Goal: Task Accomplishment & Management: Manage account settings

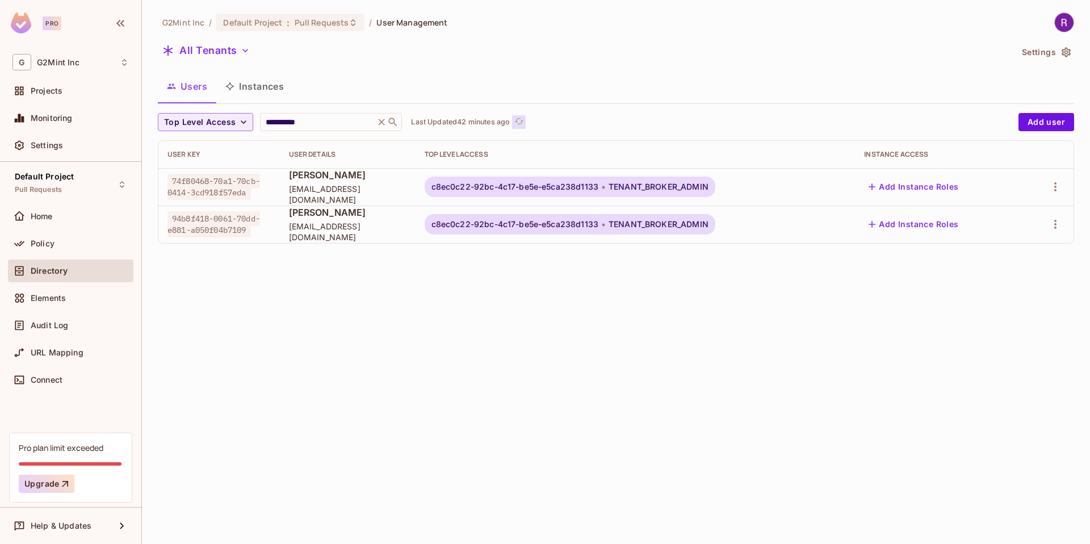
click at [517, 119] on icon "refresh" at bounding box center [519, 121] width 10 height 10
click at [1058, 228] on icon "button" at bounding box center [1056, 224] width 14 height 14
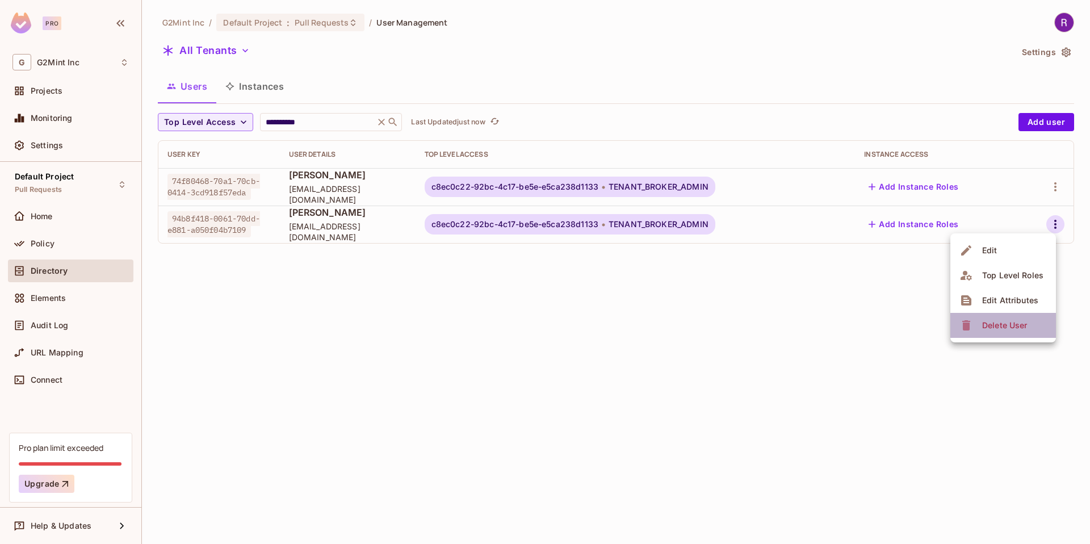
click at [979, 326] on span "Delete User" at bounding box center [1005, 325] width 52 height 18
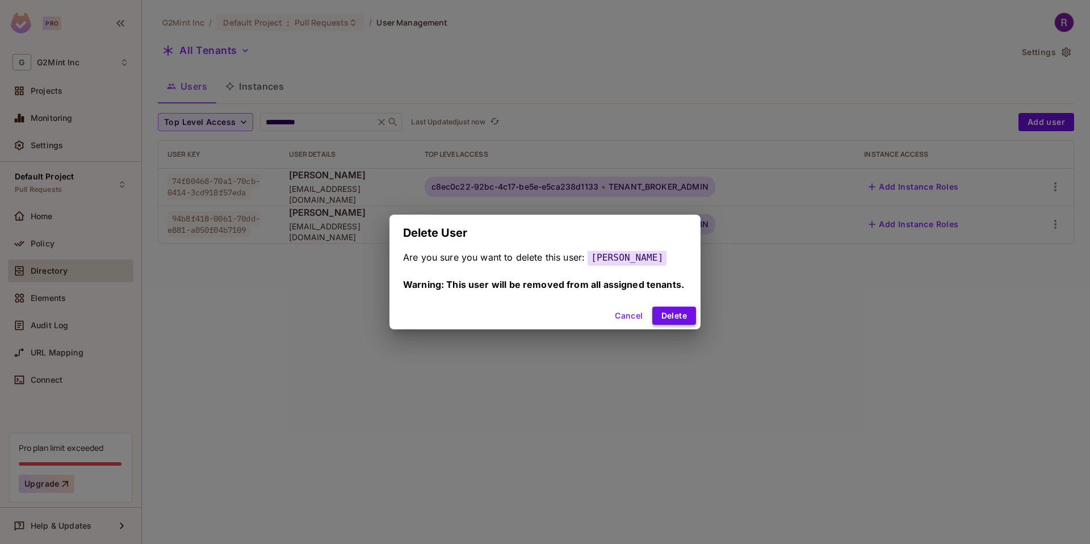
drag, startPoint x: 651, startPoint y: 316, endPoint x: 664, endPoint y: 316, distance: 13.6
click at [661, 316] on button "Delete" at bounding box center [674, 316] width 44 height 18
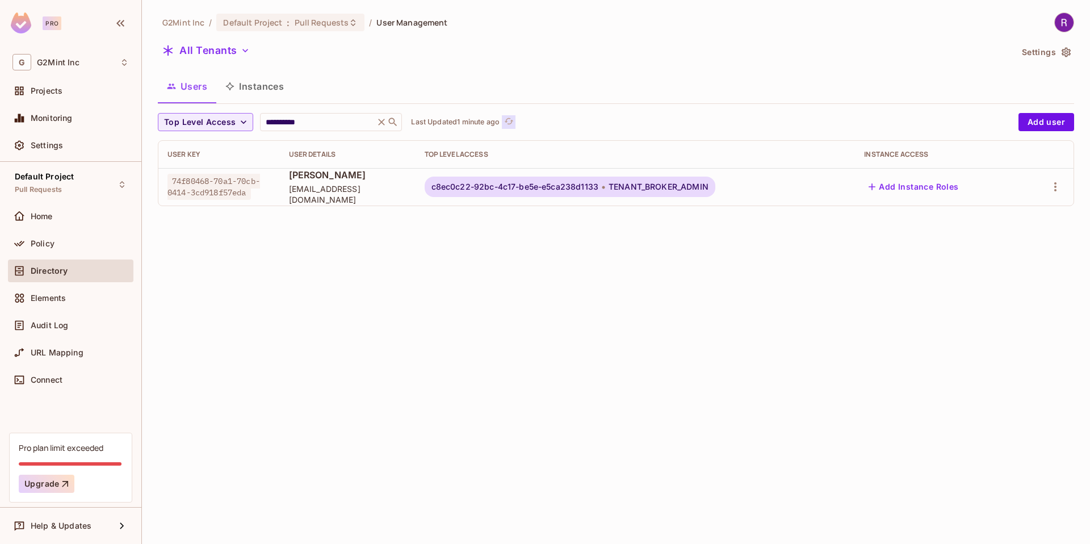
click at [513, 121] on icon "refresh" at bounding box center [508, 121] width 9 height 6
click at [280, 15] on div "Default Project : Pull Requests" at bounding box center [290, 23] width 148 height 18
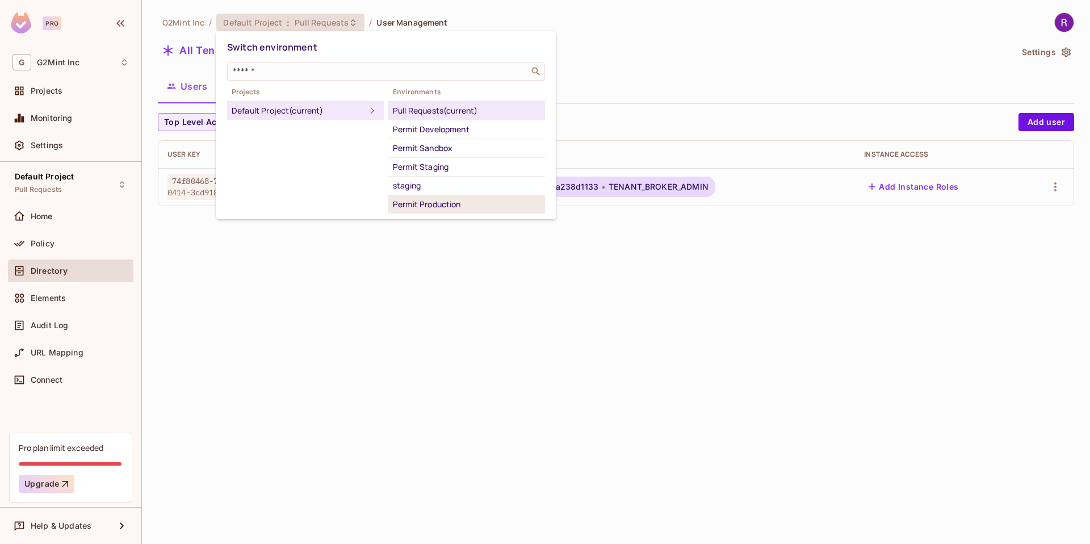
click at [433, 203] on div "Permit Production" at bounding box center [467, 205] width 148 height 14
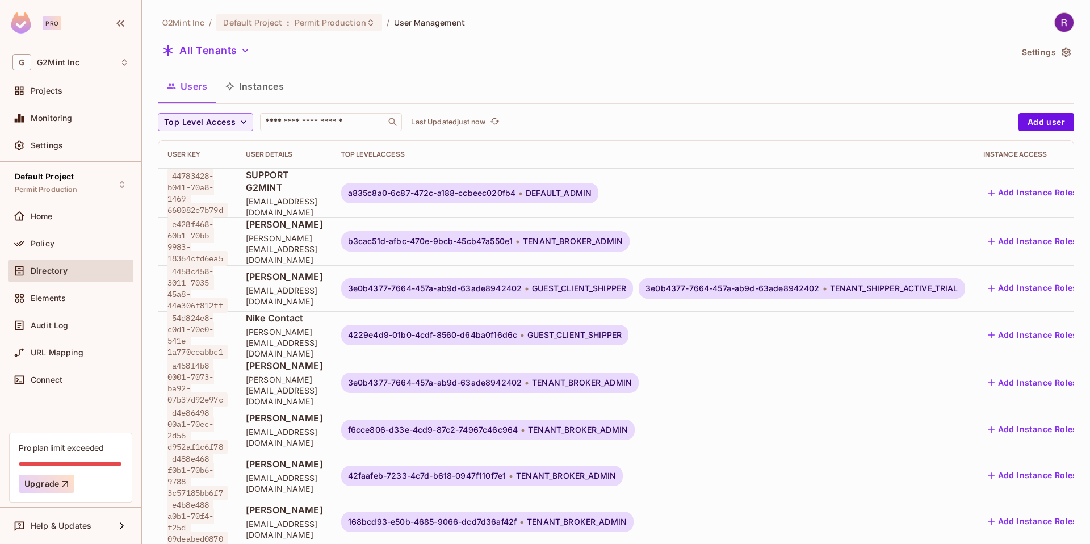
click at [245, 84] on button "Instances" at bounding box center [254, 86] width 77 height 28
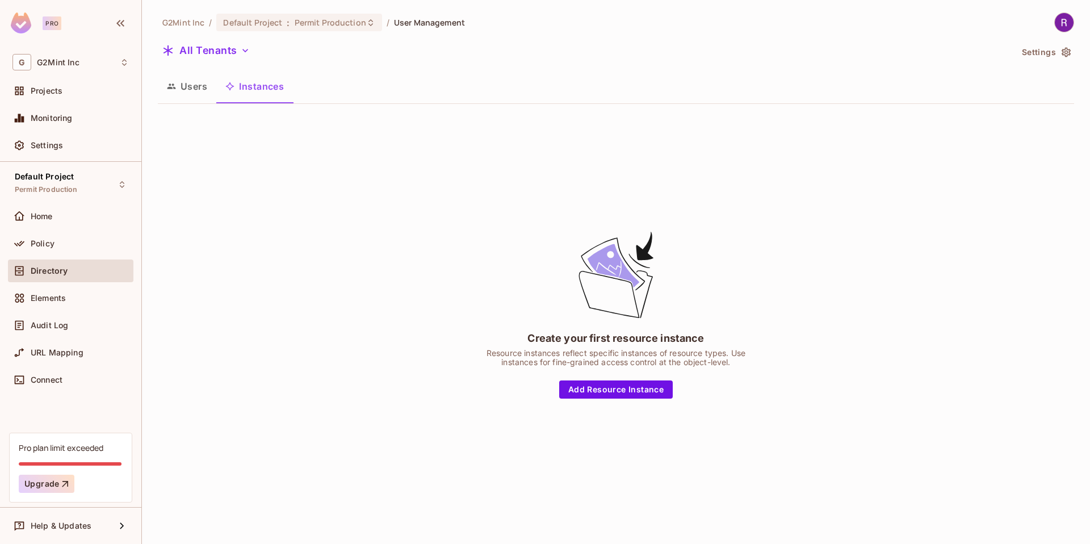
click at [204, 91] on button "Users" at bounding box center [187, 86] width 58 height 28
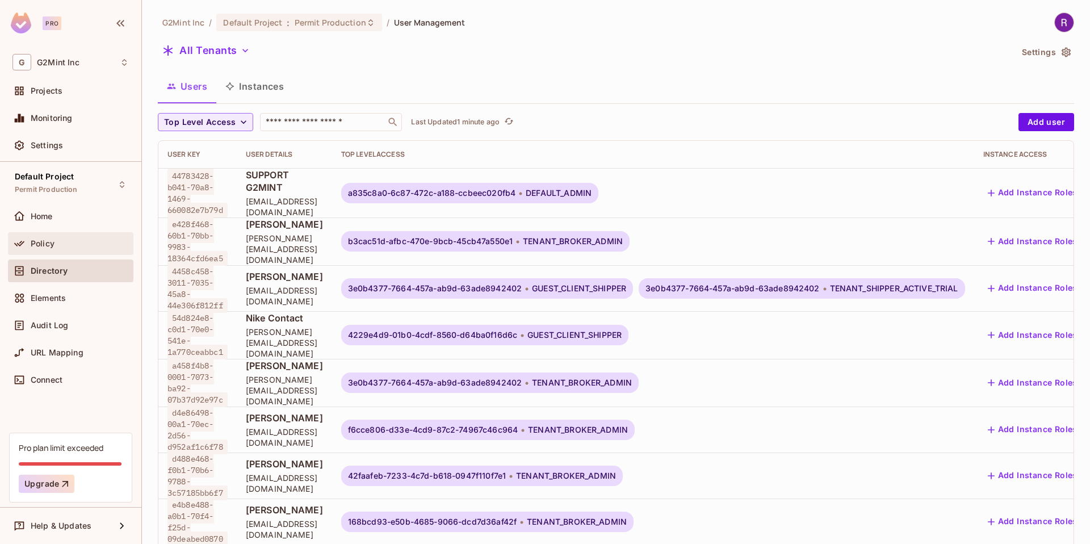
click at [88, 247] on div "Policy" at bounding box center [80, 243] width 98 height 9
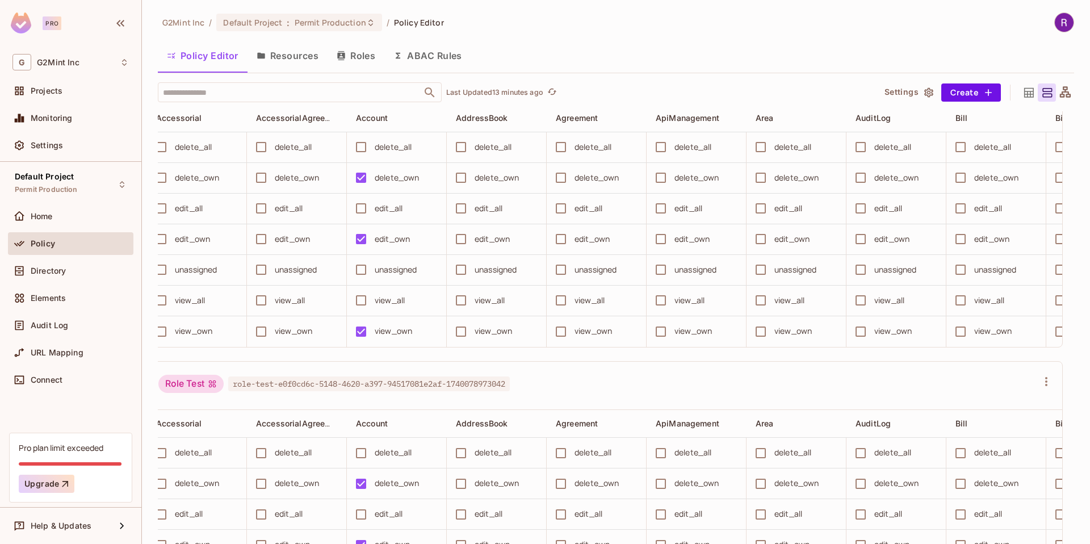
scroll to position [8570, 0]
drag, startPoint x: 55, startPoint y: 265, endPoint x: 301, endPoint y: 230, distance: 248.8
click at [55, 265] on div "Directory" at bounding box center [70, 271] width 116 height 14
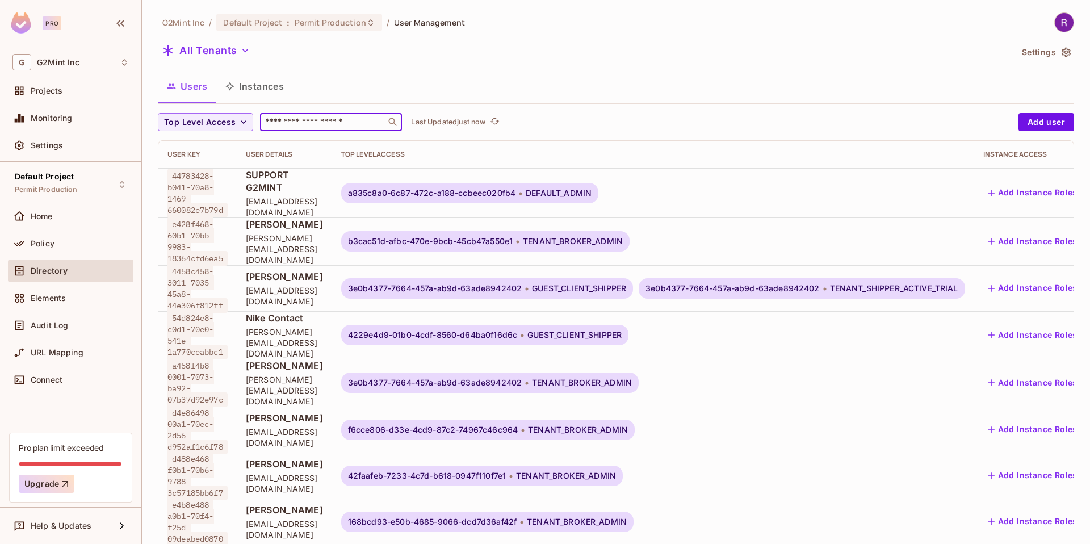
click at [318, 120] on input "text" at bounding box center [322, 121] width 119 height 11
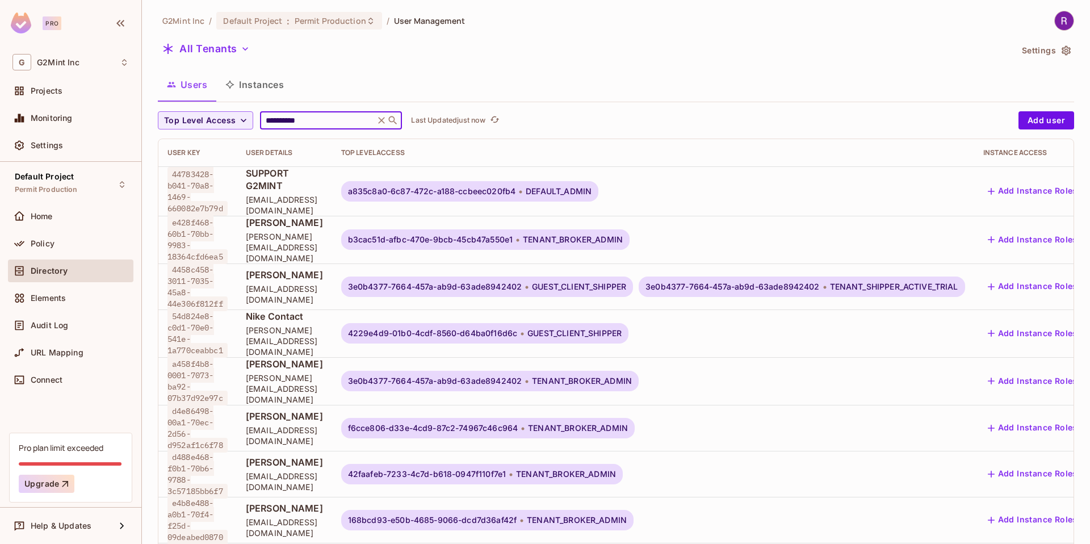
type input "**********"
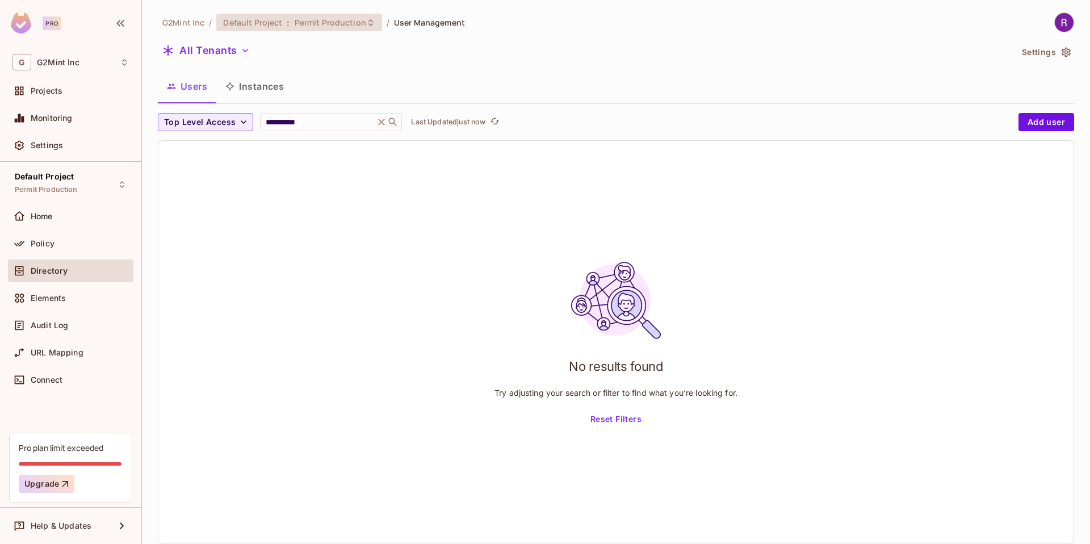
click at [286, 27] on span ":" at bounding box center [288, 22] width 4 height 9
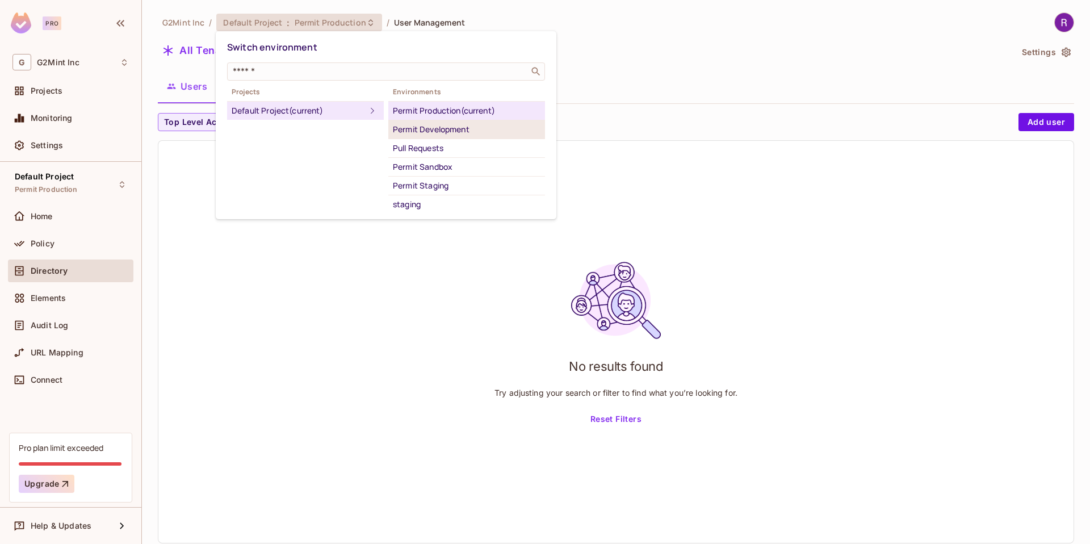
click at [451, 129] on div "Permit Development" at bounding box center [467, 130] width 148 height 14
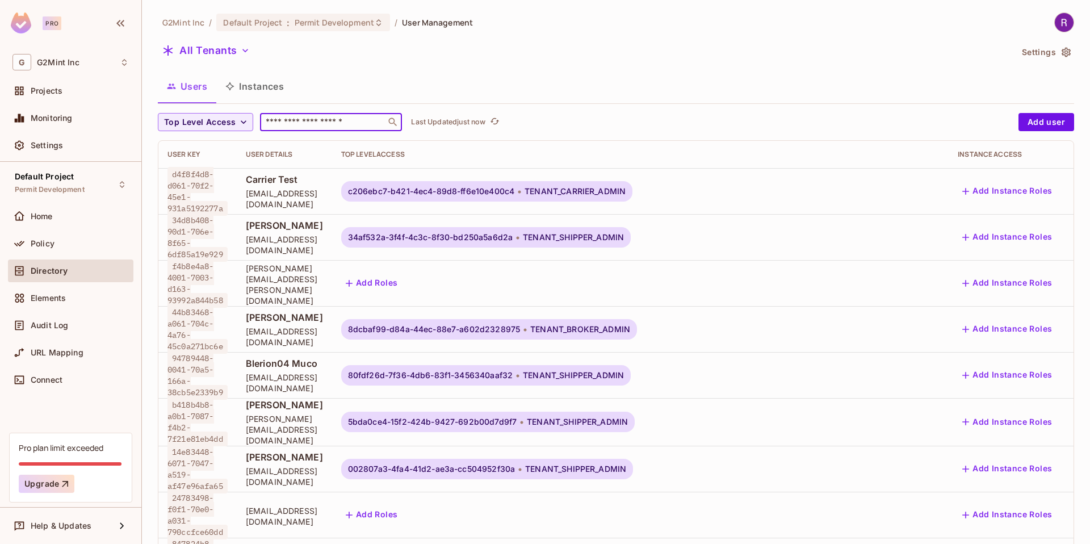
click at [303, 121] on input "text" at bounding box center [322, 121] width 119 height 11
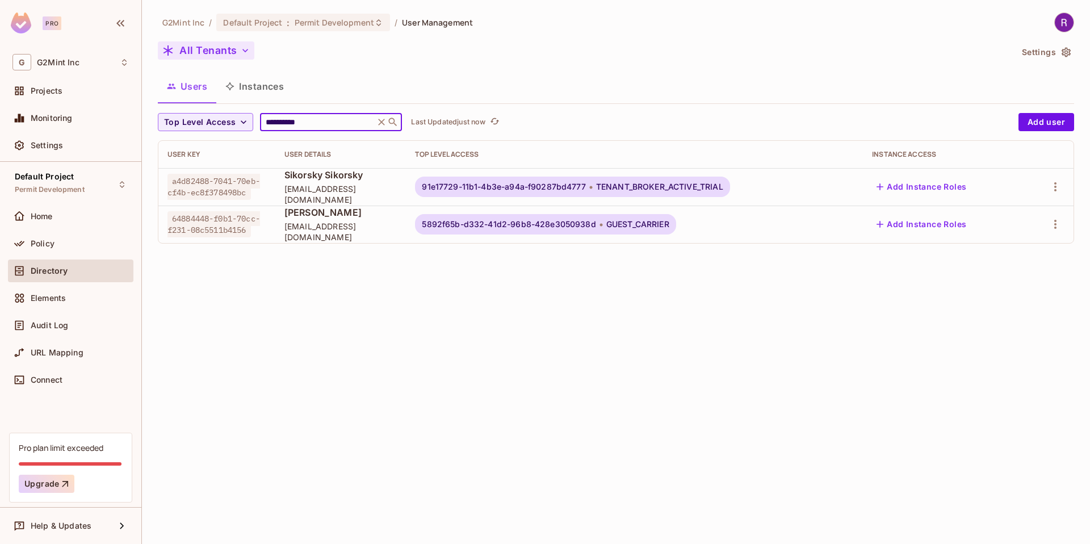
type input "**********"
click at [212, 47] on button "All Tenants" at bounding box center [206, 50] width 97 height 18
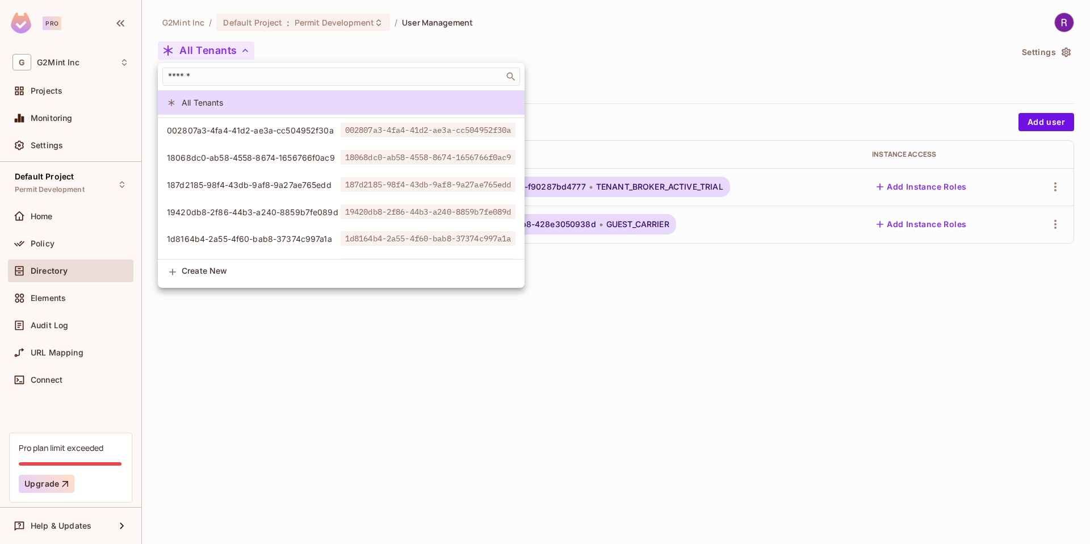
click at [391, 47] on div at bounding box center [545, 272] width 1090 height 544
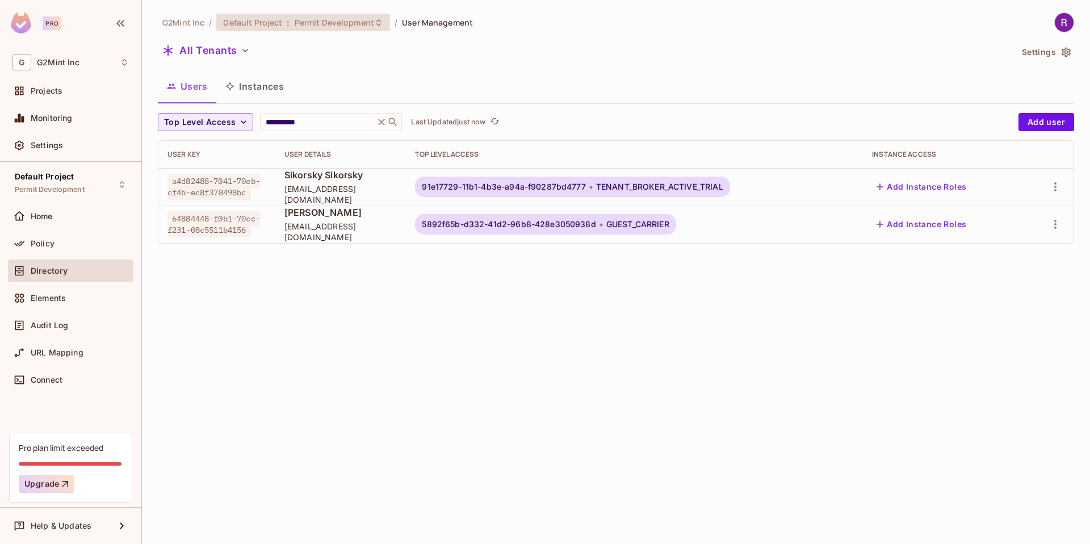
click at [353, 25] on span "Permit Development" at bounding box center [334, 22] width 79 height 11
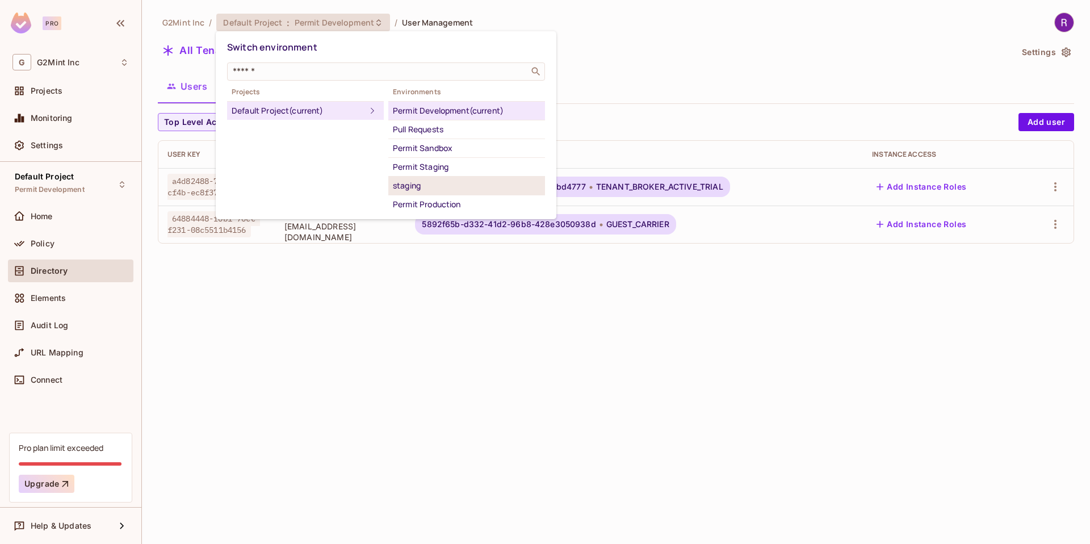
click at [443, 183] on div "staging" at bounding box center [467, 186] width 148 height 14
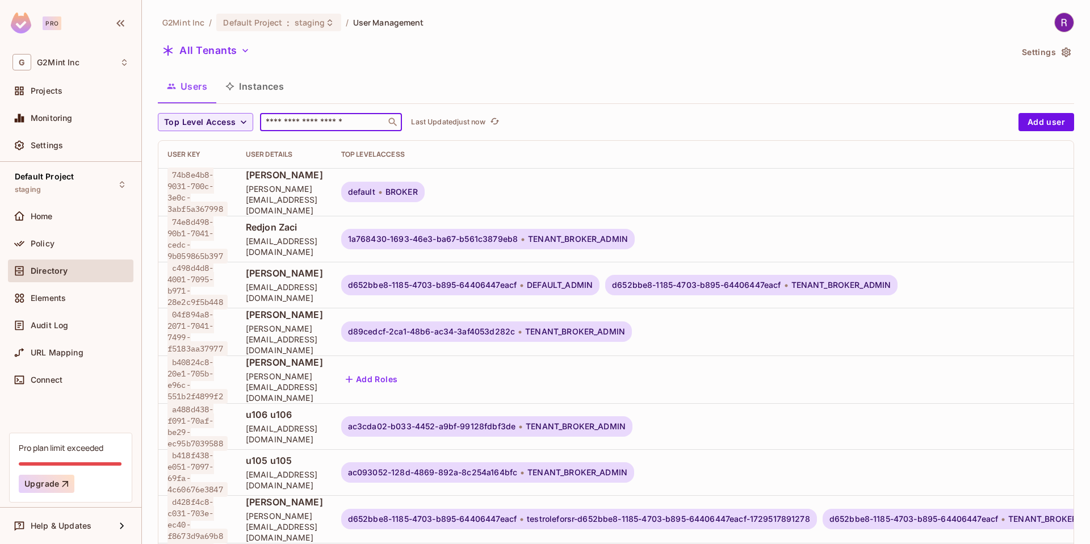
click at [304, 126] on input "text" at bounding box center [322, 121] width 119 height 11
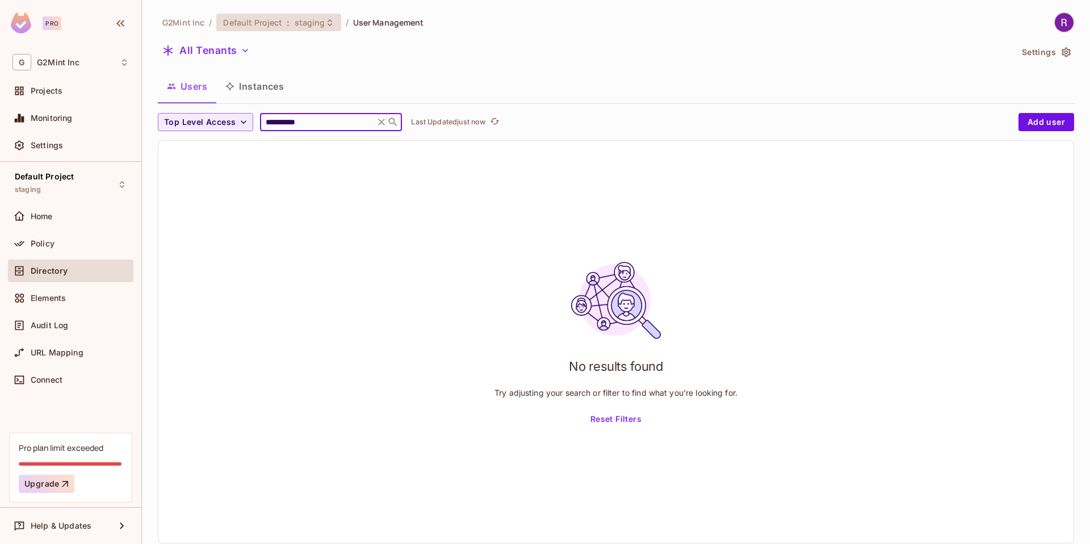
type input "**********"
click at [263, 14] on div "Default Project : staging" at bounding box center [278, 23] width 124 height 18
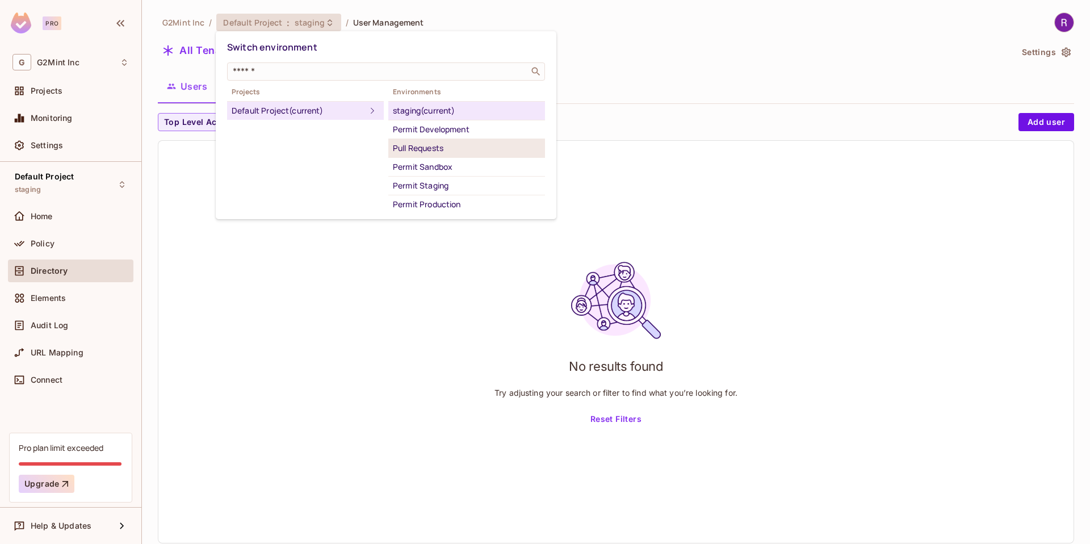
click at [455, 148] on div "Pull Requests" at bounding box center [467, 148] width 148 height 14
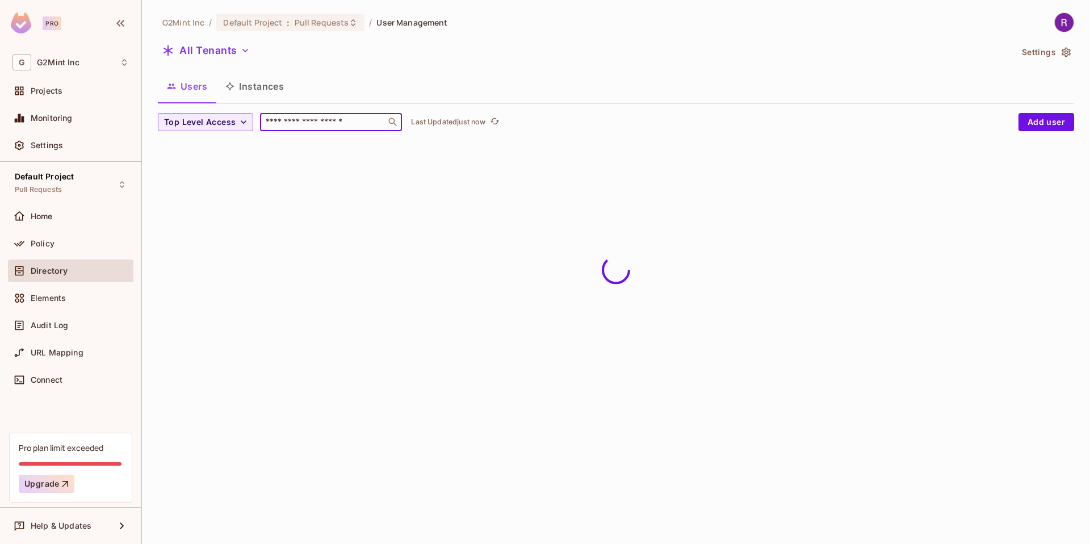
click at [297, 124] on input "text" at bounding box center [322, 121] width 119 height 11
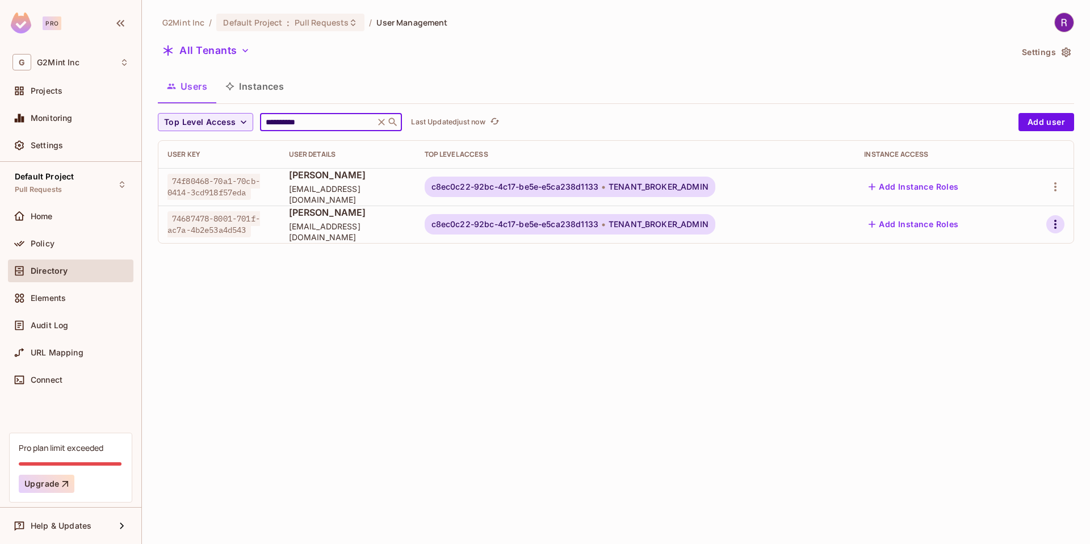
type input "**********"
click at [1054, 232] on button "button" at bounding box center [1055, 224] width 18 height 18
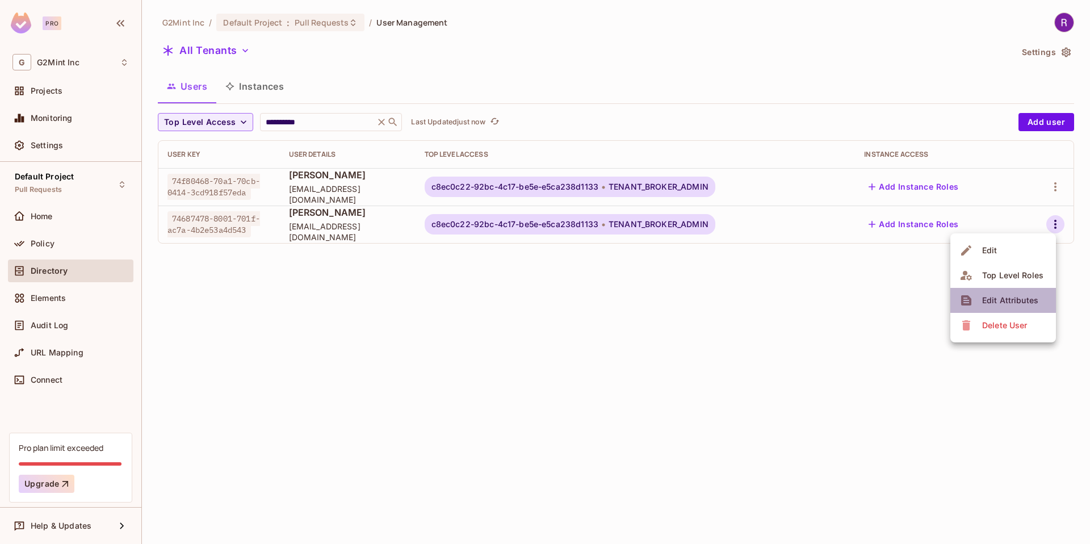
click at [995, 298] on div "Edit Attributes" at bounding box center [1010, 300] width 56 height 11
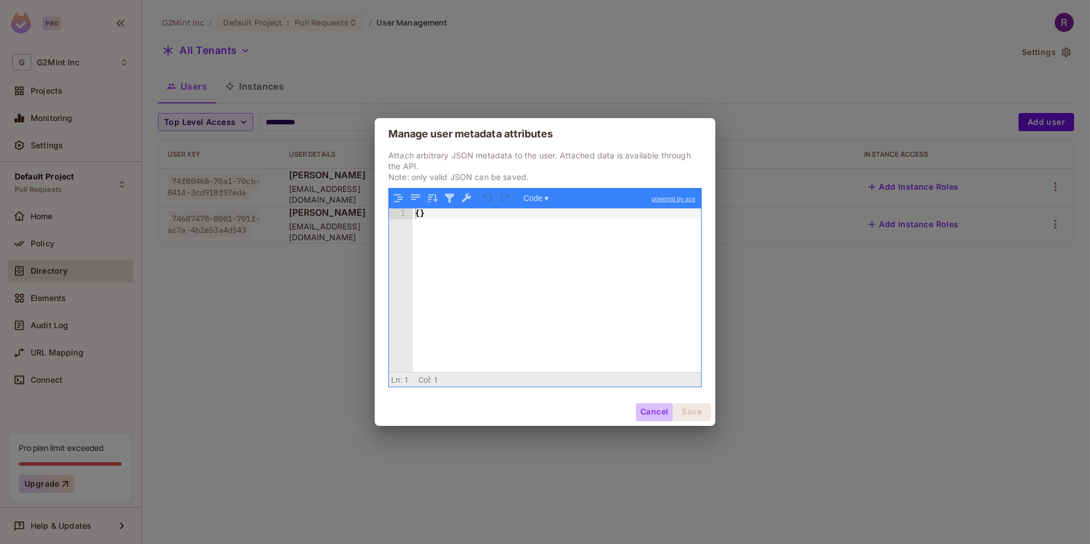
click at [644, 404] on button "Cancel" at bounding box center [654, 412] width 37 height 18
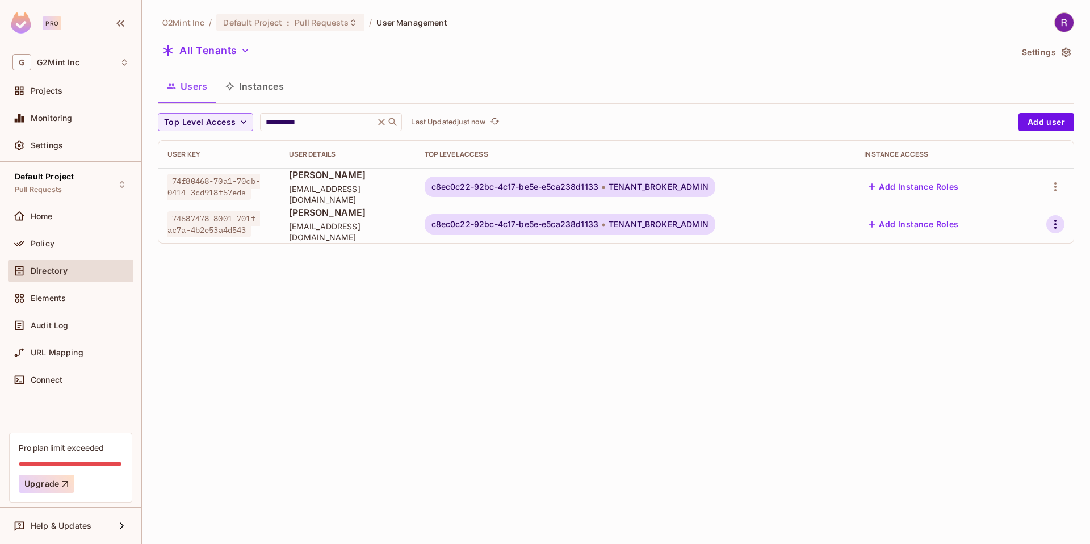
click at [1056, 228] on icon "button" at bounding box center [1055, 224] width 2 height 9
click at [993, 323] on div "Delete User" at bounding box center [1004, 325] width 45 height 11
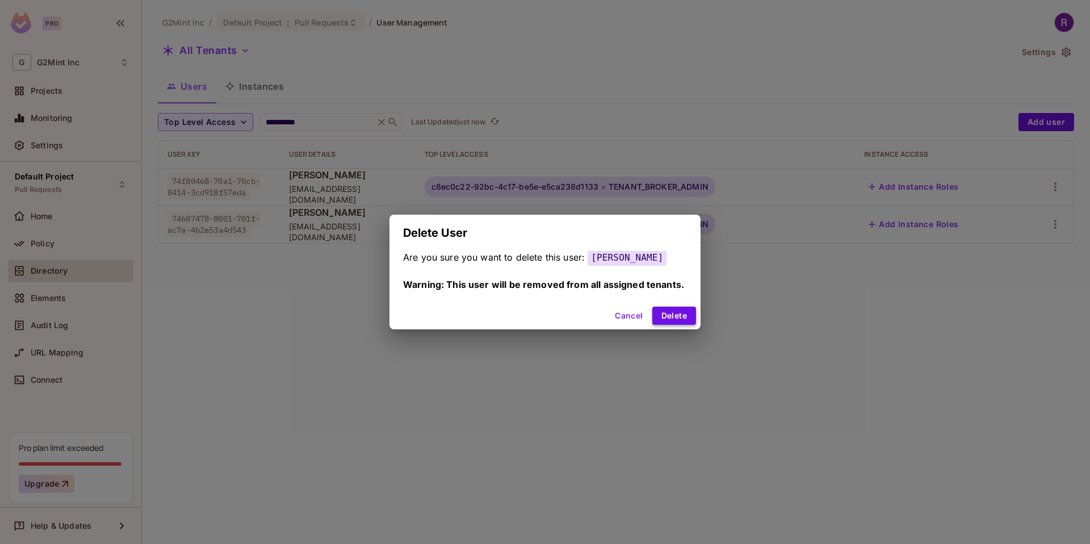
click at [663, 321] on button "Delete" at bounding box center [674, 316] width 44 height 18
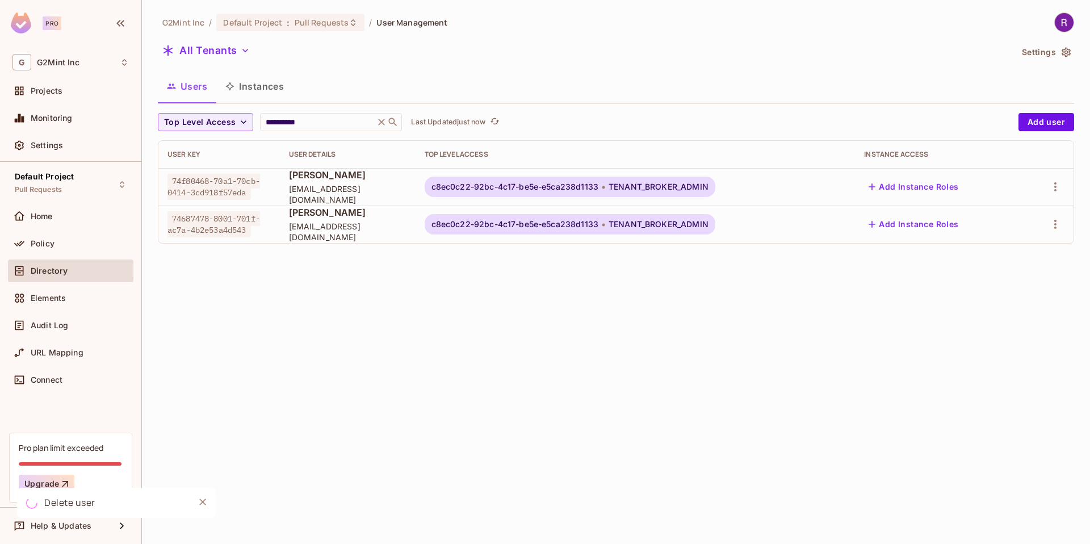
drag, startPoint x: 461, startPoint y: 289, endPoint x: 336, endPoint y: 79, distance: 244.4
click at [460, 289] on div "**********" at bounding box center [616, 272] width 948 height 544
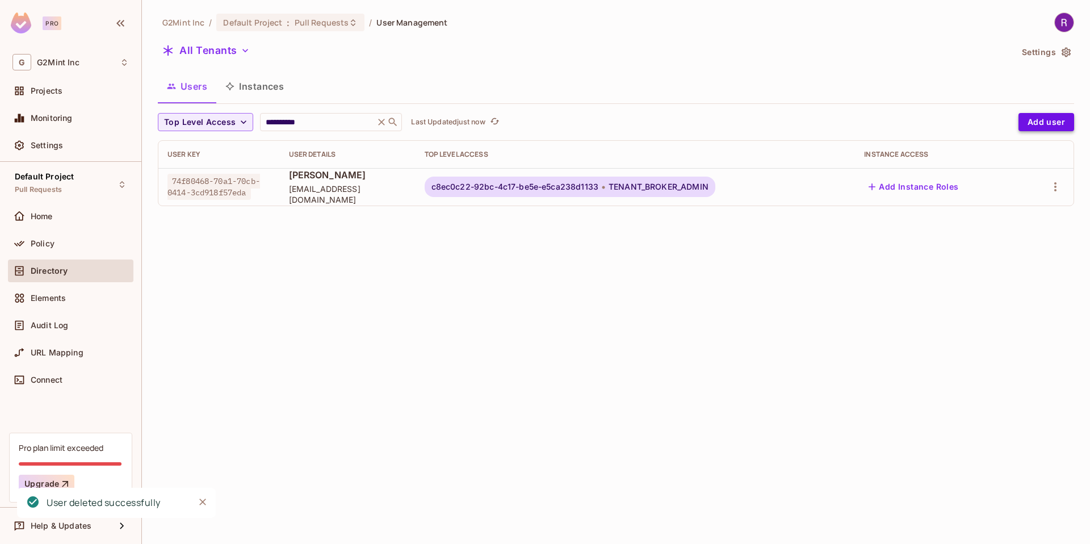
click at [1036, 120] on button "Add user" at bounding box center [1047, 122] width 56 height 18
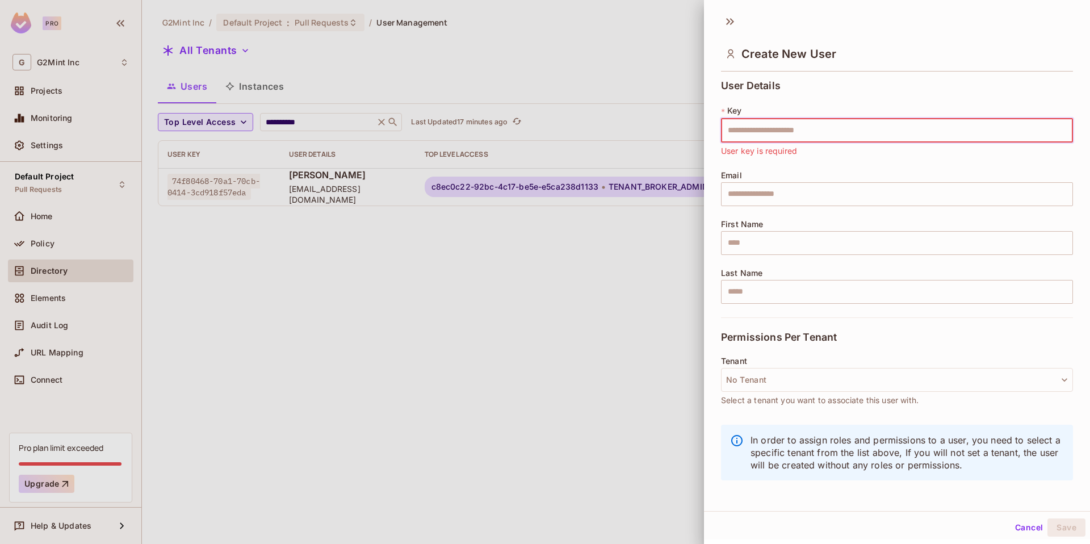
click at [416, 351] on div at bounding box center [545, 272] width 1090 height 544
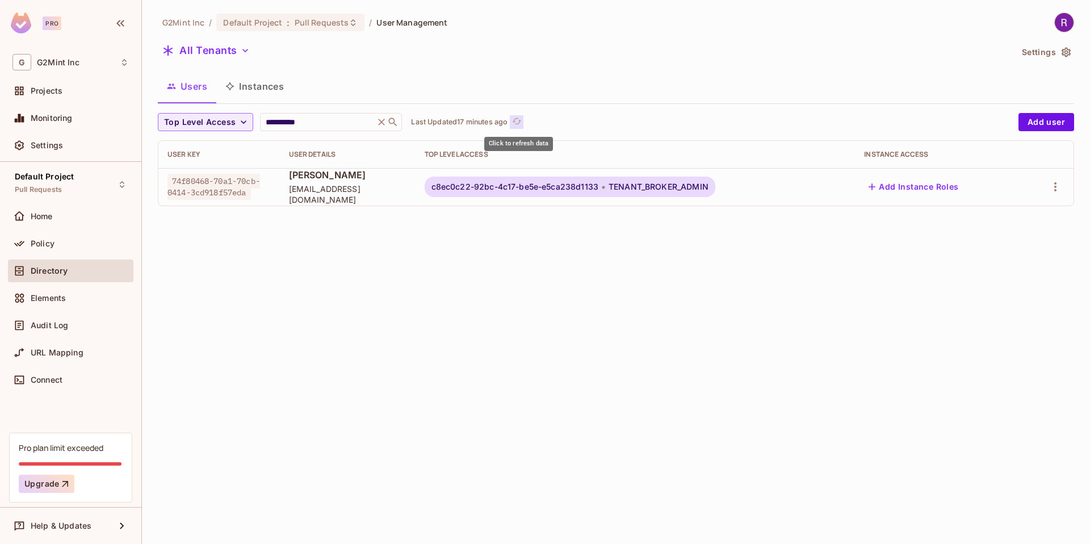
click at [519, 123] on icon "refresh" at bounding box center [517, 121] width 10 height 10
click at [516, 121] on icon "refresh" at bounding box center [518, 121] width 10 height 10
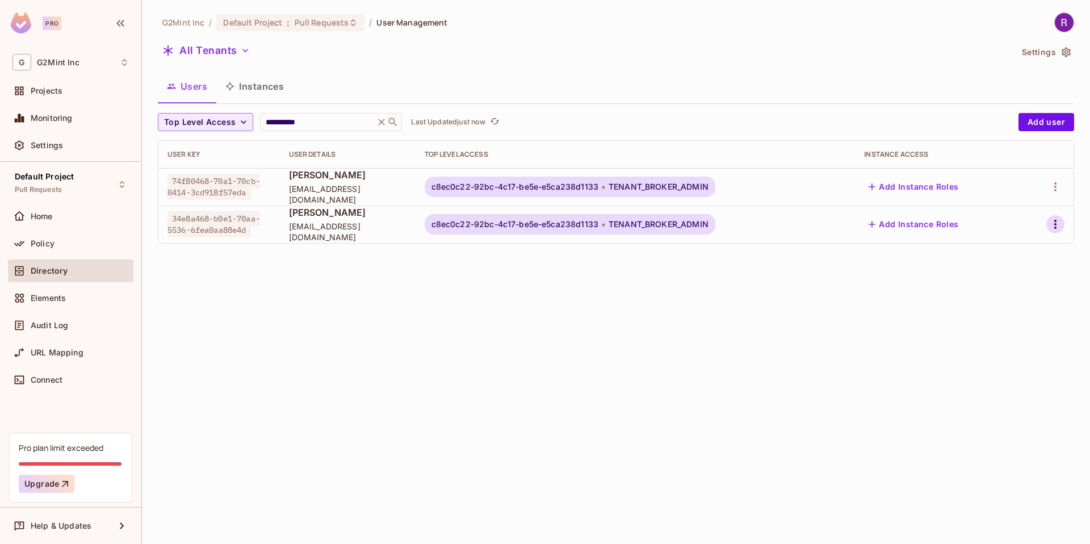
click at [1054, 229] on icon "button" at bounding box center [1056, 224] width 14 height 14
click at [977, 320] on div "Delete User" at bounding box center [995, 325] width 71 height 18
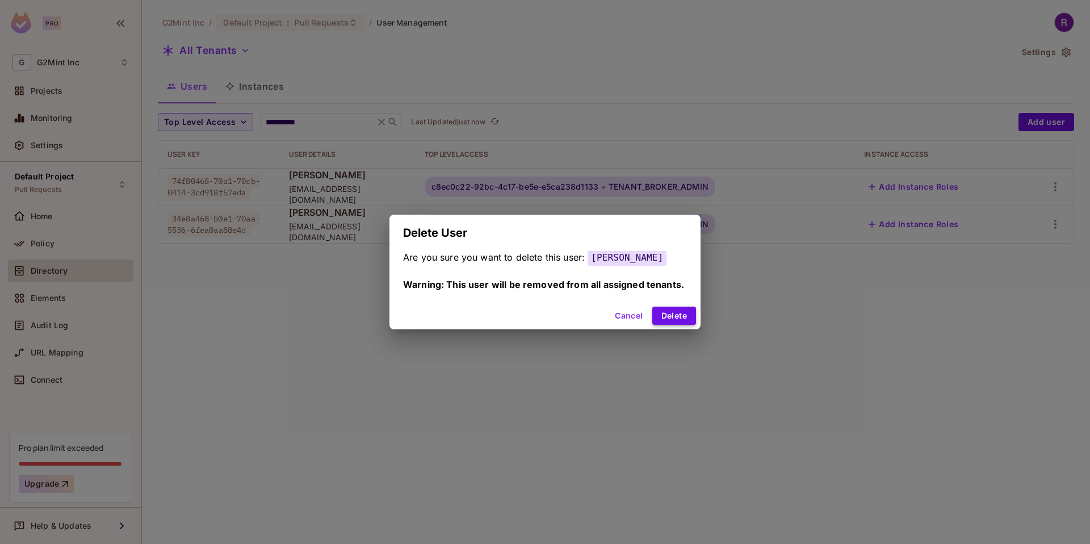
click at [688, 316] on button "Delete" at bounding box center [674, 316] width 44 height 18
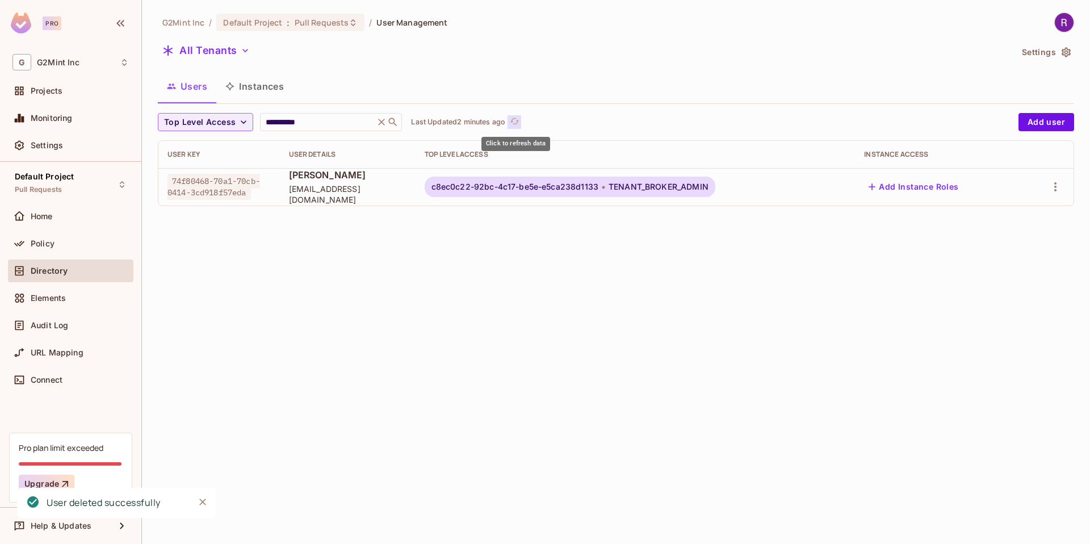
click at [513, 124] on icon "refresh" at bounding box center [515, 121] width 10 height 10
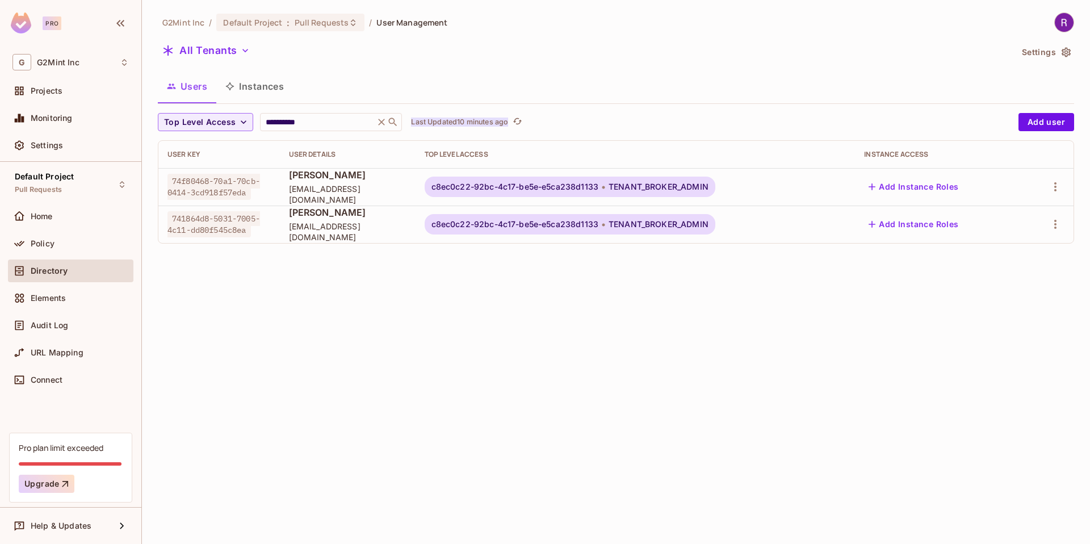
click at [483, 124] on p "Last Updated 10 minutes ago" at bounding box center [459, 122] width 97 height 9
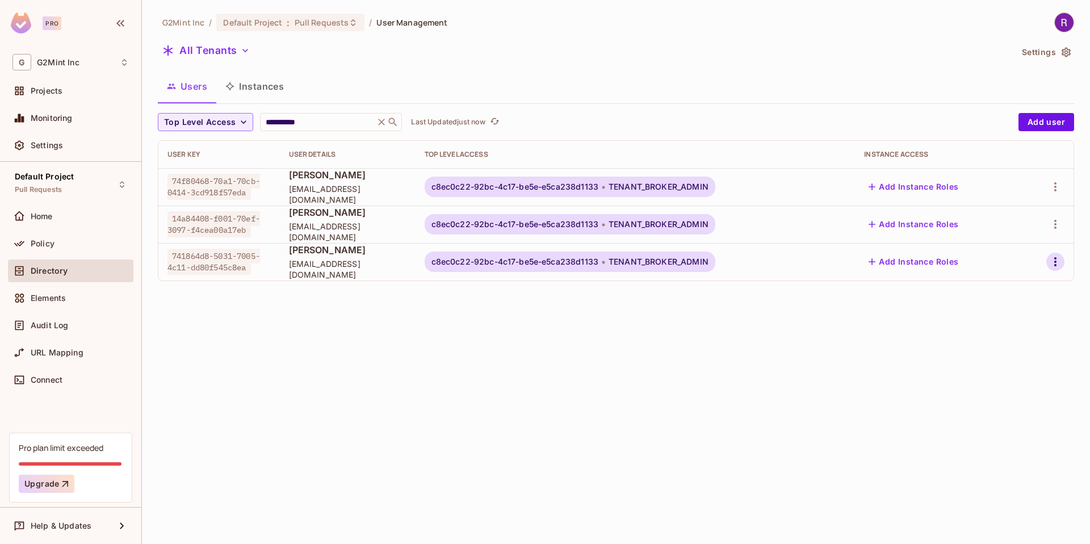
click at [1055, 268] on icon "button" at bounding box center [1056, 262] width 14 height 14
click at [1012, 338] on div "Edit Attributes" at bounding box center [1010, 337] width 56 height 11
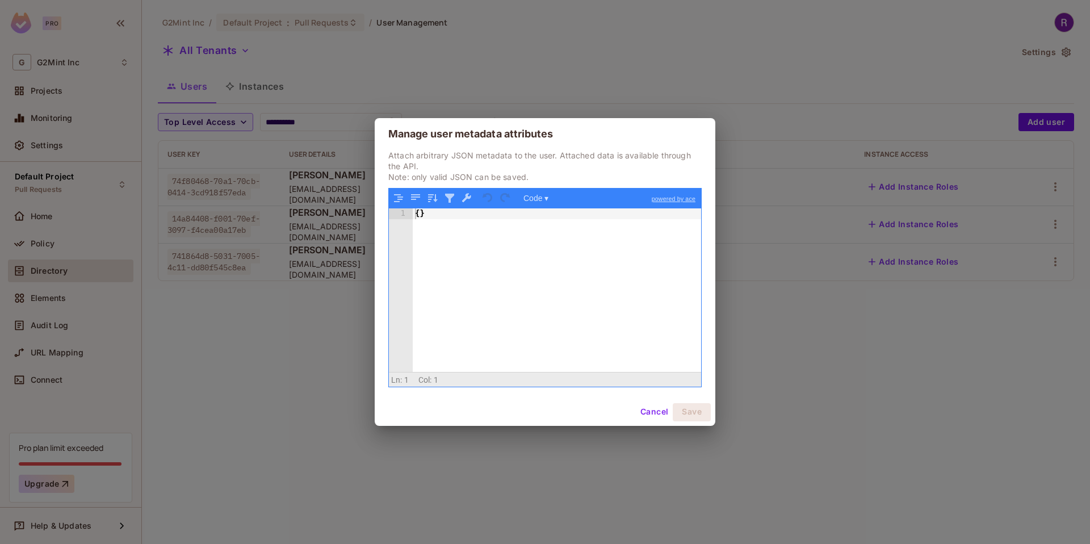
click at [655, 412] on button "Cancel" at bounding box center [654, 412] width 37 height 18
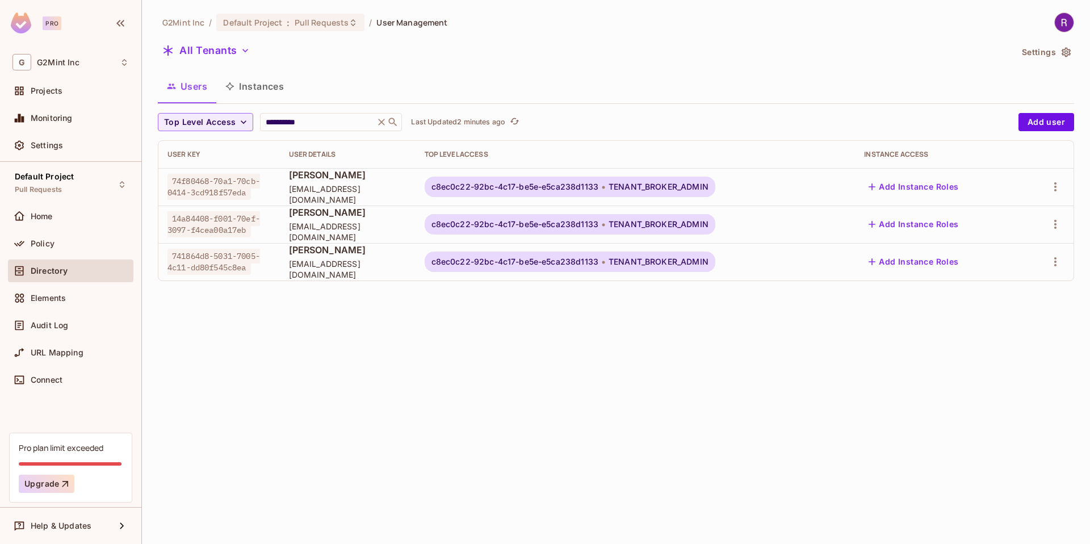
click at [480, 115] on div "Last Updated 2 minutes ago" at bounding box center [466, 122] width 110 height 14
click at [478, 123] on p "Last Updated 2 minutes ago" at bounding box center [458, 122] width 94 height 9
click at [1055, 298] on icon "button" at bounding box center [1055, 299] width 2 height 9
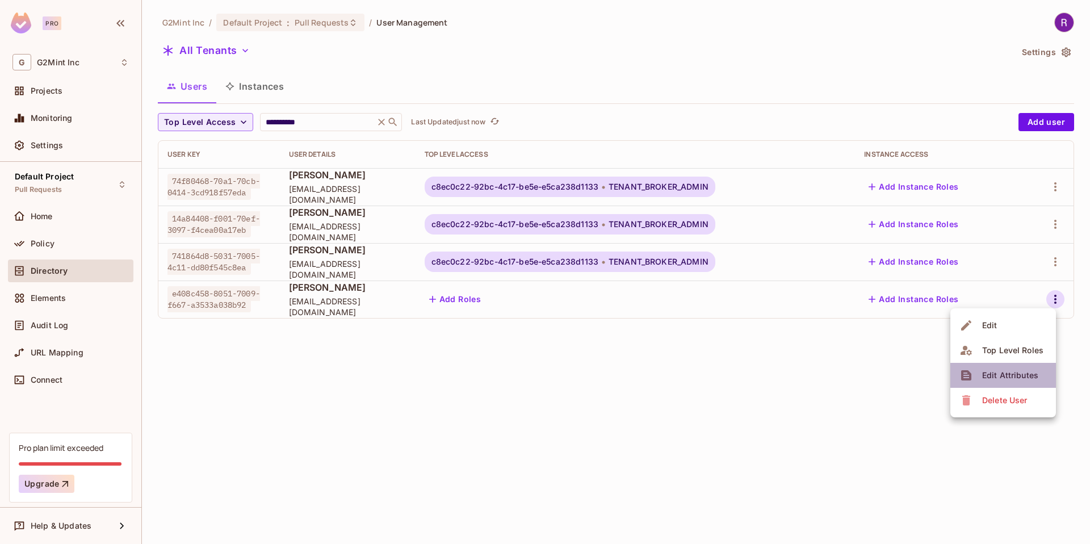
click at [1005, 383] on span "Edit Attributes" at bounding box center [1010, 375] width 63 height 18
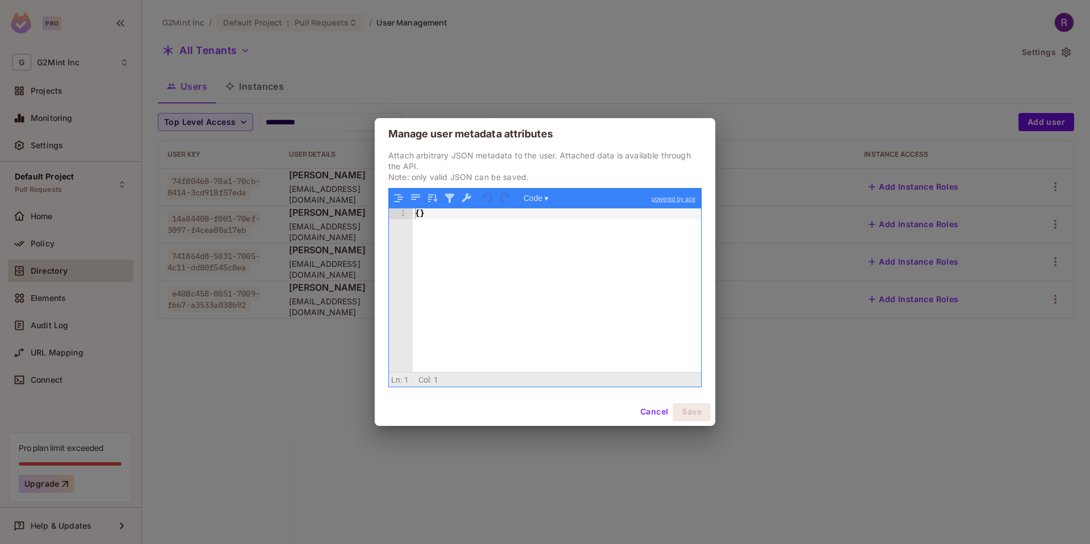
click at [656, 411] on button "Cancel" at bounding box center [654, 412] width 37 height 18
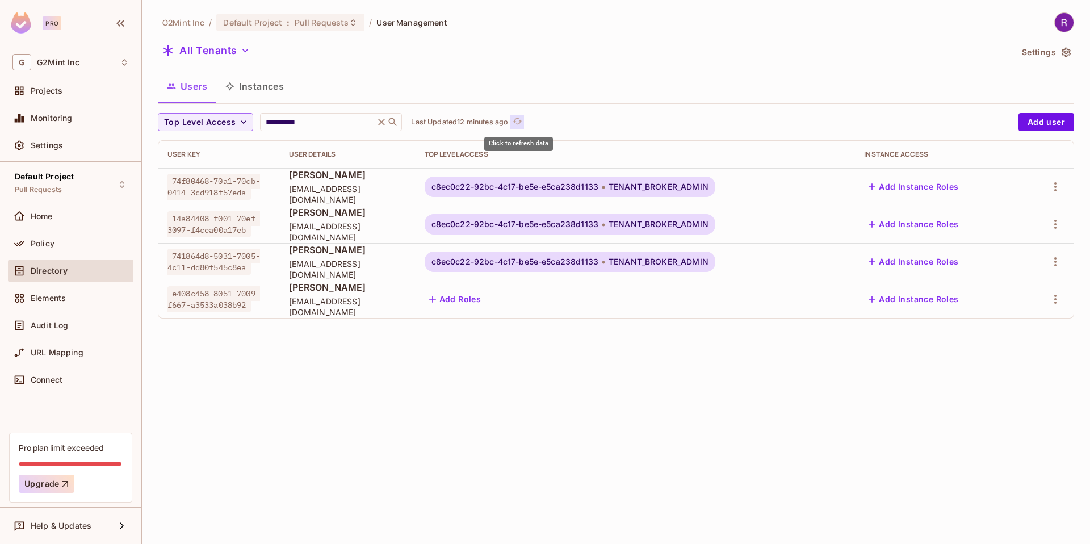
click at [517, 120] on icon "refresh" at bounding box center [518, 121] width 10 height 10
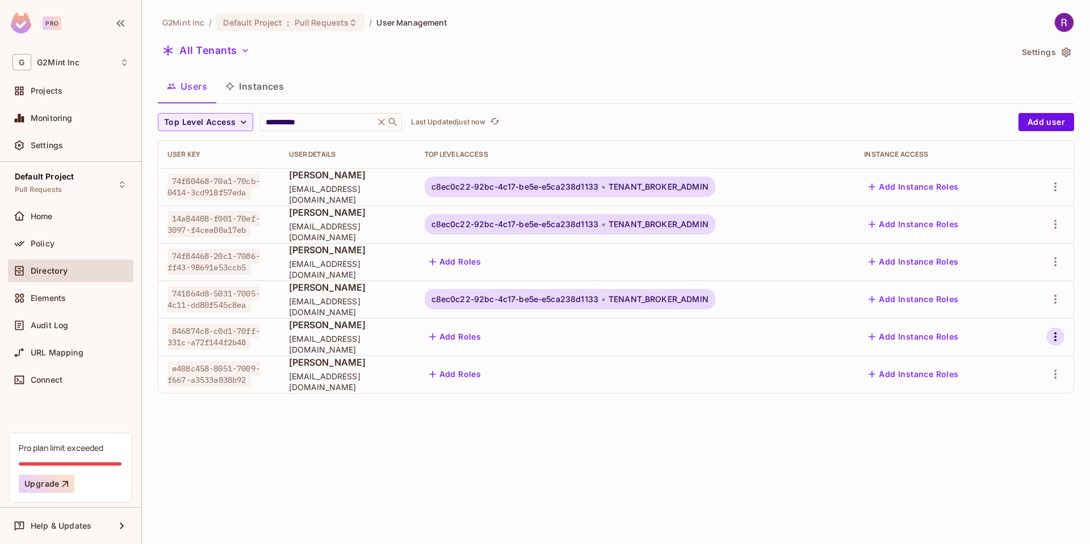
click at [1058, 332] on icon "button" at bounding box center [1056, 337] width 14 height 14
click at [1004, 413] on div "Edit Attributes" at bounding box center [1010, 412] width 56 height 11
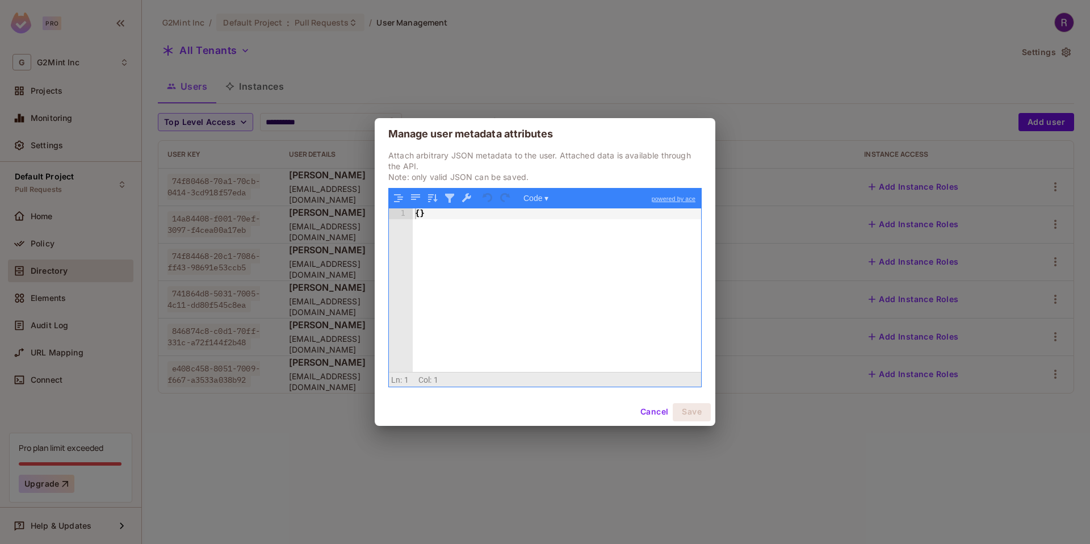
click at [655, 412] on button "Cancel" at bounding box center [654, 412] width 37 height 18
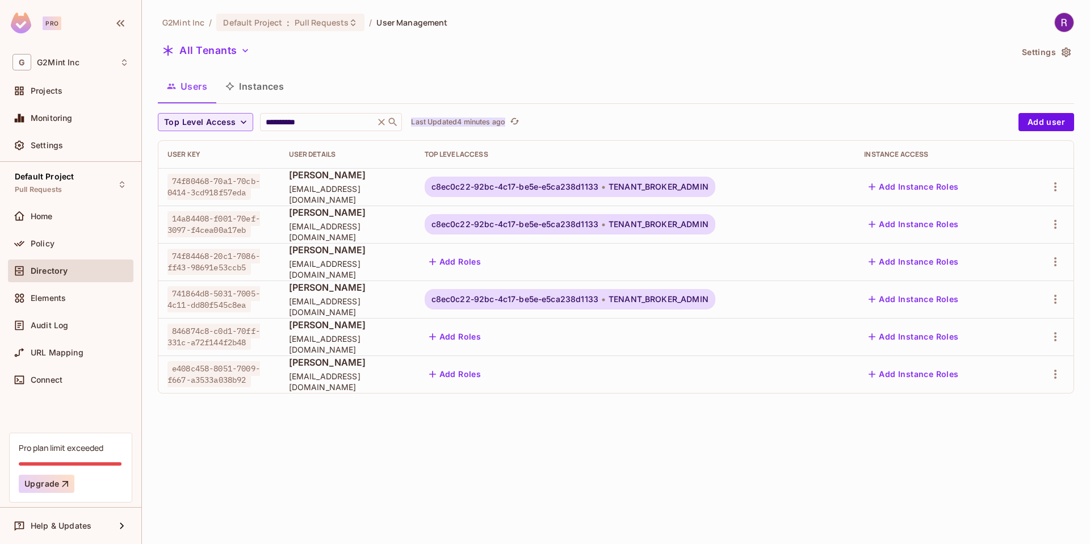
click at [489, 123] on p "Last Updated 4 minutes ago" at bounding box center [458, 122] width 94 height 9
click at [207, 340] on span "846874c8-c0d1-70ff-331c-a72f144f2b48" at bounding box center [213, 337] width 93 height 26
copy span "846874c8-c0d1-70ff-331c-a72f144f2b48"
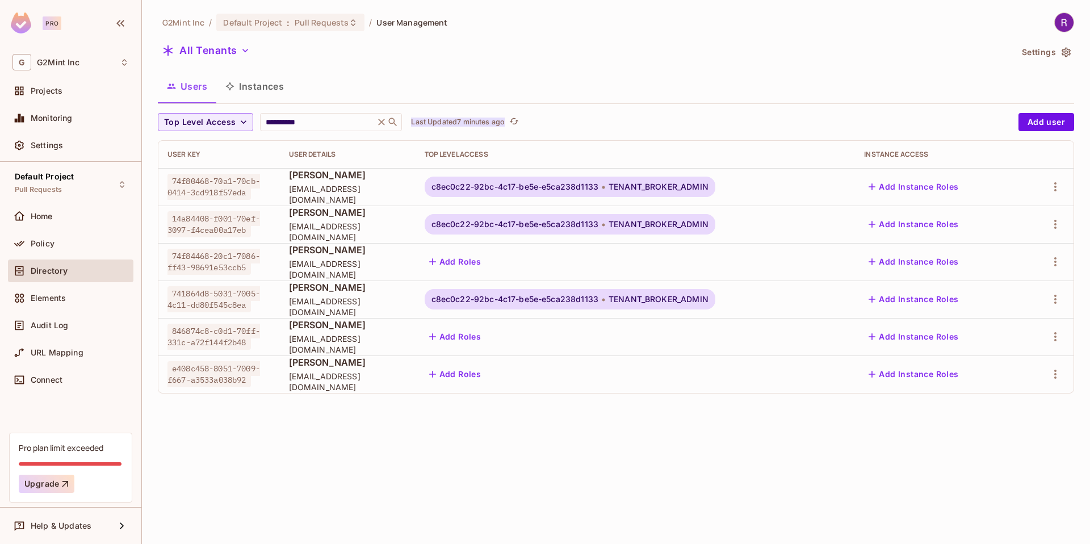
click at [463, 123] on p "Last Updated 7 minutes ago" at bounding box center [458, 122] width 94 height 9
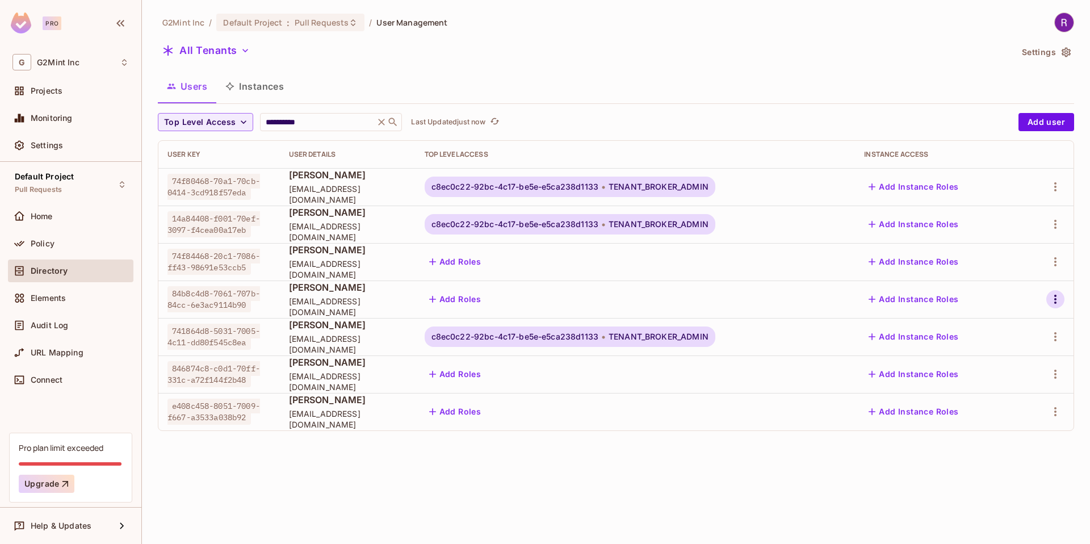
click at [1048, 299] on button "button" at bounding box center [1055, 299] width 18 height 18
click at [1004, 371] on div "Edit Attributes" at bounding box center [1010, 375] width 56 height 11
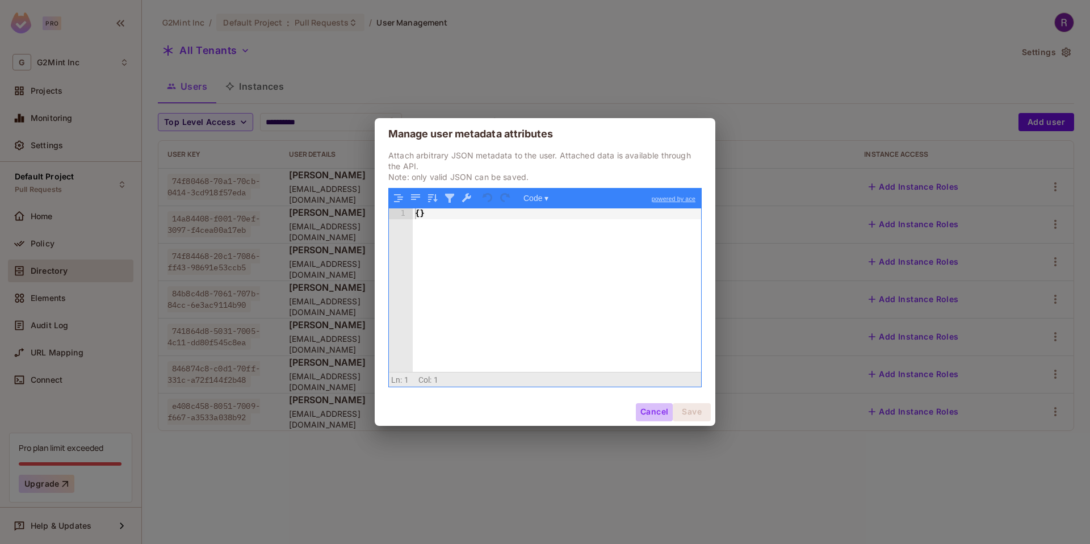
click at [666, 414] on button "Cancel" at bounding box center [654, 412] width 37 height 18
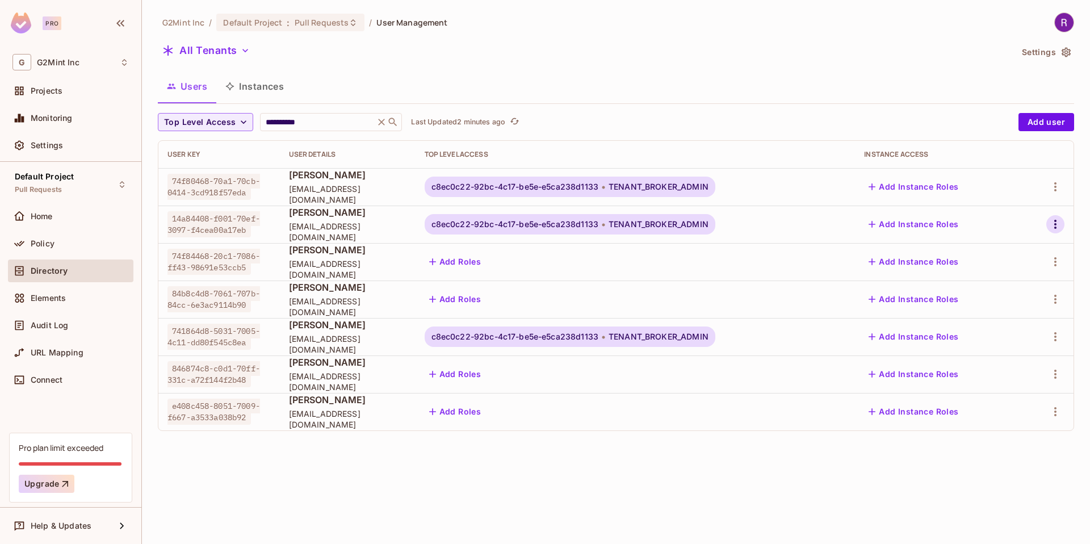
click at [1057, 223] on icon "button" at bounding box center [1056, 224] width 14 height 14
click at [970, 329] on icon at bounding box center [967, 326] width 14 height 14
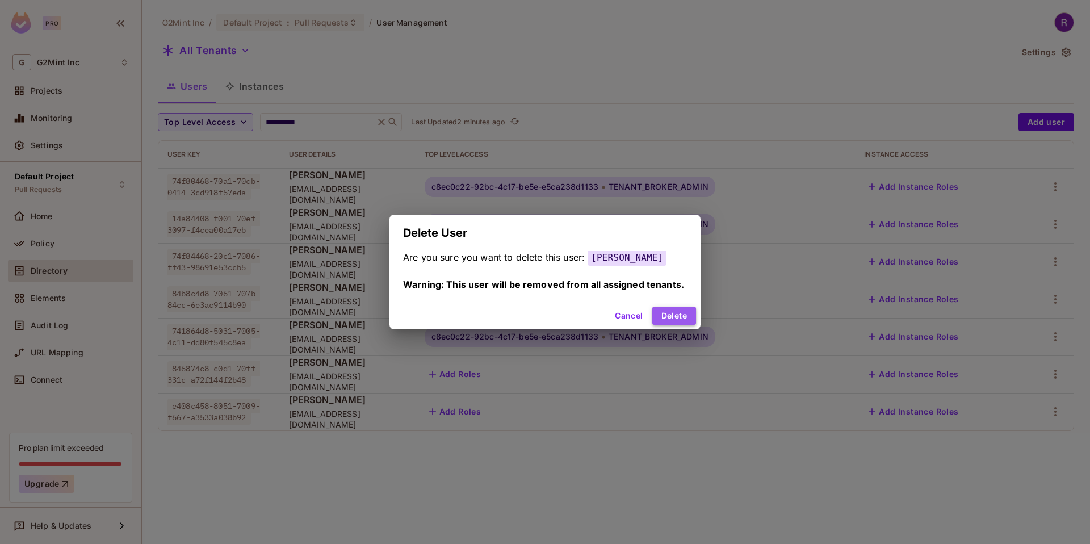
click at [671, 314] on button "Delete" at bounding box center [674, 316] width 44 height 18
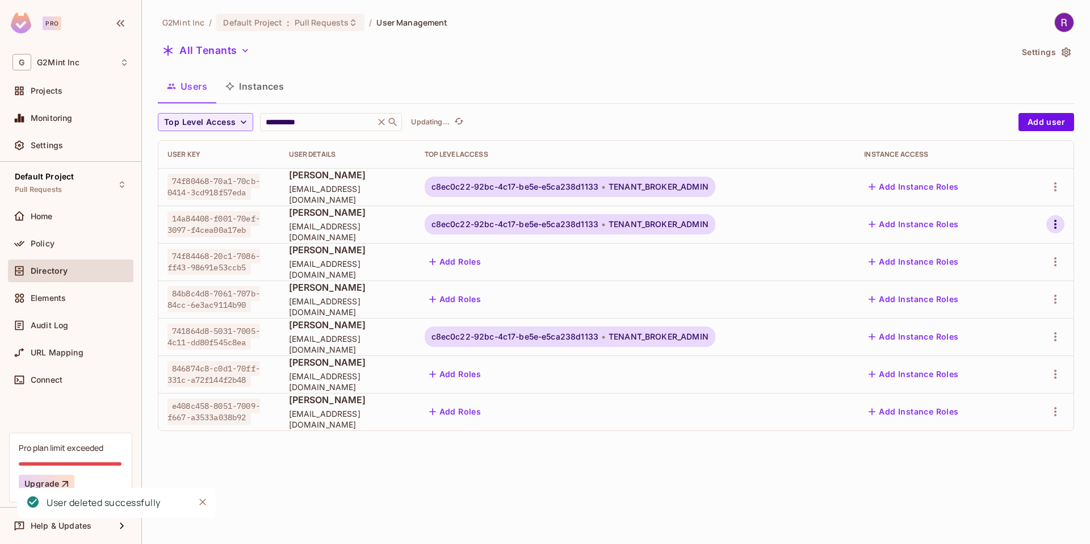
click at [1050, 220] on icon "button" at bounding box center [1056, 224] width 14 height 14
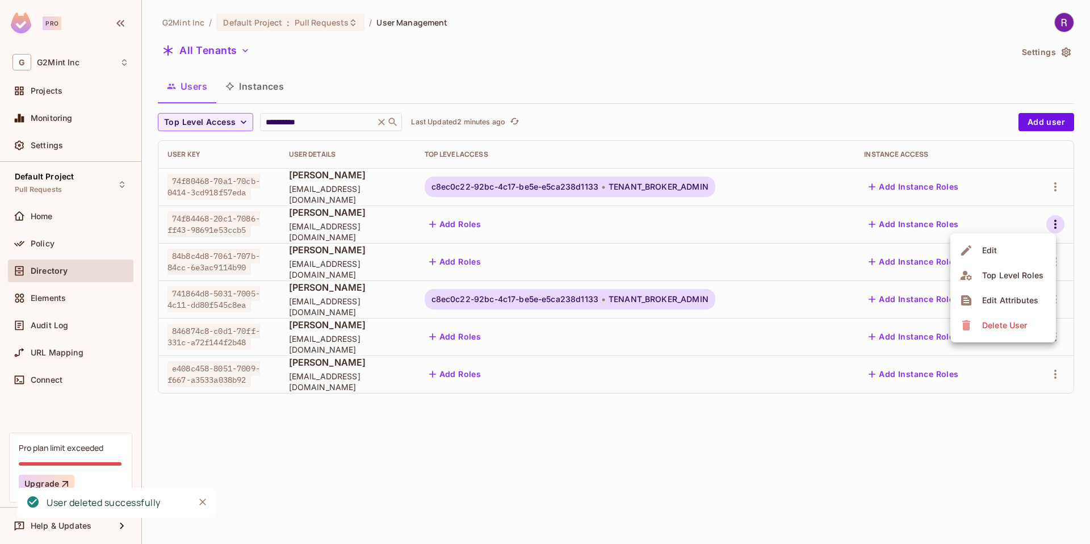
click at [987, 325] on div "Delete User" at bounding box center [1004, 325] width 45 height 11
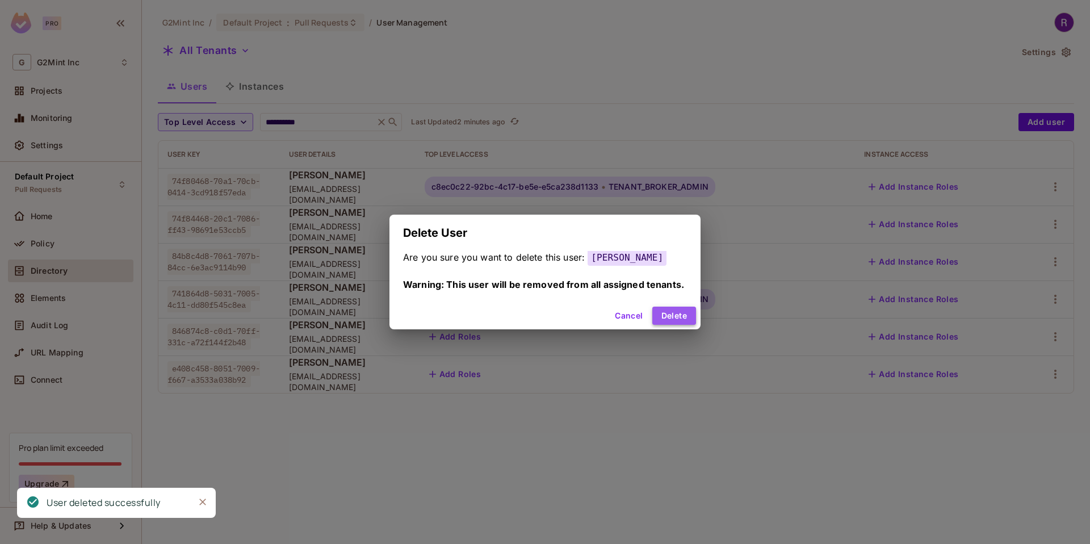
click at [663, 316] on button "Delete" at bounding box center [674, 316] width 44 height 18
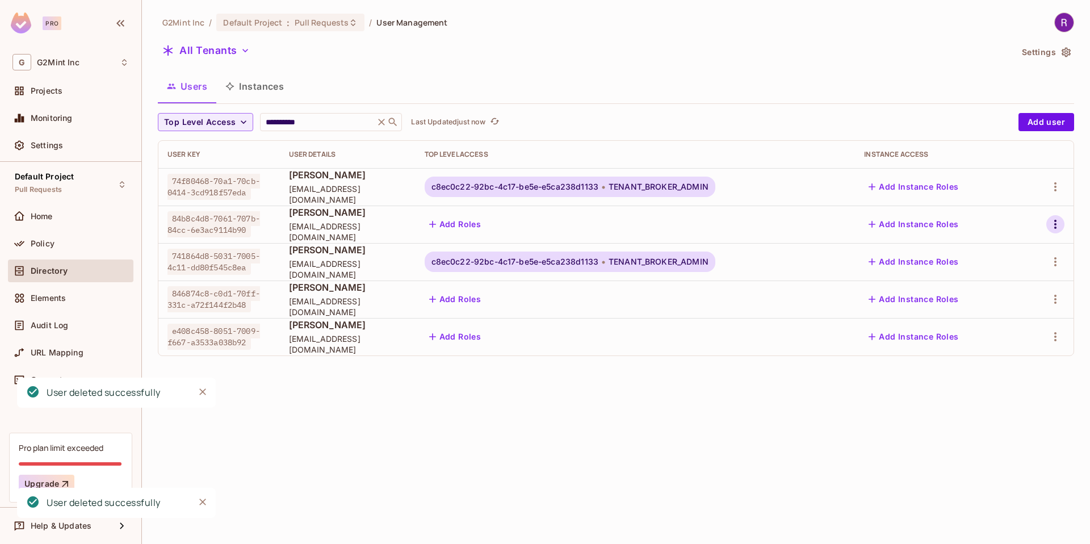
click at [1053, 223] on icon "button" at bounding box center [1056, 224] width 14 height 14
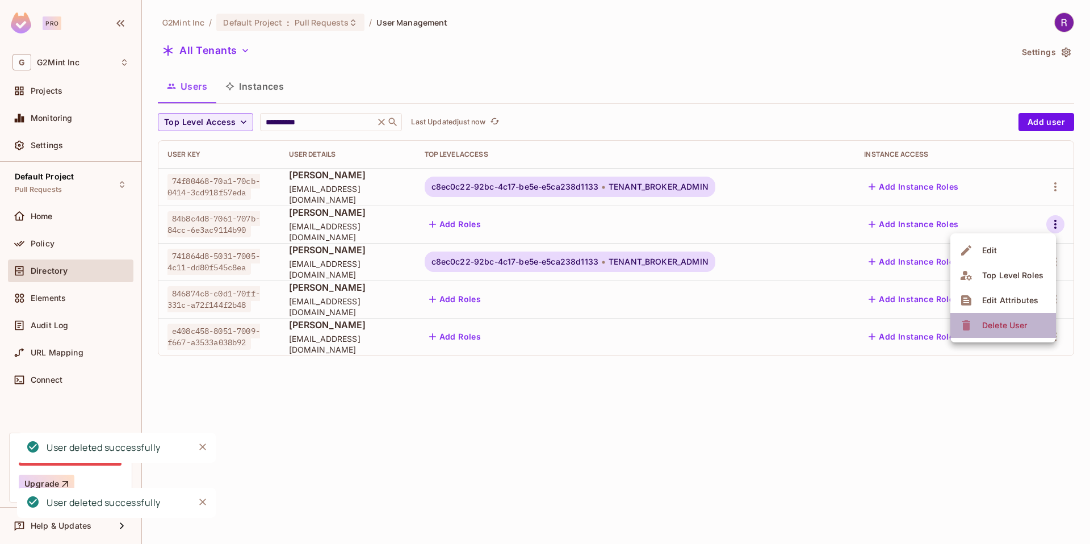
click at [958, 326] on li "Delete User" at bounding box center [1003, 325] width 106 height 25
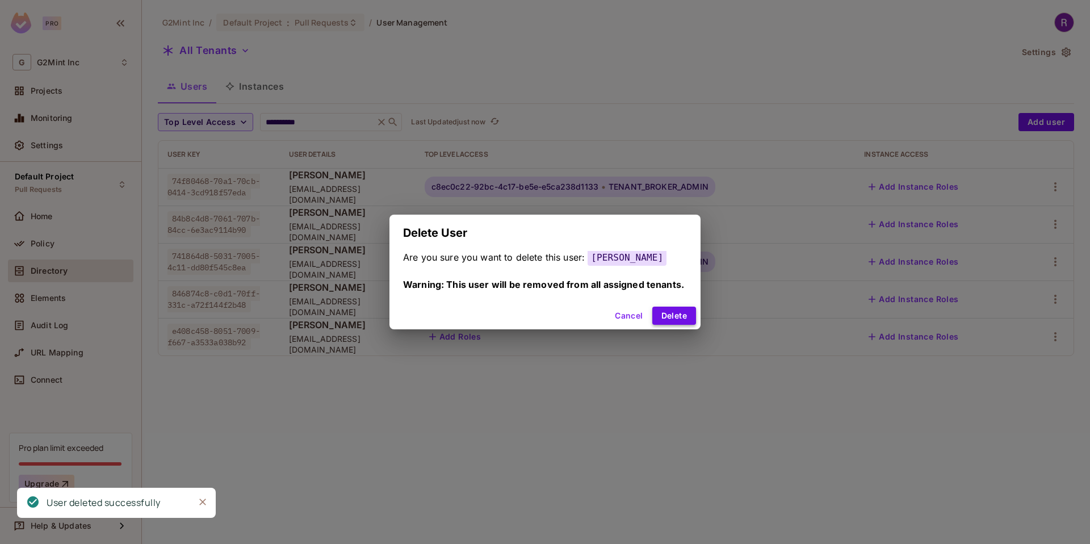
click at [664, 317] on button "Delete" at bounding box center [674, 316] width 44 height 18
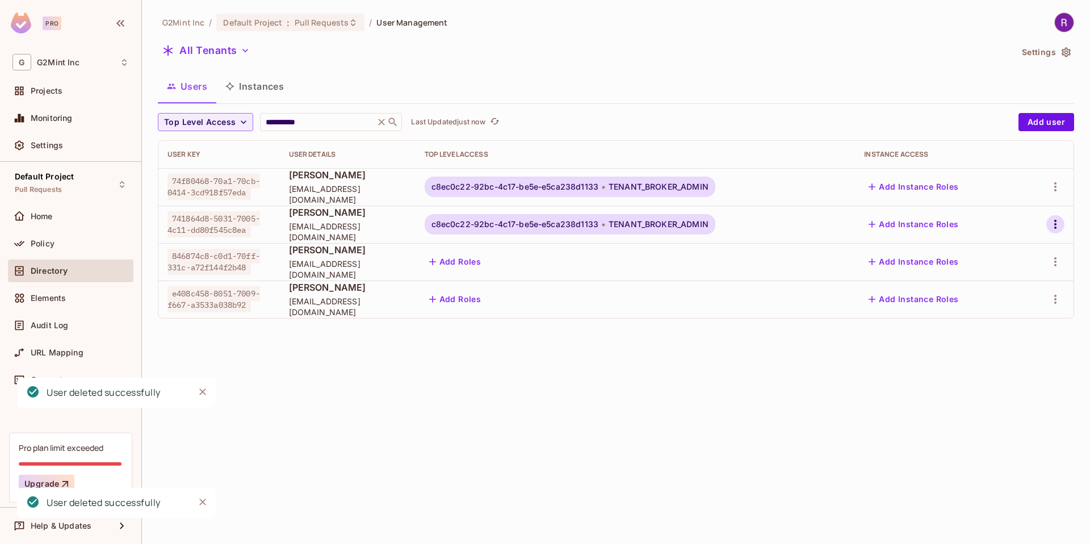
click at [1057, 225] on icon "button" at bounding box center [1056, 224] width 14 height 14
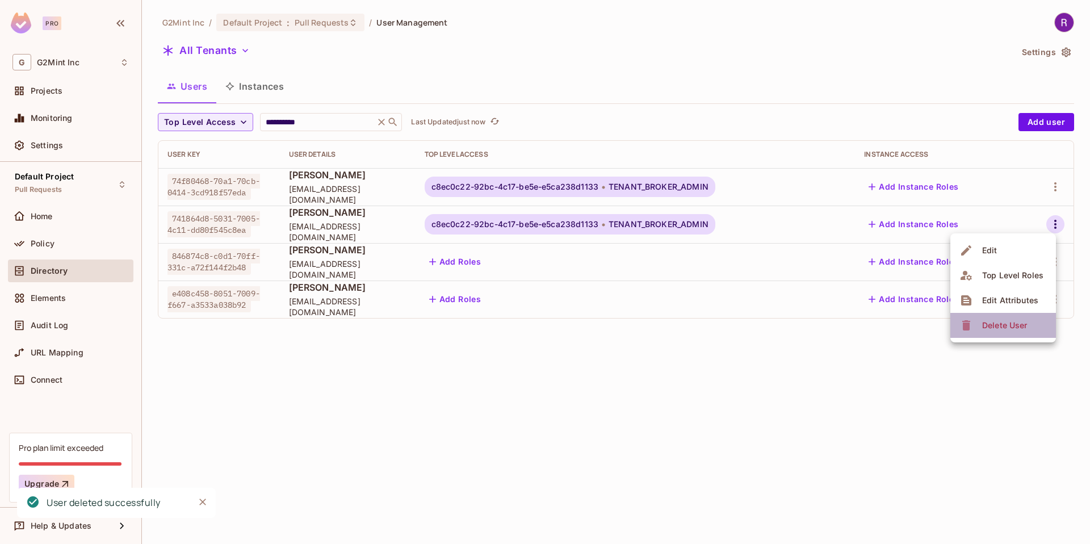
click at [980, 330] on span "Delete User" at bounding box center [1005, 325] width 52 height 18
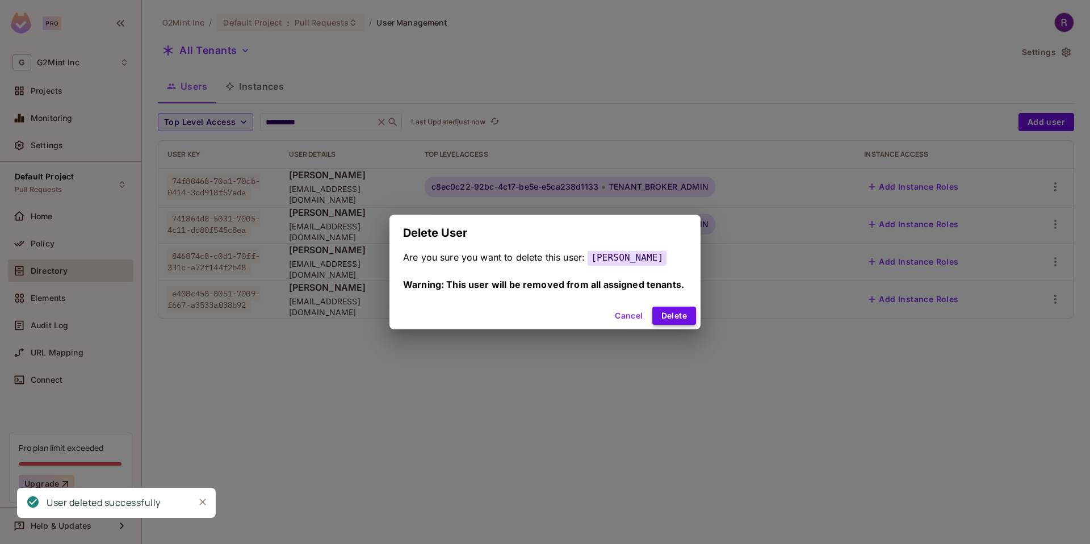
click at [663, 320] on button "Delete" at bounding box center [674, 316] width 44 height 18
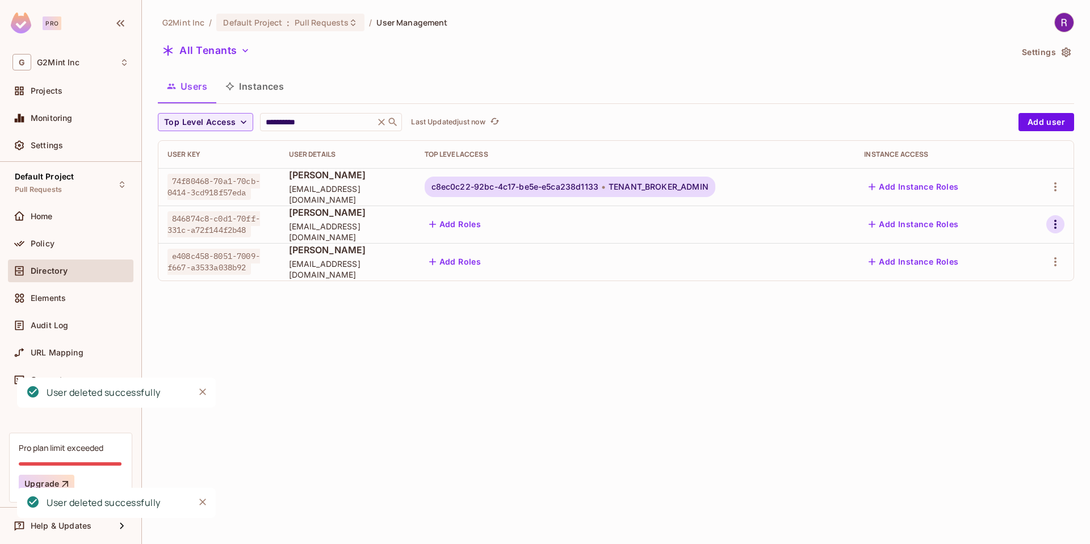
click at [1053, 230] on icon "button" at bounding box center [1056, 224] width 14 height 14
click at [1014, 325] on div "Delete User" at bounding box center [1004, 325] width 45 height 11
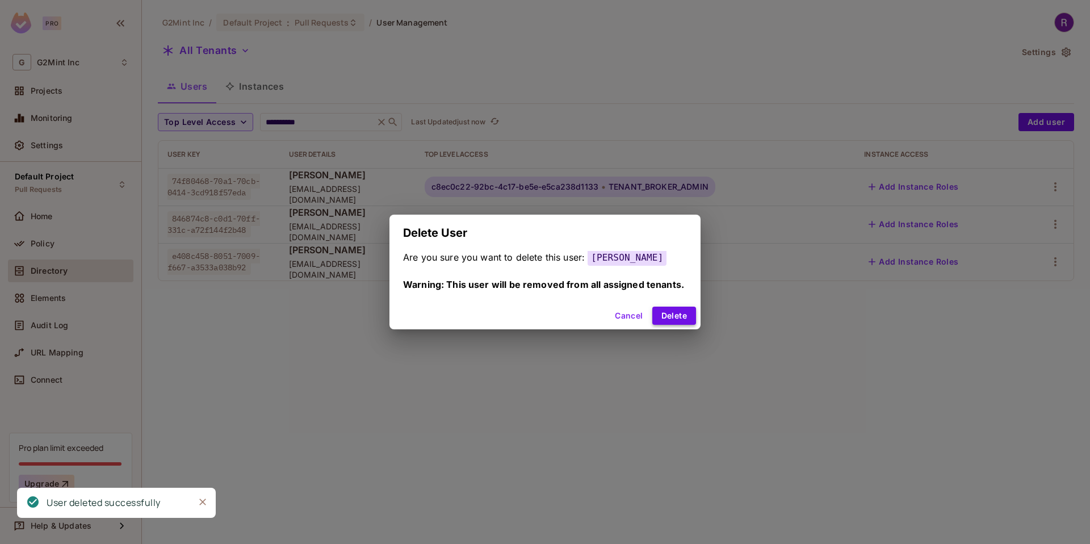
click at [690, 317] on button "Delete" at bounding box center [674, 316] width 44 height 18
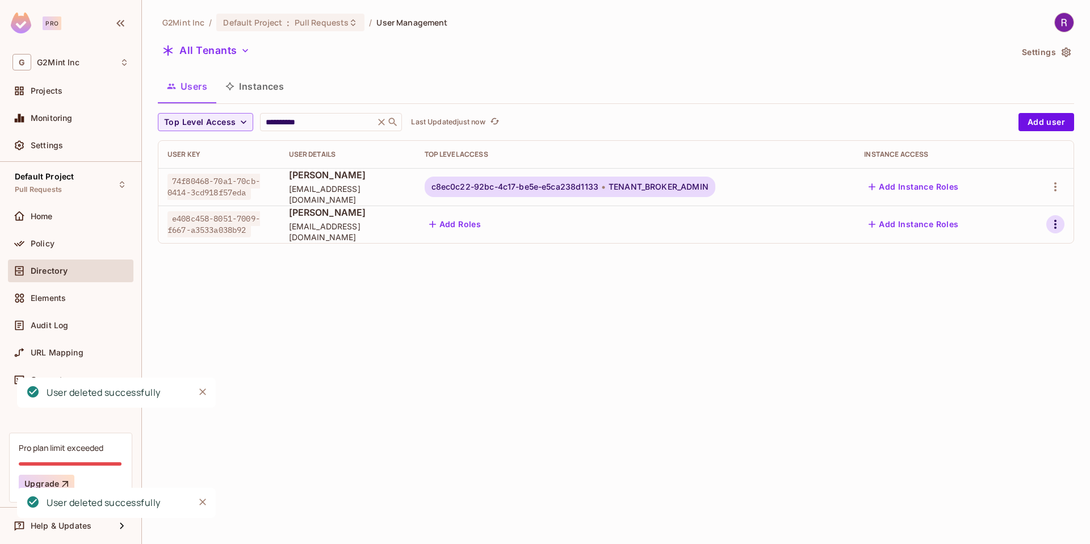
click at [1054, 224] on icon "button" at bounding box center [1055, 224] width 2 height 9
click at [988, 326] on div "Delete User" at bounding box center [1004, 325] width 45 height 11
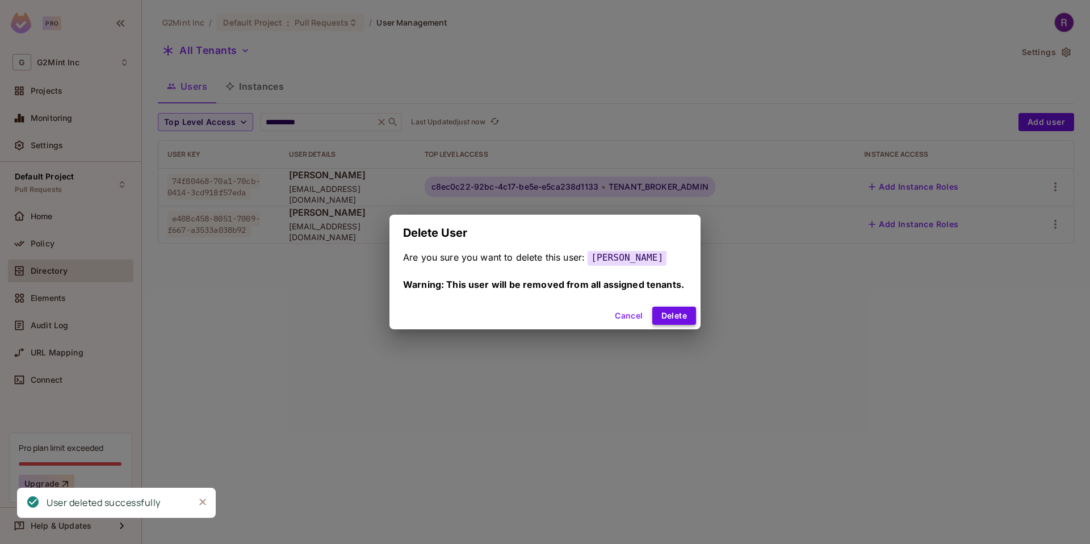
click at [680, 314] on button "Delete" at bounding box center [674, 316] width 44 height 18
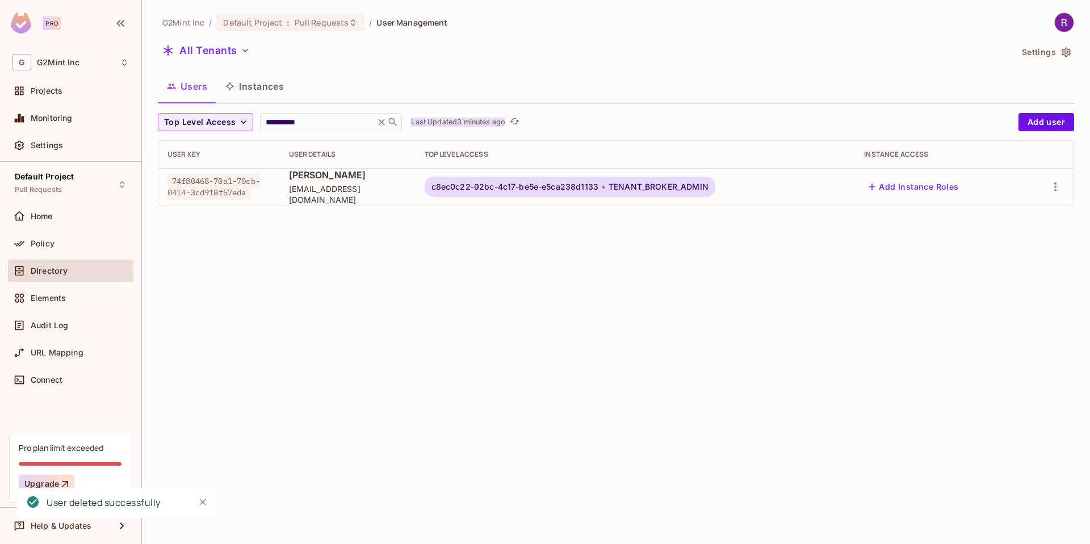
click at [499, 119] on p "Last Updated 3 minutes ago" at bounding box center [458, 122] width 94 height 9
click at [462, 122] on p "Last Updated just now" at bounding box center [448, 122] width 74 height 9
click at [465, 123] on p "Last Updated just now" at bounding box center [448, 122] width 74 height 9
click at [468, 114] on div "**********" at bounding box center [585, 122] width 855 height 18
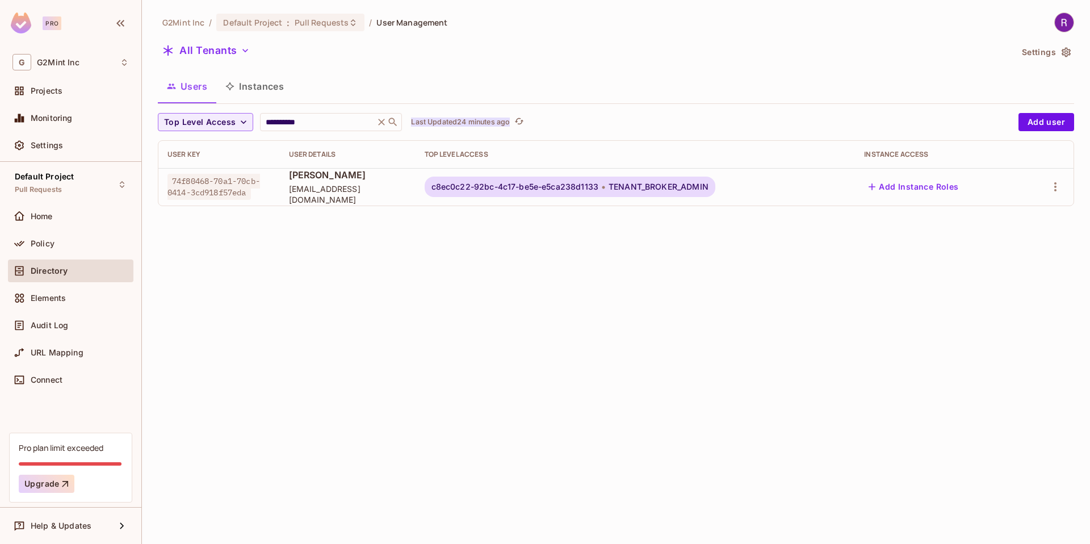
click at [464, 118] on p "Last Updated 24 minutes ago" at bounding box center [460, 122] width 99 height 9
click at [437, 120] on p "Last Updated 3 minutes ago" at bounding box center [458, 122] width 94 height 9
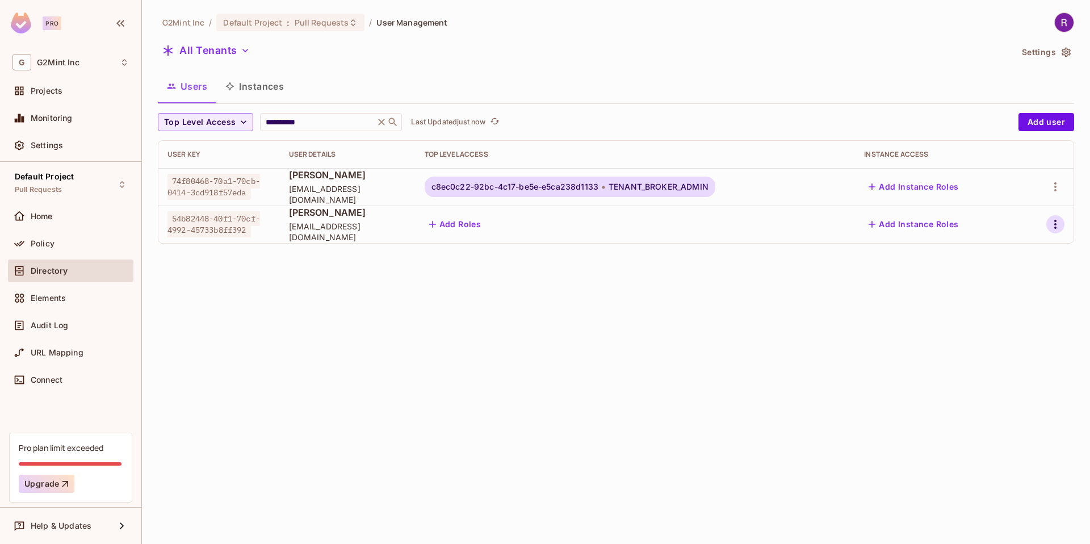
click at [1062, 226] on button "button" at bounding box center [1055, 224] width 18 height 18
click at [995, 301] on div "Edit Attributes" at bounding box center [1010, 300] width 56 height 11
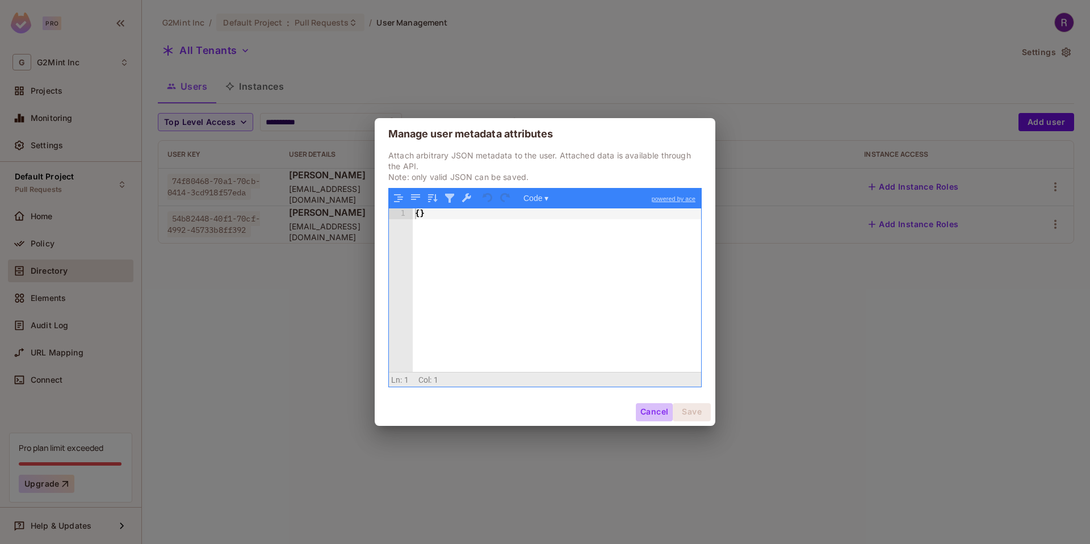
click at [652, 417] on button "Cancel" at bounding box center [654, 412] width 37 height 18
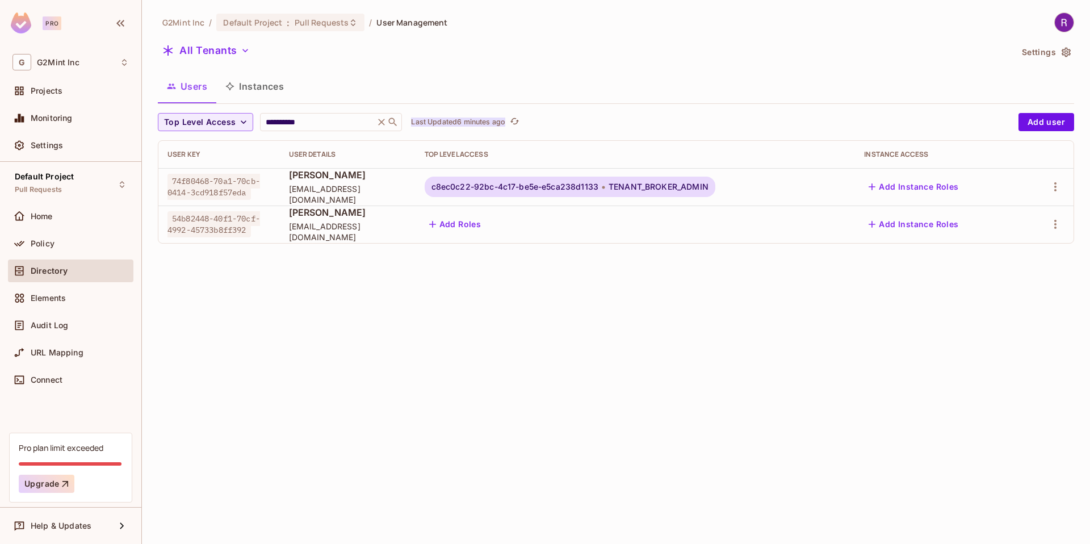
click at [447, 122] on p "Last Updated 6 minutes ago" at bounding box center [458, 122] width 94 height 9
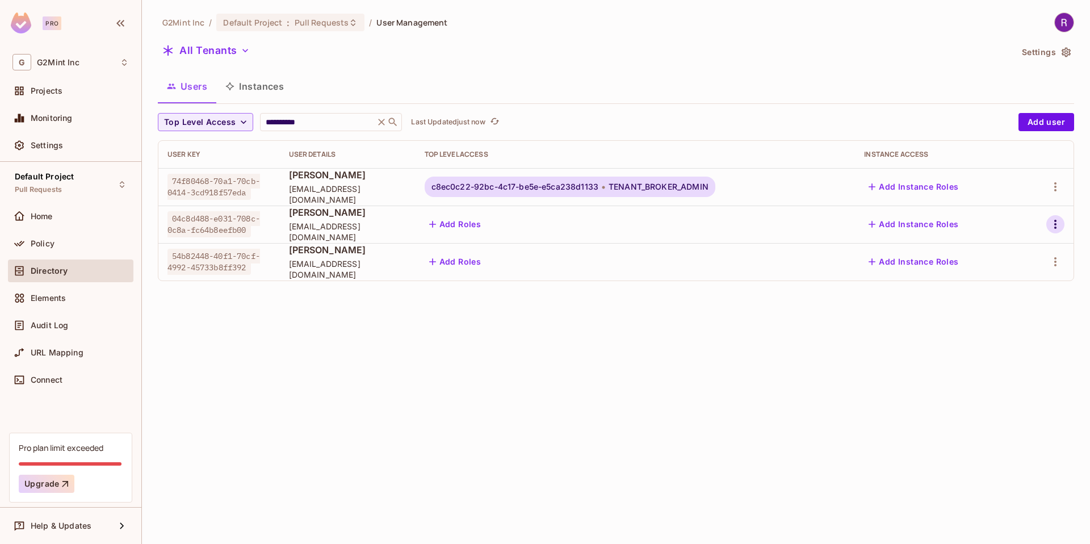
click at [1055, 223] on icon "button" at bounding box center [1056, 224] width 14 height 14
click at [988, 298] on div "Edit Attributes" at bounding box center [1010, 300] width 56 height 11
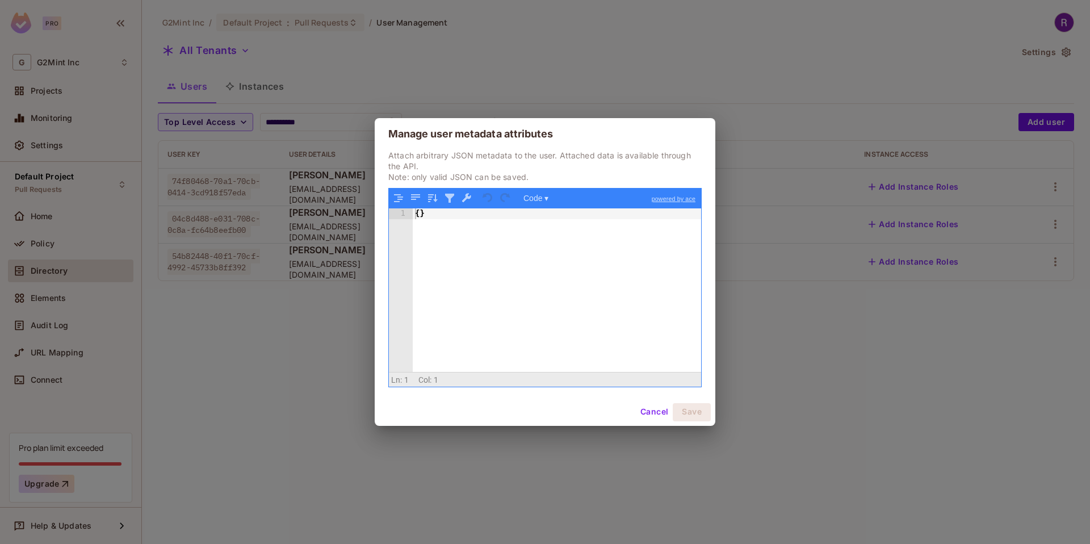
click at [456, 254] on div "{ }" at bounding box center [557, 300] width 288 height 185
click at [665, 74] on div "Manage user metadata attributes Attach arbitrary JSON metadata to the user. Att…" at bounding box center [545, 272] width 1090 height 544
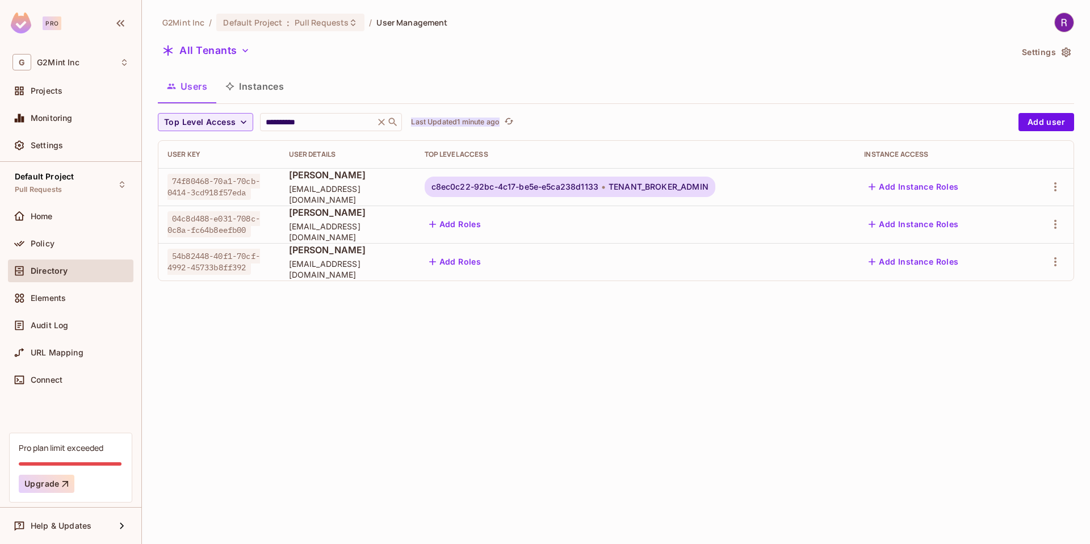
click at [453, 120] on p "Last Updated 1 minute ago" at bounding box center [455, 122] width 89 height 9
click at [477, 124] on p "Last Updated just now" at bounding box center [448, 122] width 74 height 9
click at [491, 123] on p "Last Updated 1 minute ago" at bounding box center [455, 122] width 89 height 9
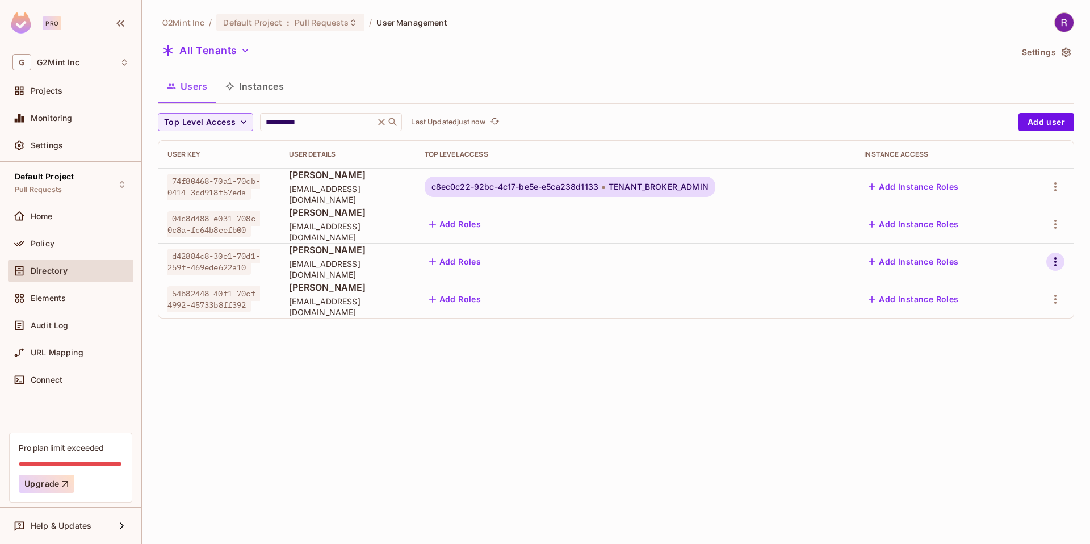
click at [1051, 258] on icon "button" at bounding box center [1056, 262] width 14 height 14
click at [997, 338] on div "Edit Attributes" at bounding box center [1010, 337] width 56 height 11
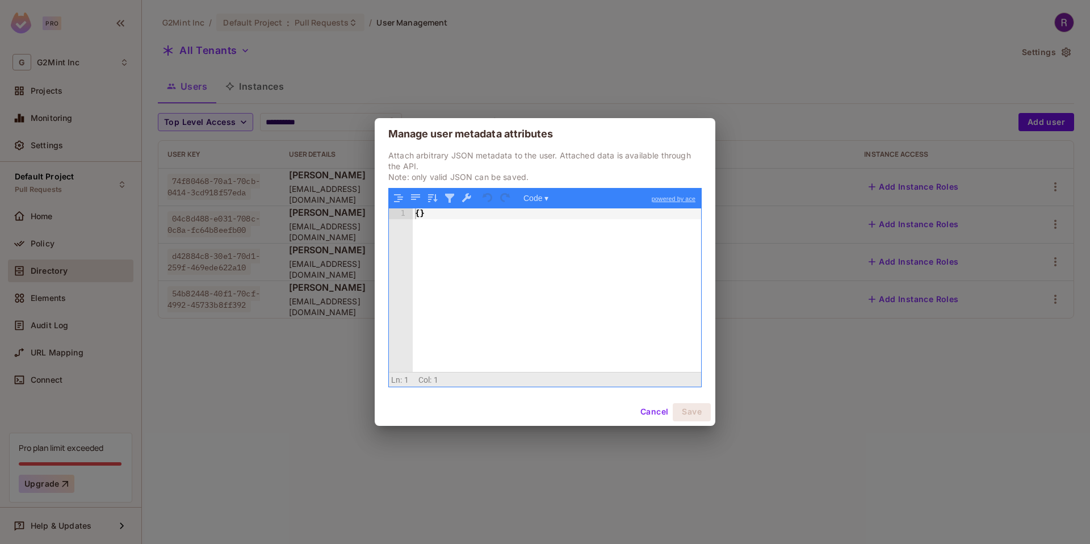
click at [646, 418] on button "Cancel" at bounding box center [654, 412] width 37 height 18
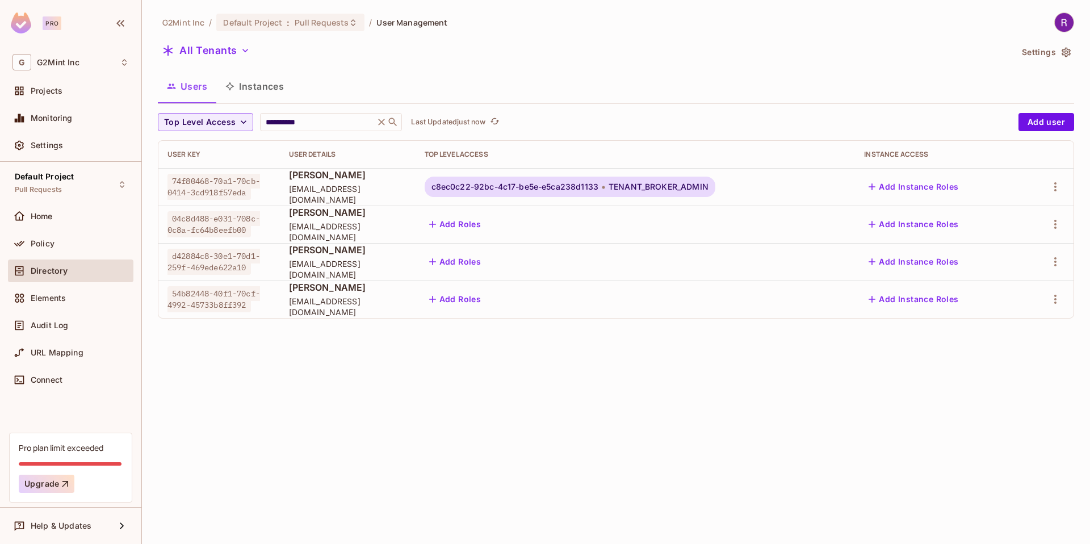
click at [753, 21] on div "G2Mint Inc / Default Project : Pull Requests / User Management" at bounding box center [616, 22] width 916 height 20
click at [470, 124] on p "Last Updated 6 minutes ago" at bounding box center [458, 122] width 94 height 9
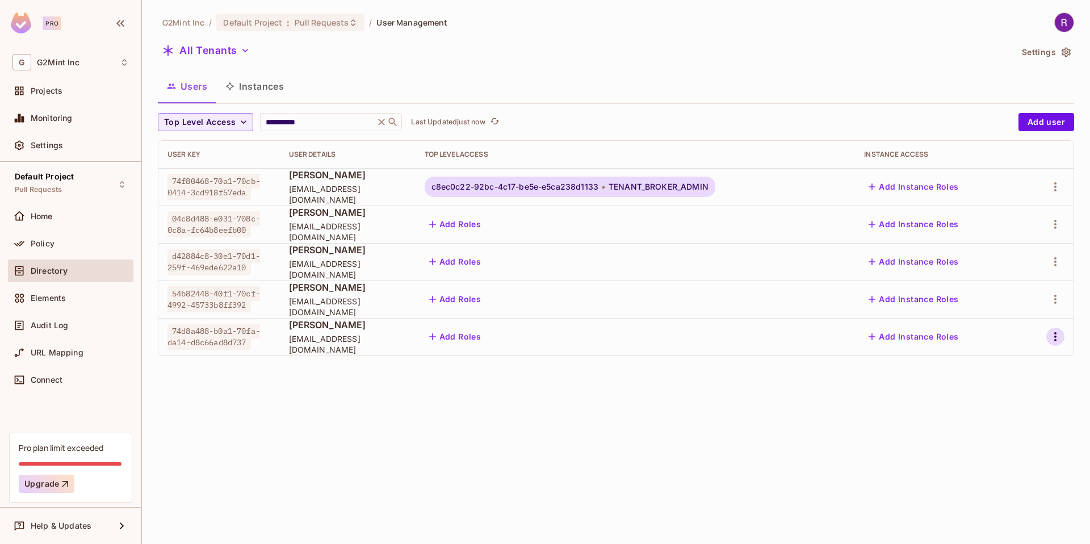
click at [1056, 338] on icon "button" at bounding box center [1056, 337] width 14 height 14
click at [994, 414] on div "Edit Attributes" at bounding box center [1010, 412] width 56 height 11
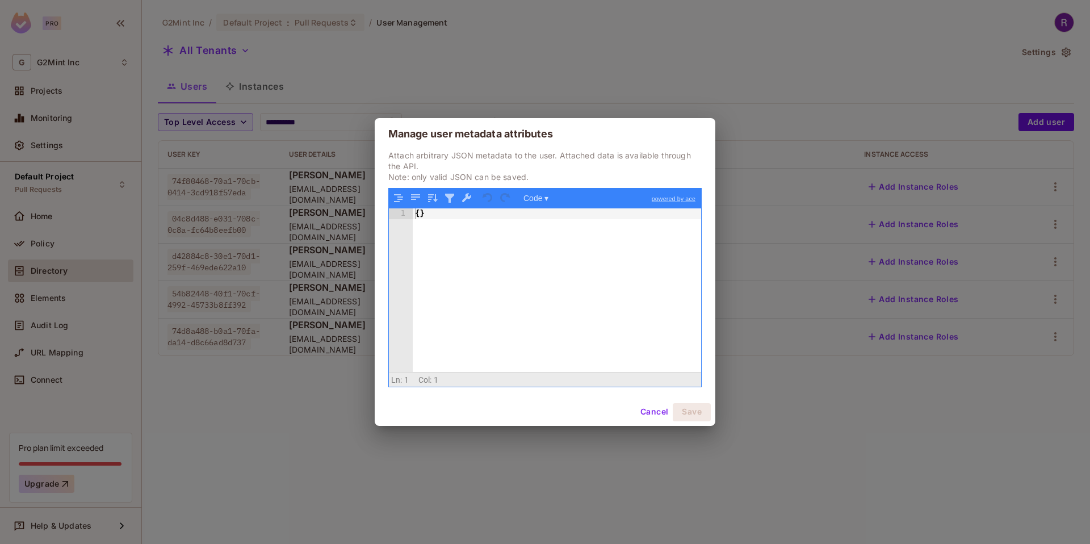
click at [667, 410] on button "Cancel" at bounding box center [654, 412] width 37 height 18
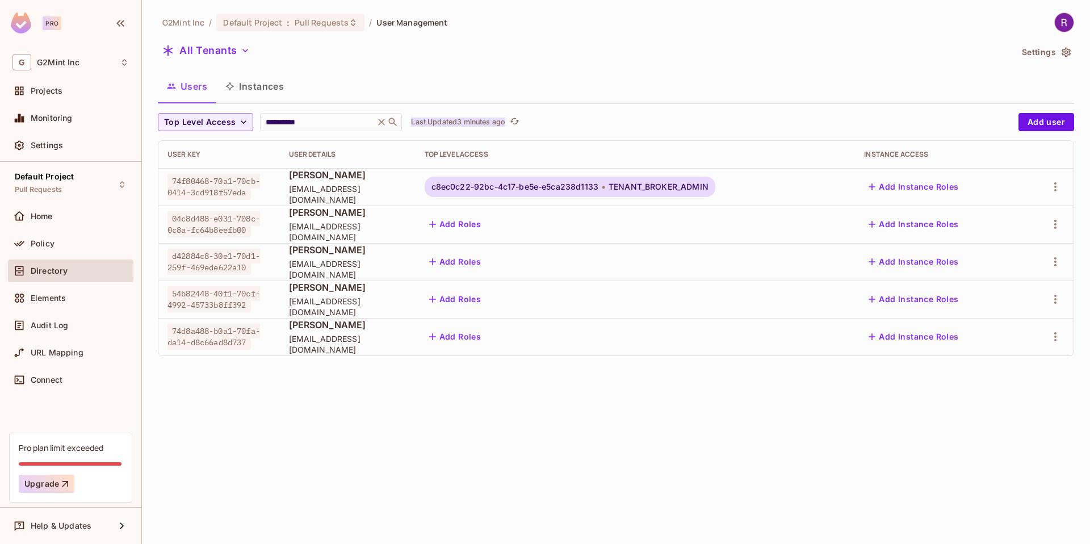
click at [490, 124] on p "Last Updated 3 minutes ago" at bounding box center [458, 122] width 94 height 9
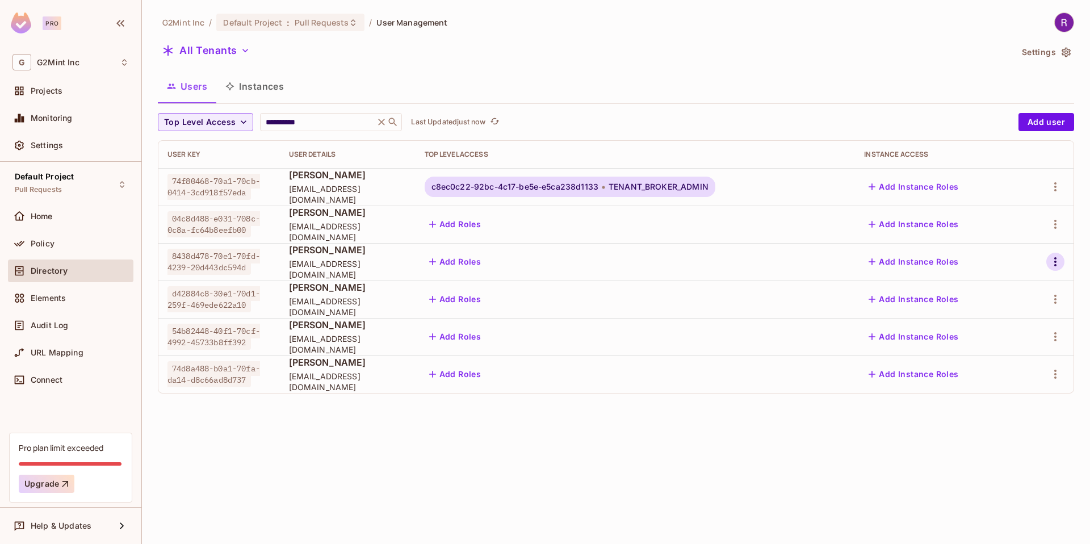
click at [1054, 259] on icon "button" at bounding box center [1056, 262] width 14 height 14
click at [999, 335] on div "Edit Attributes" at bounding box center [1010, 337] width 56 height 11
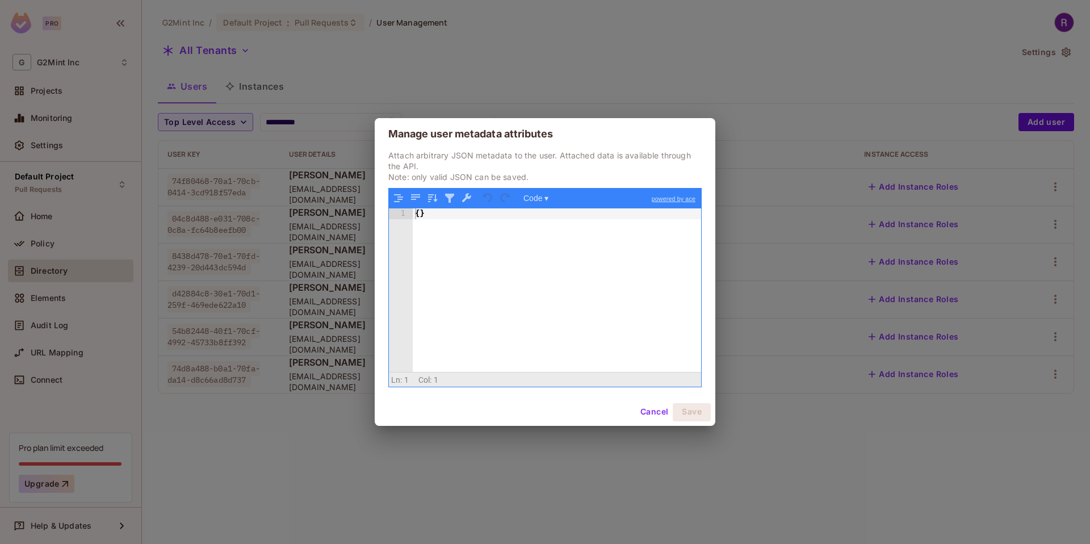
click at [658, 413] on button "Cancel" at bounding box center [654, 412] width 37 height 18
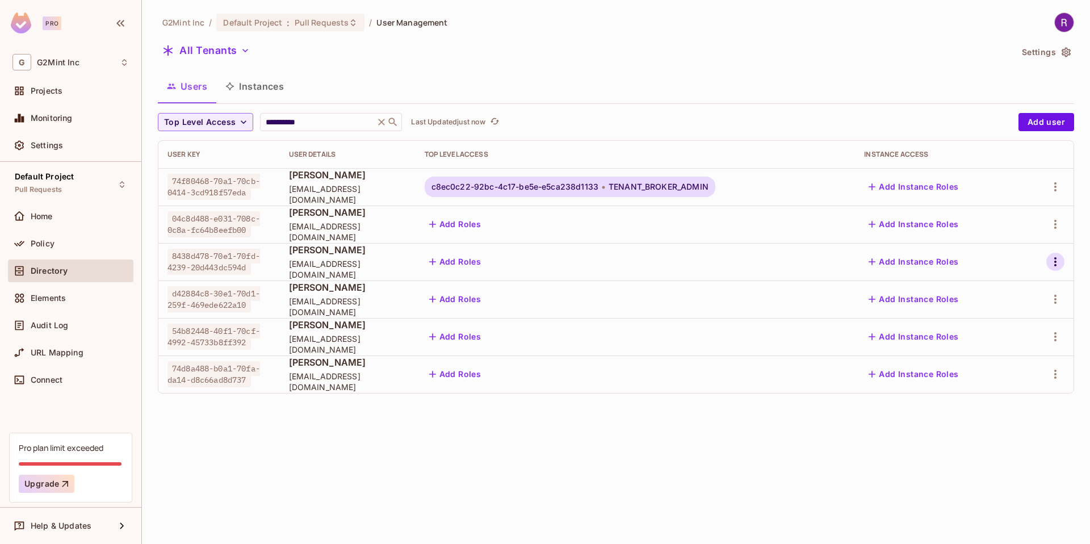
click at [1051, 259] on icon "button" at bounding box center [1056, 262] width 14 height 14
click at [1003, 341] on div "Edit Attributes" at bounding box center [1010, 337] width 56 height 11
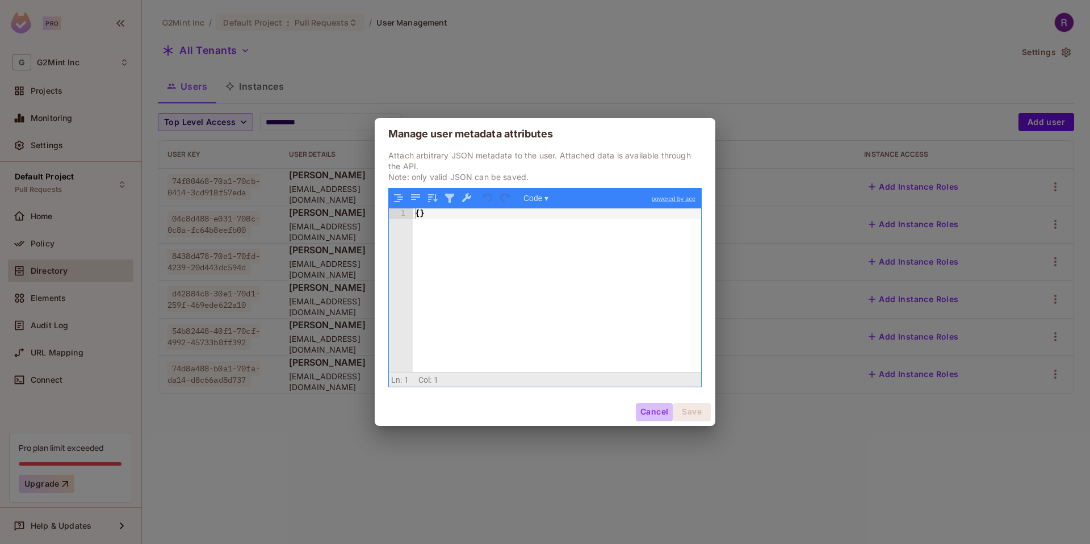
click at [650, 410] on button "Cancel" at bounding box center [654, 412] width 37 height 18
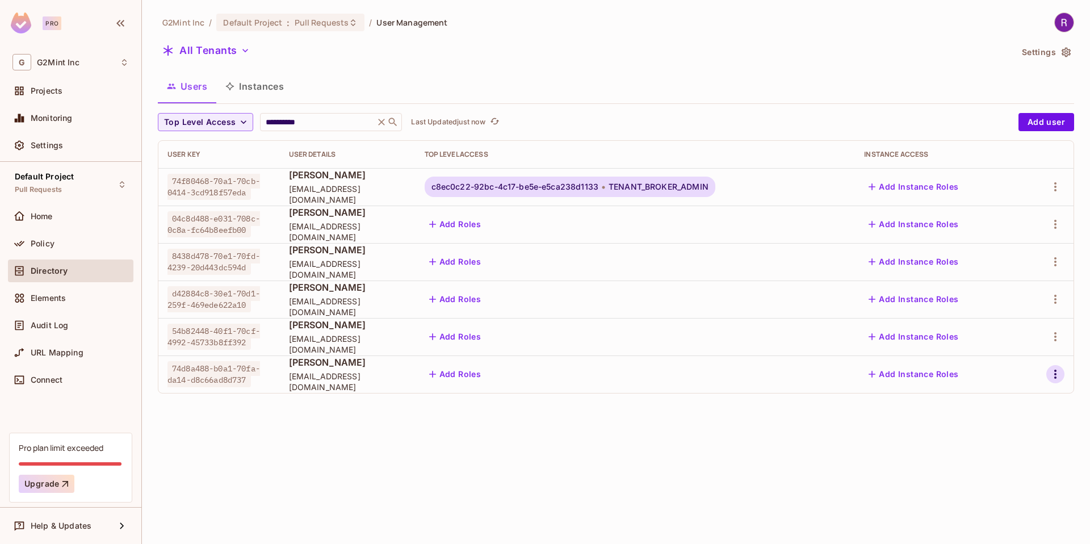
click at [1049, 372] on icon "button" at bounding box center [1056, 374] width 14 height 14
click at [995, 445] on div "Edit Attributes" at bounding box center [1010, 450] width 56 height 11
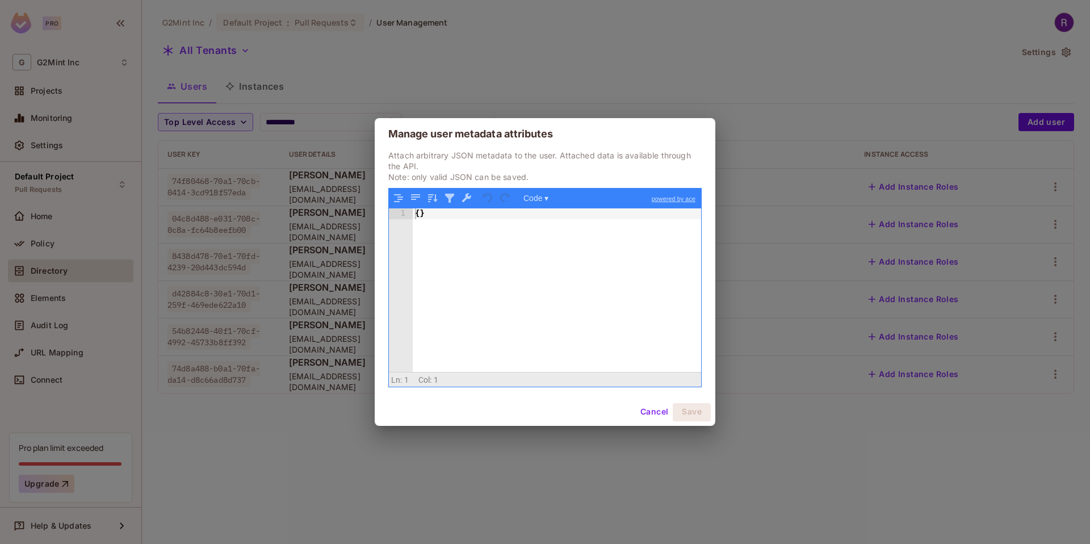
click at [653, 393] on div "Attach arbitrary JSON metadata to the user. Attached data is available through …" at bounding box center [545, 274] width 341 height 248
click at [642, 418] on button "Cancel" at bounding box center [654, 412] width 37 height 18
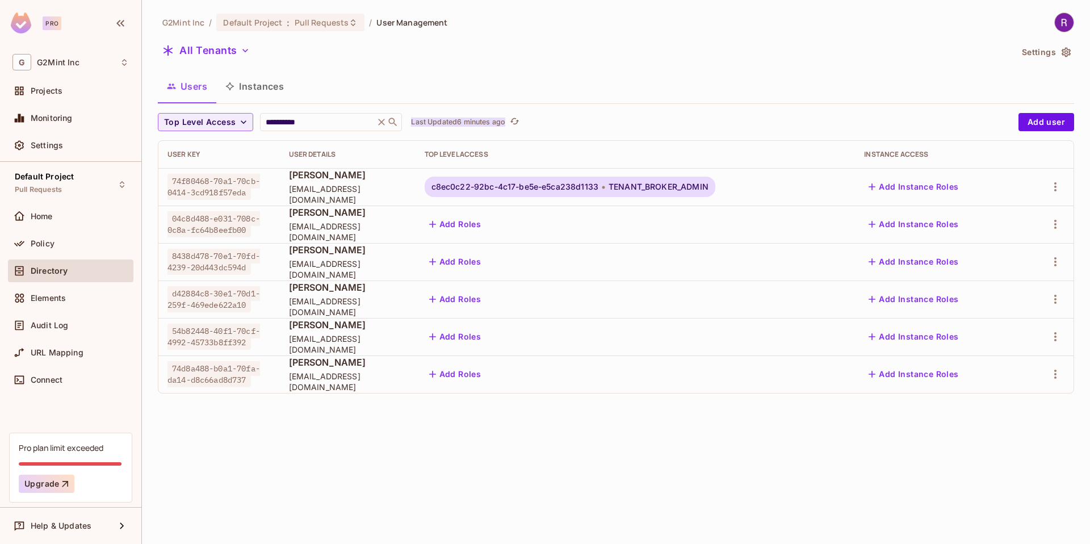
click at [458, 125] on p "Last Updated 6 minutes ago" at bounding box center [458, 122] width 94 height 9
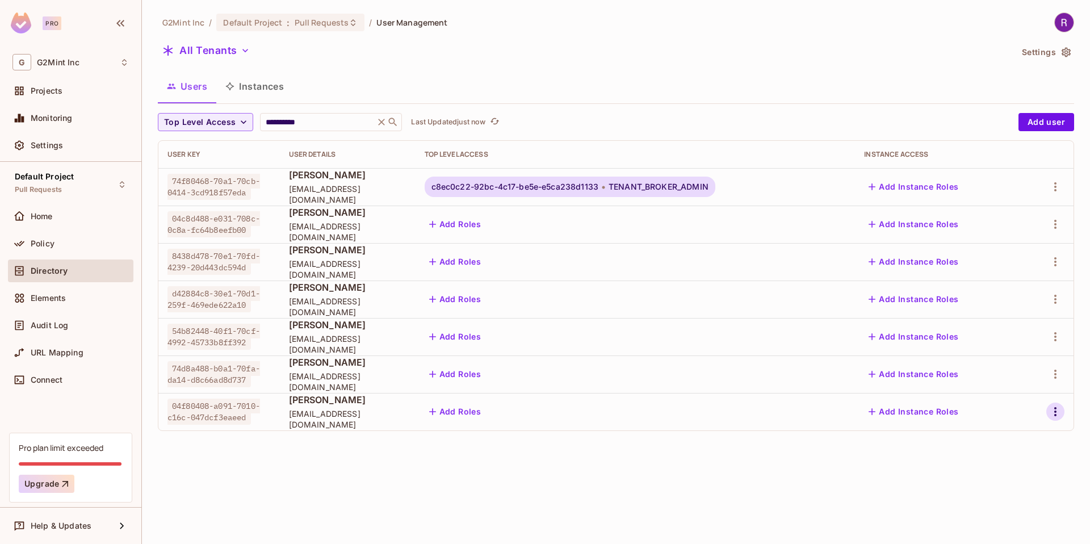
click at [1055, 408] on icon "button" at bounding box center [1055, 411] width 2 height 9
click at [993, 490] on div "Edit Attributes" at bounding box center [1010, 487] width 56 height 11
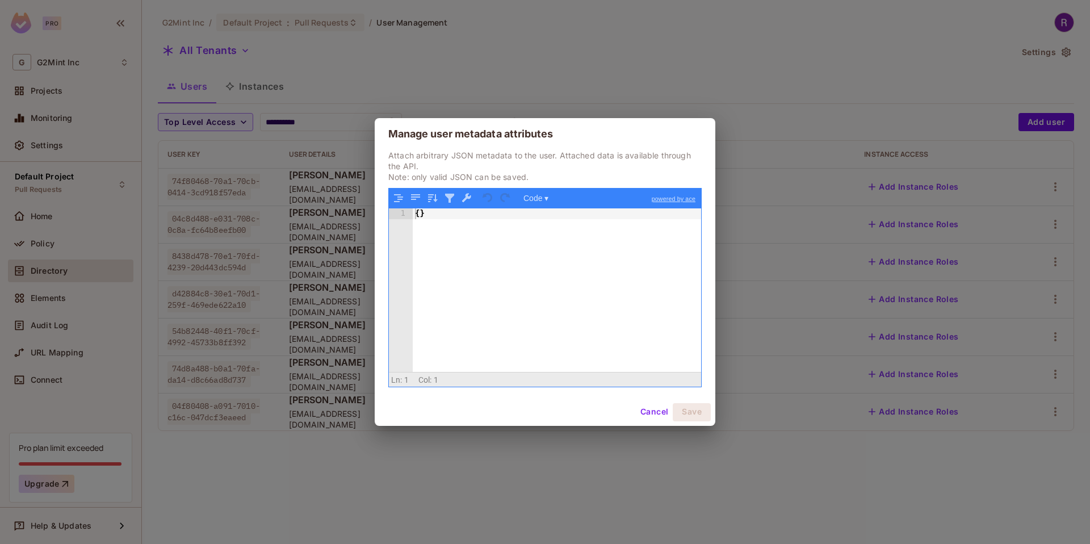
click at [653, 404] on button "Cancel" at bounding box center [654, 412] width 37 height 18
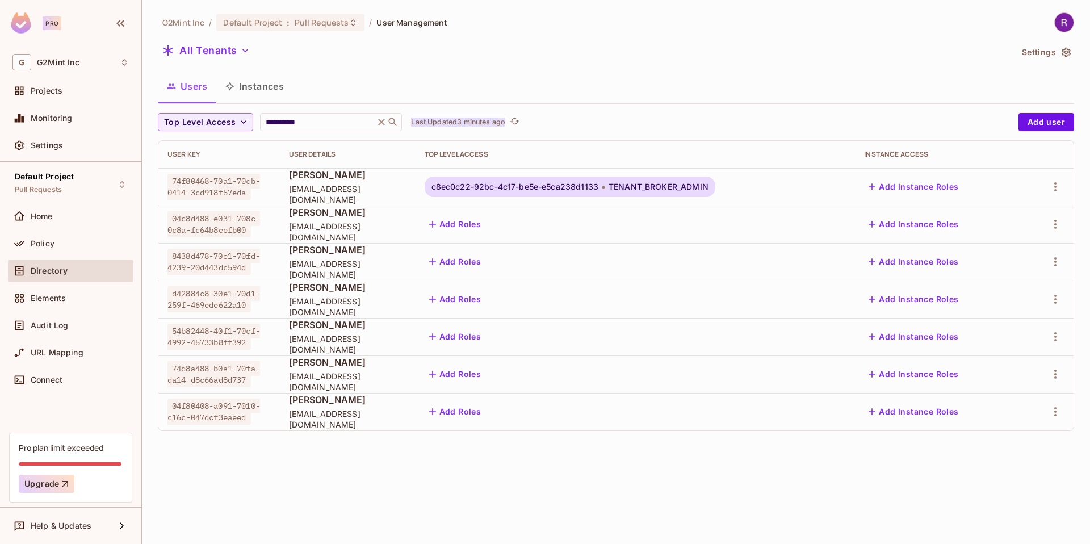
click at [446, 123] on p "Last Updated 3 minutes ago" at bounding box center [458, 122] width 94 height 9
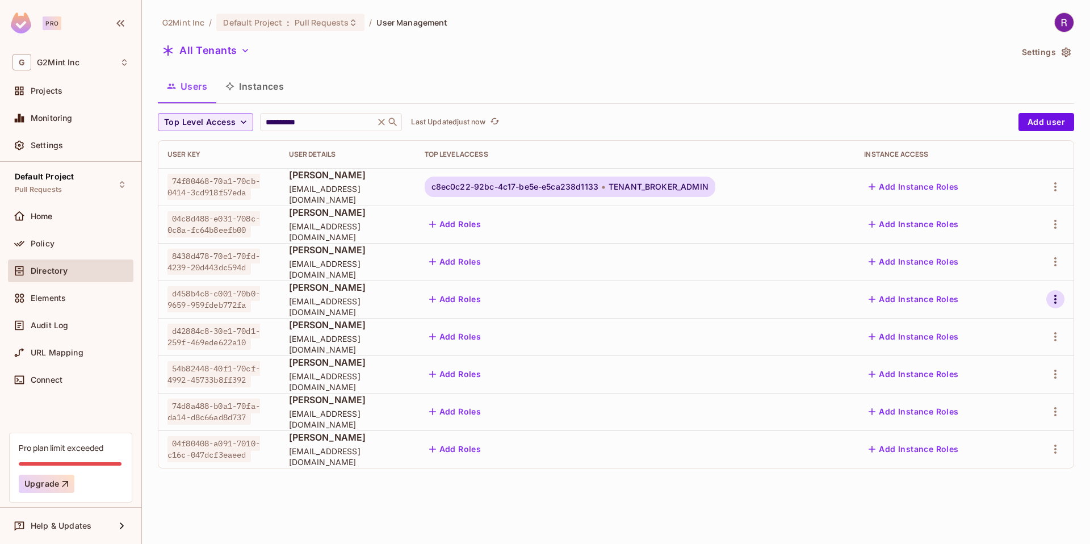
click at [1049, 298] on icon "button" at bounding box center [1056, 299] width 14 height 14
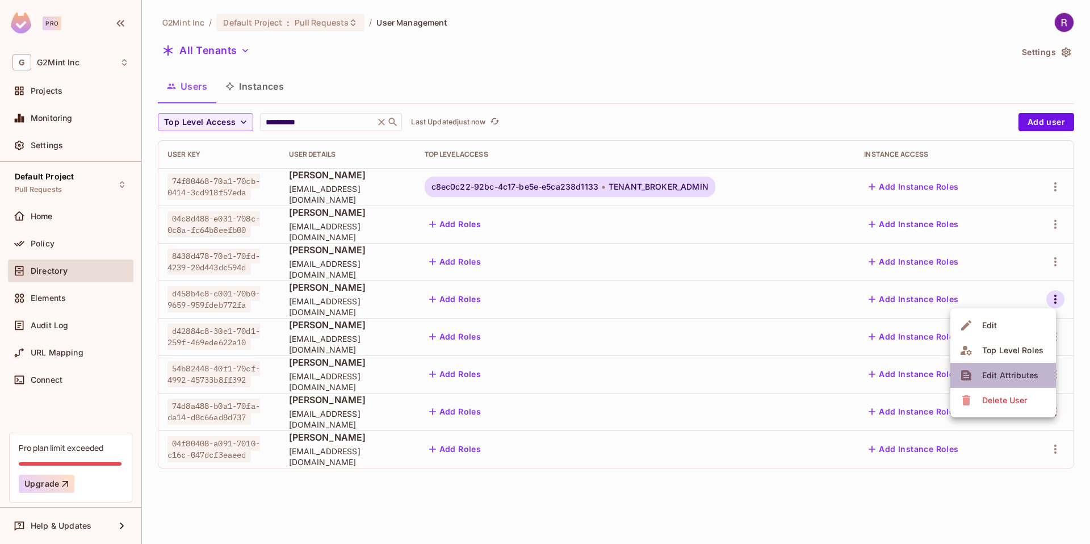
click at [990, 380] on div "Edit Attributes" at bounding box center [1010, 375] width 56 height 11
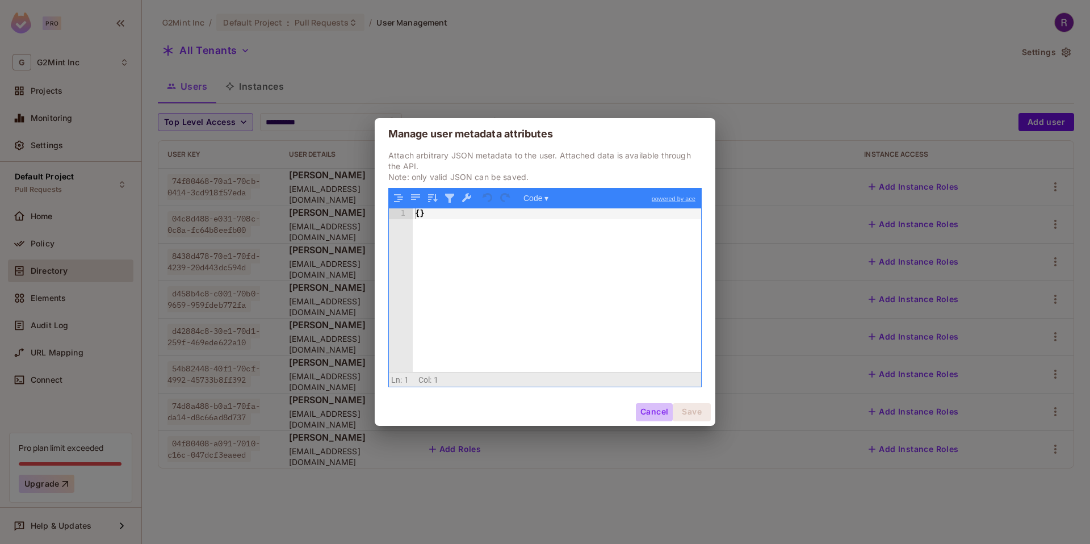
click at [647, 413] on button "Cancel" at bounding box center [654, 412] width 37 height 18
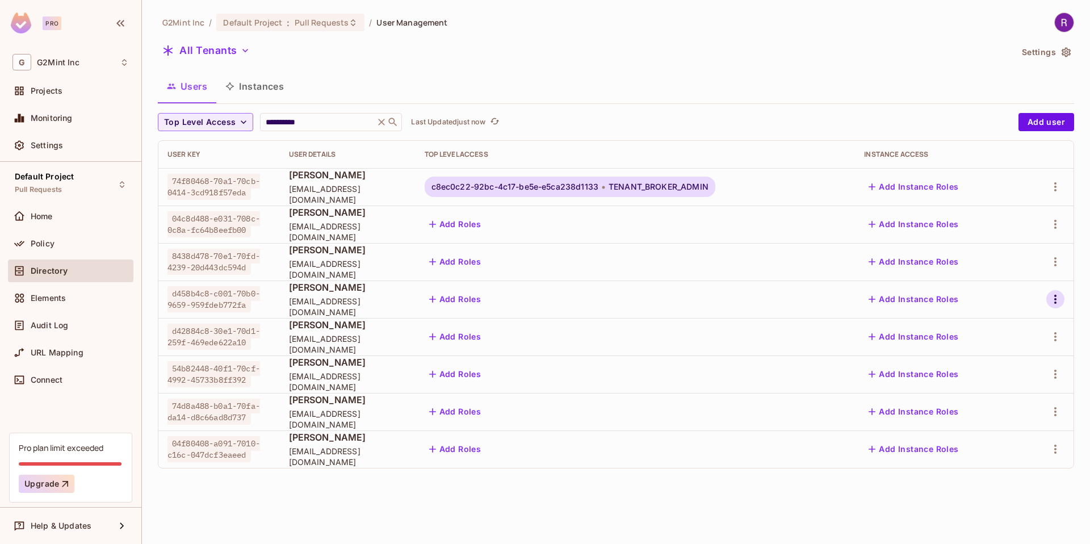
click at [1047, 299] on button "button" at bounding box center [1055, 299] width 18 height 18
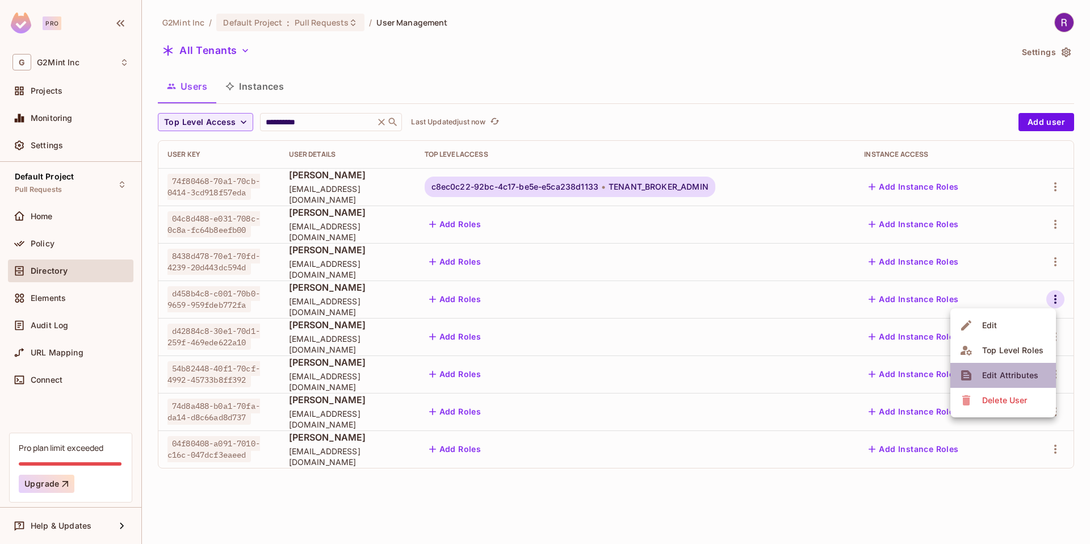
click at [998, 371] on div "Edit Attributes" at bounding box center [1010, 375] width 56 height 11
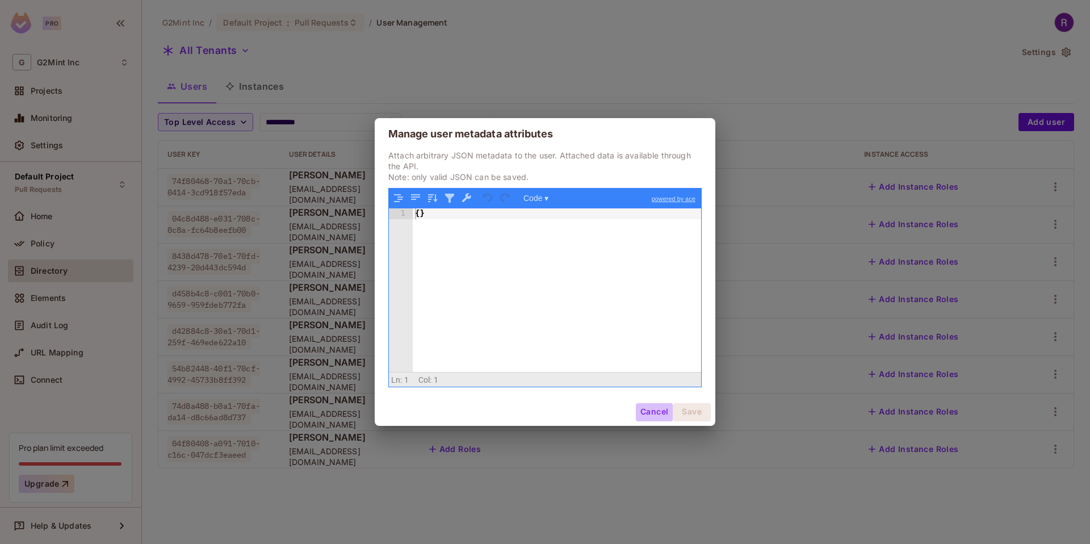
click at [652, 409] on button "Cancel" at bounding box center [654, 412] width 37 height 18
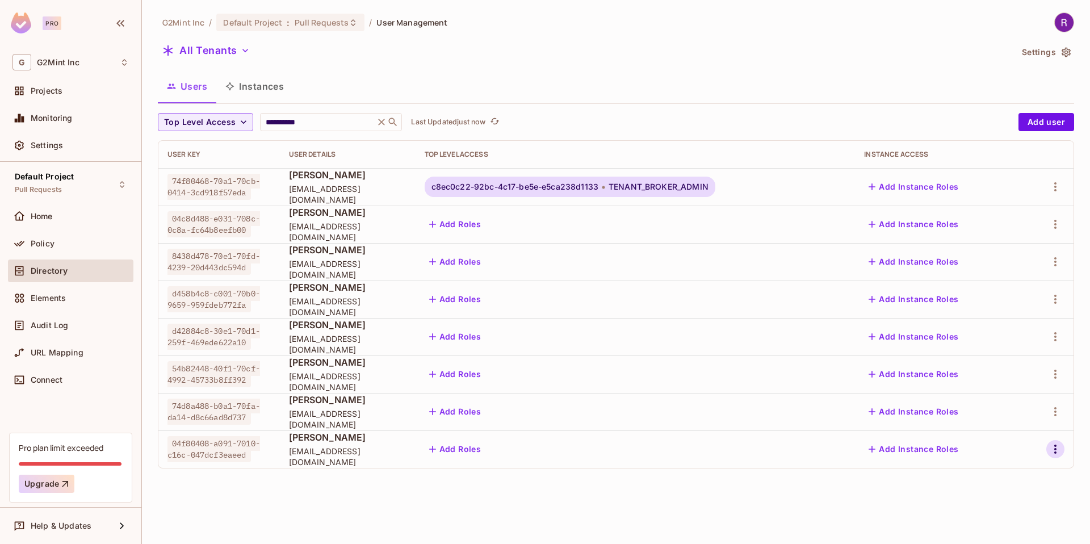
click at [1057, 446] on icon "button" at bounding box center [1056, 449] width 14 height 14
click at [1009, 487] on div "Edit Attributes" at bounding box center [1010, 492] width 56 height 11
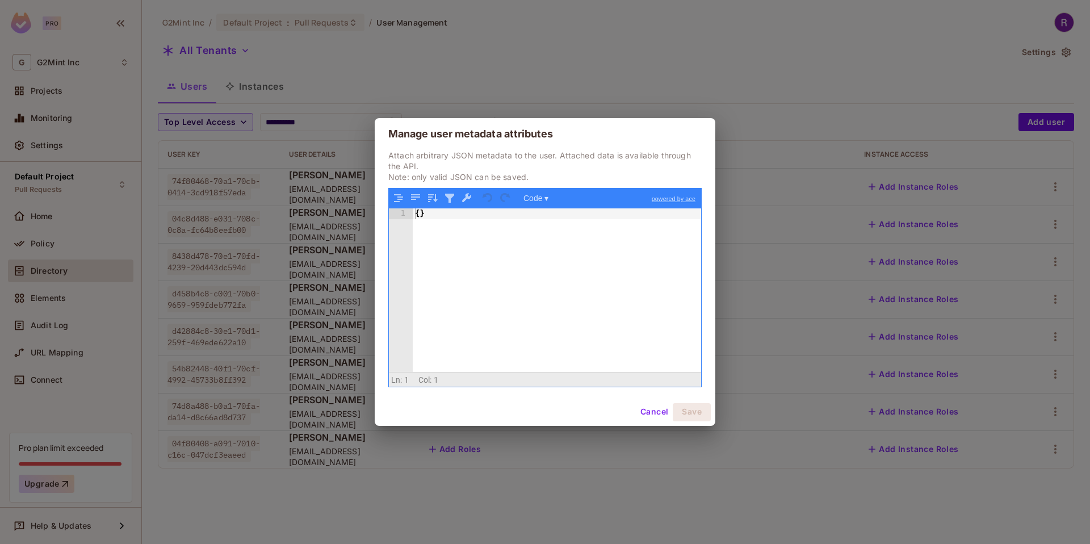
click at [656, 410] on button "Cancel" at bounding box center [654, 412] width 37 height 18
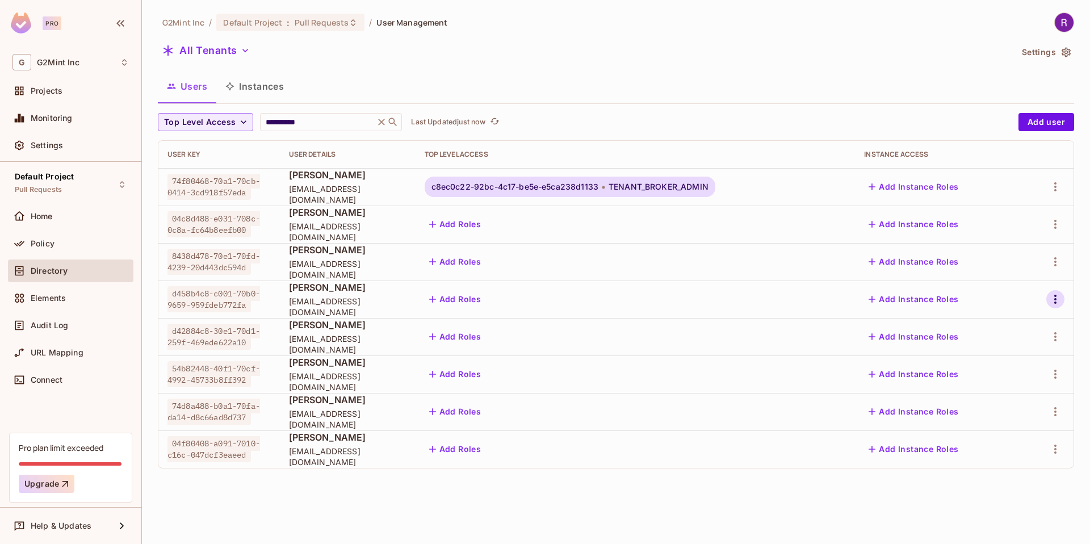
click at [1058, 297] on icon "button" at bounding box center [1056, 299] width 14 height 14
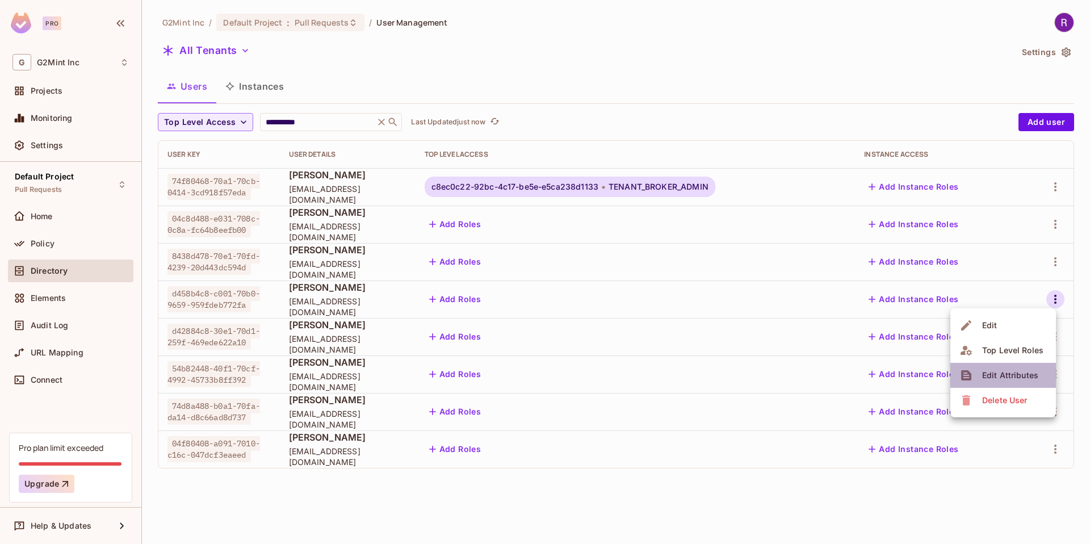
click at [998, 366] on span "Edit Attributes" at bounding box center [1010, 375] width 63 height 18
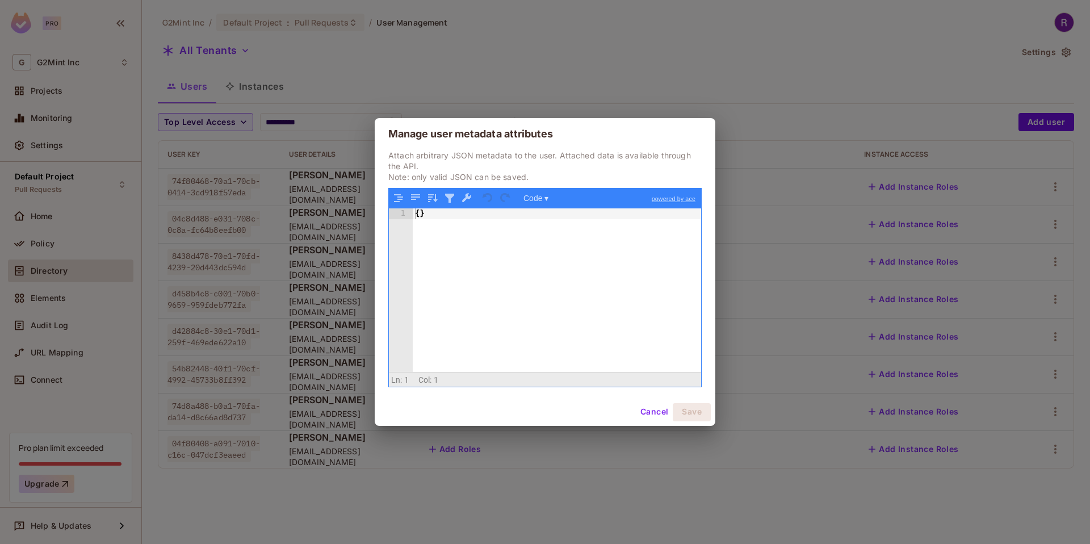
click at [611, 28] on div "Manage user metadata attributes Attach arbitrary JSON metadata to the user. Att…" at bounding box center [545, 272] width 1090 height 544
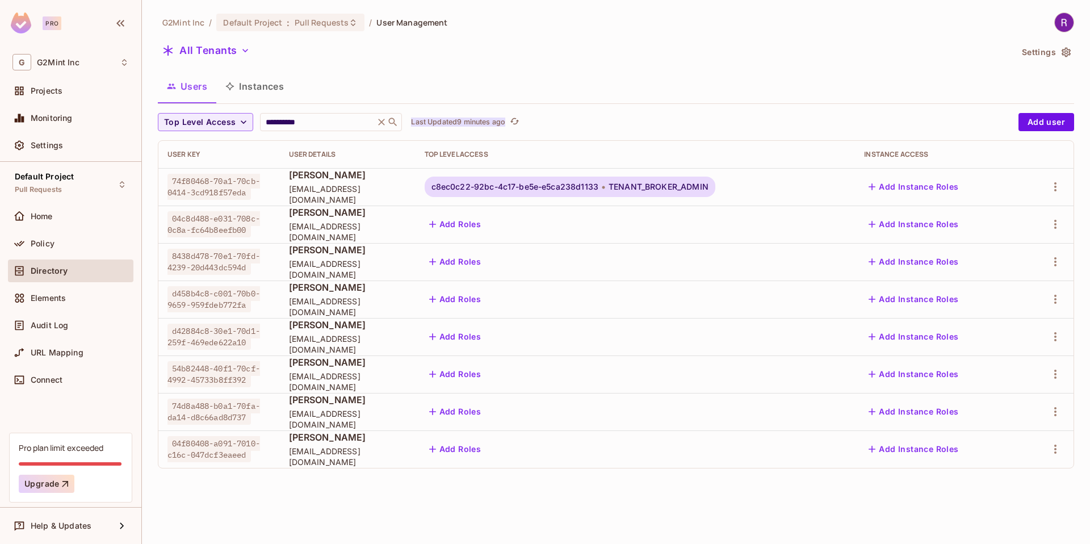
click at [477, 125] on p "Last Updated 9 minutes ago" at bounding box center [458, 122] width 94 height 9
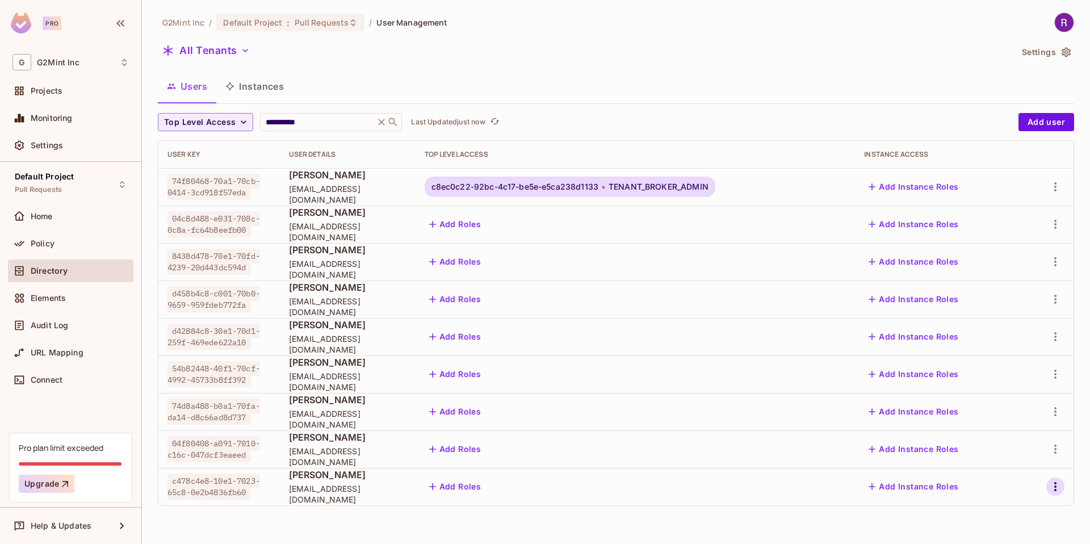
click at [1049, 488] on icon "button" at bounding box center [1056, 487] width 14 height 14
click at [993, 492] on div "Edit Attributes" at bounding box center [1010, 492] width 56 height 11
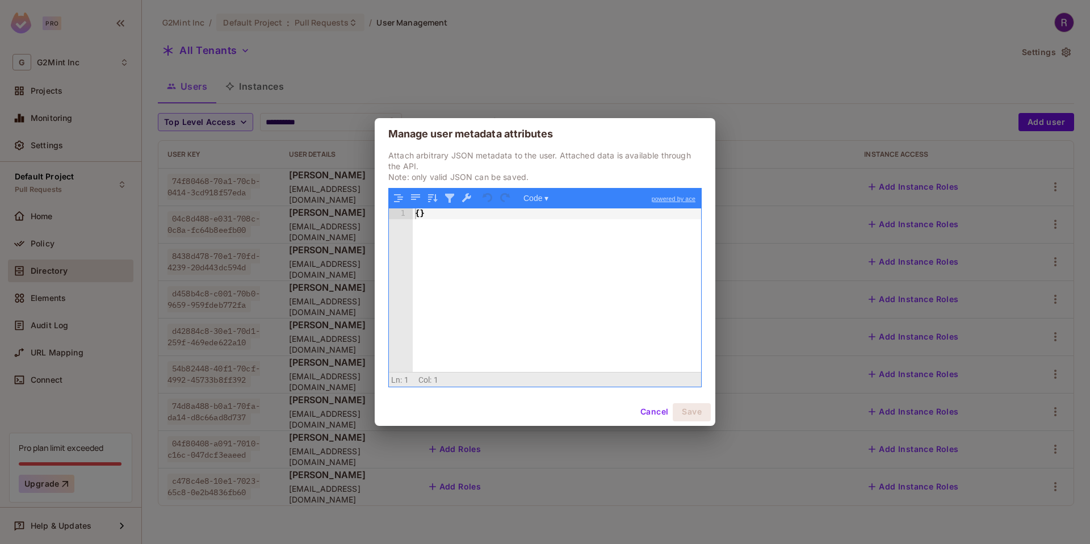
click at [650, 413] on button "Cancel" at bounding box center [654, 412] width 37 height 18
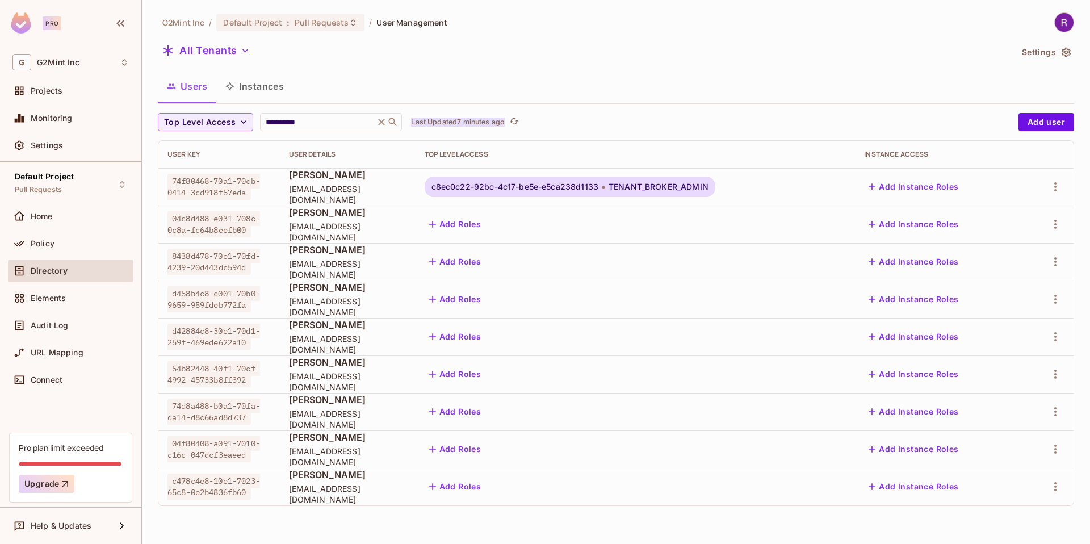
click at [471, 122] on p "Last Updated 7 minutes ago" at bounding box center [458, 122] width 94 height 9
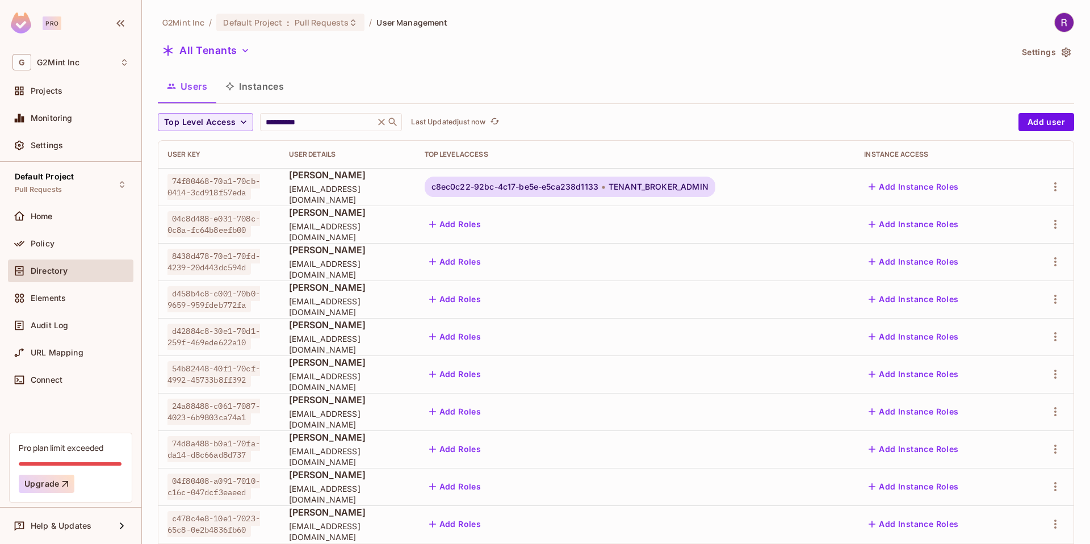
scroll to position [62, 0]
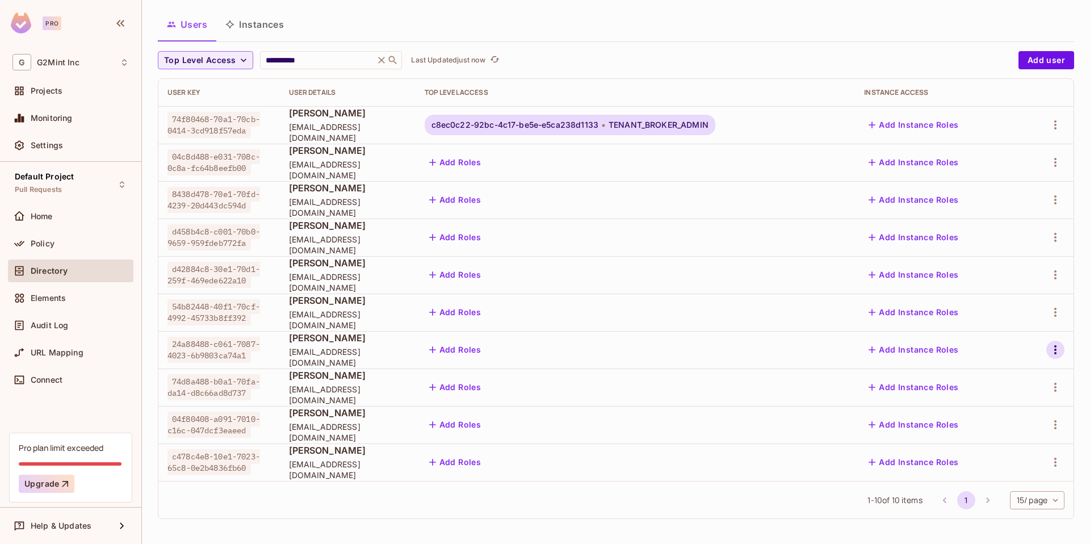
click at [1054, 349] on icon "button" at bounding box center [1055, 349] width 2 height 9
click at [988, 421] on div "Edit Attributes" at bounding box center [1002, 425] width 56 height 11
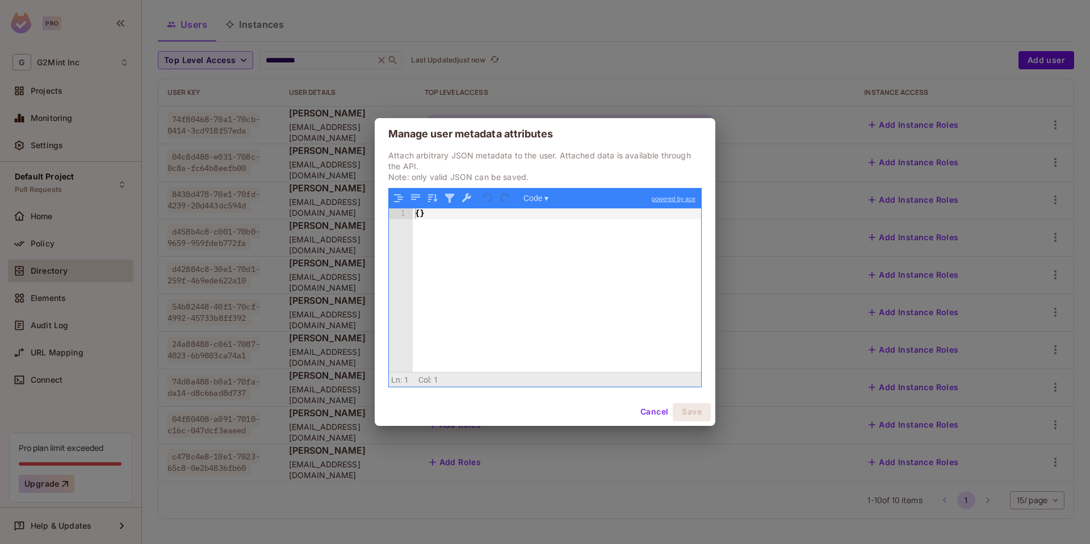
click at [643, 408] on button "Cancel" at bounding box center [654, 412] width 37 height 18
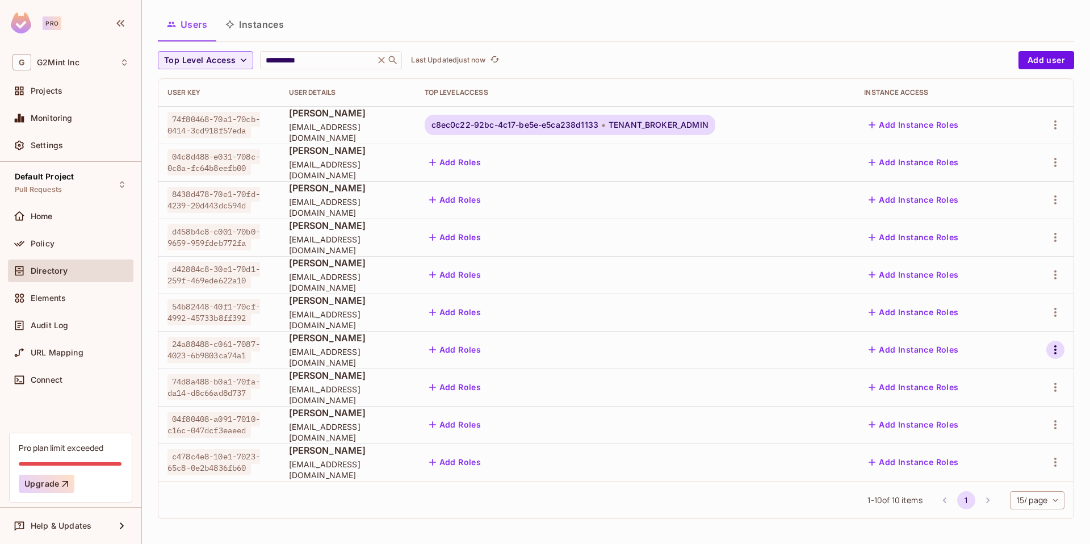
click at [1049, 343] on icon "button" at bounding box center [1056, 350] width 14 height 14
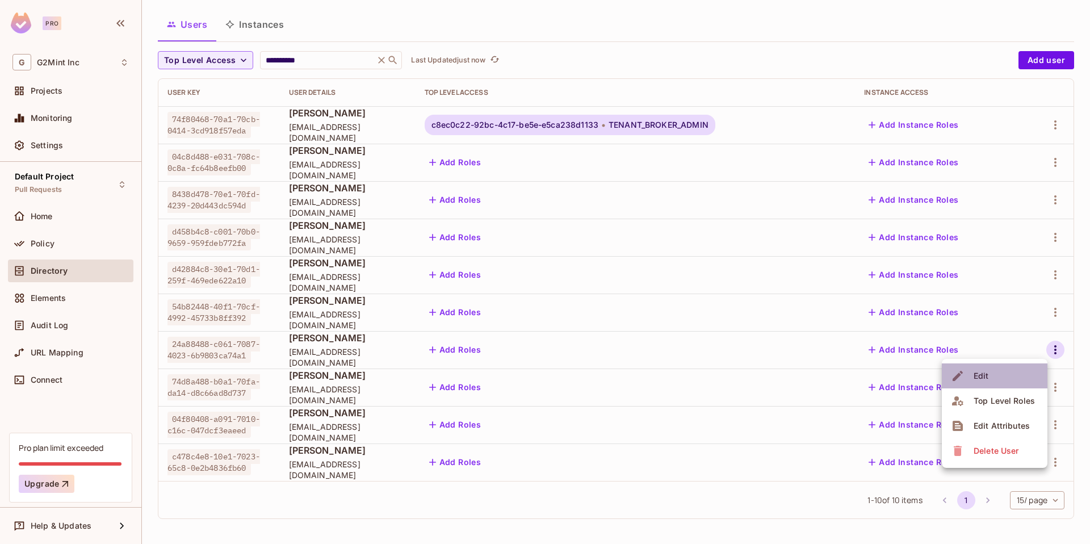
click at [1000, 382] on li "Edit" at bounding box center [995, 375] width 106 height 25
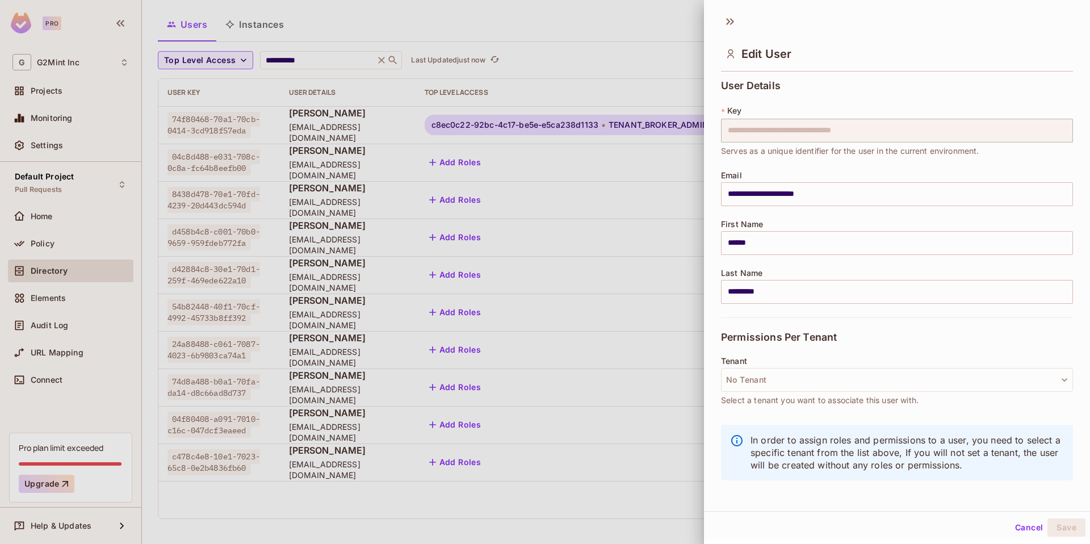
scroll to position [2, 0]
click at [1012, 525] on button "Cancel" at bounding box center [1029, 526] width 37 height 18
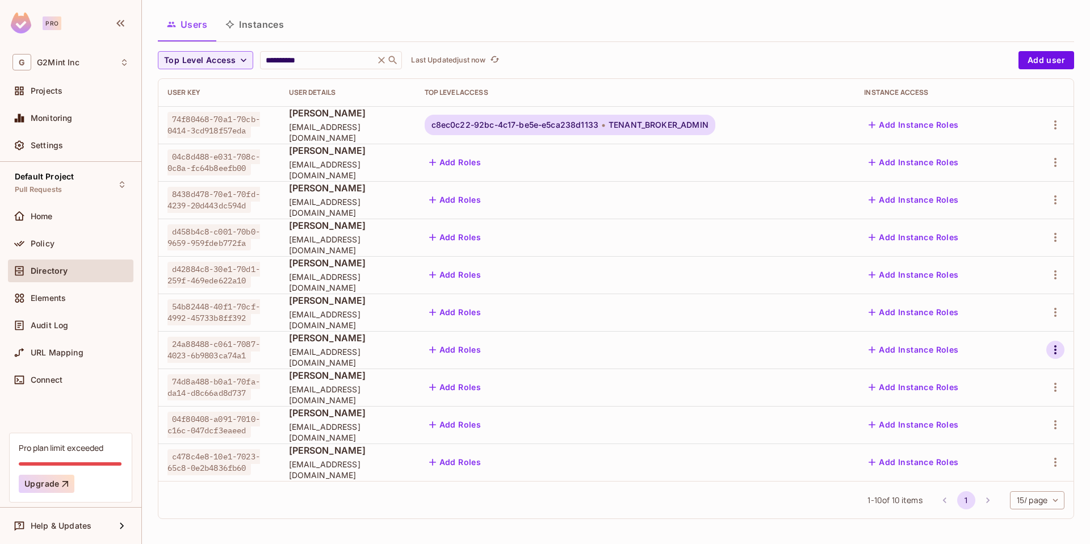
click at [1049, 347] on icon "button" at bounding box center [1056, 350] width 14 height 14
click at [1000, 400] on div "Top Level Roles" at bounding box center [1004, 400] width 61 height 11
click at [313, 344] on span "[PERSON_NAME]" at bounding box center [348, 338] width 118 height 12
click at [1054, 350] on icon "button" at bounding box center [1055, 350] width 2 height 9
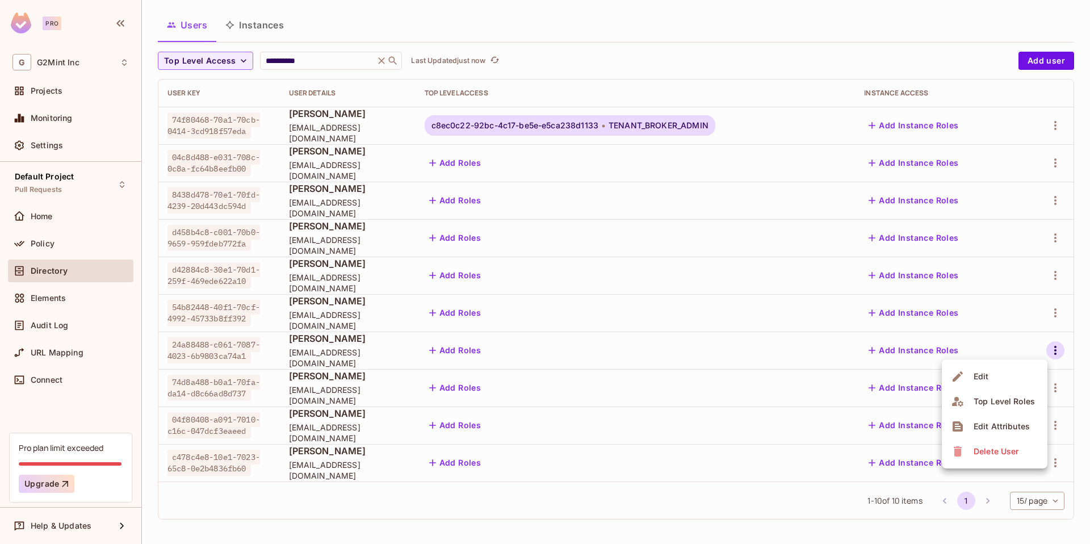
click at [1005, 428] on div "Edit Attributes" at bounding box center [1002, 426] width 56 height 11
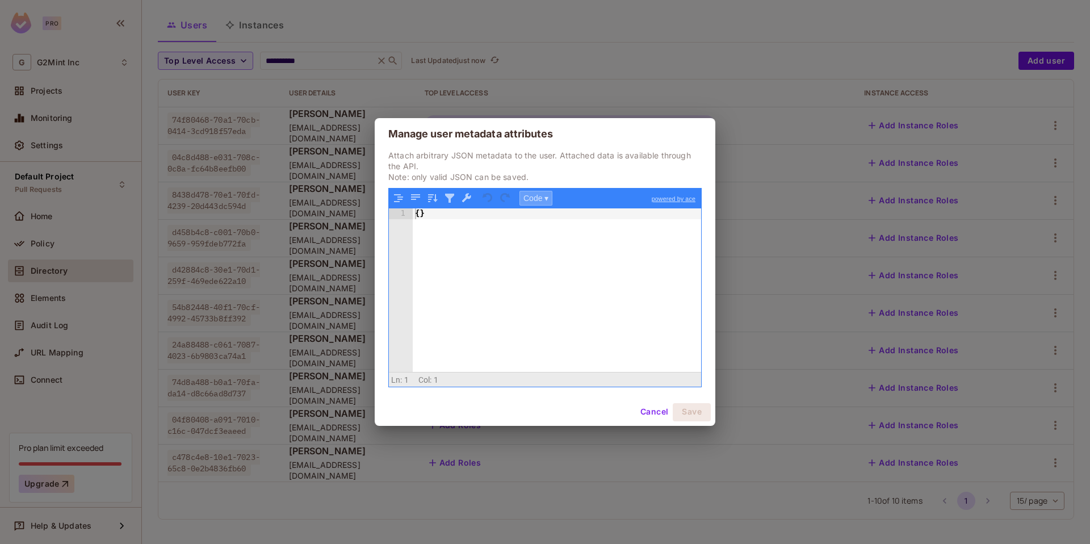
click at [536, 200] on button "Code ▾" at bounding box center [535, 198] width 33 height 15
click at [537, 233] on div "Tree" at bounding box center [554, 228] width 68 height 14
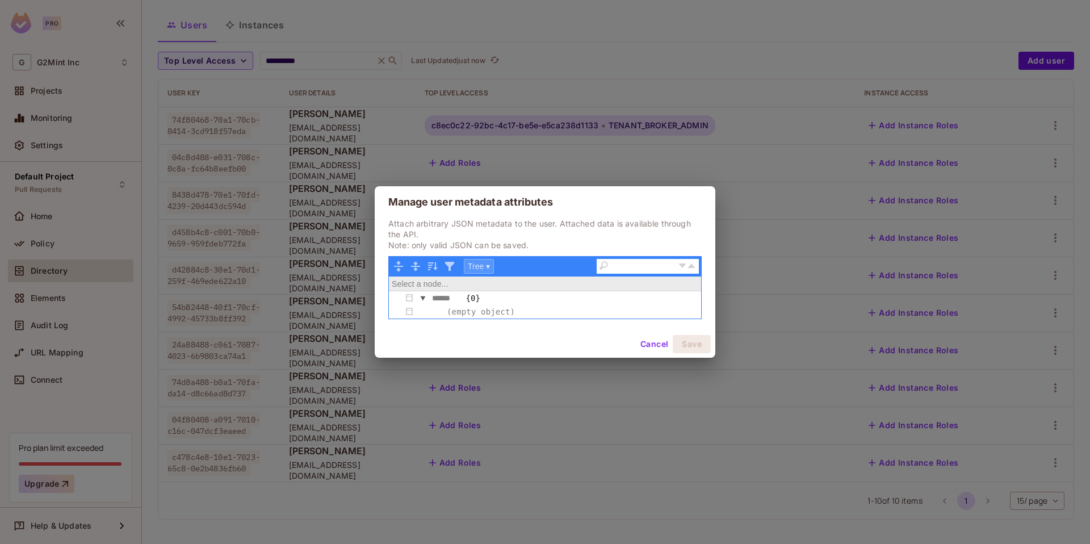
click at [472, 265] on button "Tree ▾" at bounding box center [479, 266] width 30 height 15
click at [483, 283] on div "Code" at bounding box center [498, 282] width 68 height 14
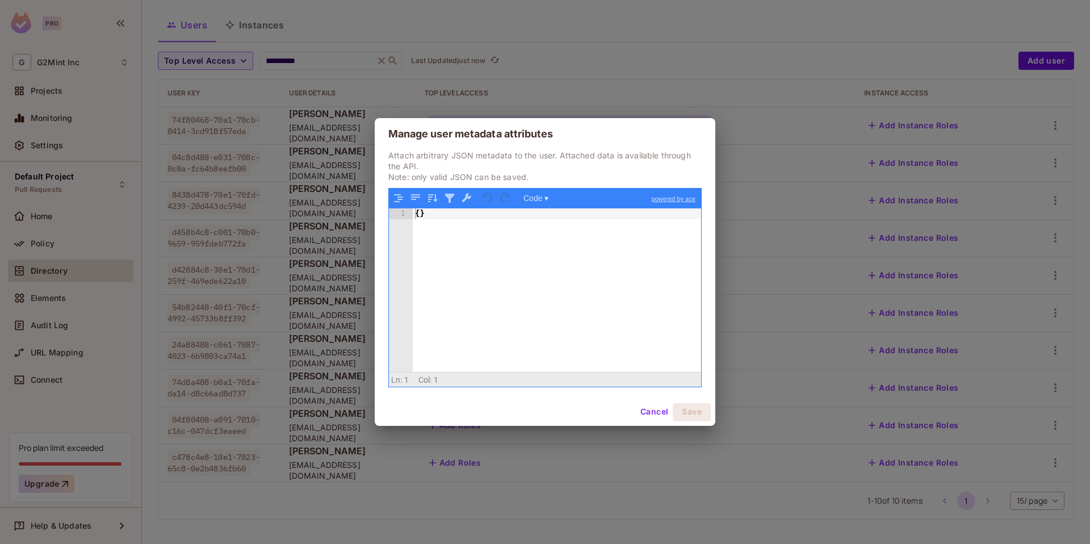
click at [653, 415] on button "Cancel" at bounding box center [654, 412] width 37 height 18
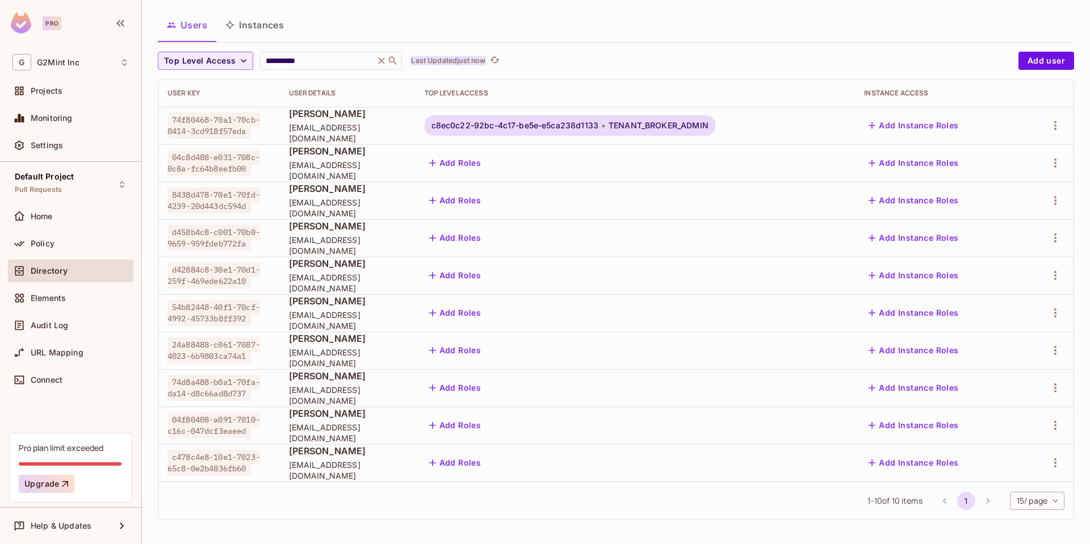
click at [442, 57] on p "Last Updated just now" at bounding box center [448, 60] width 74 height 9
click at [1049, 348] on icon "button" at bounding box center [1056, 350] width 14 height 14
click at [995, 431] on div "Edit Attributes" at bounding box center [1002, 426] width 56 height 11
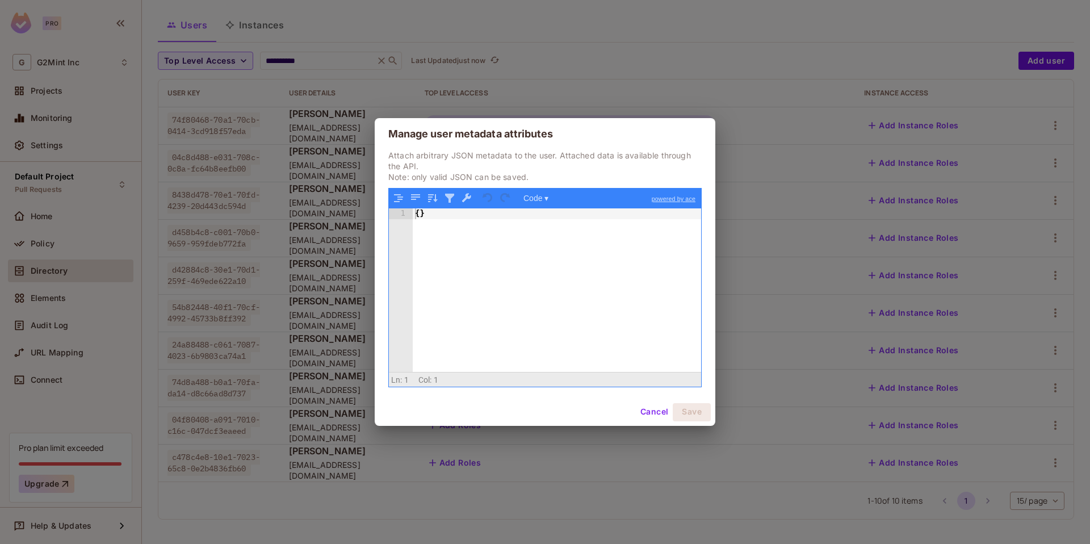
click at [653, 412] on button "Cancel" at bounding box center [654, 412] width 37 height 18
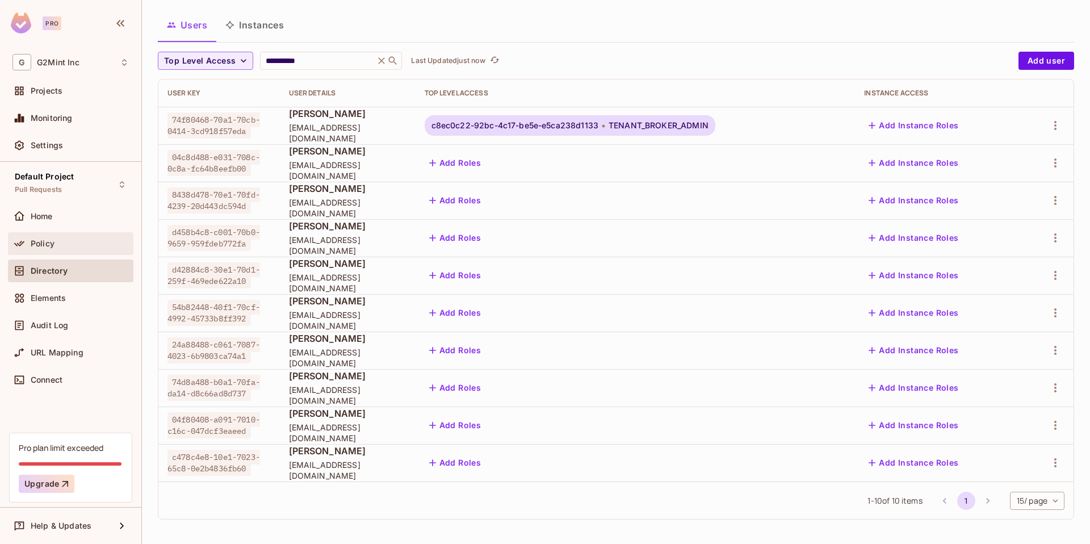
click at [53, 250] on div "Policy" at bounding box center [70, 243] width 125 height 23
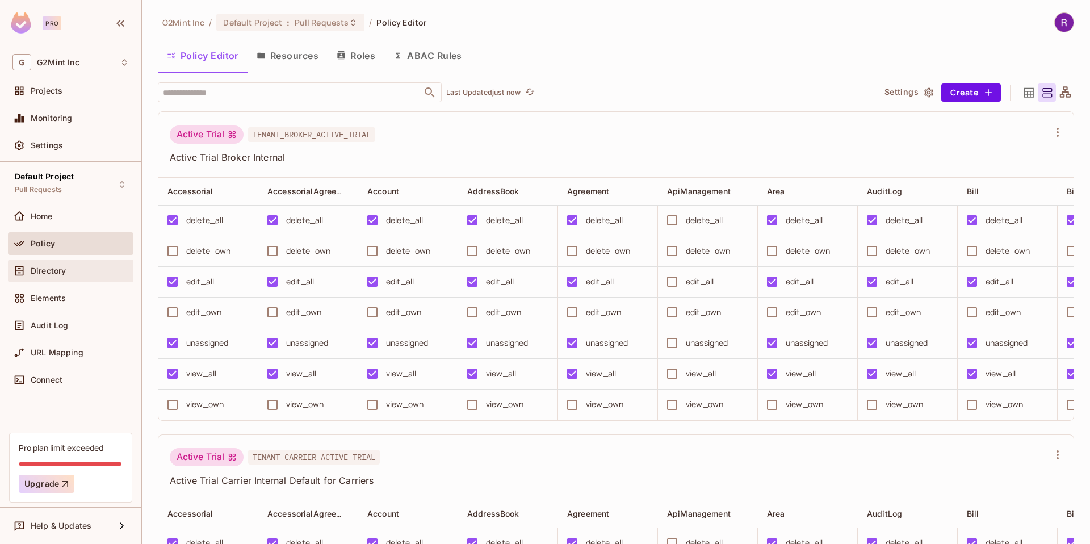
click at [48, 267] on span "Directory" at bounding box center [48, 270] width 35 height 9
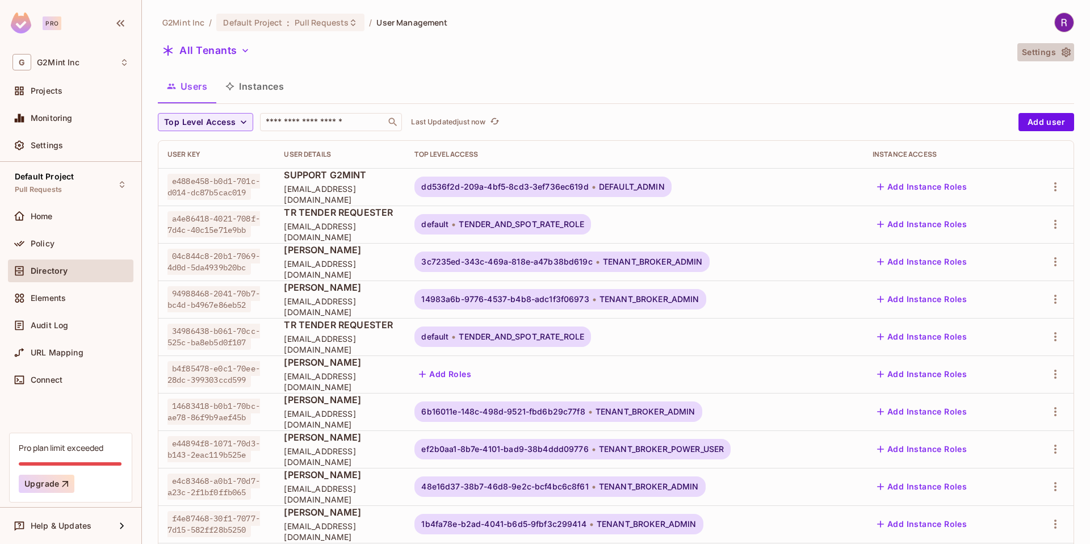
click at [1062, 53] on icon "button" at bounding box center [1066, 53] width 9 height 10
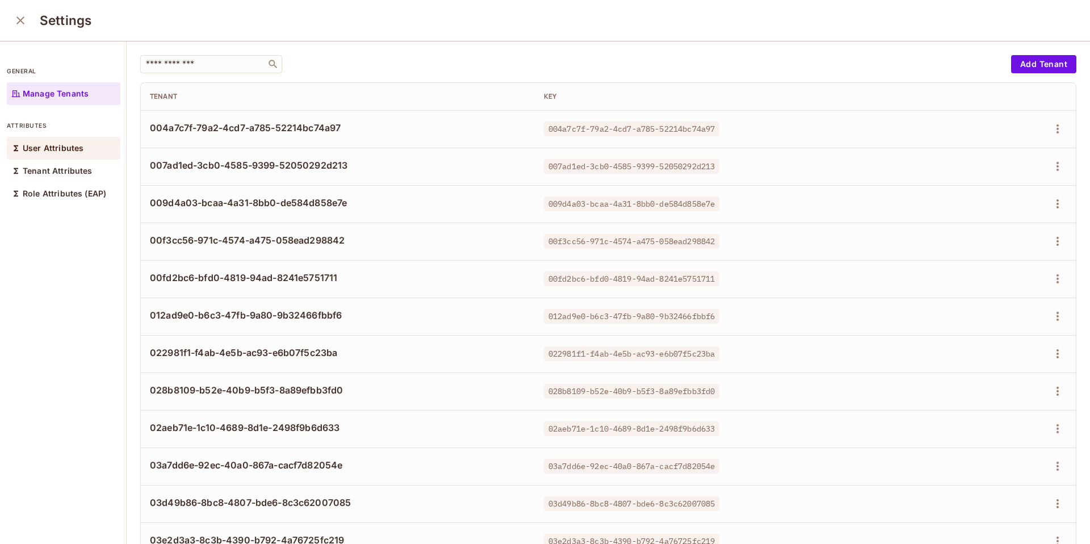
click at [82, 147] on div "User Attributes" at bounding box center [64, 148] width 114 height 23
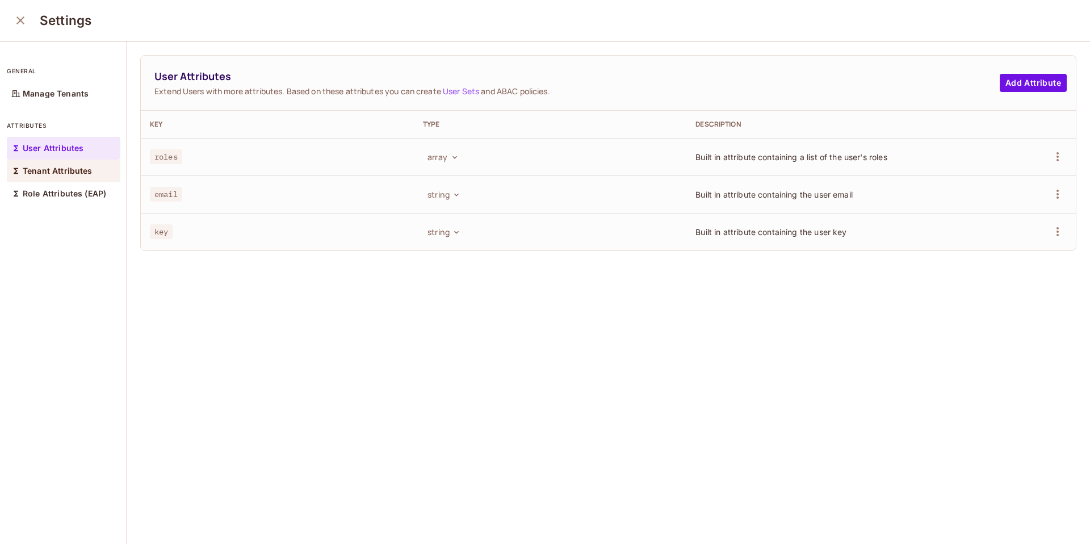
click at [44, 174] on p "Tenant Attributes" at bounding box center [58, 170] width 70 height 9
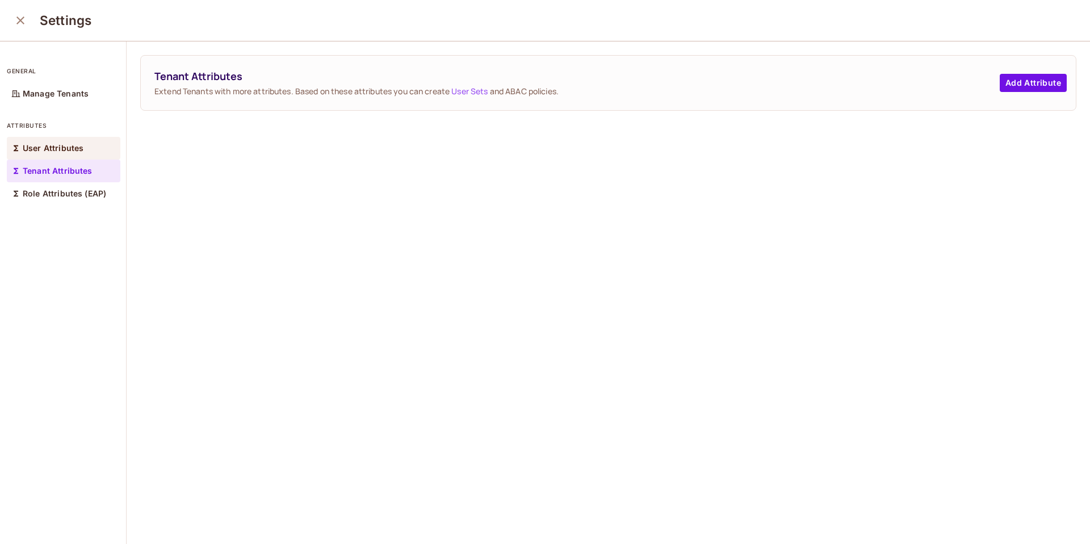
click at [51, 149] on p "User Attributes" at bounding box center [53, 148] width 61 height 9
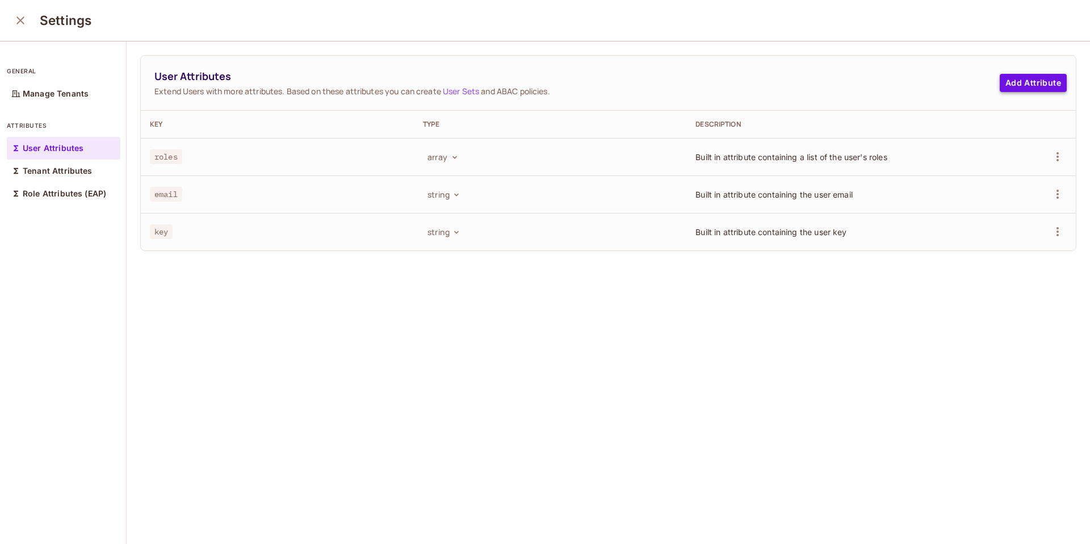
click at [1003, 78] on button "Add Attribute" at bounding box center [1033, 83] width 67 height 18
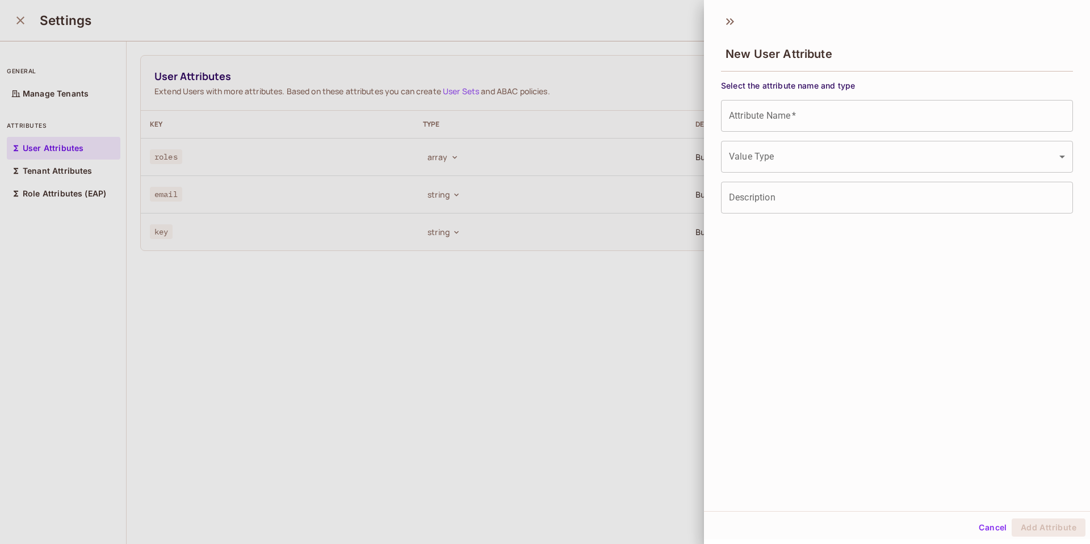
click at [820, 152] on body "Pro G G2Mint Inc Projects Monitoring Settings Default Project Pull Requests Hom…" at bounding box center [545, 272] width 1090 height 544
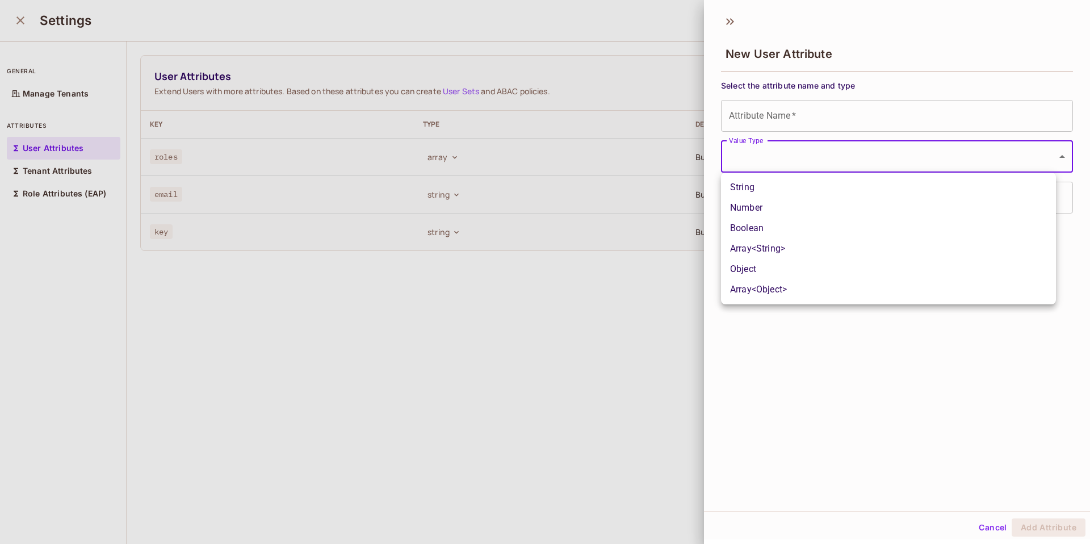
click at [759, 248] on li "Array<String>" at bounding box center [888, 248] width 335 height 20
type input "*****"
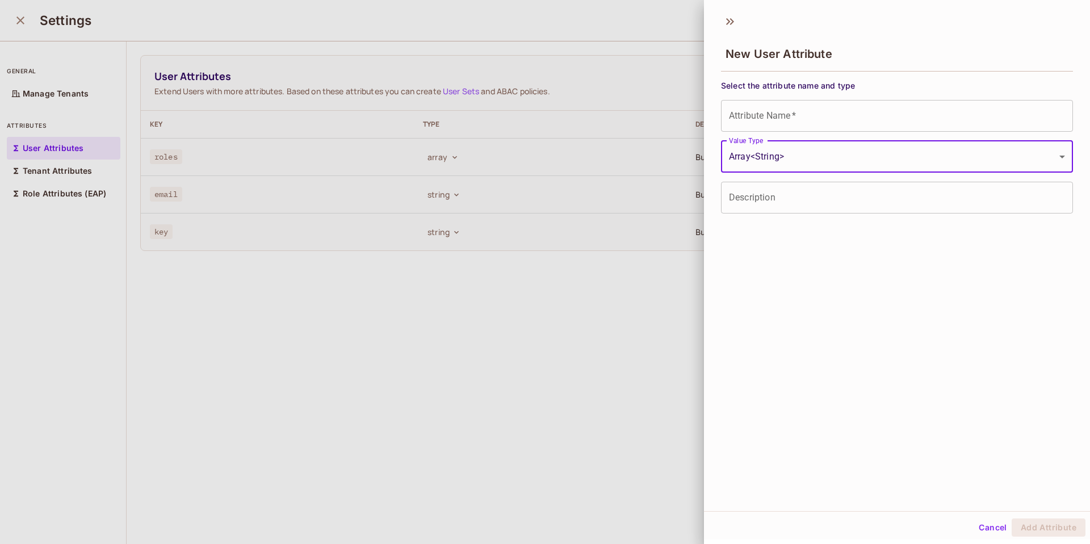
click at [766, 114] on input "Attribute Name   *" at bounding box center [897, 116] width 352 height 32
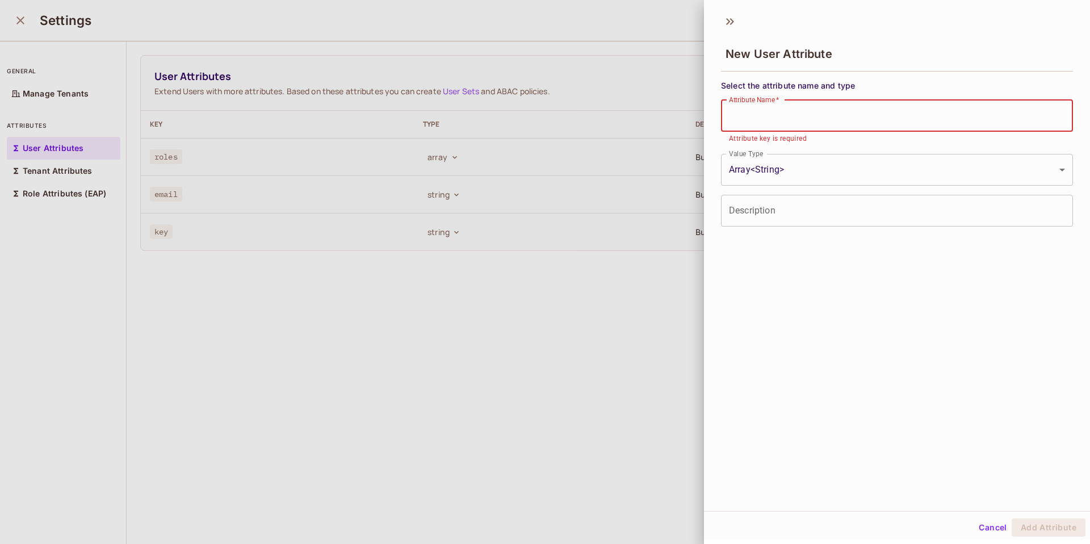
click at [757, 117] on input "Attribute Name   *" at bounding box center [897, 116] width 352 height 32
paste input "**********"
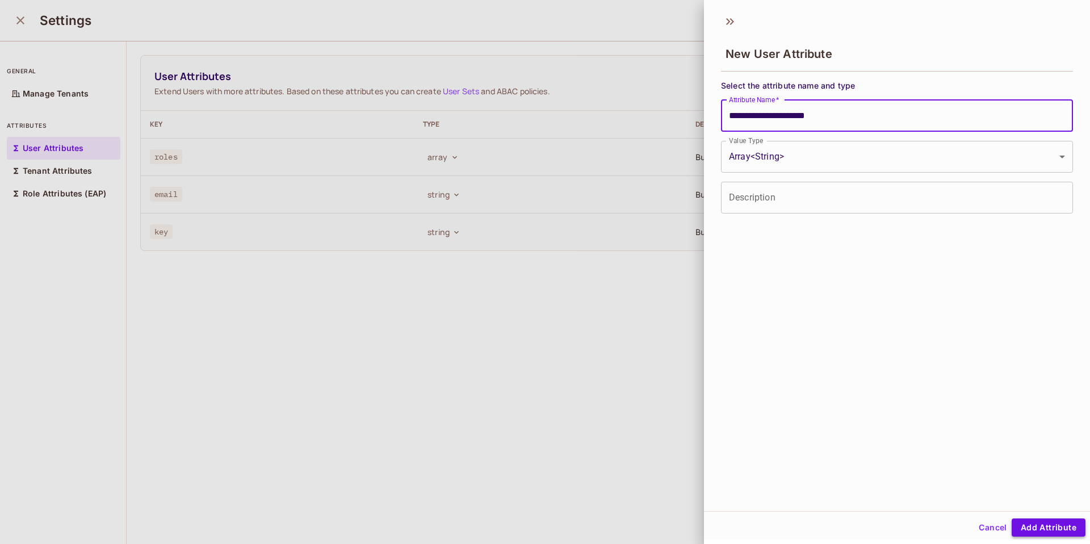
type input "**********"
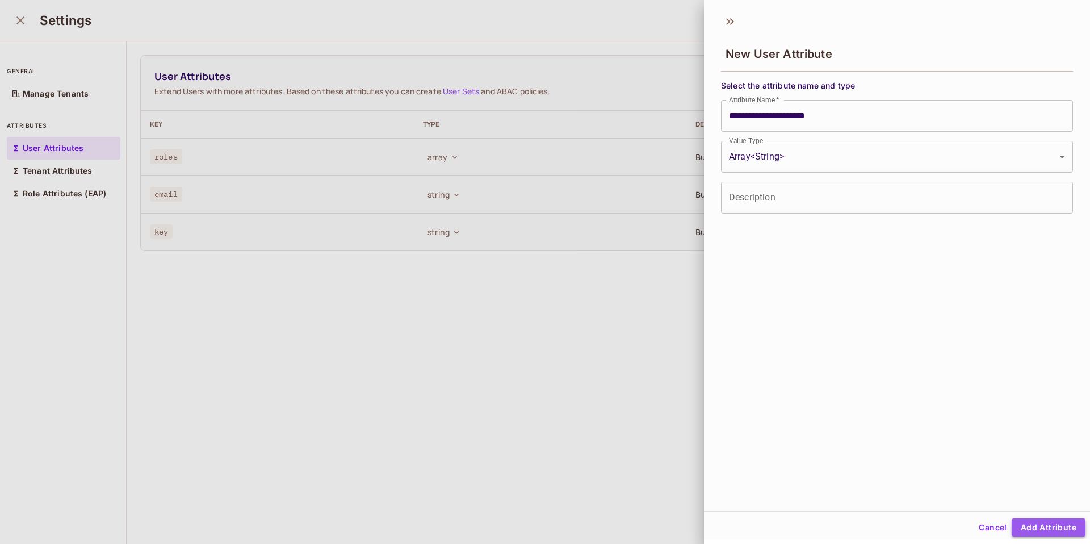
click at [1049, 527] on button "Add Attribute" at bounding box center [1049, 527] width 74 height 18
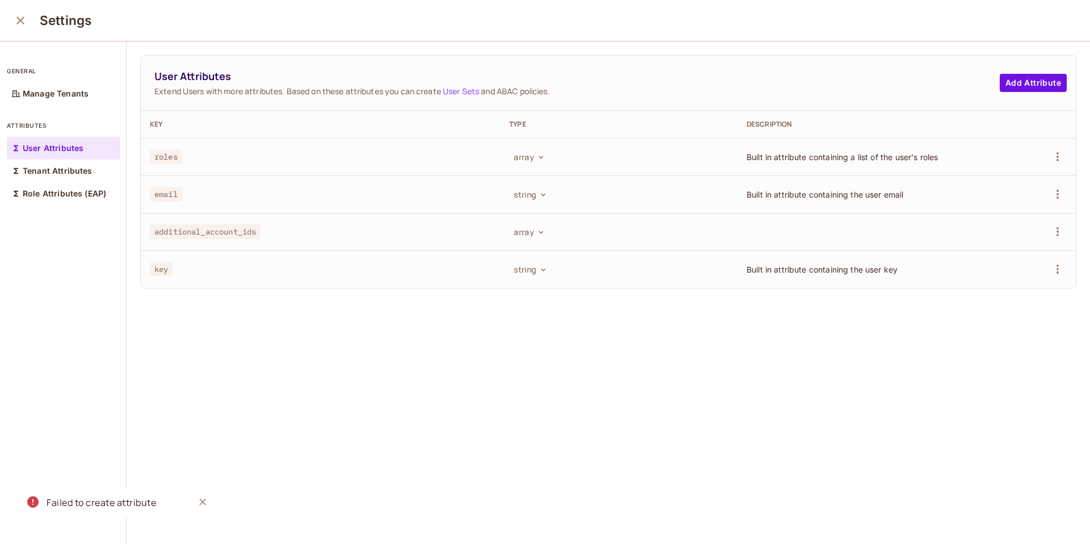
click at [154, 502] on div "Failed to create attribute" at bounding box center [102, 503] width 110 height 14
click at [410, 435] on div "User Attributes Extend Users with more attributes. Based on these attributes yo…" at bounding box center [608, 293] width 963 height 504
click at [1049, 231] on button "button" at bounding box center [1058, 232] width 18 height 18
click at [975, 255] on div "Edit" at bounding box center [974, 257] width 15 height 11
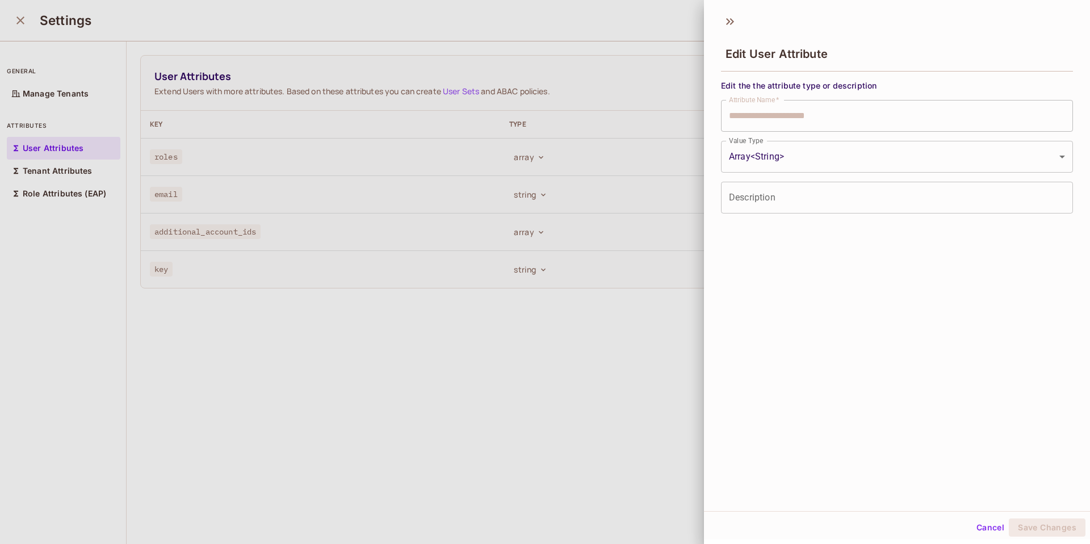
click at [605, 375] on div at bounding box center [545, 272] width 1090 height 544
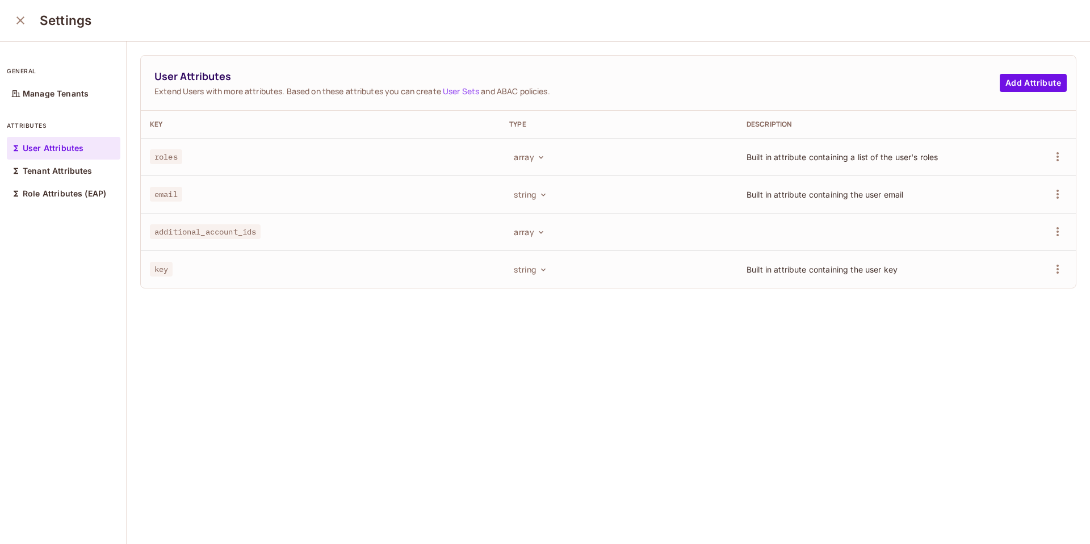
click at [52, 105] on div "general Manage Tenants attributes User Attributes Tenant Attributes Role Attrib…" at bounding box center [63, 293] width 127 height 504
click at [15, 11] on button "close" at bounding box center [20, 20] width 23 height 23
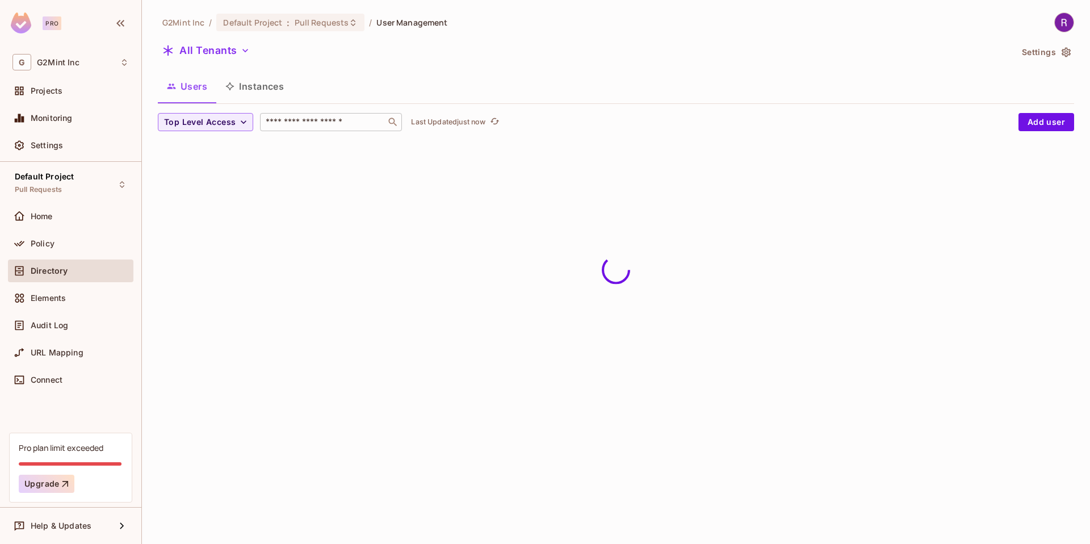
click at [292, 118] on input "text" at bounding box center [322, 121] width 119 height 11
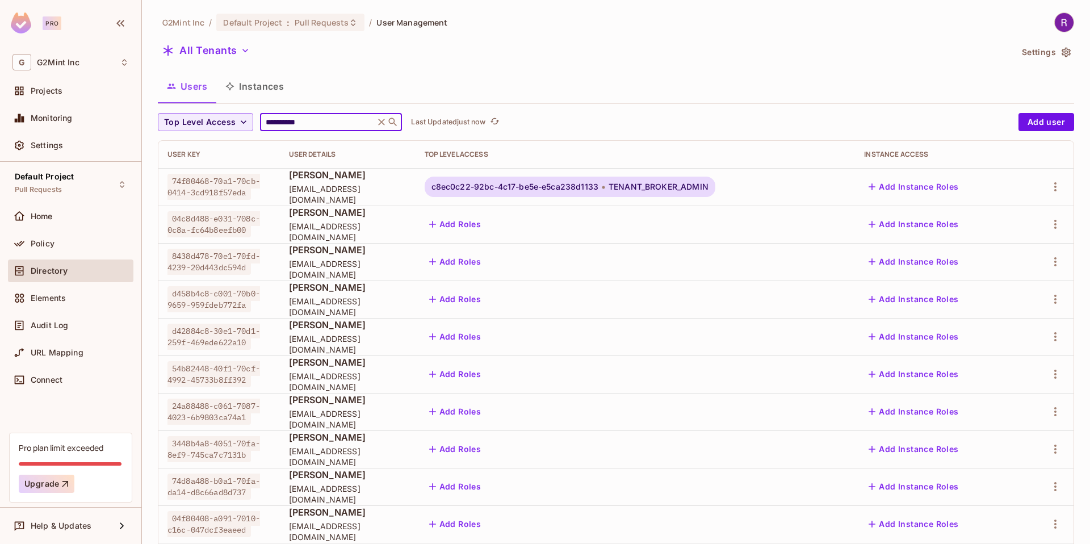
scroll to position [99, 0]
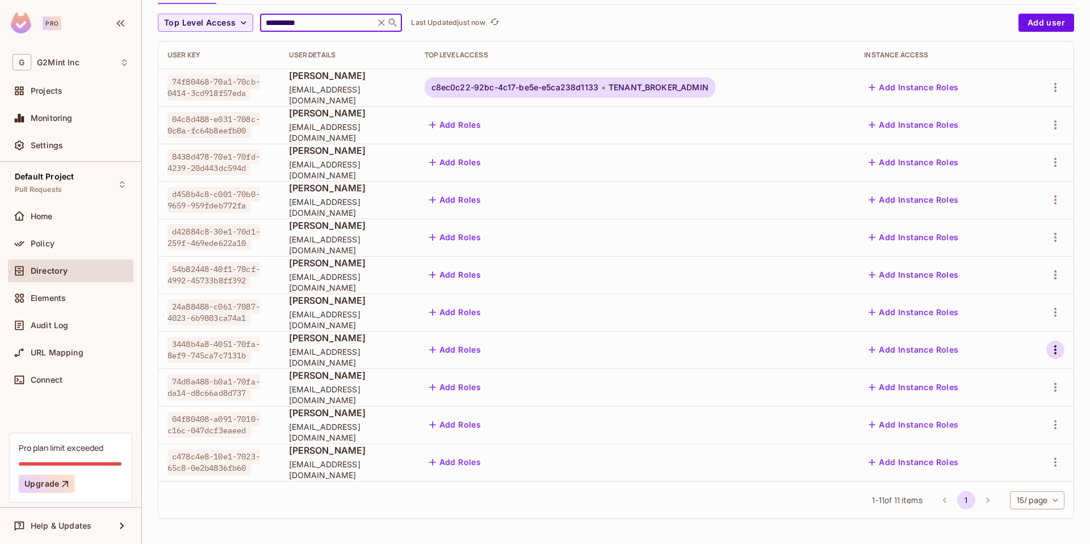
type input "**********"
click at [1049, 350] on icon "button" at bounding box center [1056, 350] width 14 height 14
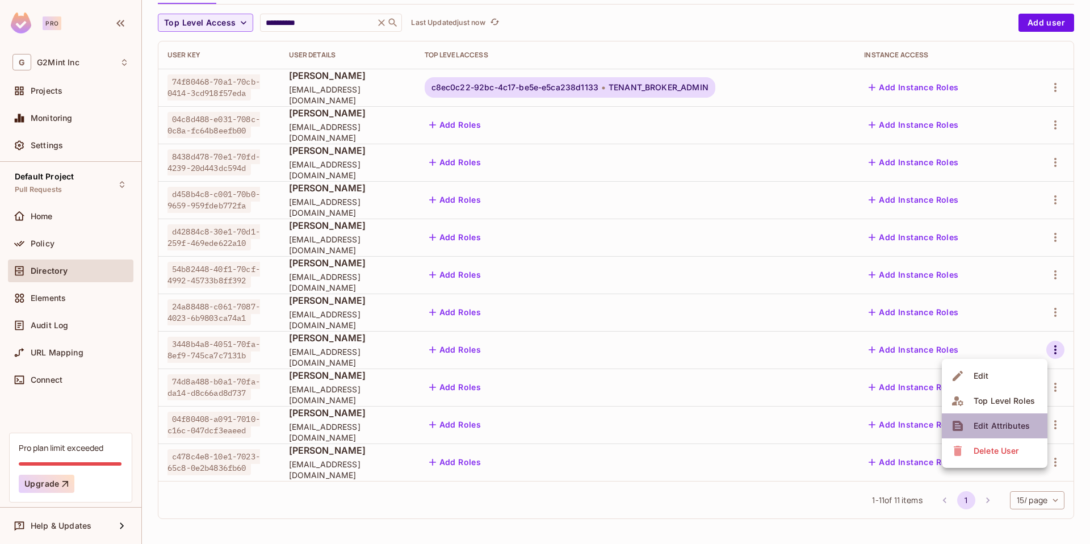
click at [995, 419] on span "Edit Attributes" at bounding box center [1001, 426] width 63 height 18
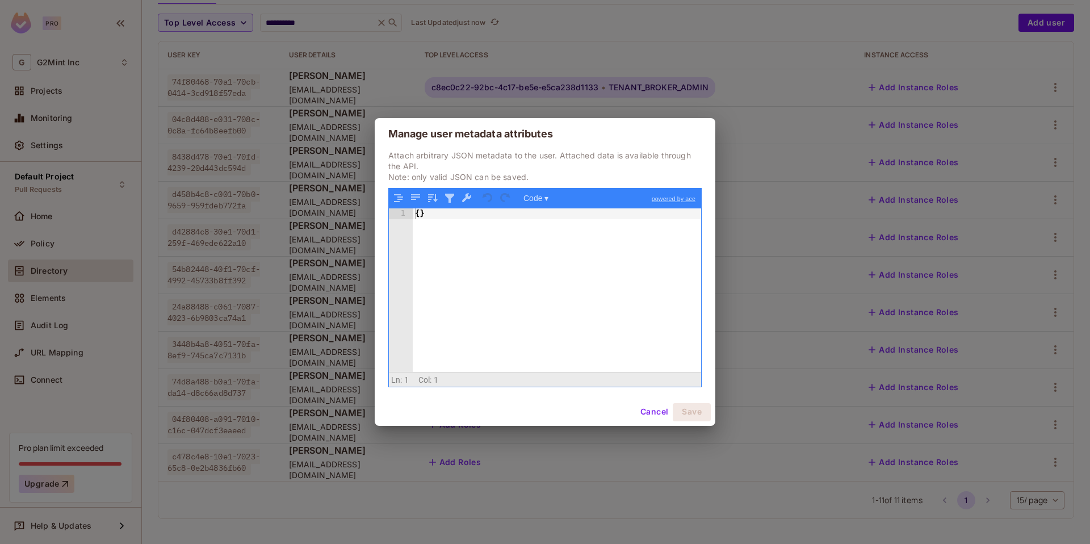
click at [645, 409] on button "Cancel" at bounding box center [654, 412] width 37 height 18
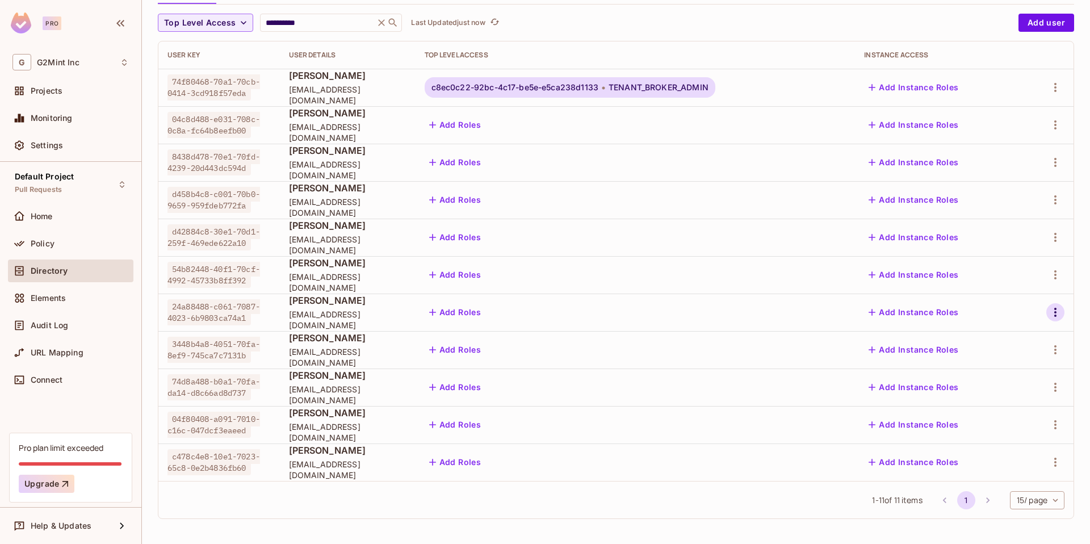
click at [1054, 309] on icon "button" at bounding box center [1055, 312] width 2 height 9
click at [990, 393] on div "Edit Attributes" at bounding box center [1002, 388] width 56 height 11
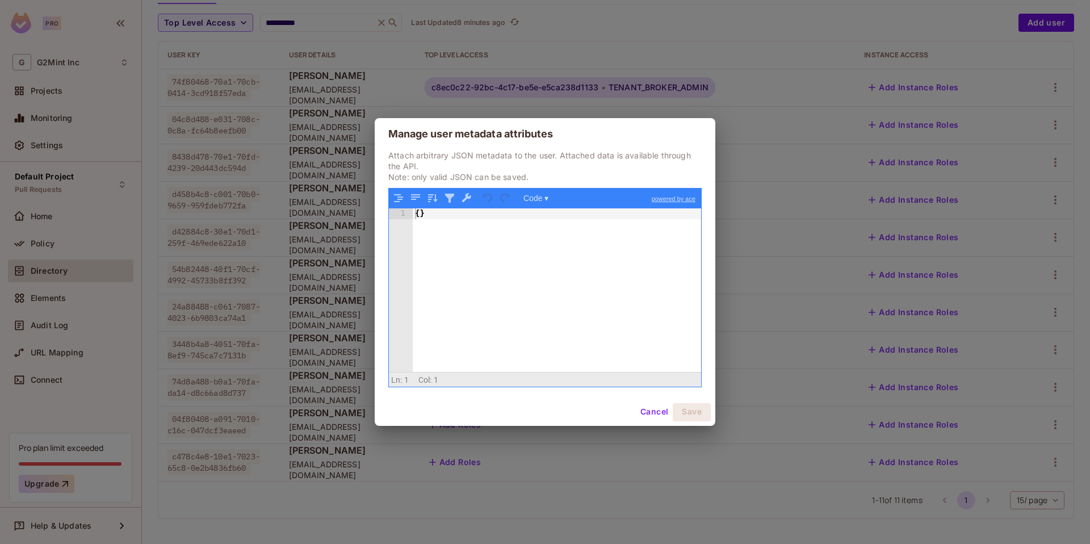
click at [376, 60] on div "Manage user metadata attributes Attach arbitrary JSON metadata to the user. Att…" at bounding box center [545, 272] width 1090 height 544
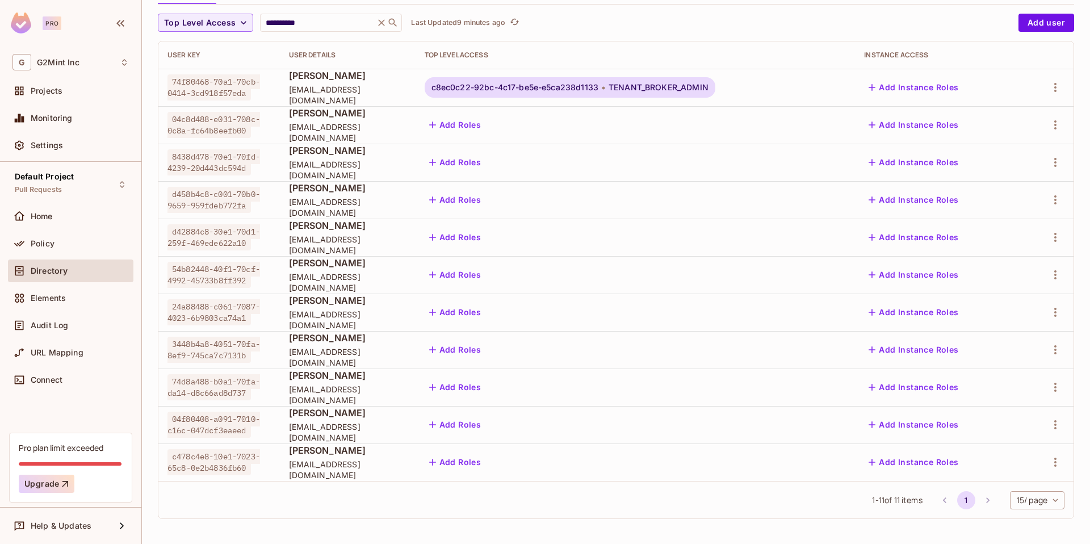
scroll to position [0, 0]
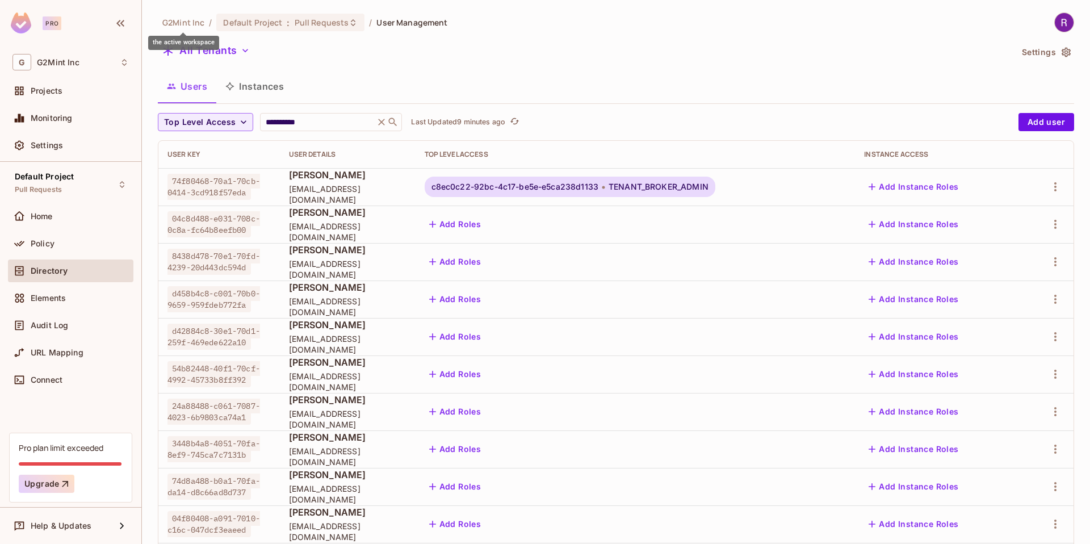
click at [175, 19] on span "G2Mint Inc" at bounding box center [183, 22] width 42 height 11
click at [19, 26] on img at bounding box center [21, 22] width 20 height 21
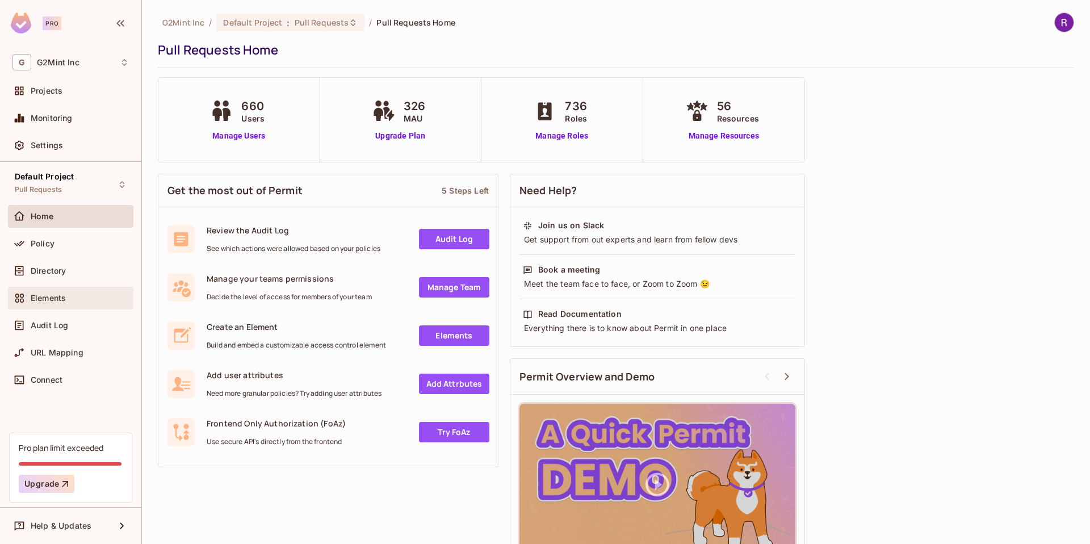
click at [63, 301] on span "Elements" at bounding box center [48, 298] width 35 height 9
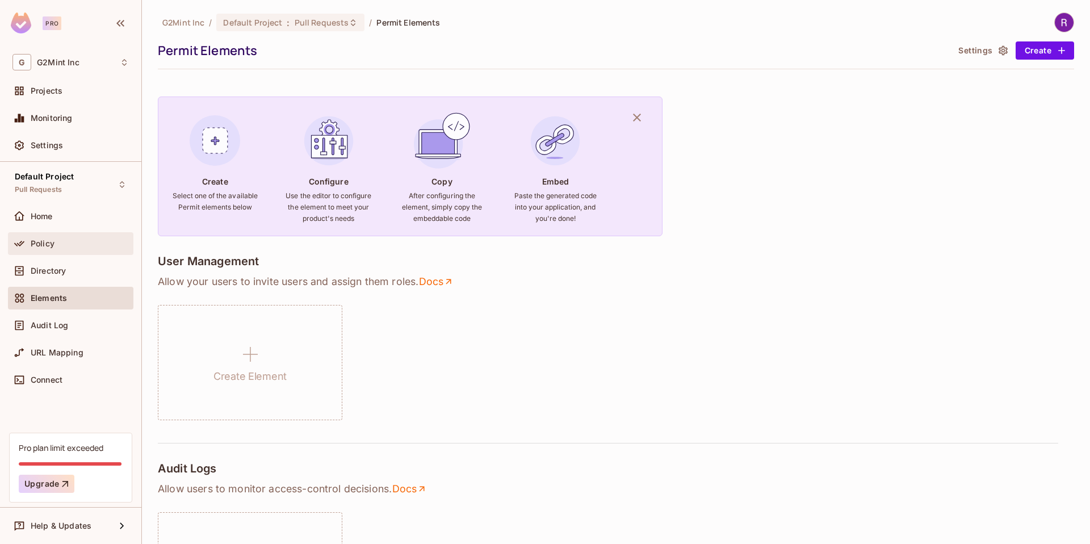
click at [79, 234] on div "Policy" at bounding box center [70, 243] width 125 height 23
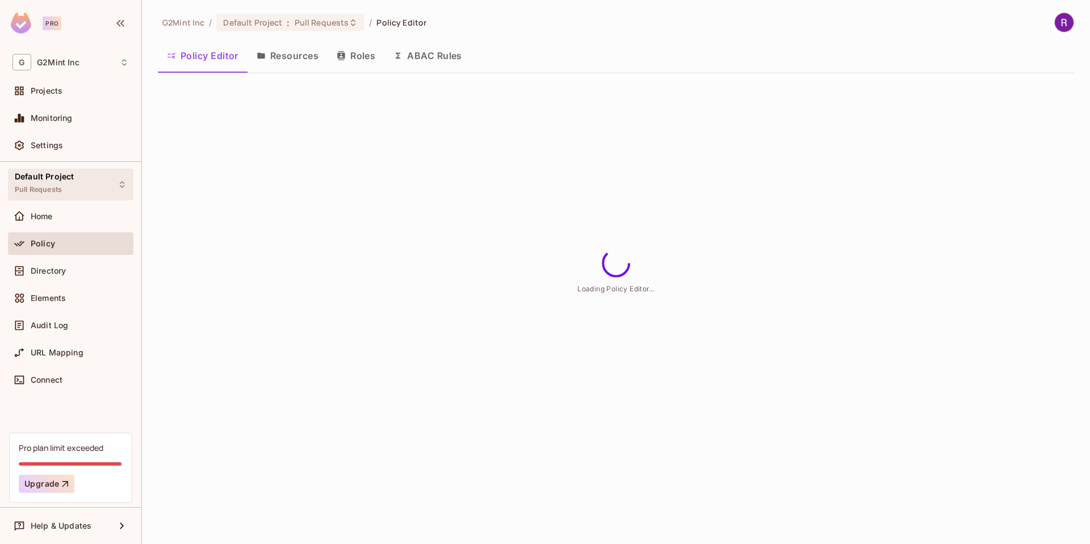
click at [66, 181] on span "Default Project" at bounding box center [44, 176] width 59 height 9
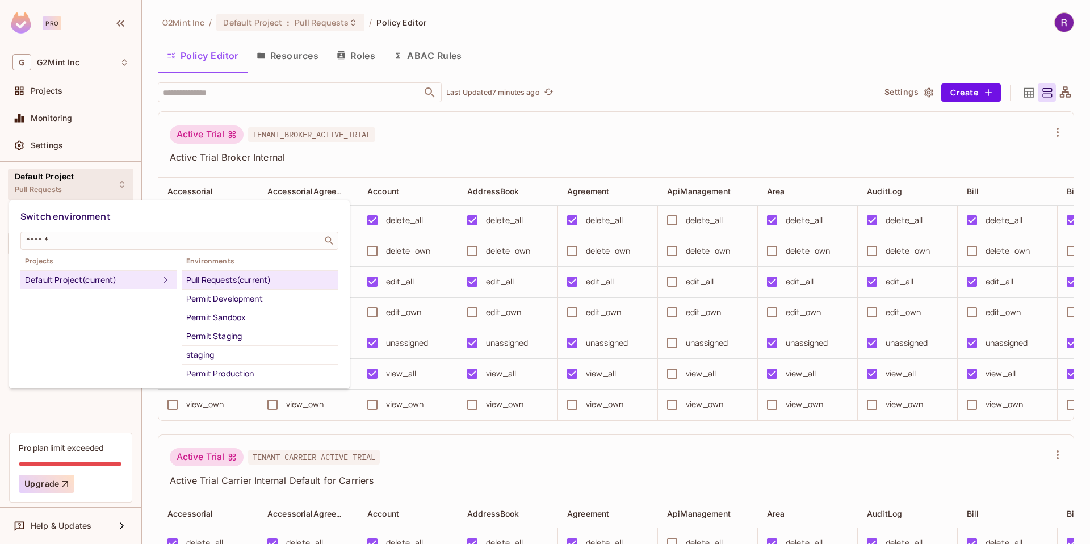
click at [618, 132] on div at bounding box center [545, 272] width 1090 height 544
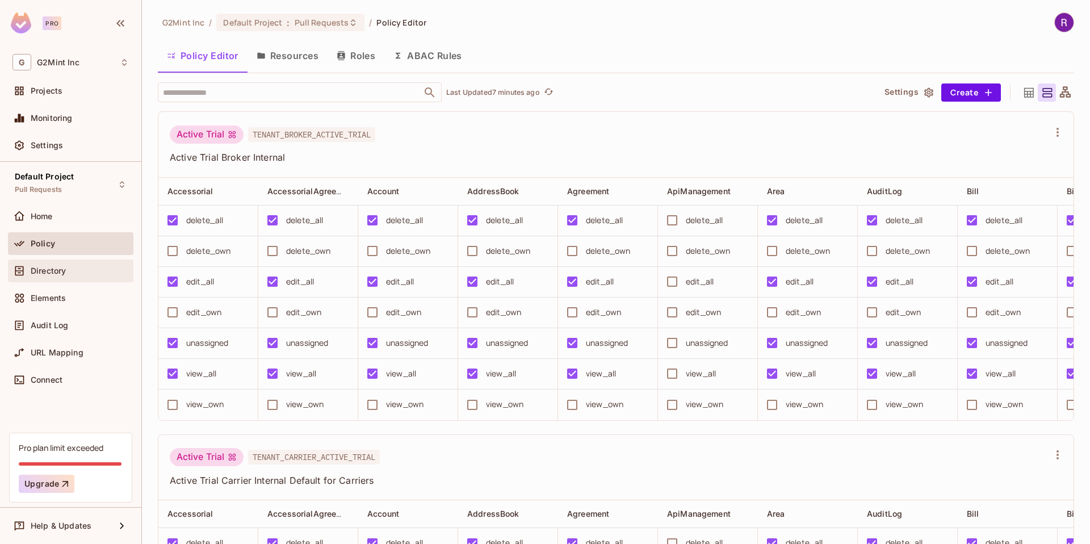
click at [48, 273] on span "Directory" at bounding box center [48, 270] width 35 height 9
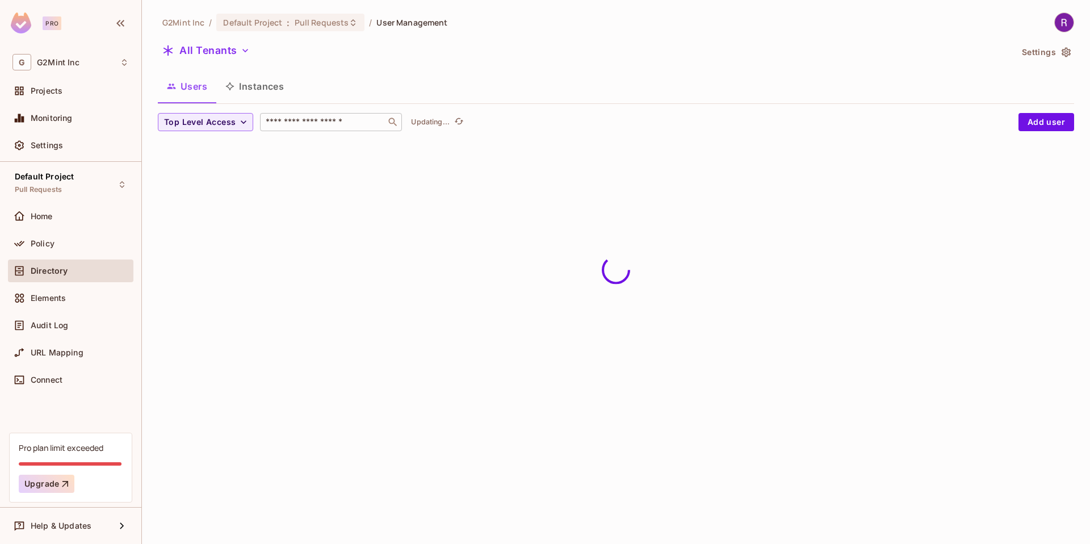
click at [298, 121] on input "text" at bounding box center [322, 121] width 119 height 11
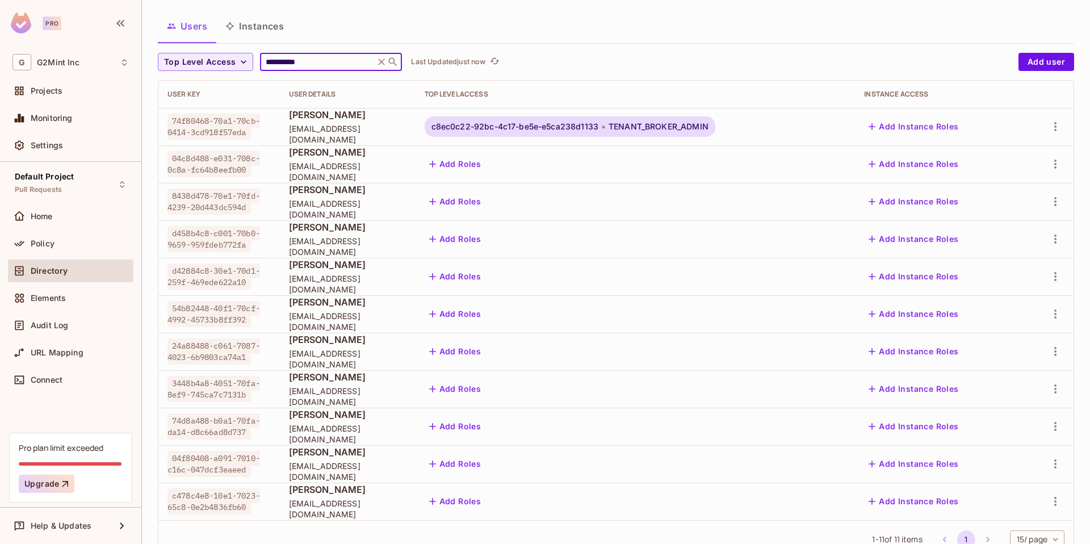
scroll to position [63, 0]
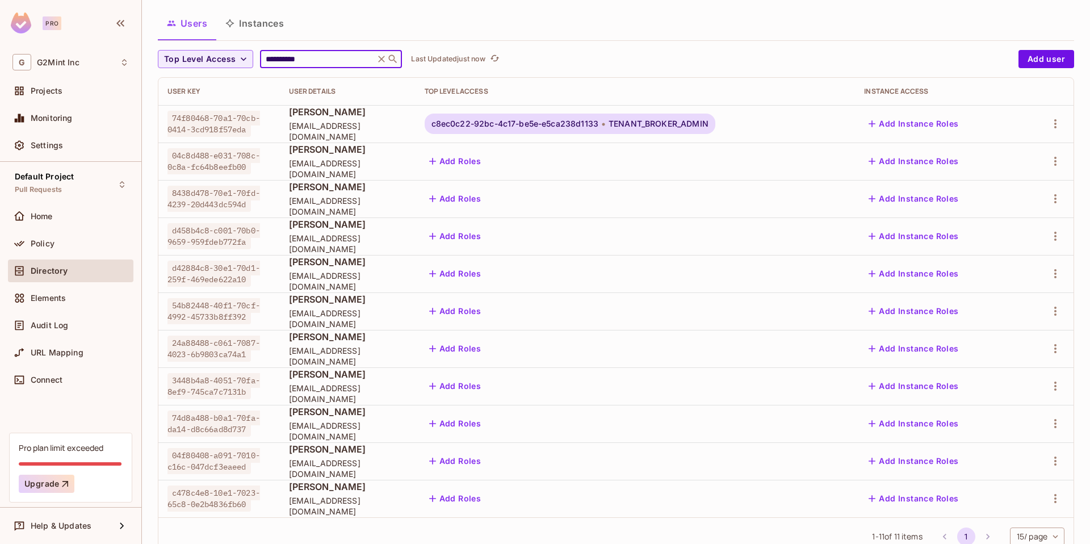
type input "**********"
click at [206, 351] on span "24a88488-c061-7087-4023-6b9803ca74a1" at bounding box center [213, 349] width 93 height 26
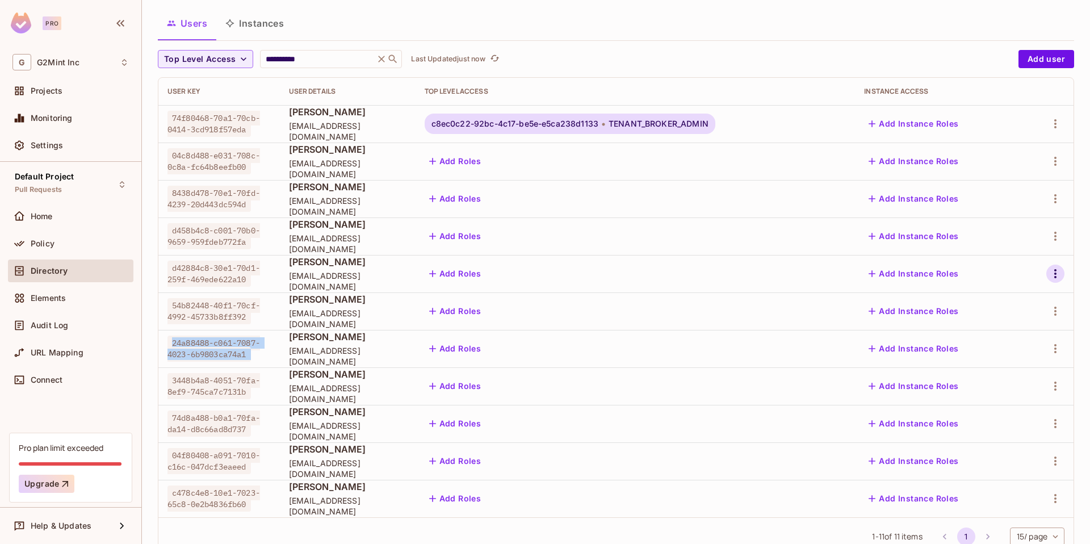
copy span "24a88488-c061-7087-4023-6b9803ca74a1"
click at [493, 56] on p "Last Updated 11 minutes ago" at bounding box center [458, 59] width 95 height 9
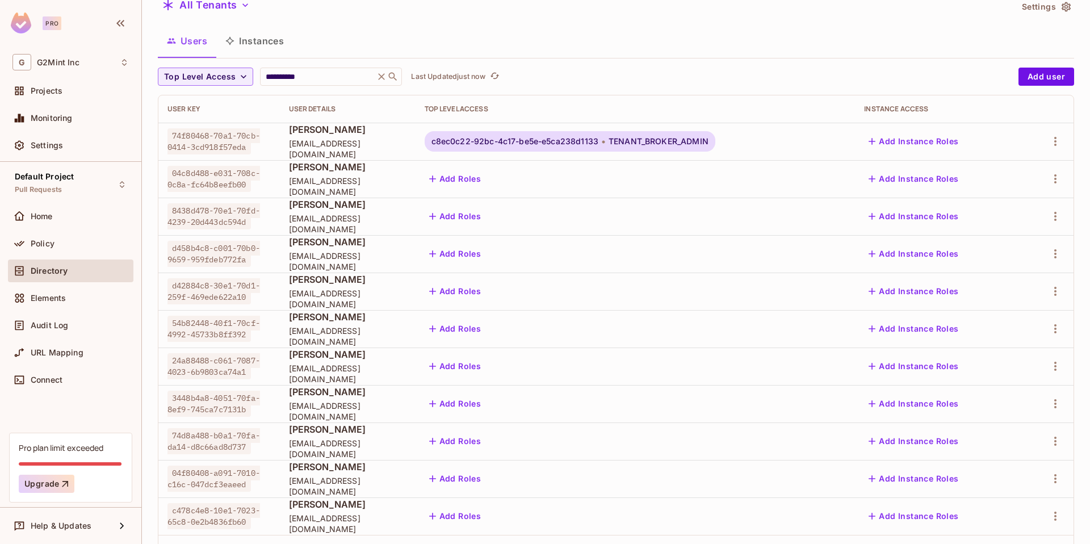
scroll to position [81, 0]
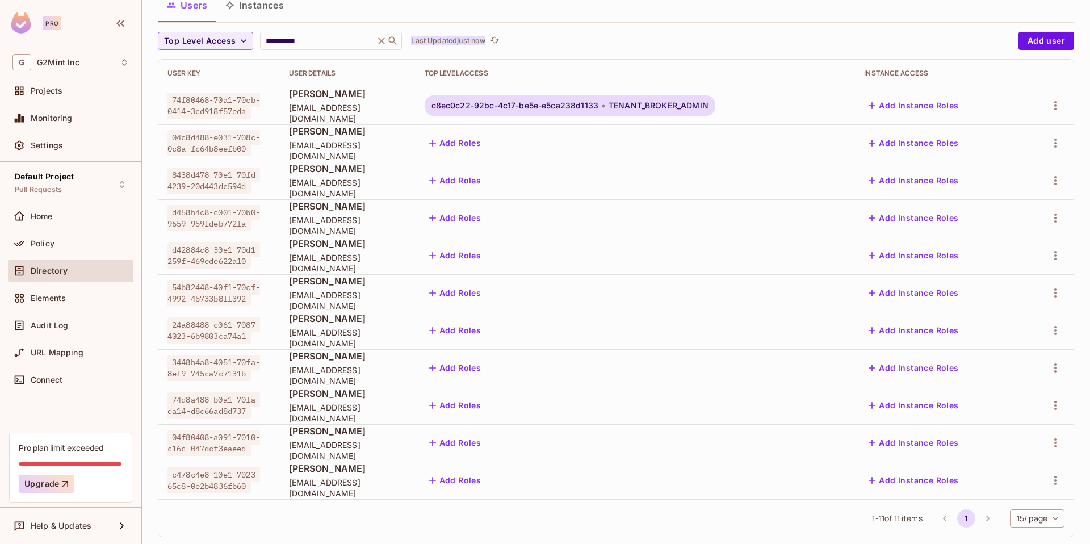
click at [463, 39] on p "Last Updated just now" at bounding box center [448, 40] width 74 height 9
click at [460, 41] on p "Last Updated just now" at bounding box center [448, 40] width 74 height 9
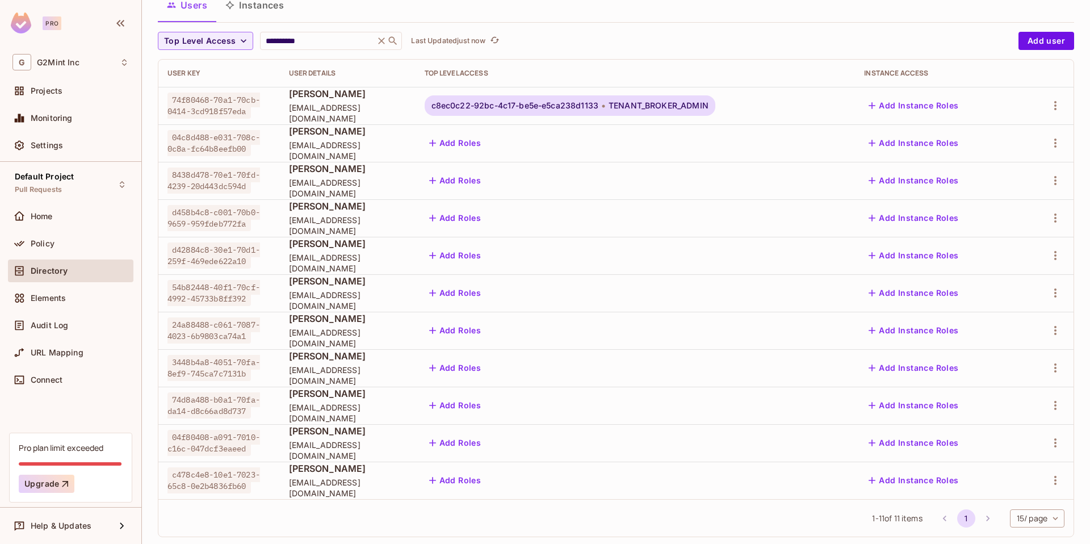
click at [460, 41] on p "Last Updated just now" at bounding box center [448, 40] width 74 height 9
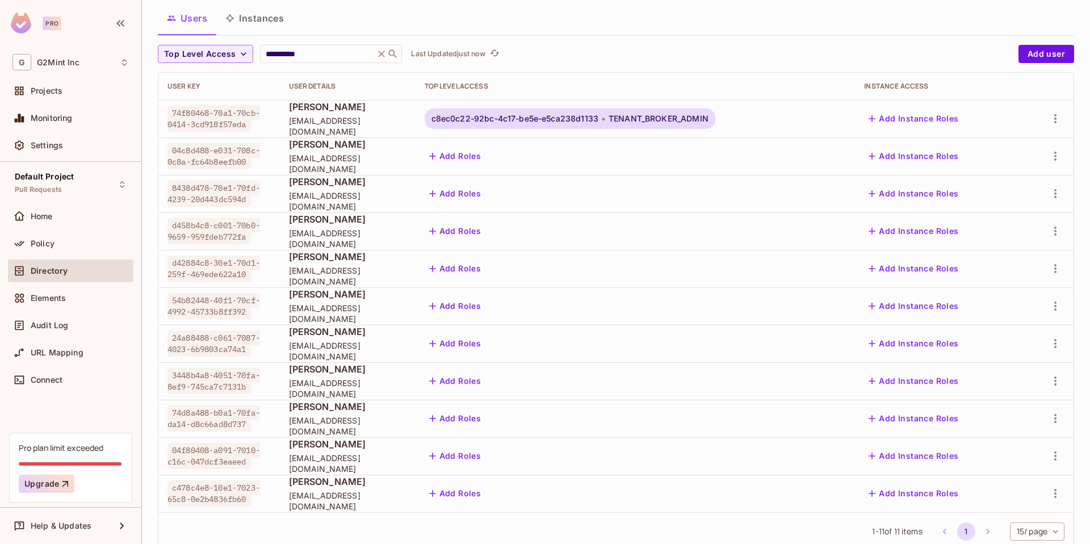
scroll to position [99, 0]
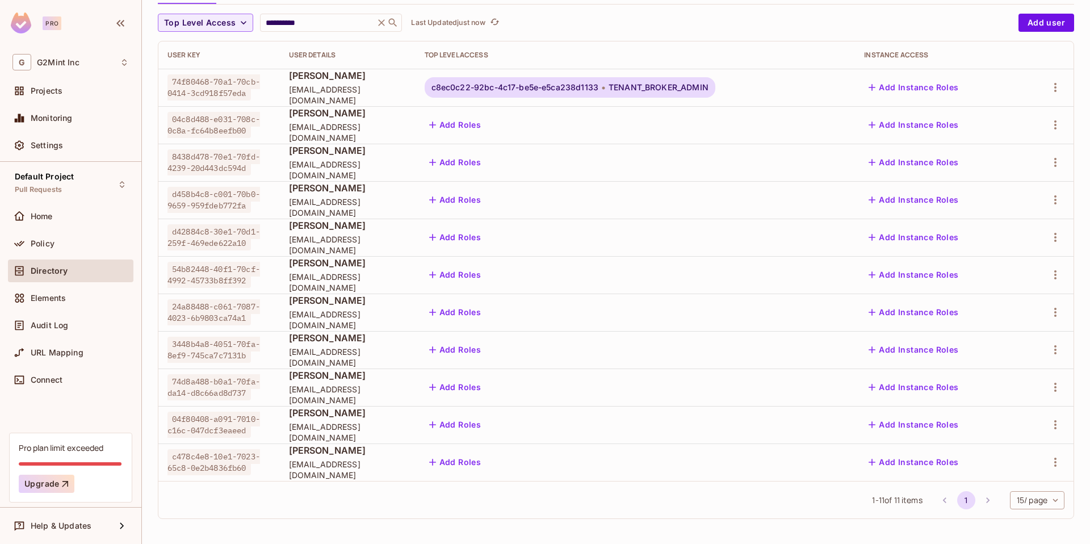
click at [981, 501] on li "pagination navigation" at bounding box center [988, 500] width 22 height 18
click at [977, 500] on li "pagination navigation" at bounding box center [988, 500] width 22 height 18
click at [936, 501] on li "pagination navigation" at bounding box center [945, 500] width 22 height 18
click at [977, 500] on li "pagination navigation" at bounding box center [988, 500] width 22 height 18
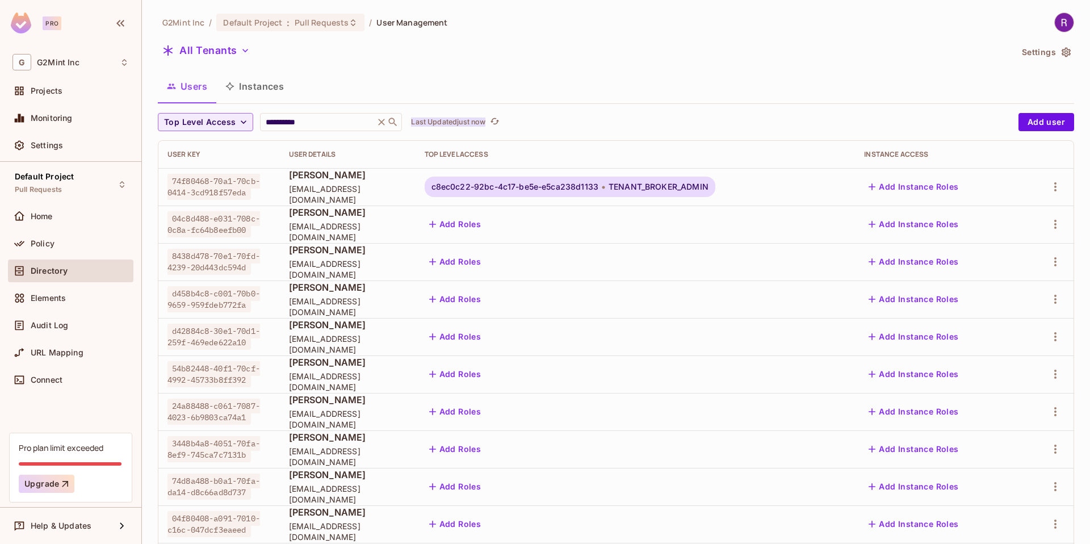
click at [459, 122] on p "Last Updated just now" at bounding box center [448, 122] width 74 height 9
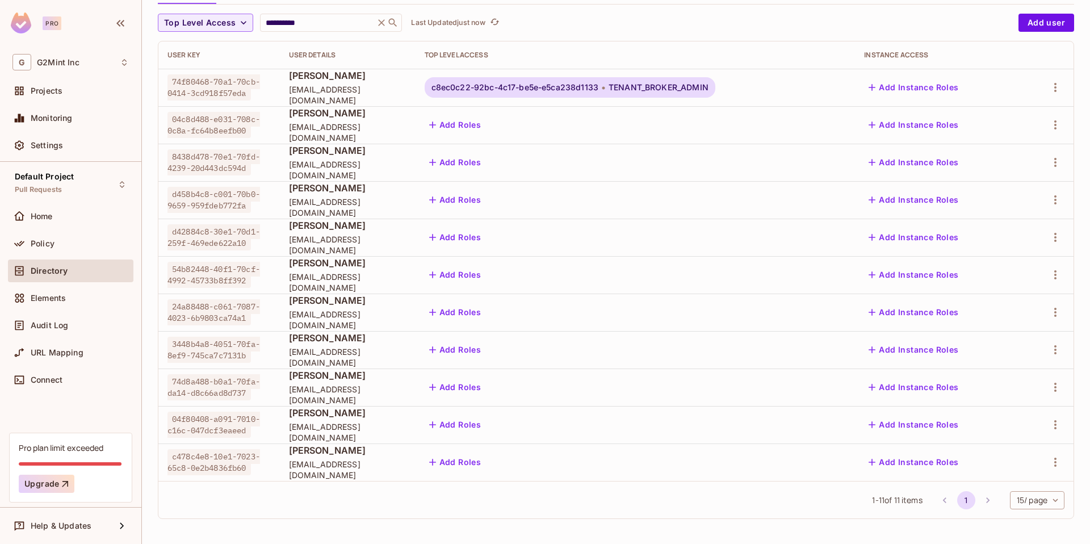
scroll to position [99, 0]
click at [451, 23] on p "Last Updated just now" at bounding box center [448, 22] width 74 height 9
click at [1049, 123] on icon "button" at bounding box center [1056, 125] width 14 height 14
click at [997, 224] on div "Delete User" at bounding box center [996, 225] width 45 height 11
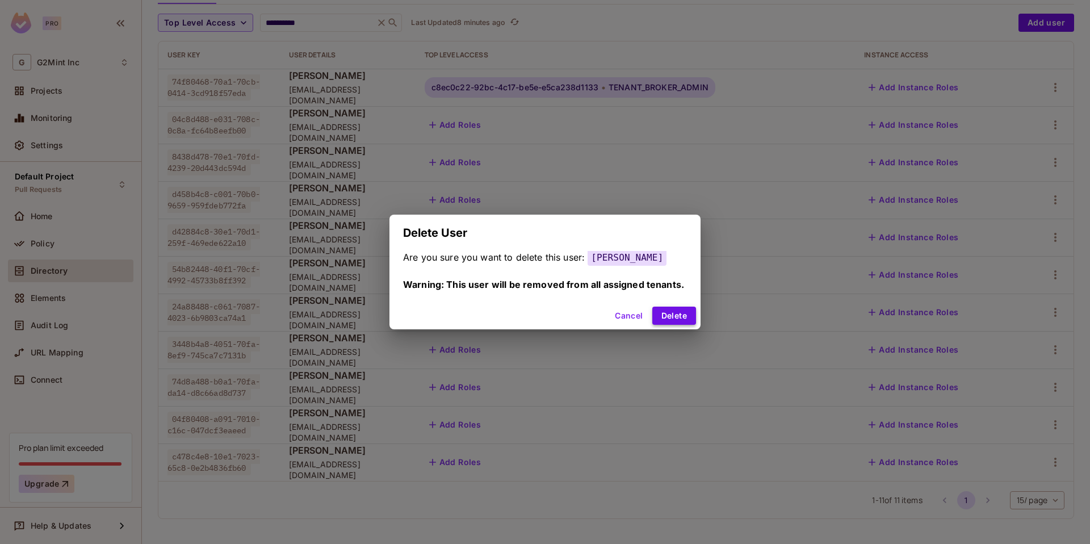
drag, startPoint x: 663, startPoint y: 319, endPoint x: 686, endPoint y: 313, distance: 24.0
click at [664, 318] on button "Delete" at bounding box center [674, 316] width 44 height 18
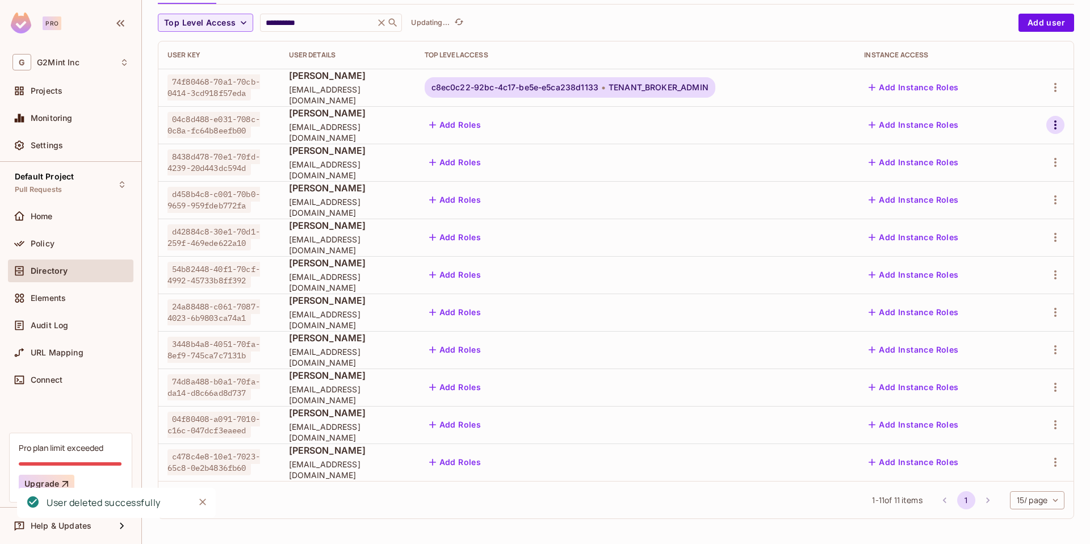
click at [1049, 125] on icon "button" at bounding box center [1056, 125] width 14 height 14
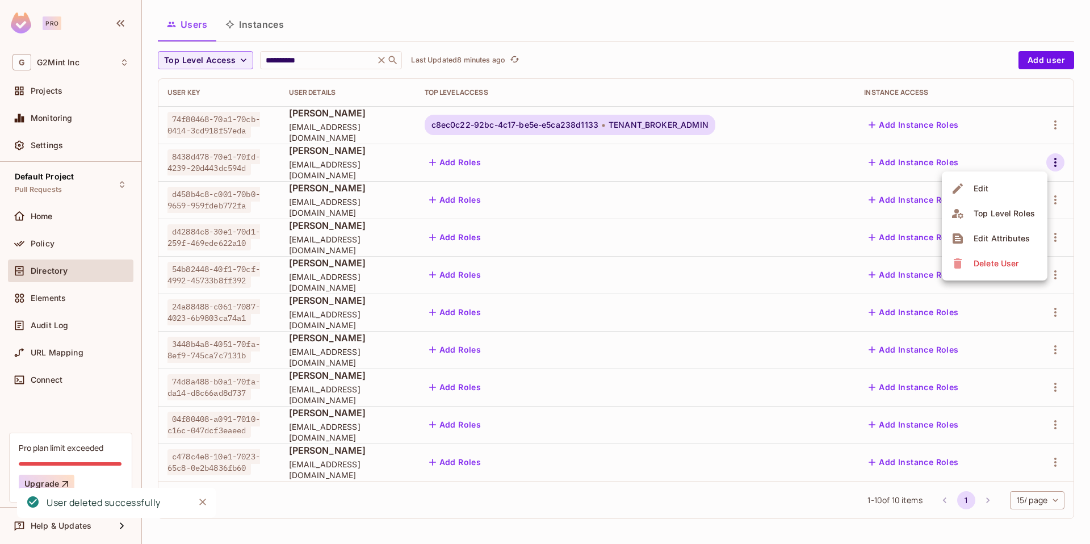
click at [994, 261] on div "Delete User" at bounding box center [996, 263] width 45 height 11
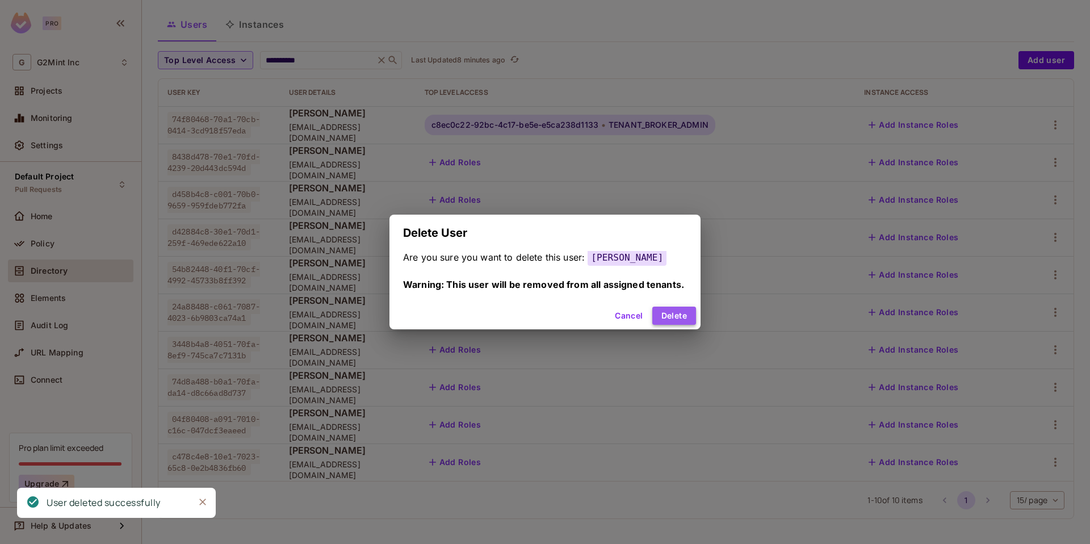
click at [677, 318] on button "Delete" at bounding box center [674, 316] width 44 height 18
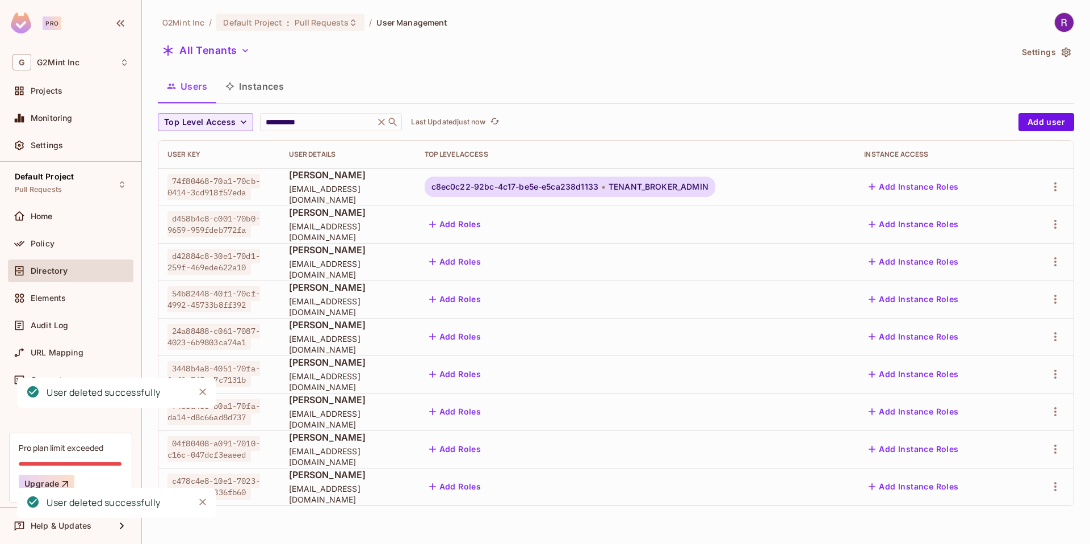
scroll to position [0, 0]
click at [1056, 225] on icon "button" at bounding box center [1056, 224] width 14 height 14
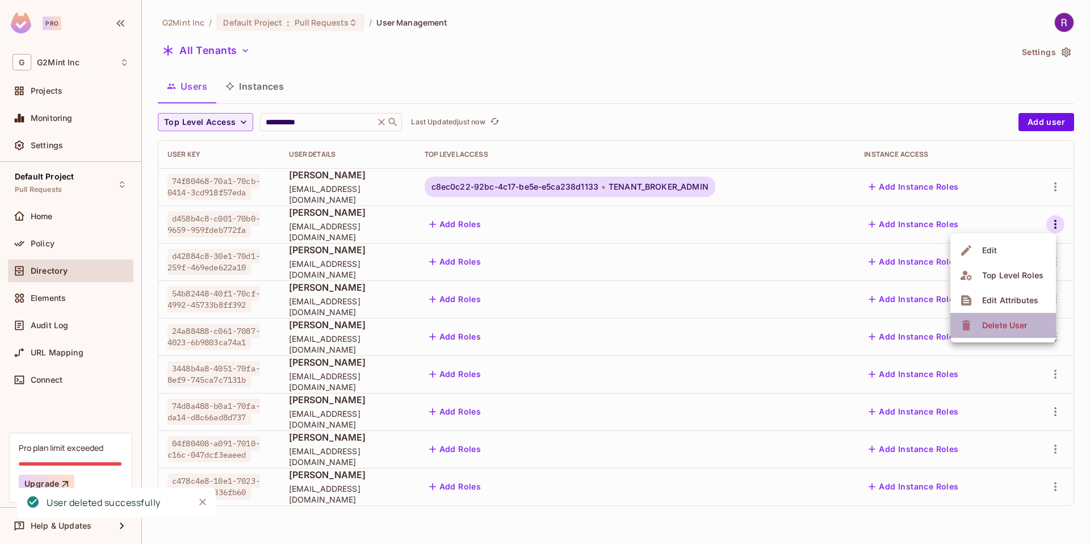
click at [1003, 330] on div "Delete User" at bounding box center [1004, 325] width 45 height 11
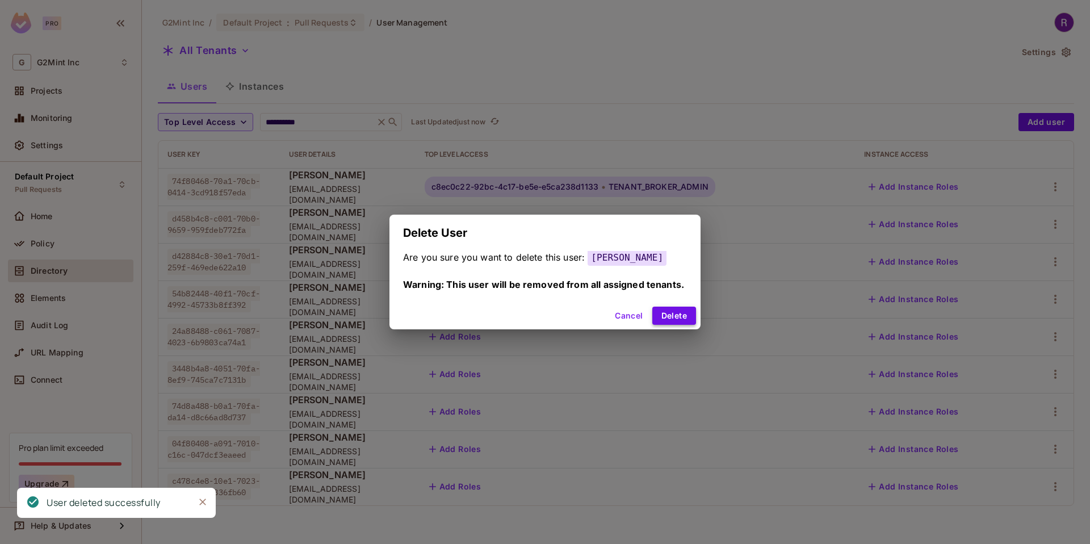
click at [659, 317] on button "Delete" at bounding box center [674, 316] width 44 height 18
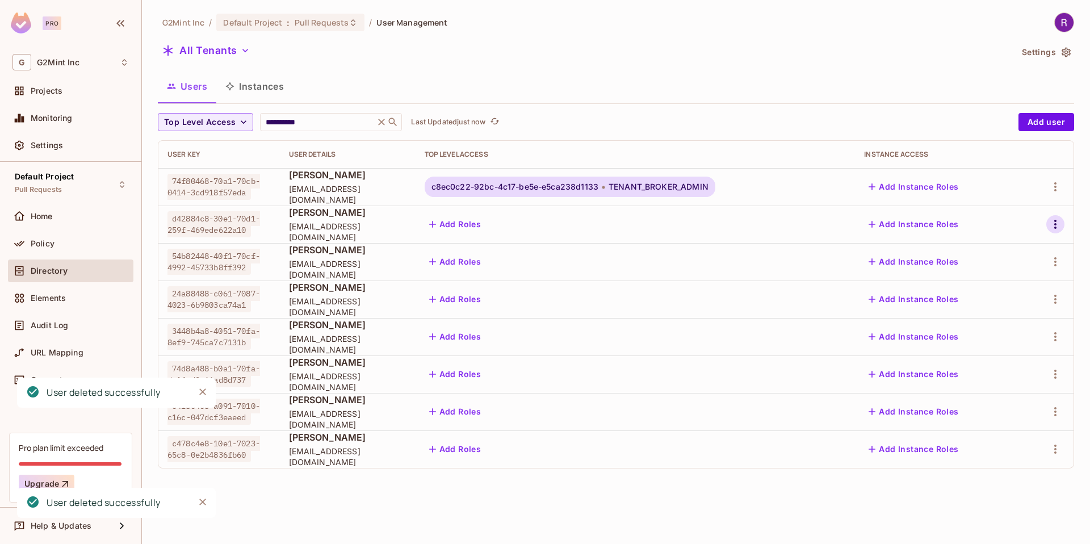
click at [1054, 220] on icon "button" at bounding box center [1056, 224] width 14 height 14
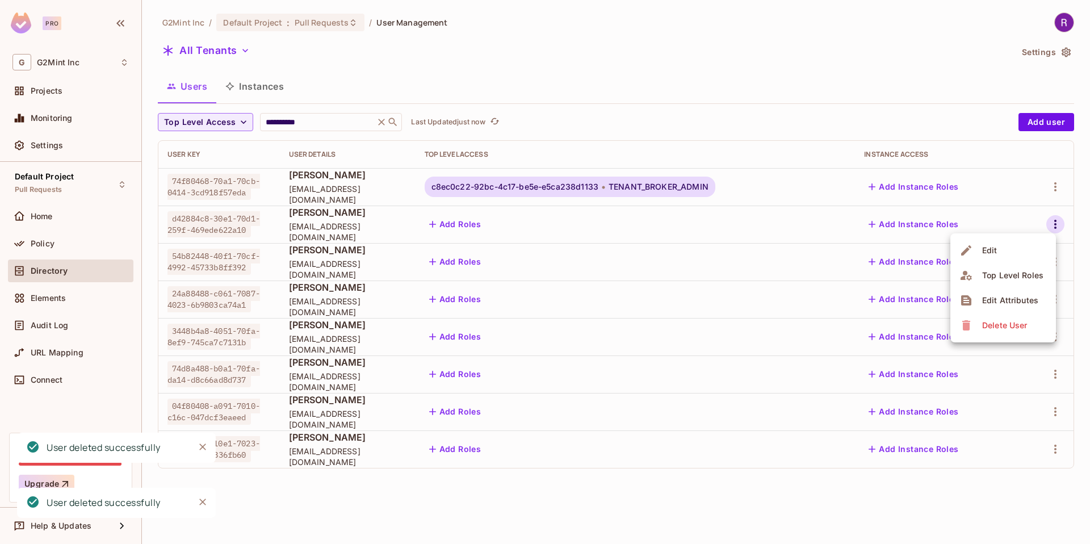
click at [973, 329] on div "Delete User" at bounding box center [995, 325] width 71 height 18
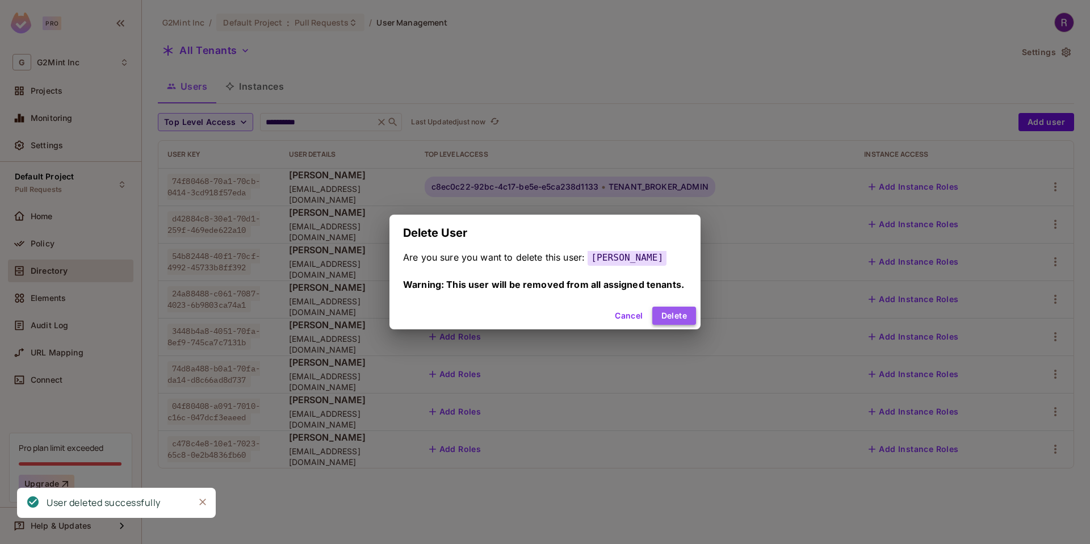
click at [675, 320] on button "Delete" at bounding box center [674, 316] width 44 height 18
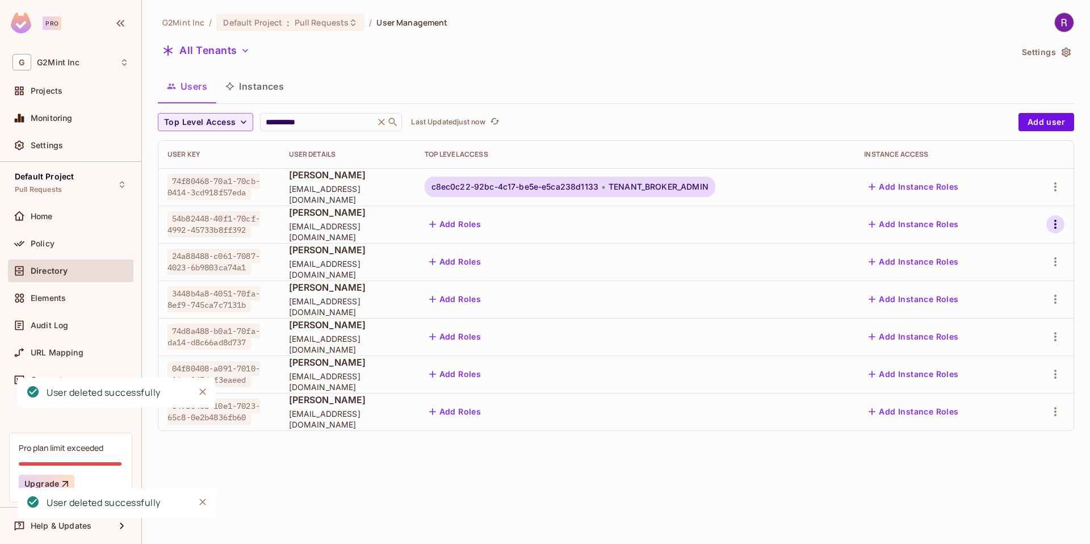
click at [1058, 226] on icon "button" at bounding box center [1056, 224] width 14 height 14
click at [992, 319] on span "Delete User" at bounding box center [1005, 325] width 52 height 18
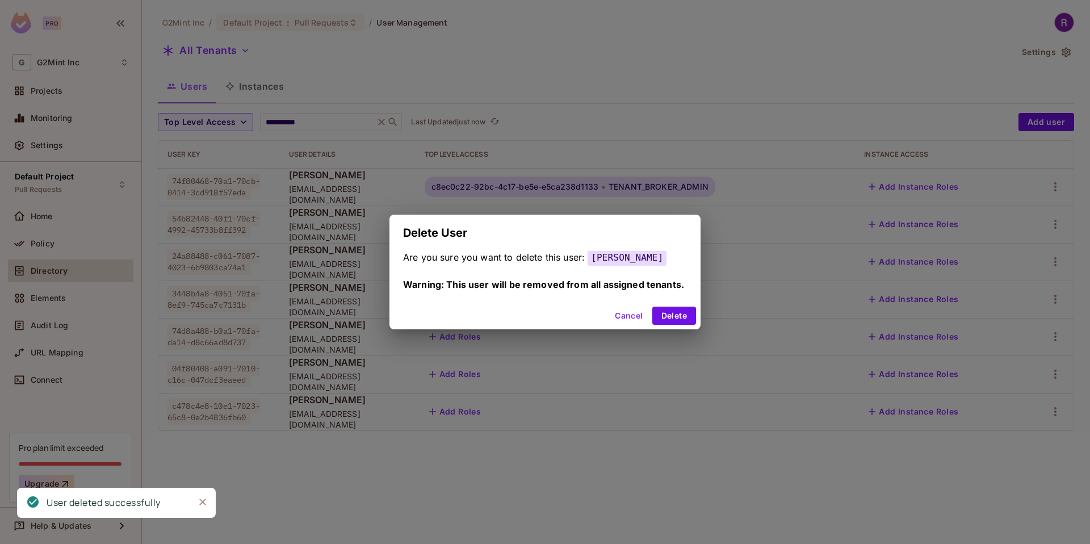
drag, startPoint x: 686, startPoint y: 312, endPoint x: 826, endPoint y: 284, distance: 142.4
click at [686, 312] on button "Delete" at bounding box center [674, 316] width 44 height 18
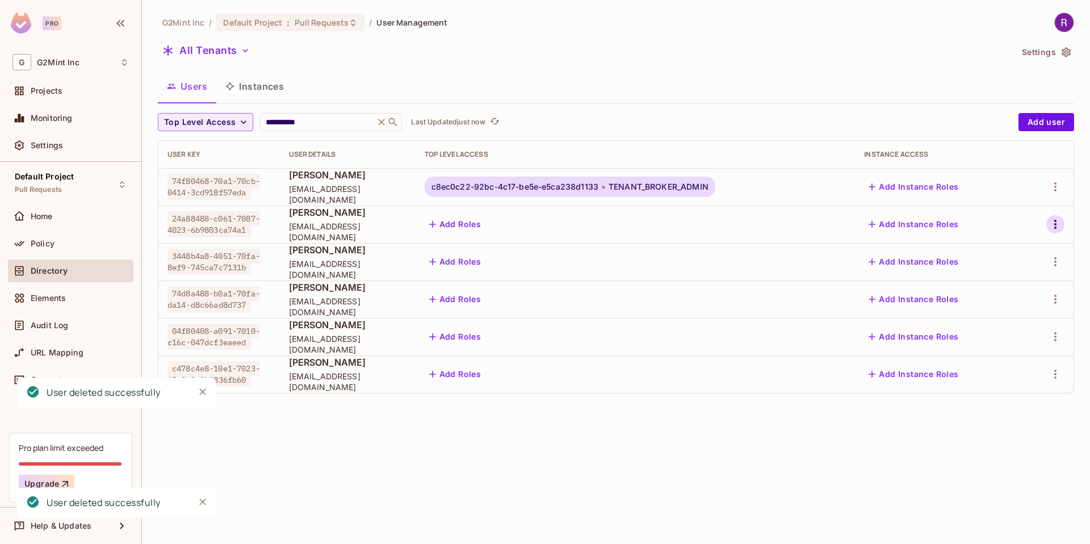
click at [1055, 225] on icon "button" at bounding box center [1056, 224] width 14 height 14
click at [995, 325] on div "Delete User" at bounding box center [1004, 325] width 45 height 11
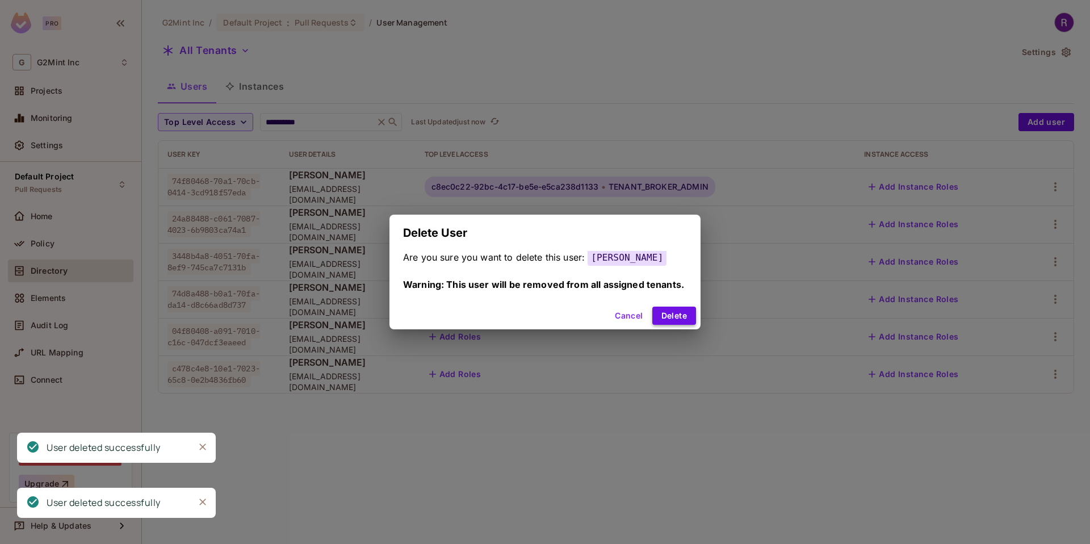
click at [688, 315] on button "Delete" at bounding box center [674, 316] width 44 height 18
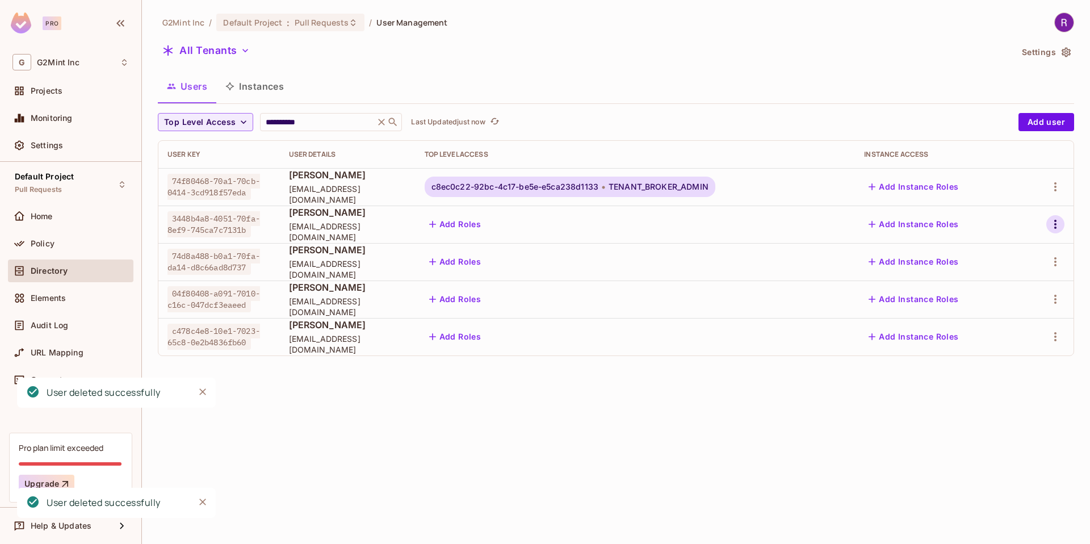
click at [1056, 227] on icon "button" at bounding box center [1055, 224] width 2 height 9
click at [996, 328] on div "Delete User" at bounding box center [1004, 325] width 45 height 11
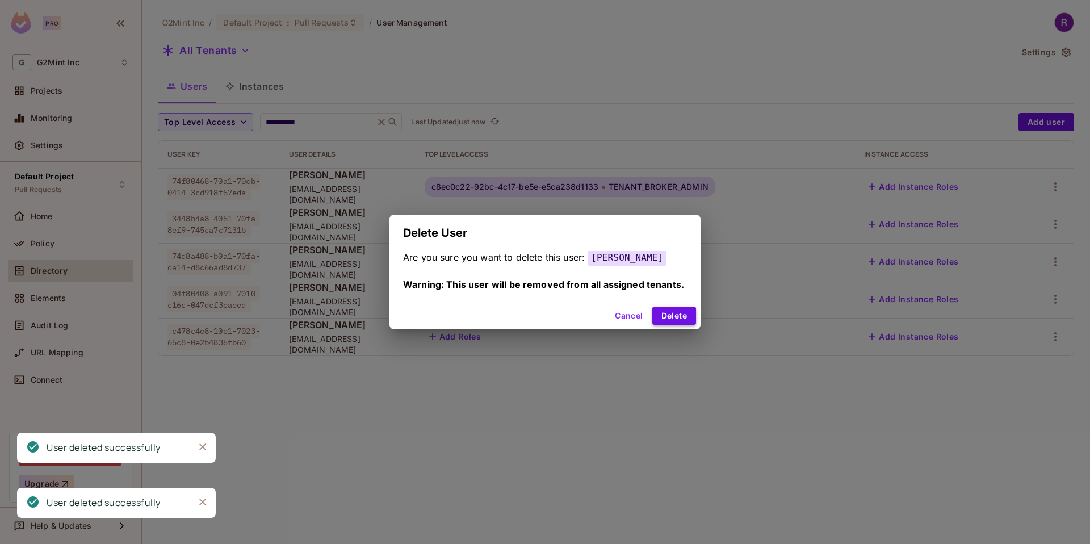
click at [666, 313] on button "Delete" at bounding box center [674, 316] width 44 height 18
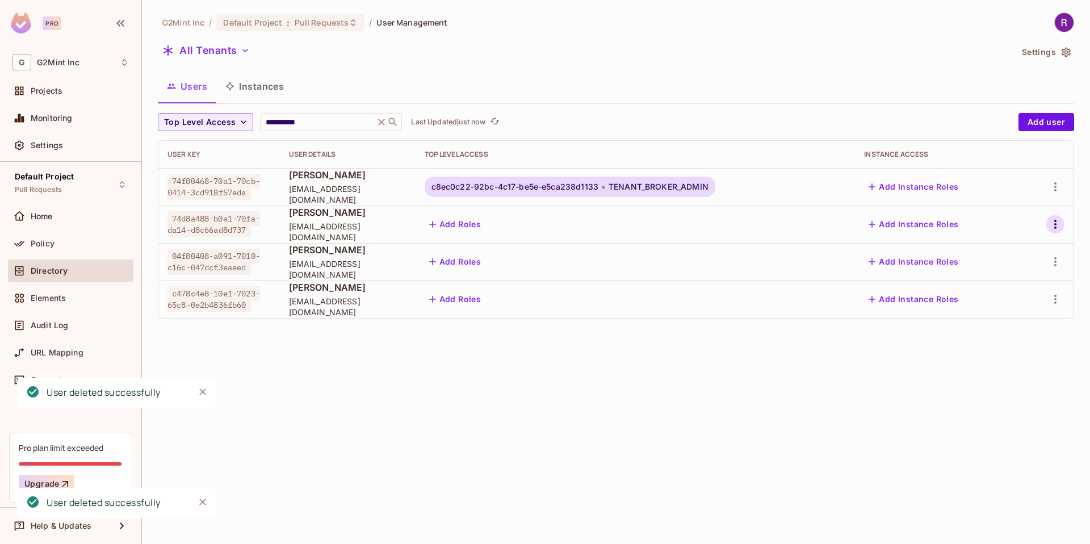
click at [1055, 221] on icon "button" at bounding box center [1055, 224] width 2 height 9
click at [995, 329] on div "Delete User" at bounding box center [1004, 325] width 45 height 11
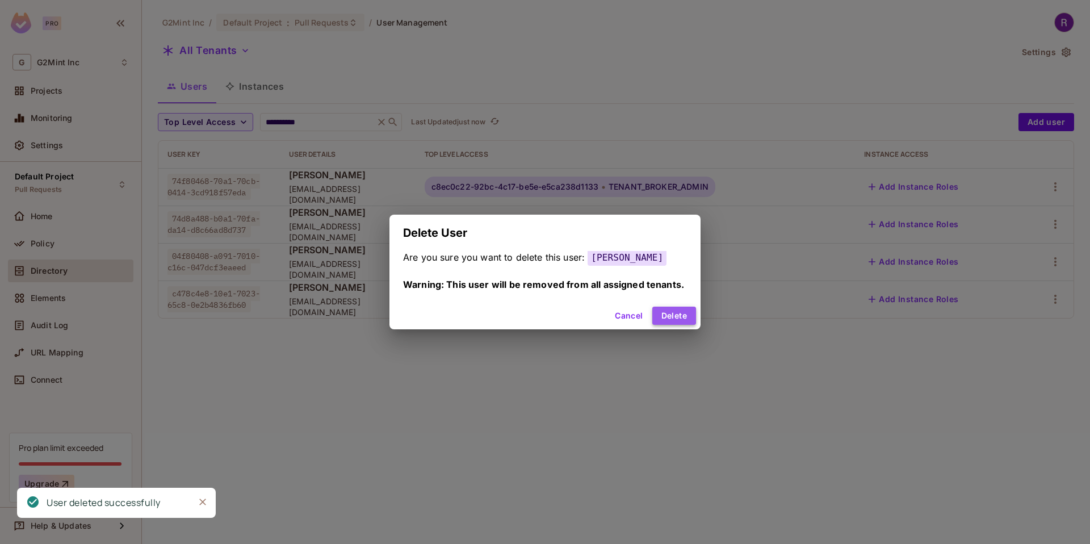
click at [659, 318] on button "Delete" at bounding box center [674, 316] width 44 height 18
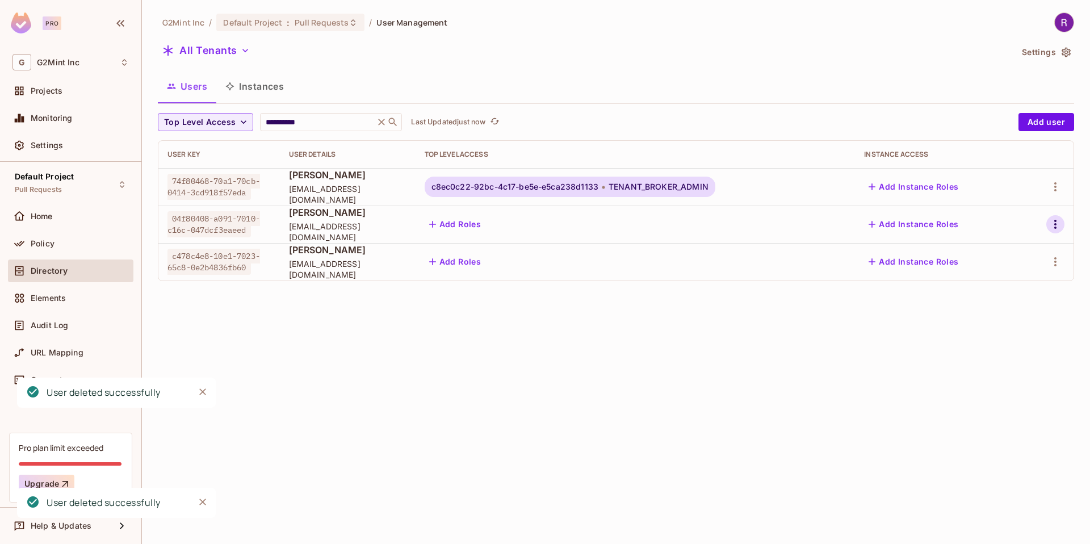
click at [1051, 223] on icon "button" at bounding box center [1056, 224] width 14 height 14
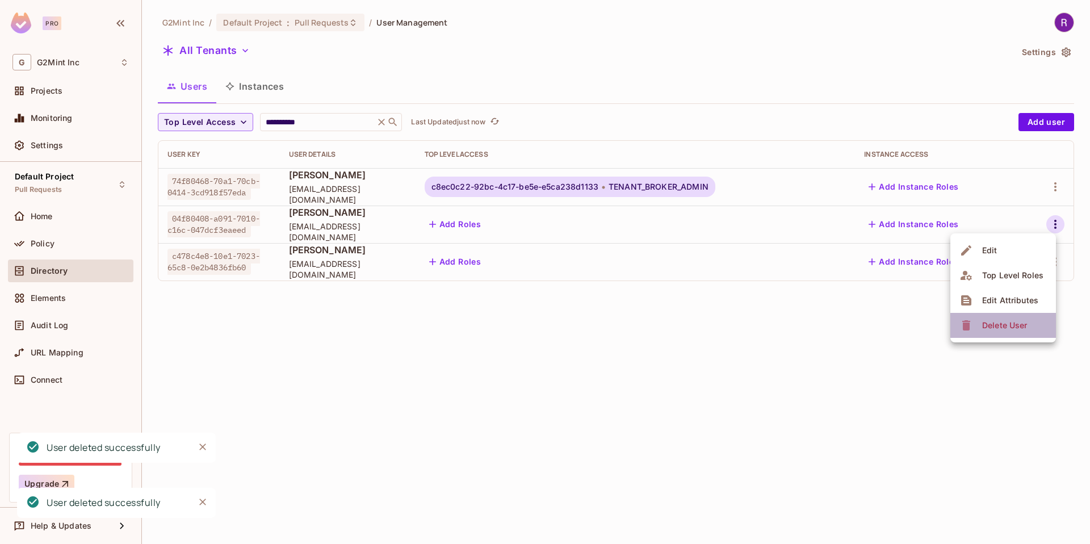
click at [992, 326] on div "Delete User" at bounding box center [1004, 325] width 45 height 11
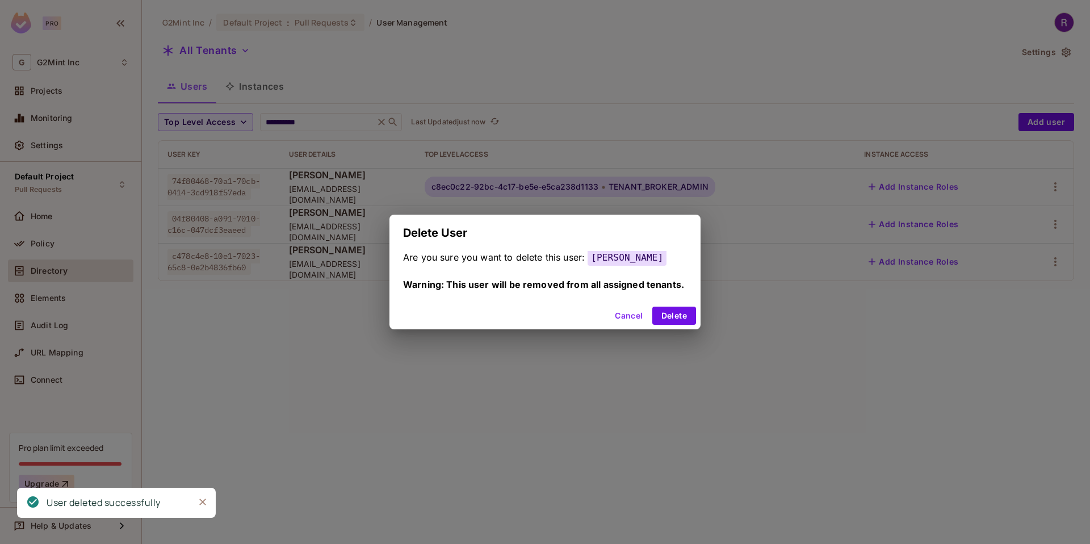
drag, startPoint x: 681, startPoint y: 322, endPoint x: 740, endPoint y: 291, distance: 67.3
click at [681, 322] on button "Delete" at bounding box center [674, 316] width 44 height 18
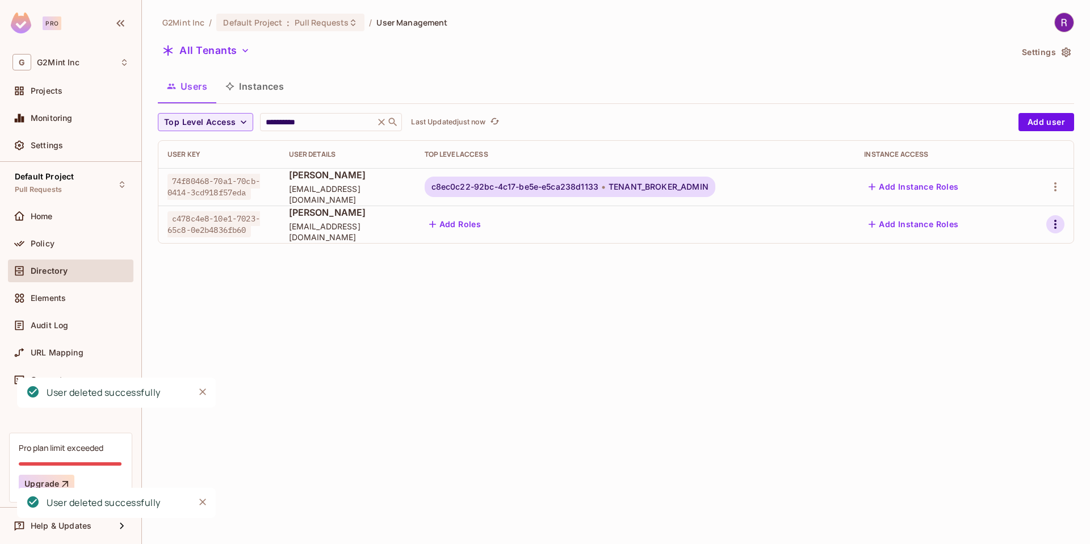
click at [1051, 224] on icon "button" at bounding box center [1056, 224] width 14 height 14
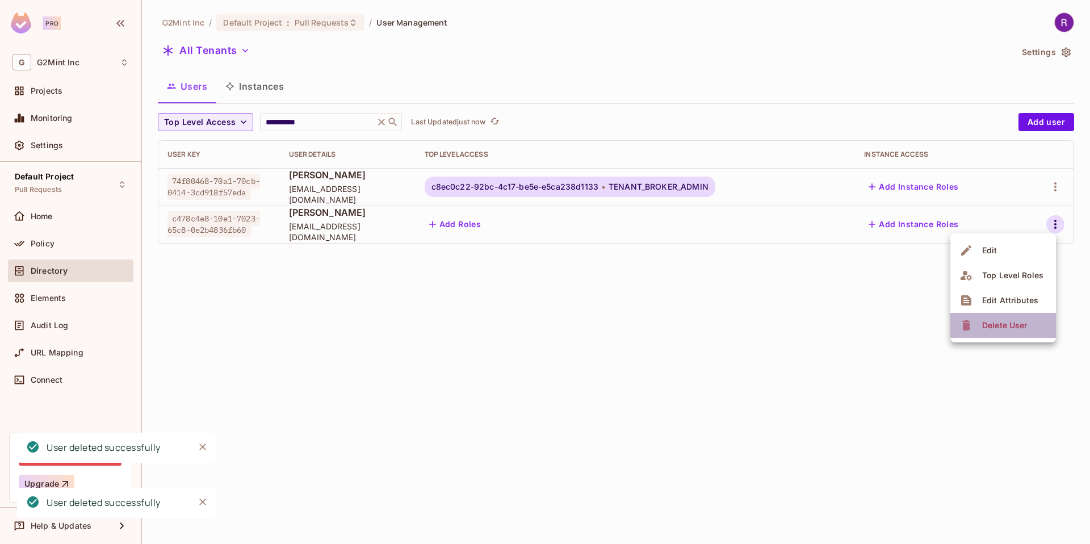
click at [1005, 324] on div "Delete User" at bounding box center [1004, 325] width 45 height 11
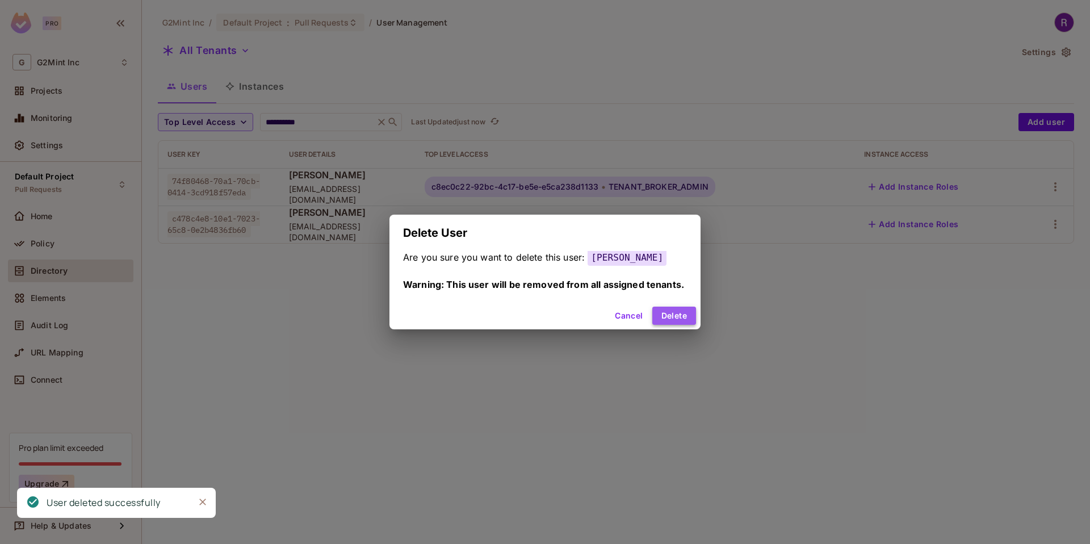
click at [683, 321] on button "Delete" at bounding box center [674, 316] width 44 height 18
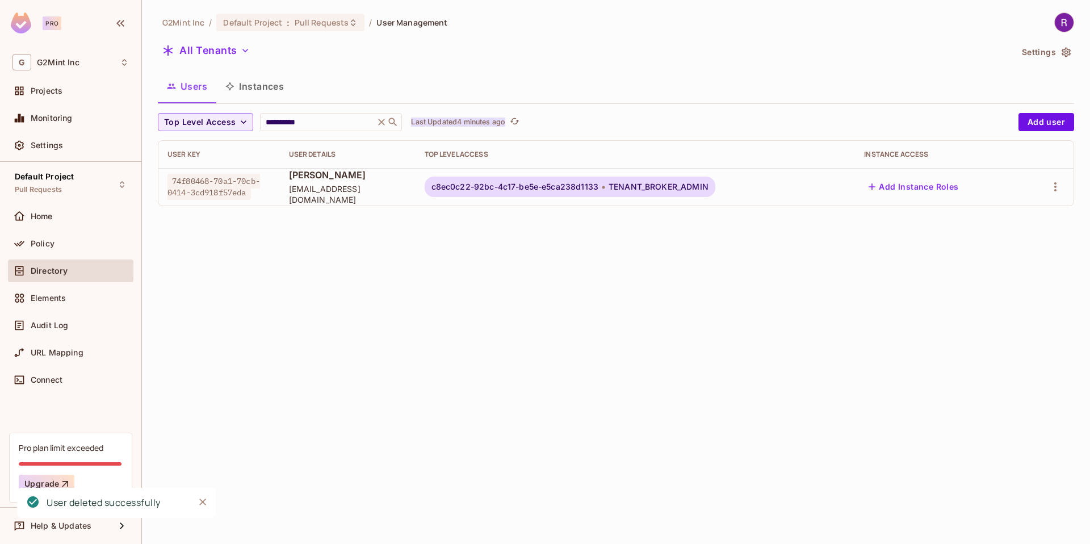
click at [459, 118] on p "Last Updated 4 minutes ago" at bounding box center [458, 122] width 94 height 9
click at [447, 125] on p "Last Updated just now" at bounding box center [448, 122] width 74 height 9
click at [447, 124] on p "Last Updated just now" at bounding box center [448, 122] width 74 height 9
click at [445, 122] on p "Last Updated just now" at bounding box center [448, 122] width 74 height 9
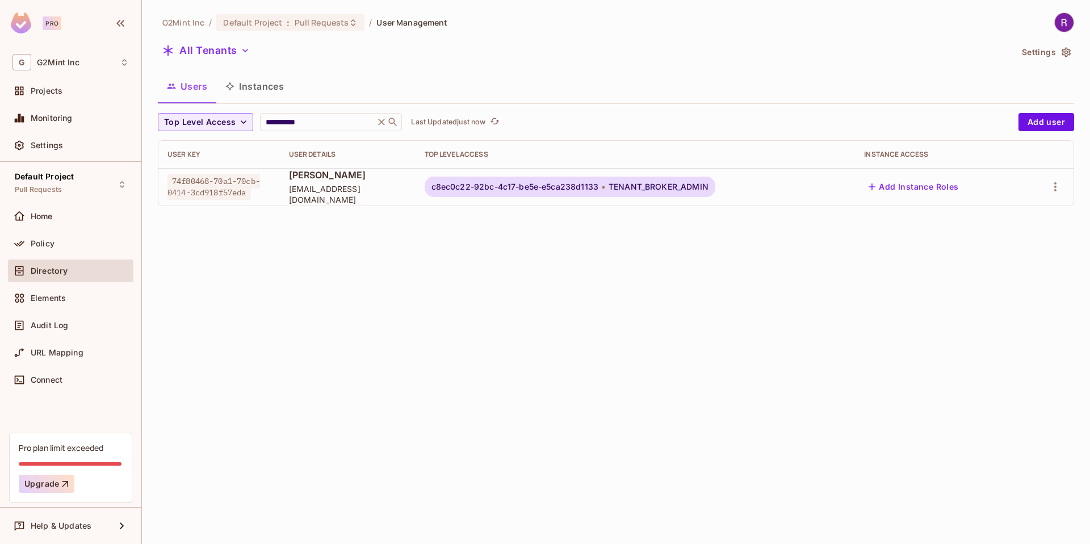
click at [509, 79] on div "Users Instances" at bounding box center [616, 86] width 916 height 28
click at [461, 123] on p "Last Updated just now" at bounding box center [448, 122] width 74 height 9
click at [456, 122] on p "Last Updated just now" at bounding box center [448, 122] width 74 height 9
click at [424, 126] on p "Last Updated just now" at bounding box center [448, 122] width 74 height 9
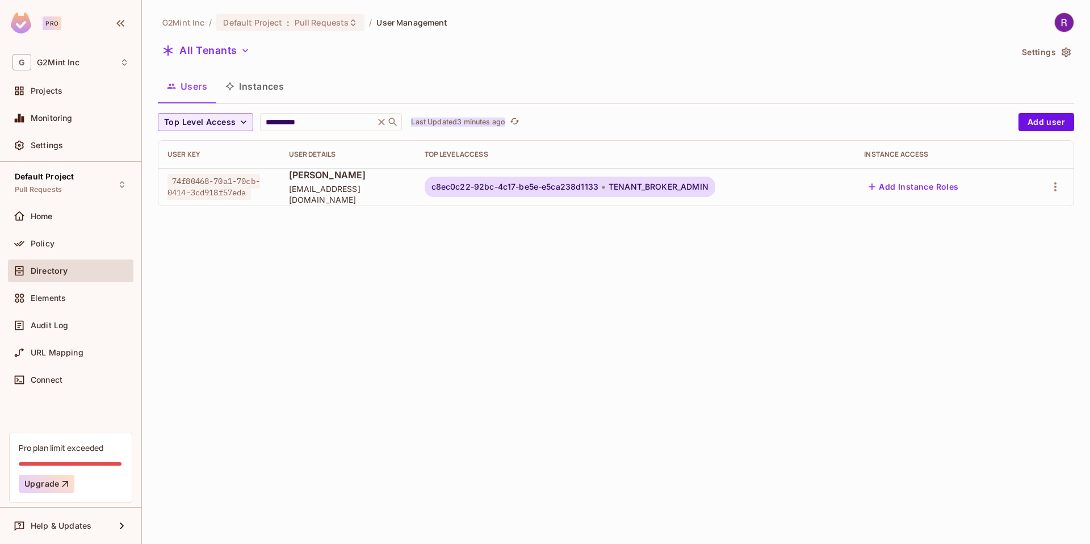
click at [476, 125] on p "Last Updated 3 minutes ago" at bounding box center [458, 122] width 94 height 9
click at [467, 123] on p "Last Updated just now" at bounding box center [448, 122] width 74 height 9
click at [443, 122] on p "Last Updated 1 minute ago" at bounding box center [455, 122] width 89 height 9
click at [316, 123] on input "**********" at bounding box center [317, 121] width 108 height 11
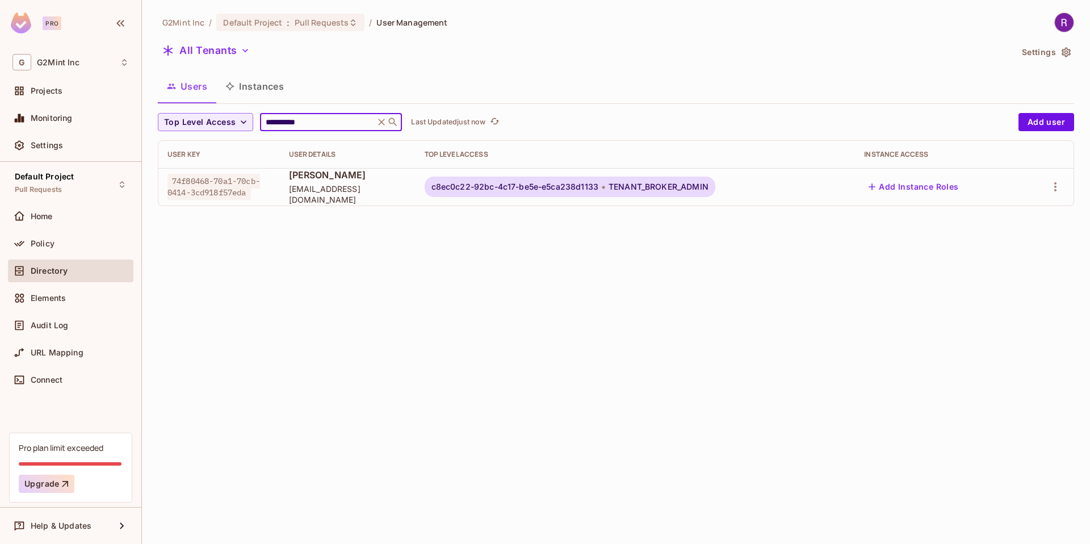
click at [316, 123] on input "**********" at bounding box center [317, 121] width 108 height 11
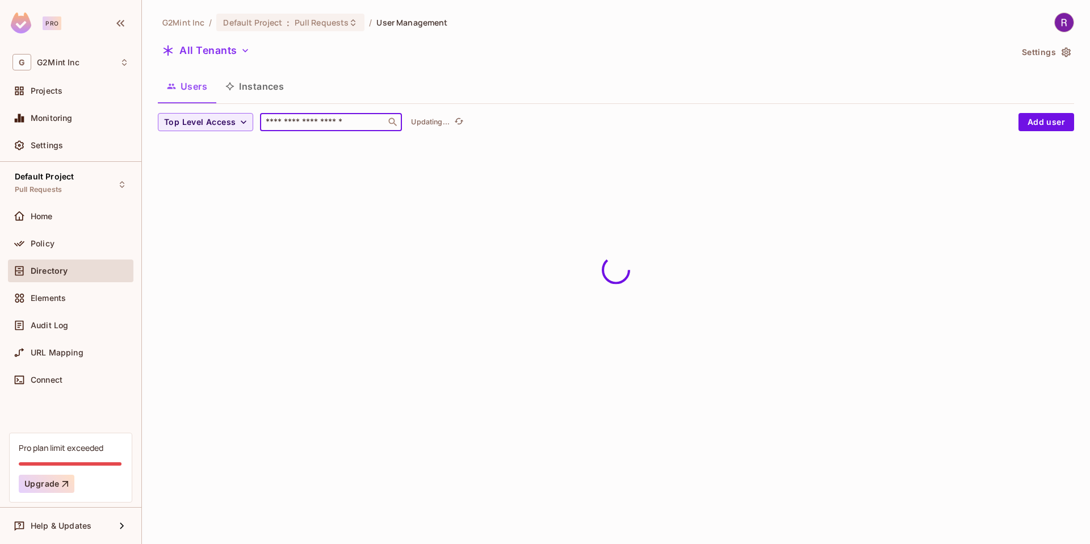
click at [478, 73] on div "Users Instances" at bounding box center [616, 86] width 916 height 28
click at [292, 122] on input "text" at bounding box center [322, 121] width 119 height 11
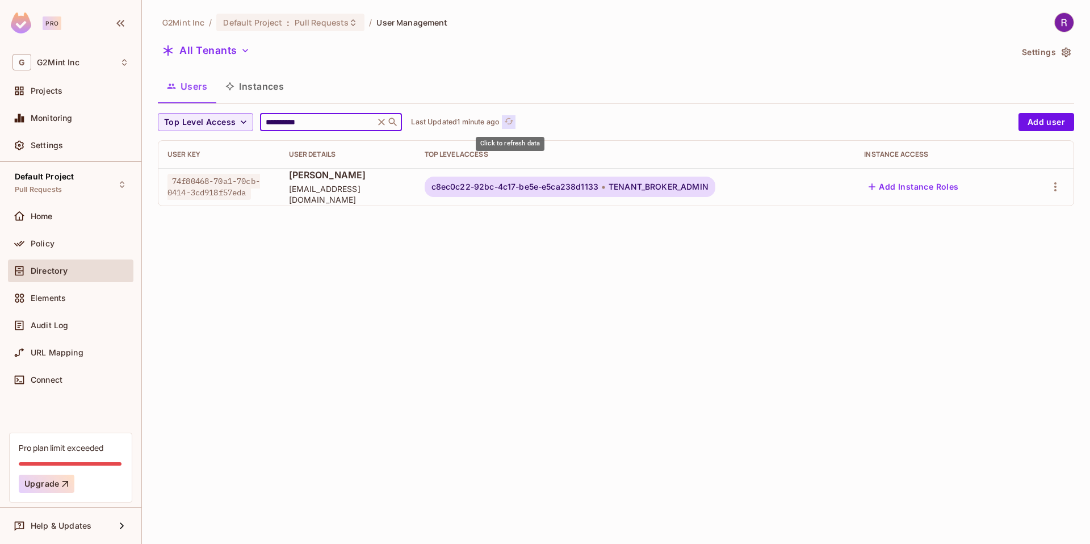
click at [516, 125] on button "Click to refresh data" at bounding box center [509, 122] width 14 height 14
click at [473, 125] on p "Last Updated 6 minutes ago" at bounding box center [458, 122] width 94 height 9
click at [466, 120] on p "Last Updated just now" at bounding box center [448, 122] width 74 height 9
click at [454, 121] on p "Last Updated just now" at bounding box center [448, 122] width 74 height 9
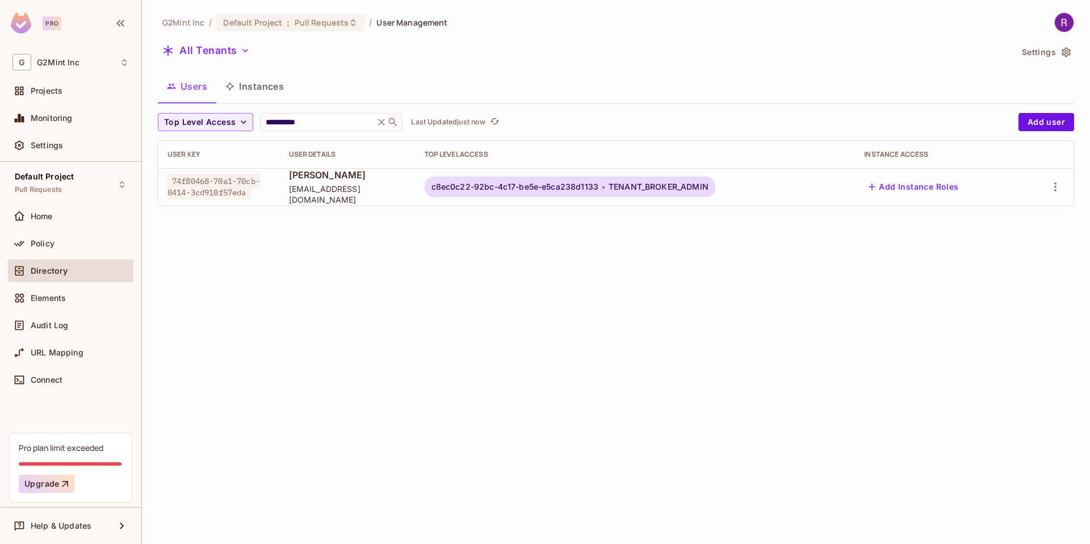
click at [454, 121] on p "Last Updated just now" at bounding box center [448, 122] width 74 height 9
click at [468, 128] on div "Last Updated just now" at bounding box center [456, 122] width 90 height 14
click at [466, 123] on p "Last Updated just now" at bounding box center [448, 122] width 74 height 9
click at [428, 115] on div "Last Updated 2 minutes ago" at bounding box center [466, 122] width 110 height 14
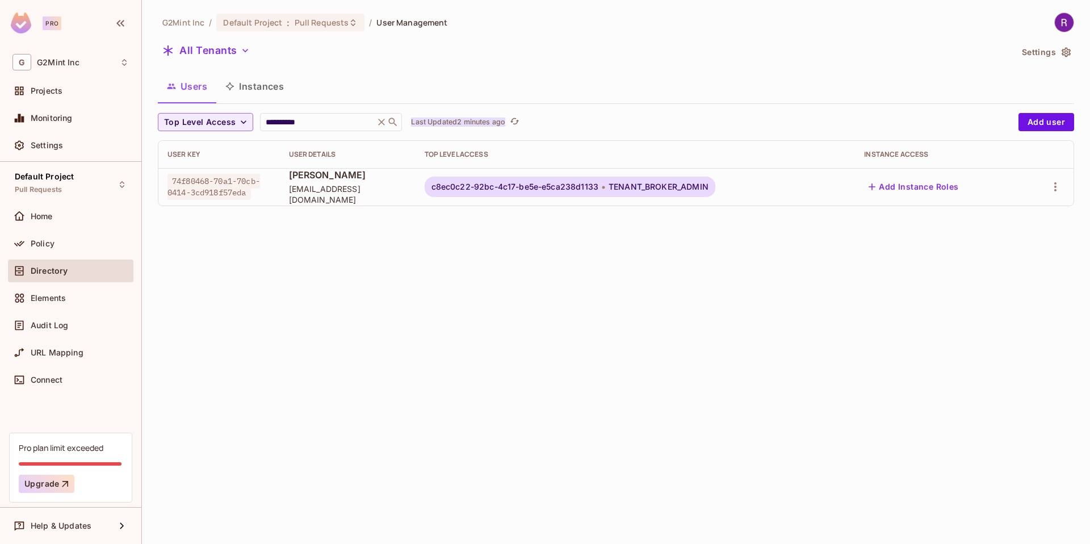
click at [425, 119] on p "Last Updated 2 minutes ago" at bounding box center [458, 122] width 94 height 9
click at [296, 112] on div "**********" at bounding box center [616, 113] width 916 height 203
click at [290, 128] on div "**********" at bounding box center [331, 122] width 142 height 18
paste input "**********"
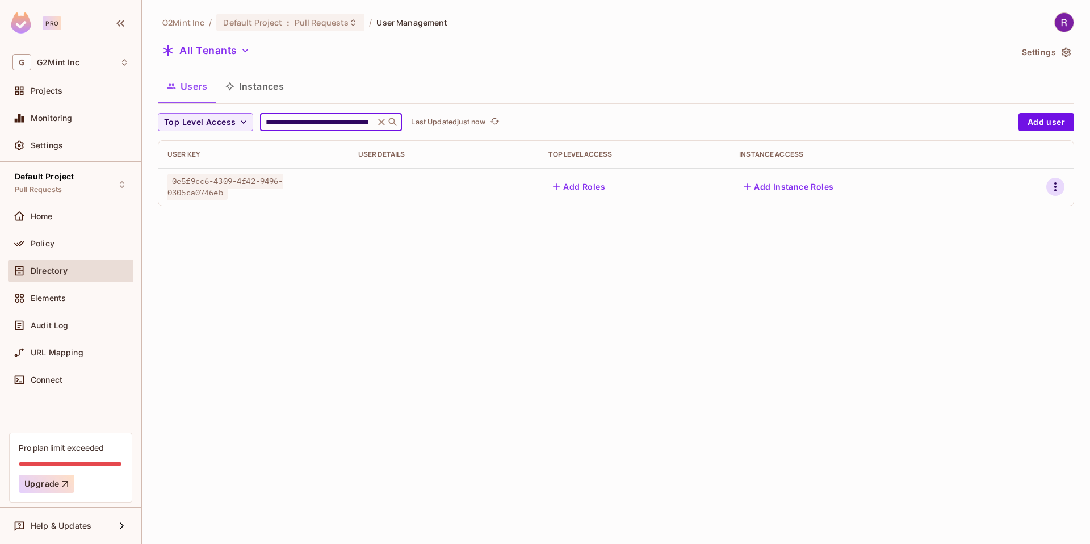
type input "**********"
click at [1057, 185] on icon "button" at bounding box center [1056, 187] width 14 height 14
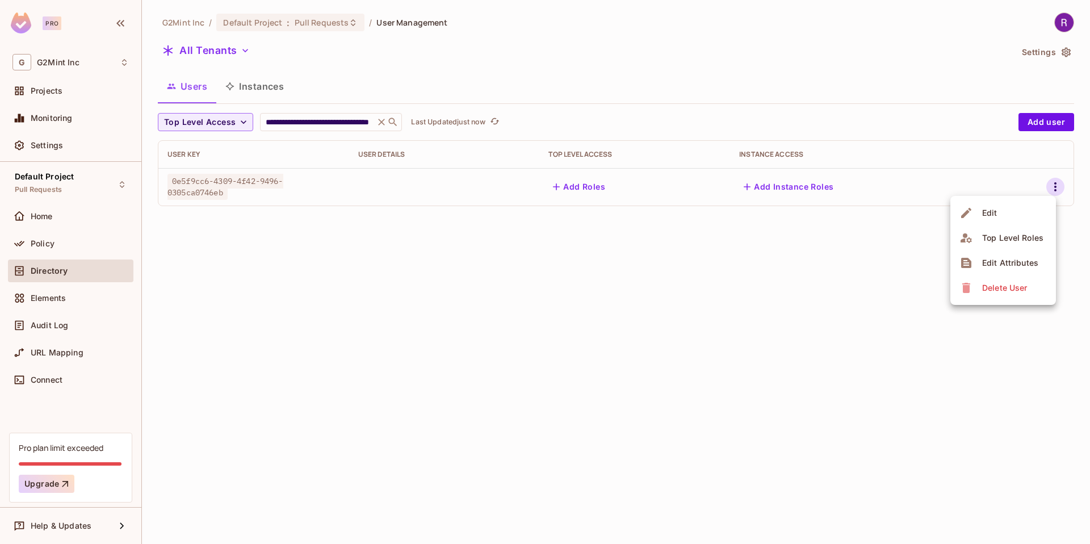
click at [1005, 268] on div "Edit Attributes" at bounding box center [1010, 262] width 56 height 11
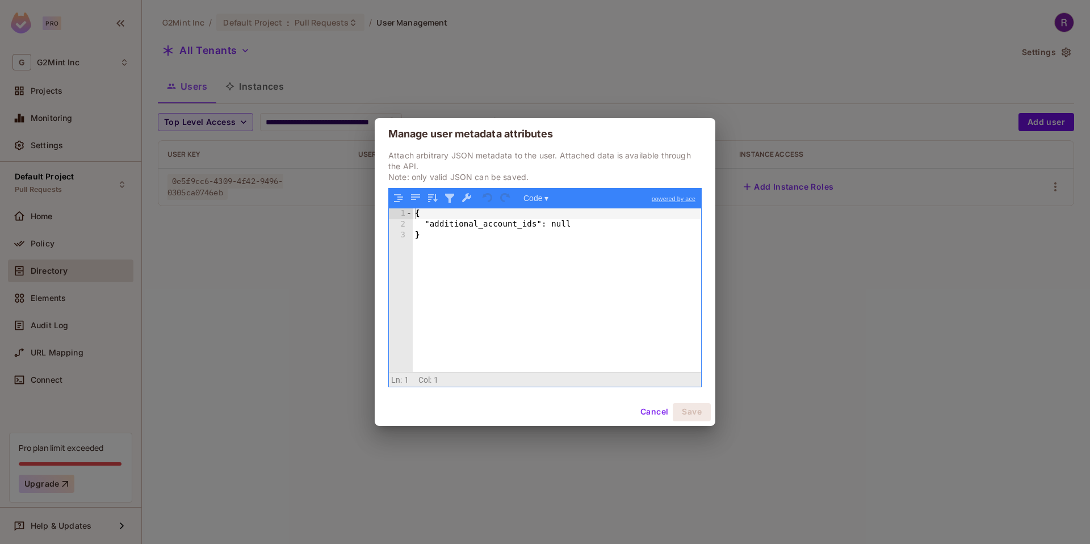
click at [647, 412] on button "Cancel" at bounding box center [654, 412] width 37 height 18
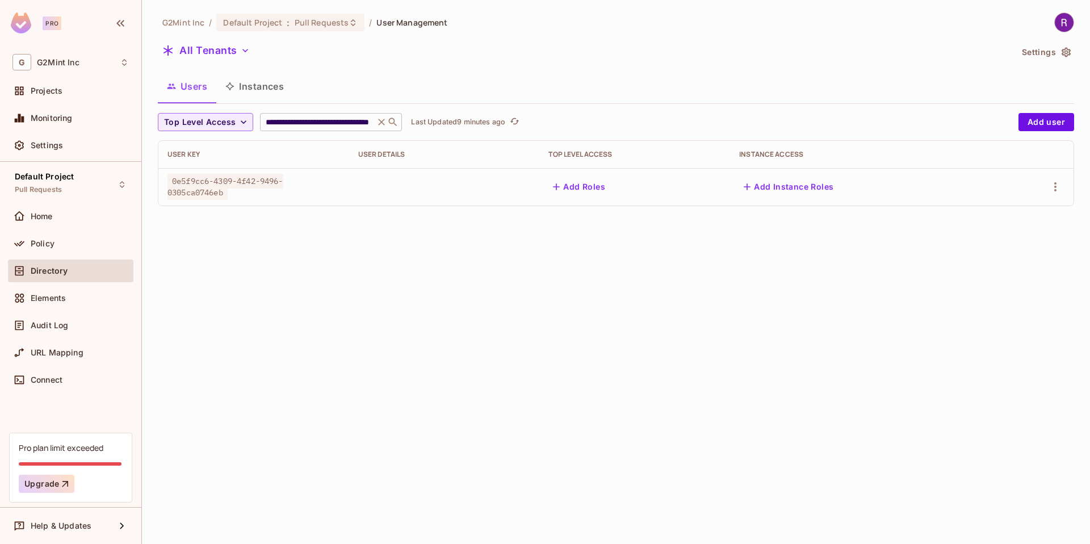
click at [334, 120] on input "**********" at bounding box center [317, 121] width 108 height 11
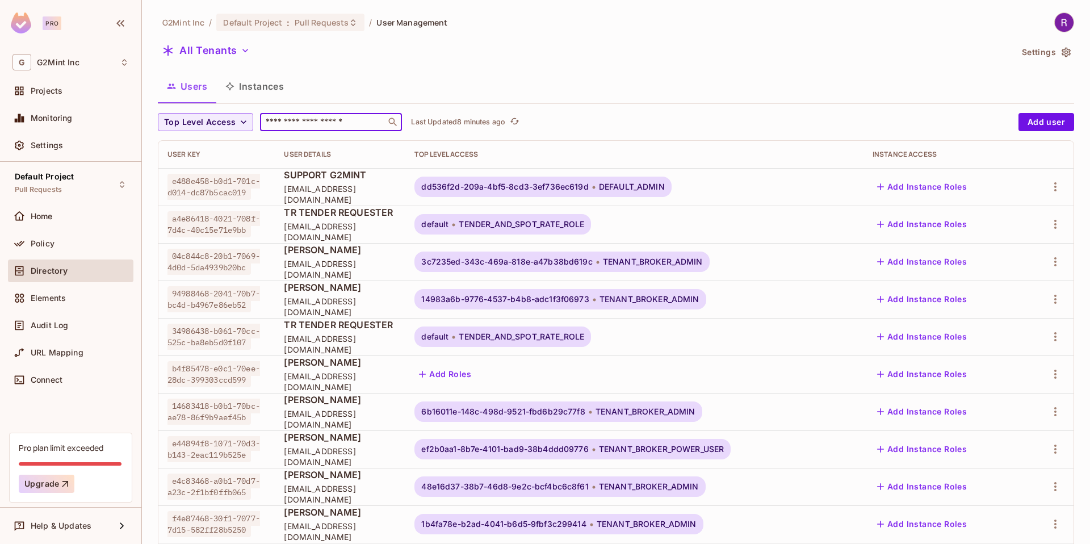
click at [569, 79] on div "Users Instances" at bounding box center [616, 86] width 916 height 28
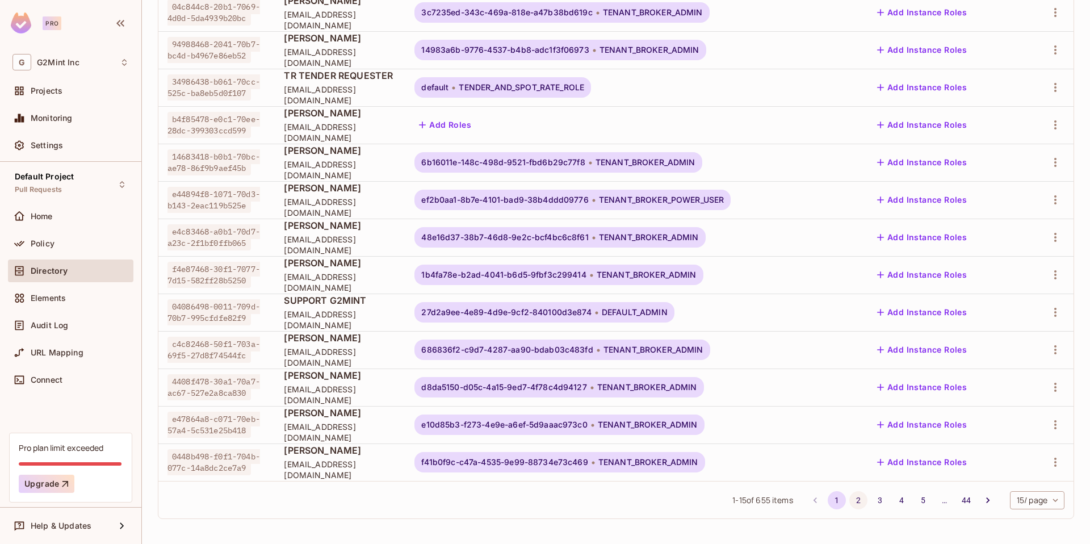
click at [849, 500] on button "2" at bounding box center [858, 500] width 18 height 18
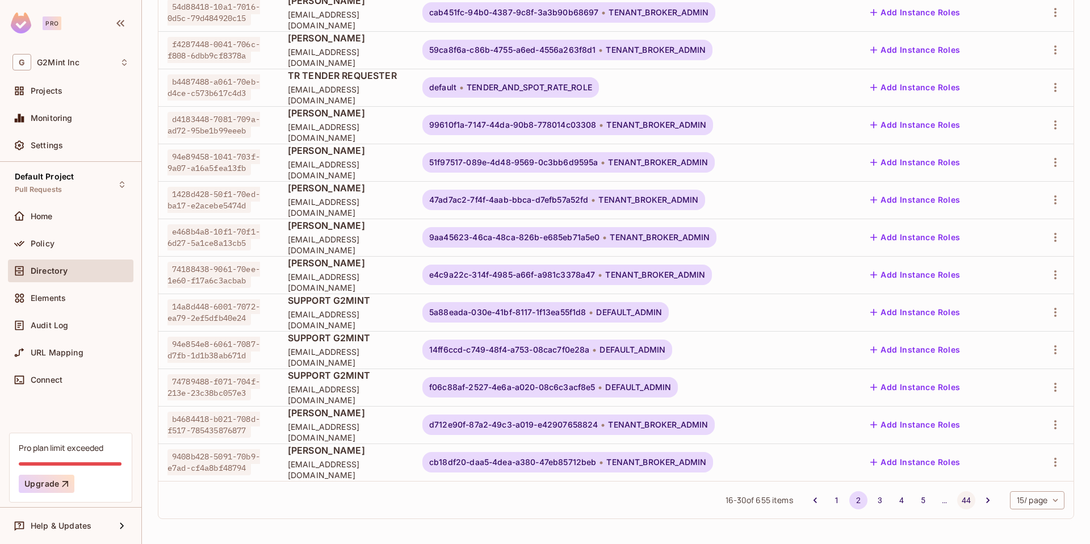
click at [957, 502] on button "44" at bounding box center [966, 500] width 18 height 18
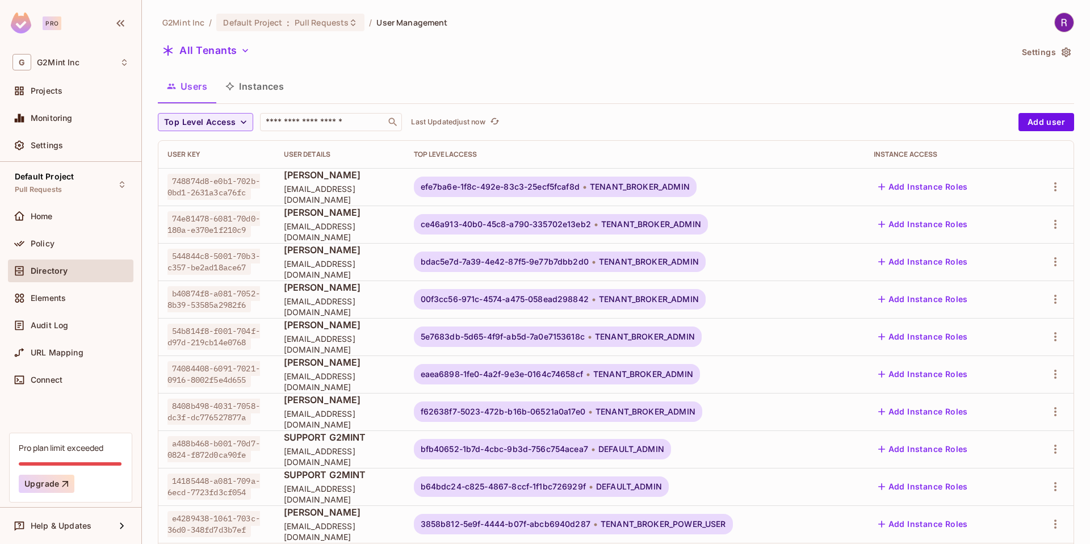
scroll to position [74, 0]
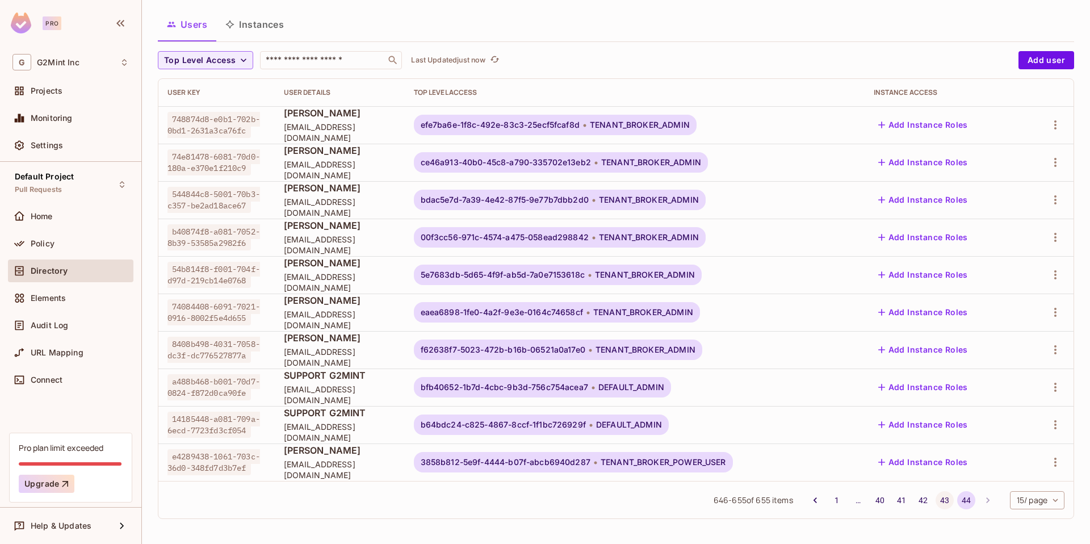
click at [936, 498] on button "43" at bounding box center [945, 500] width 18 height 18
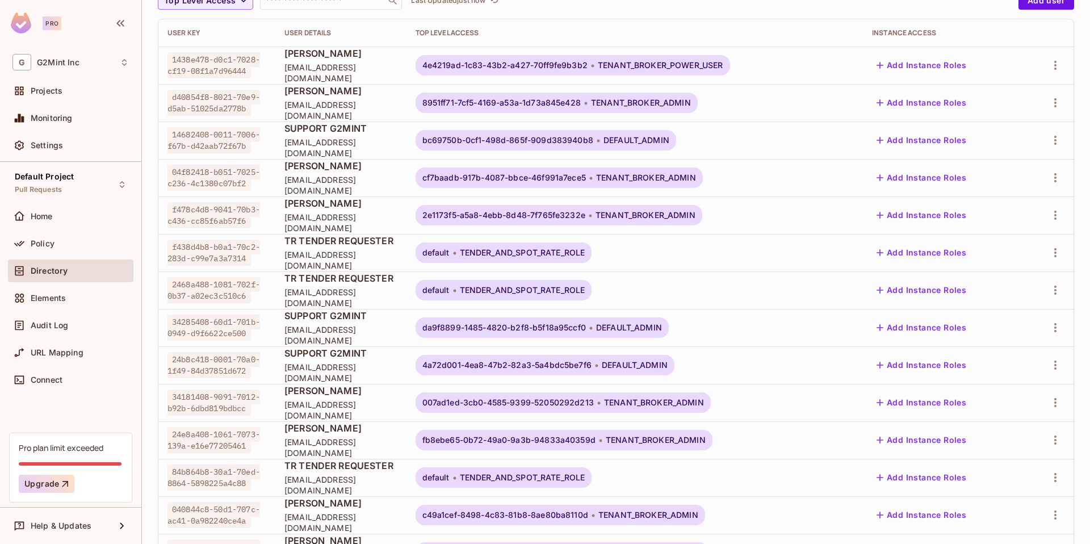
scroll to position [249, 0]
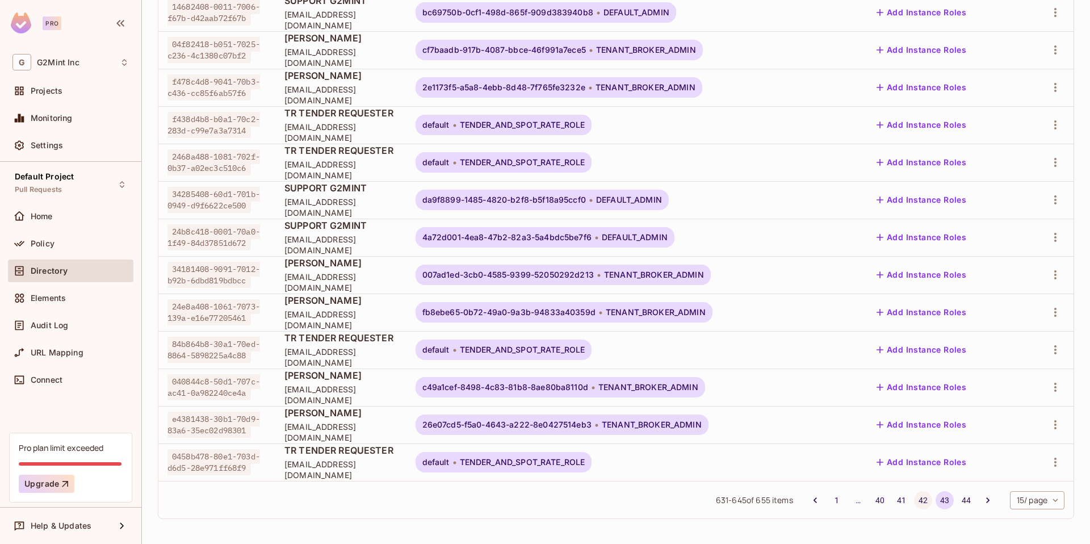
click at [914, 501] on button "42" at bounding box center [923, 500] width 18 height 18
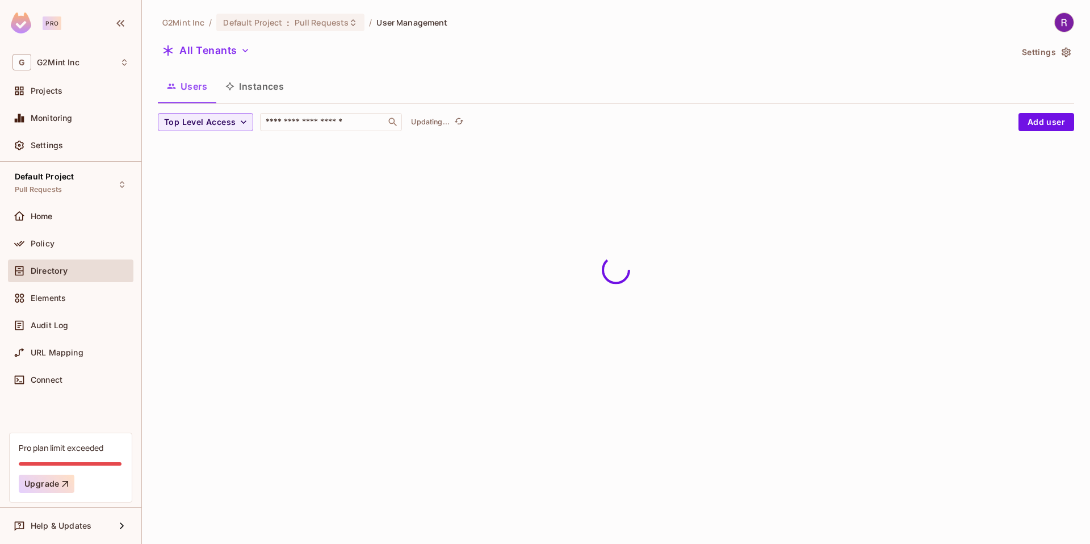
scroll to position [0, 0]
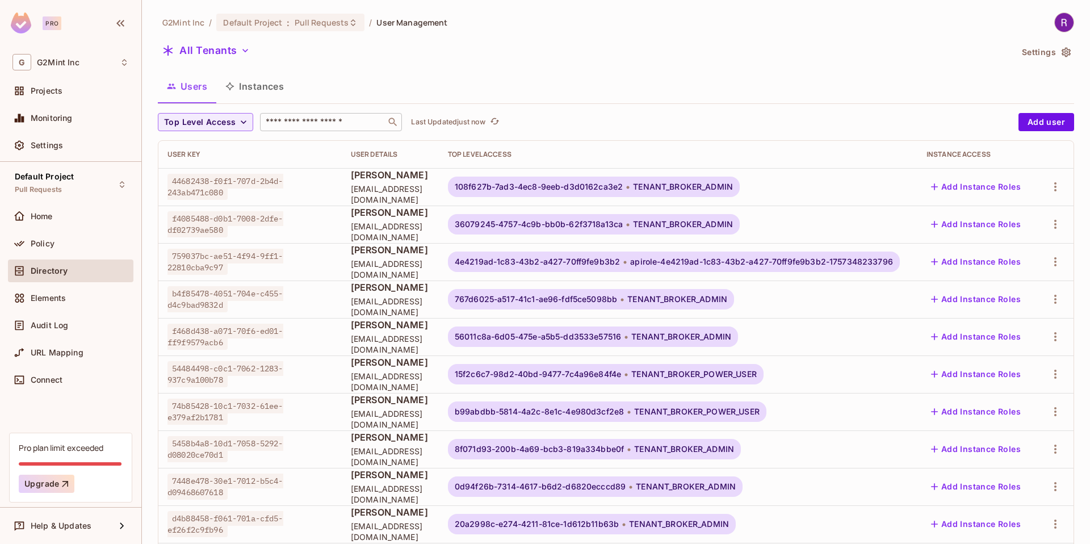
click at [299, 121] on input "text" at bounding box center [322, 121] width 119 height 11
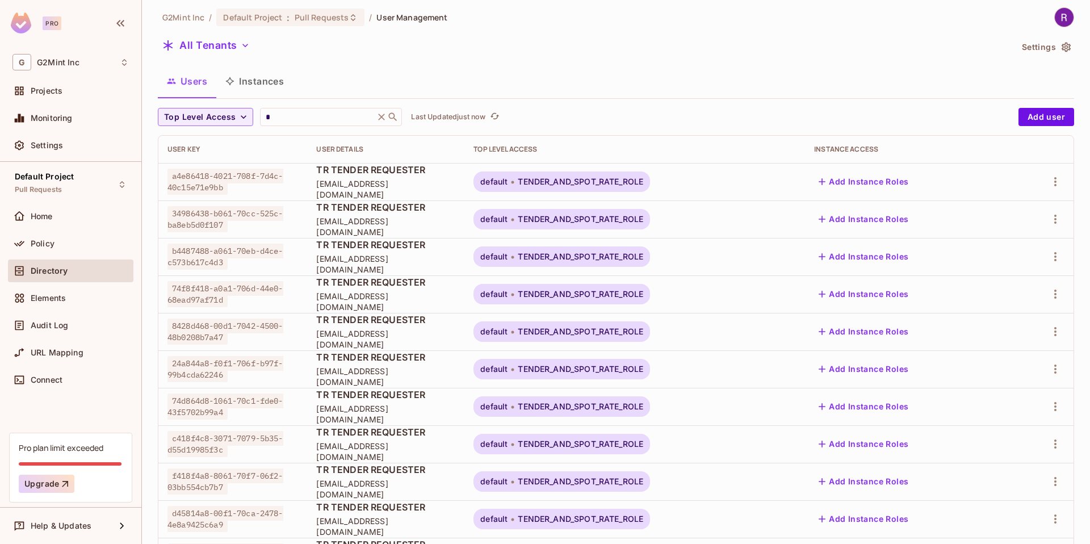
click at [441, 227] on span "[EMAIL_ADDRESS][DOMAIN_NAME]" at bounding box center [385, 227] width 139 height 22
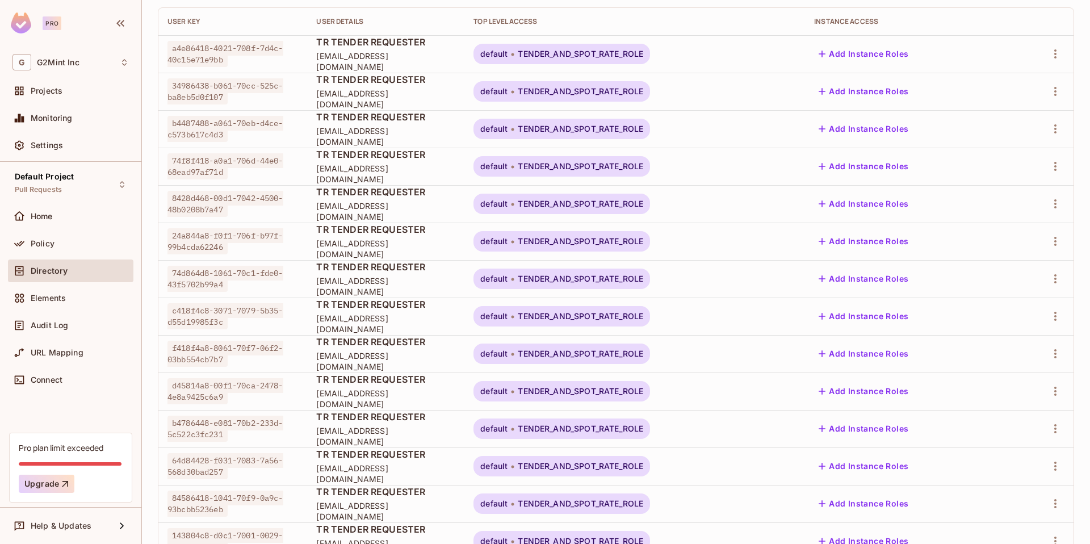
scroll to position [249, 0]
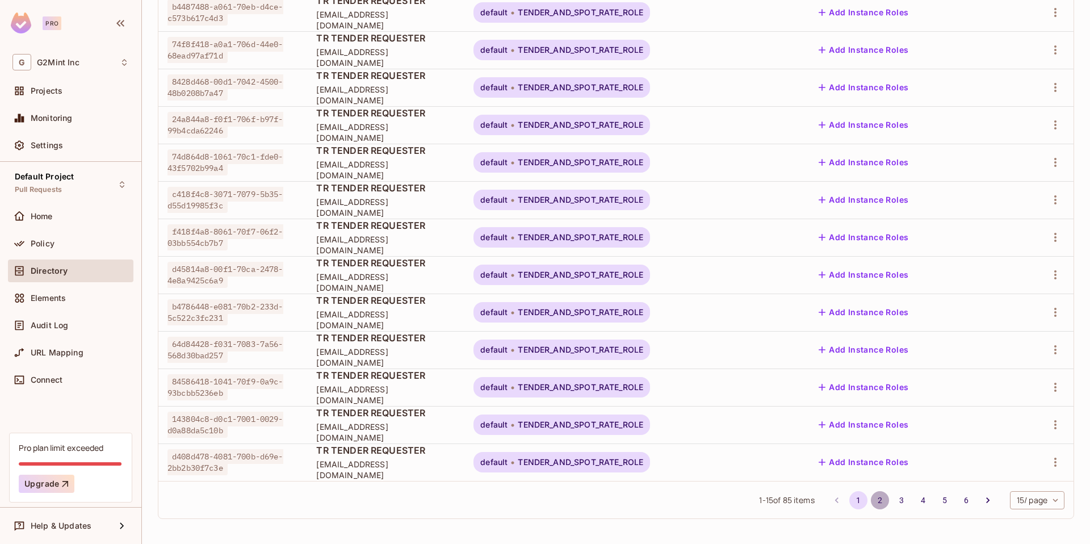
click at [871, 500] on button "2" at bounding box center [880, 500] width 18 height 18
click at [893, 500] on button "3" at bounding box center [902, 500] width 18 height 18
click at [914, 500] on button "4" at bounding box center [923, 500] width 18 height 18
click at [936, 505] on button "5" at bounding box center [945, 500] width 18 height 18
click at [957, 500] on button "6" at bounding box center [966, 500] width 18 height 18
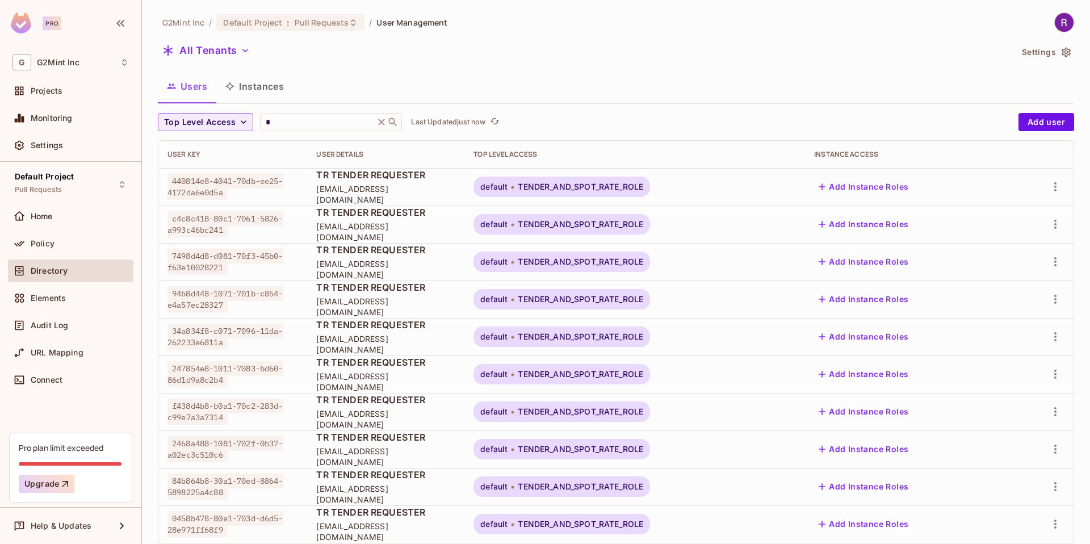
scroll to position [62, 0]
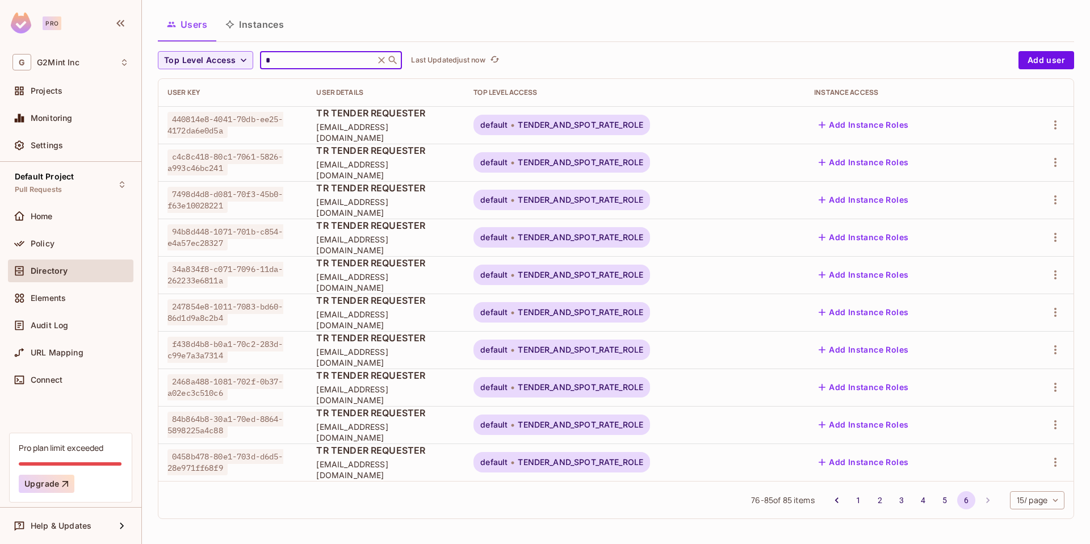
click at [290, 65] on input "text" at bounding box center [317, 60] width 108 height 11
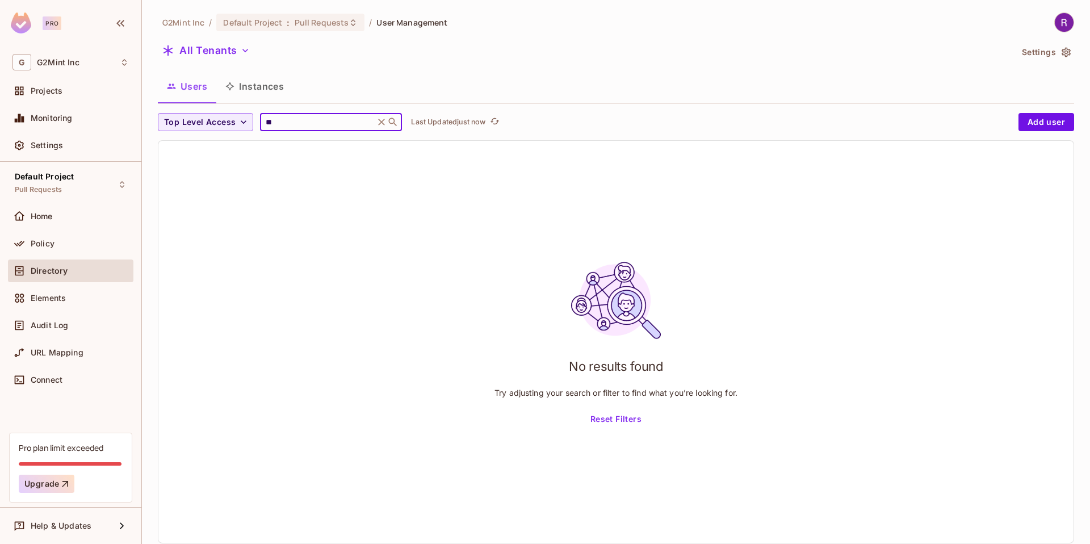
type input "*"
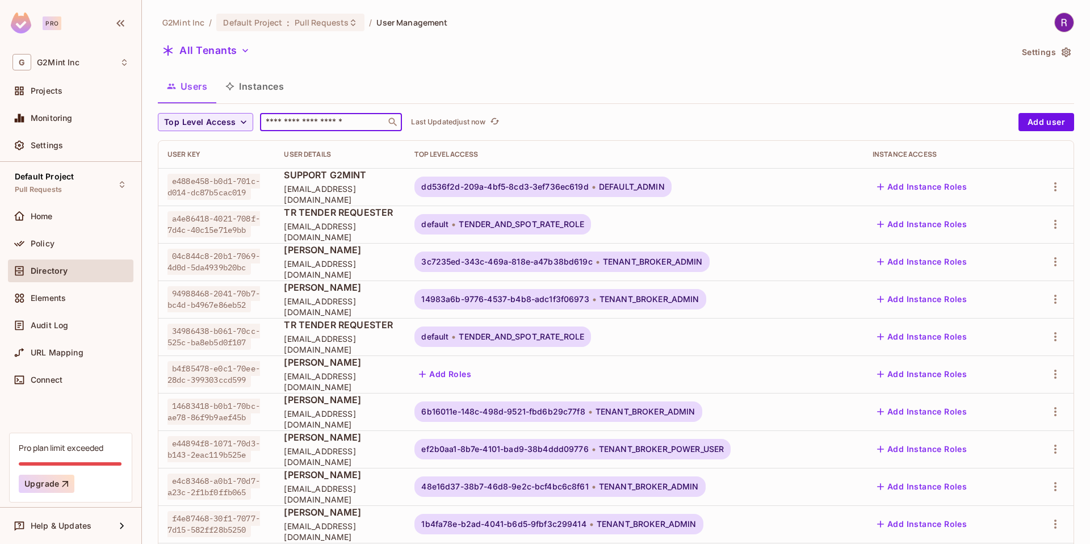
scroll to position [249, 0]
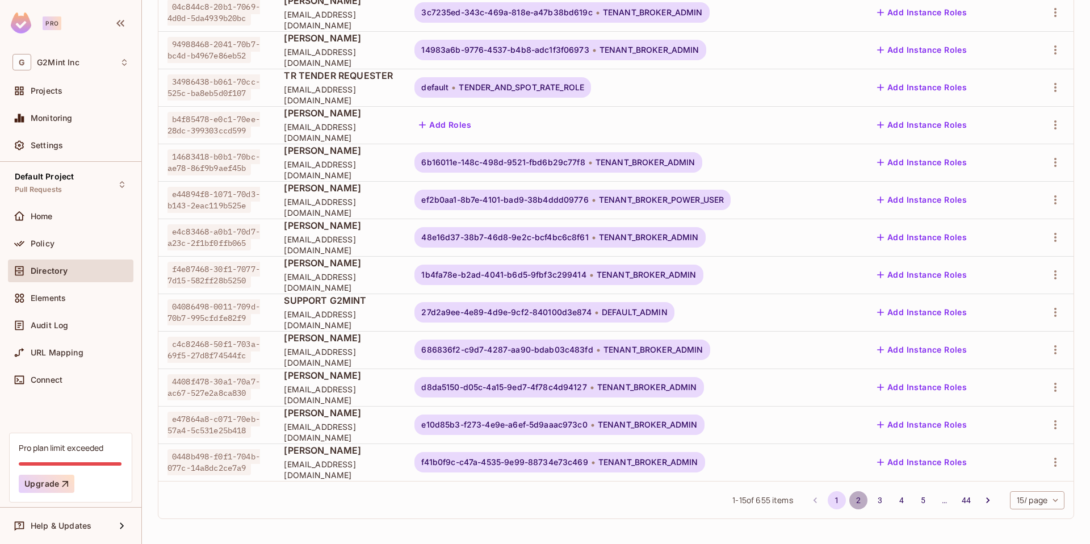
click at [849, 503] on button "2" at bounding box center [858, 500] width 18 height 18
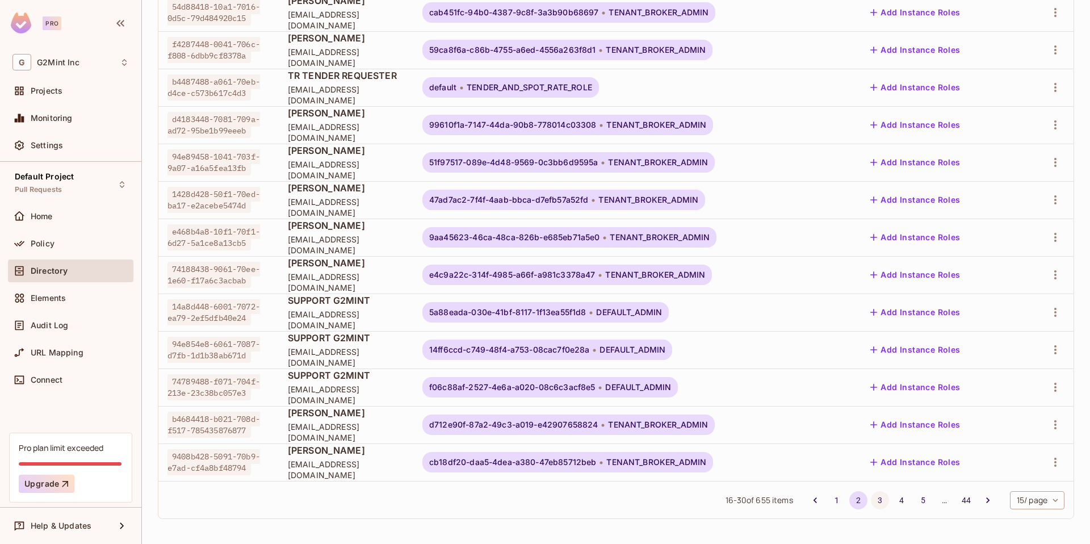
click at [873, 504] on button "3" at bounding box center [880, 500] width 18 height 18
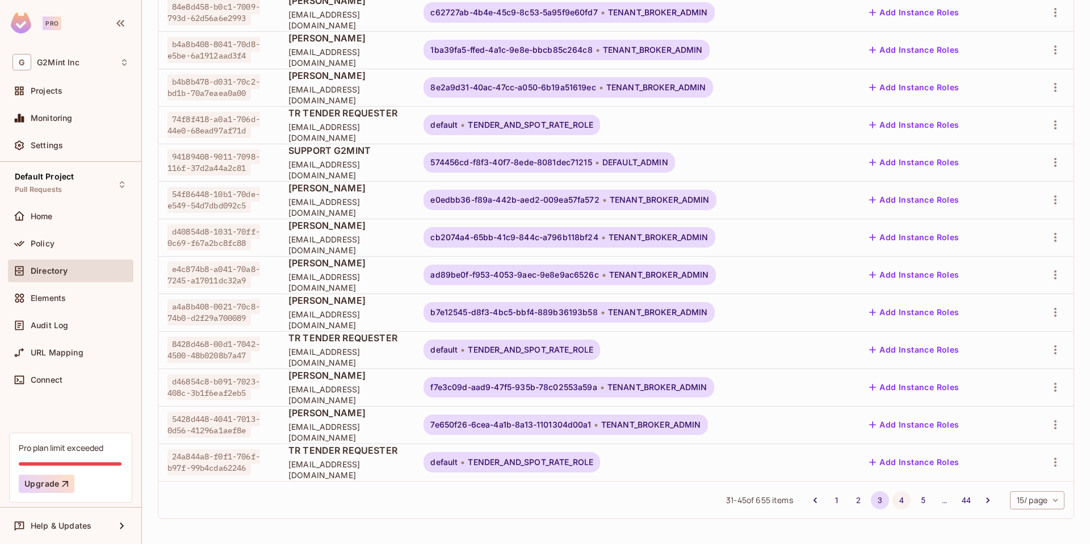
click at [893, 500] on button "4" at bounding box center [902, 500] width 18 height 18
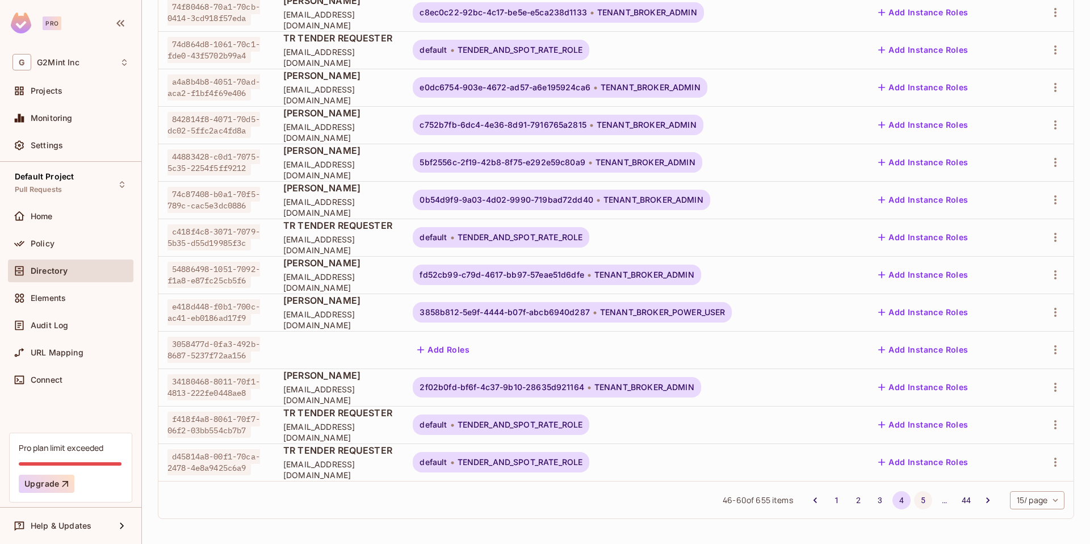
click at [914, 504] on button "5" at bounding box center [923, 500] width 18 height 18
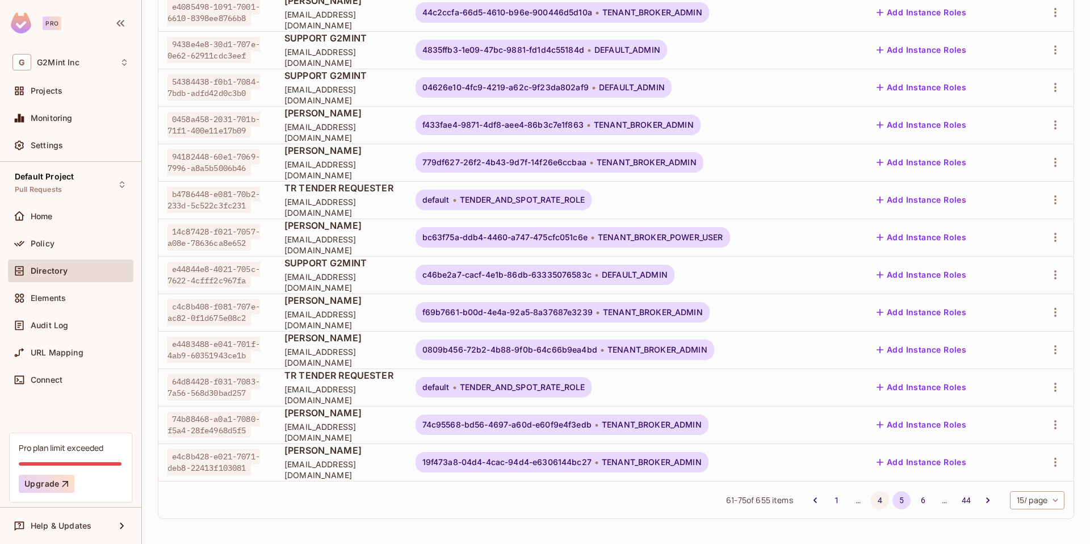
click at [871, 501] on button "4" at bounding box center [880, 500] width 18 height 18
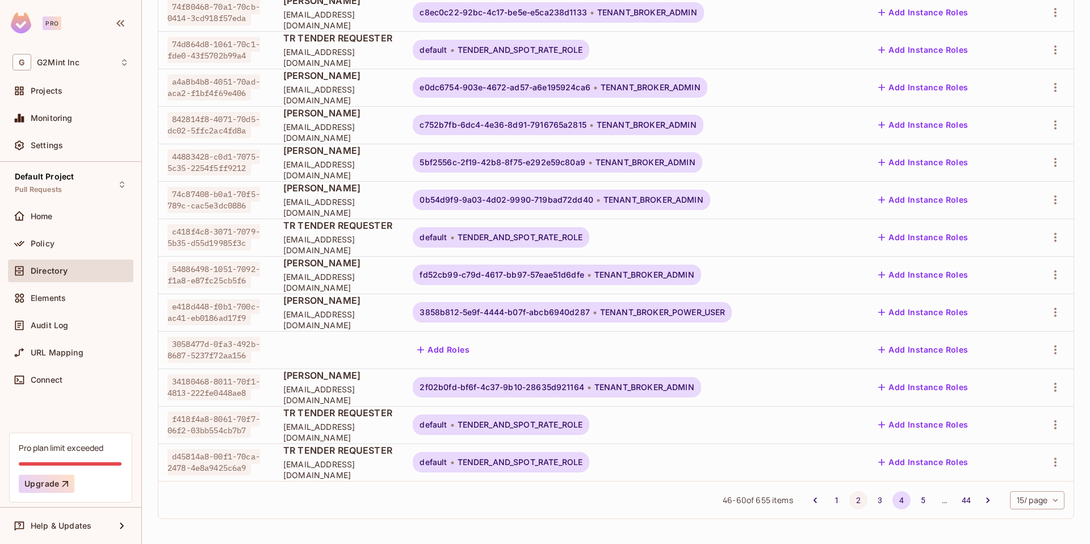
scroll to position [248, 0]
click at [1049, 354] on icon "button" at bounding box center [1056, 351] width 14 height 14
click at [971, 454] on span "Delete User" at bounding box center [996, 452] width 52 height 18
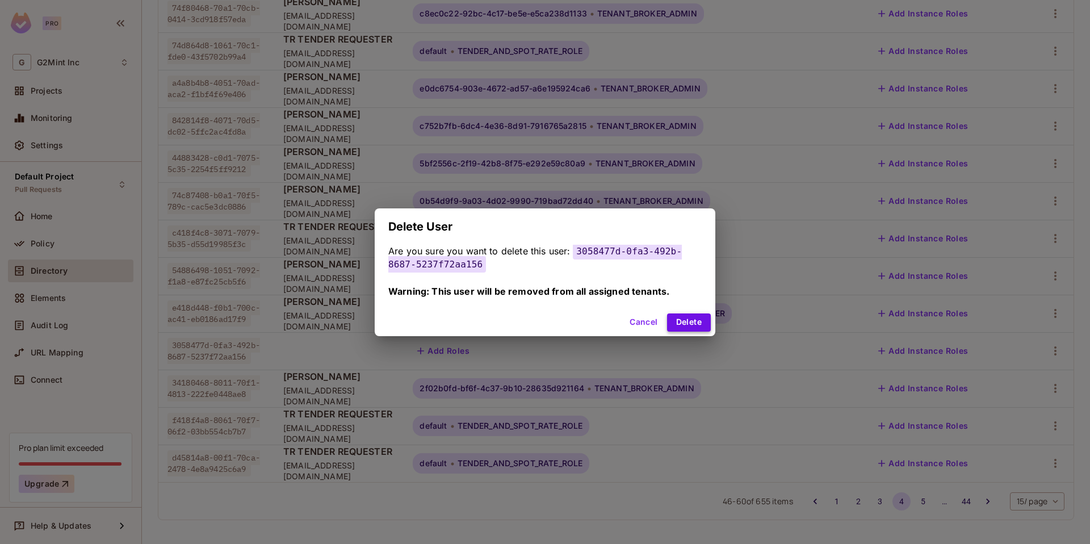
click at [680, 319] on button "Delete" at bounding box center [689, 322] width 44 height 18
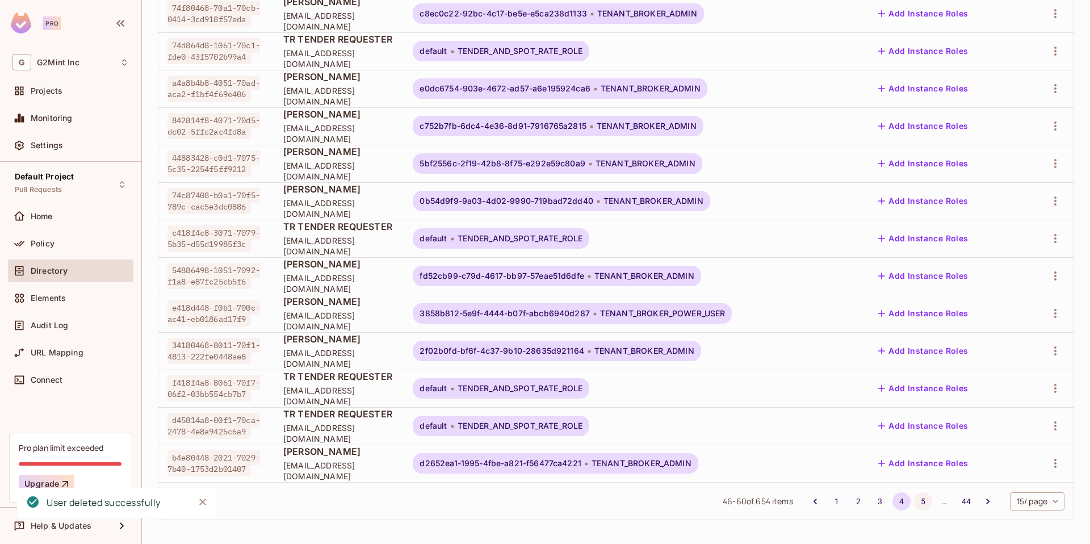
click at [914, 502] on button "5" at bounding box center [923, 501] width 18 height 18
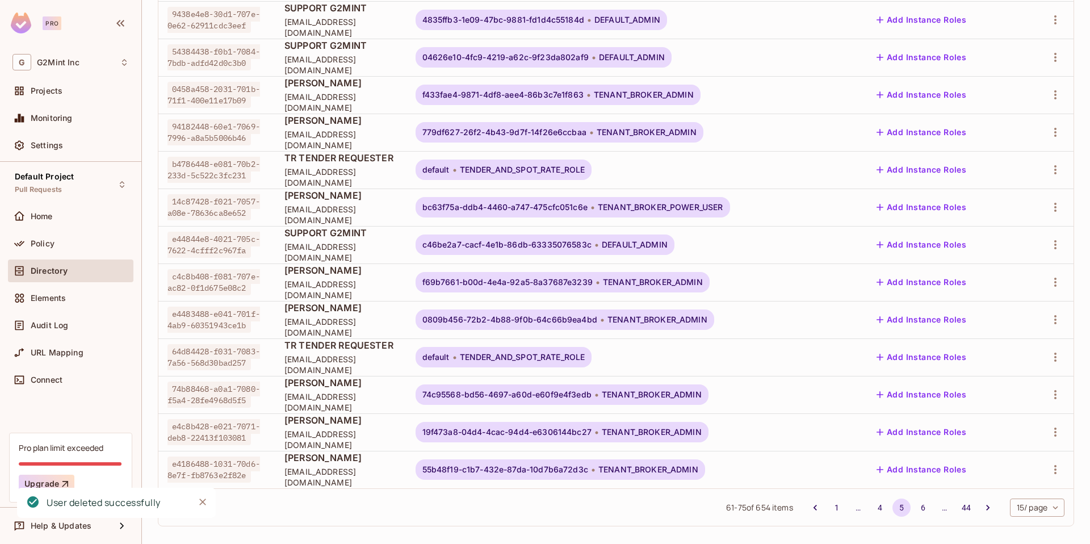
scroll to position [249, 0]
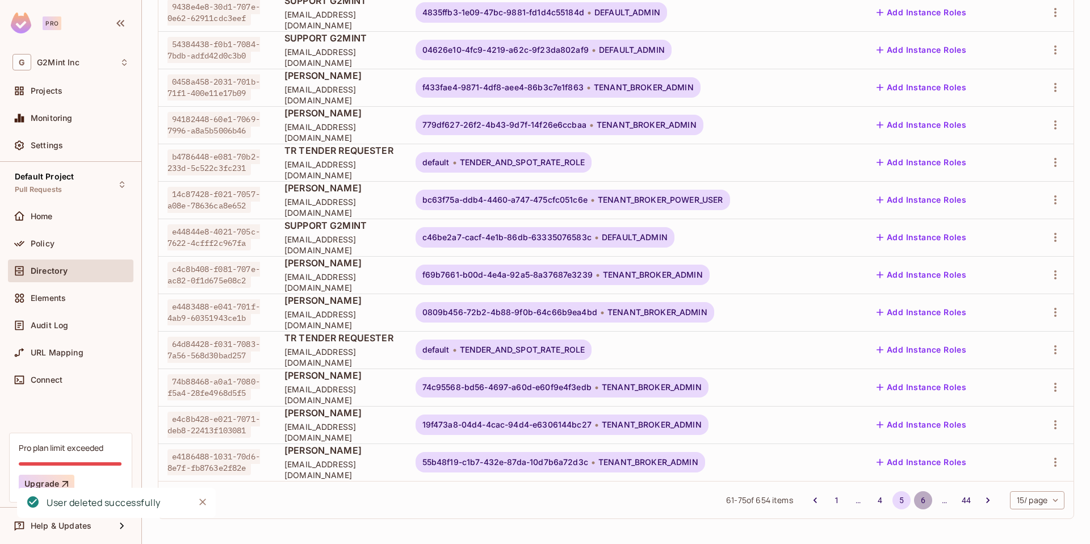
click at [917, 499] on button "6" at bounding box center [923, 500] width 18 height 18
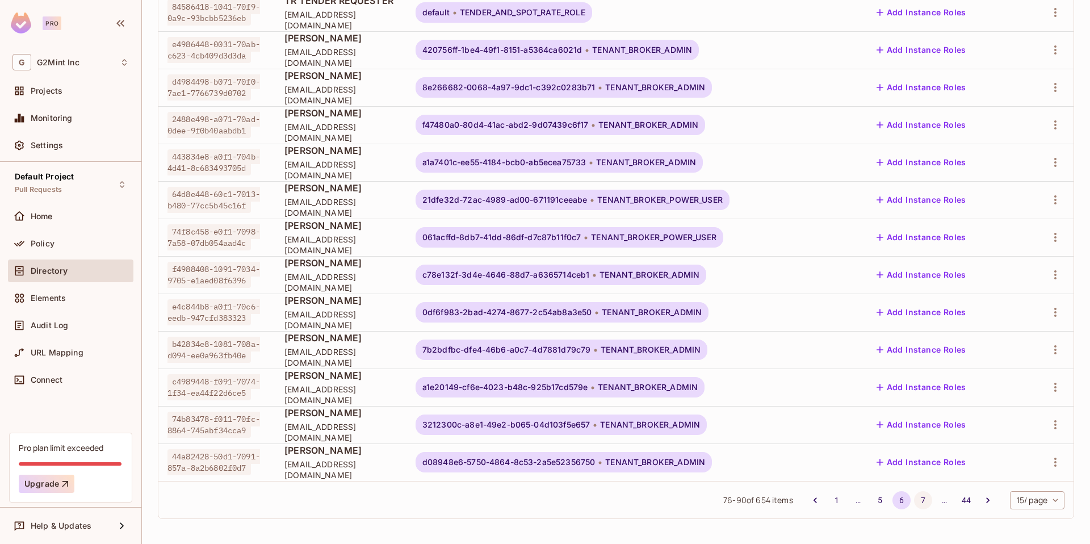
click at [914, 497] on button "7" at bounding box center [923, 500] width 18 height 18
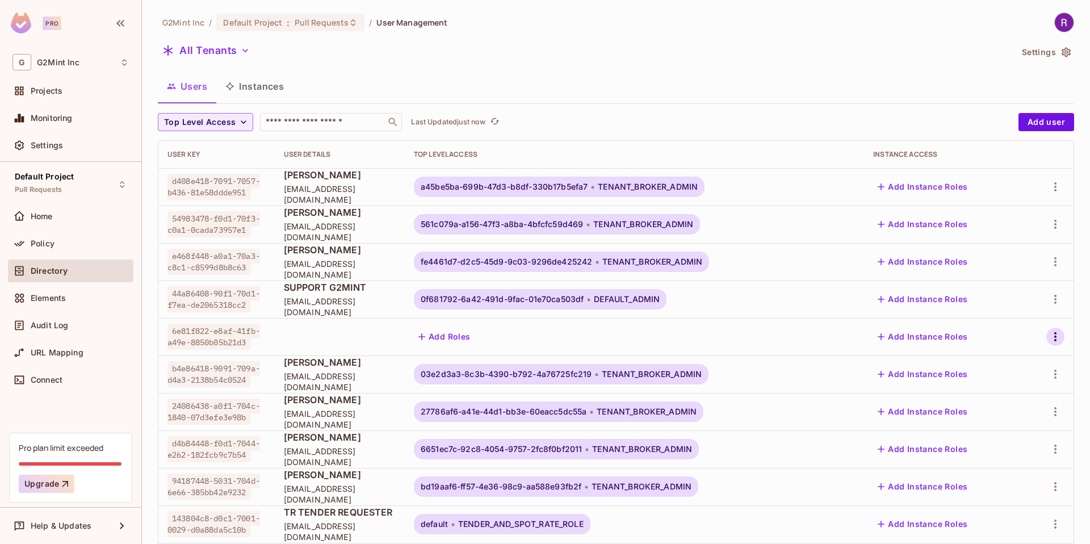
click at [1050, 340] on icon "button" at bounding box center [1056, 337] width 14 height 14
click at [967, 443] on div "Delete User" at bounding box center [986, 438] width 71 height 18
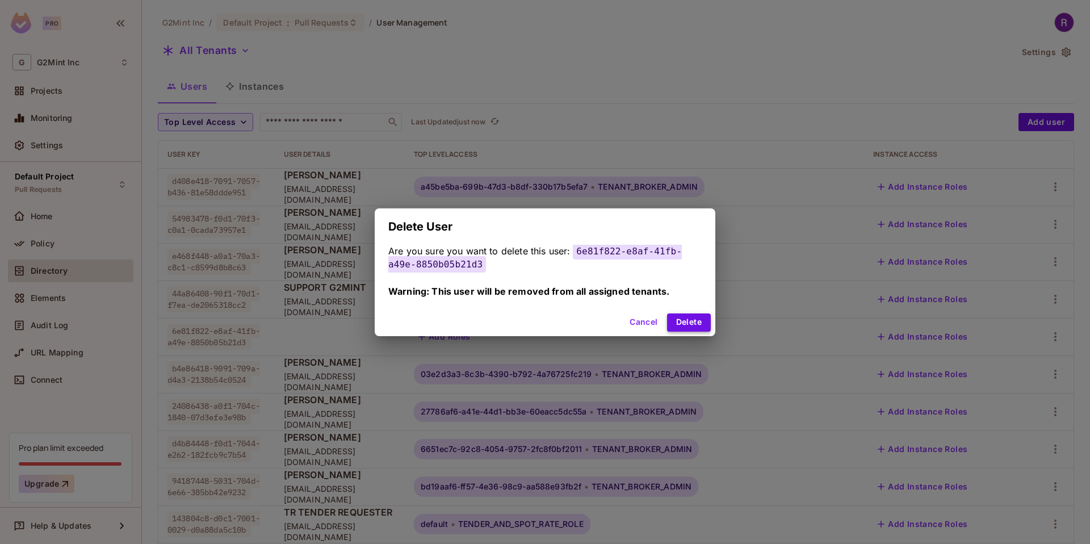
click at [671, 321] on button "Delete" at bounding box center [689, 322] width 44 height 18
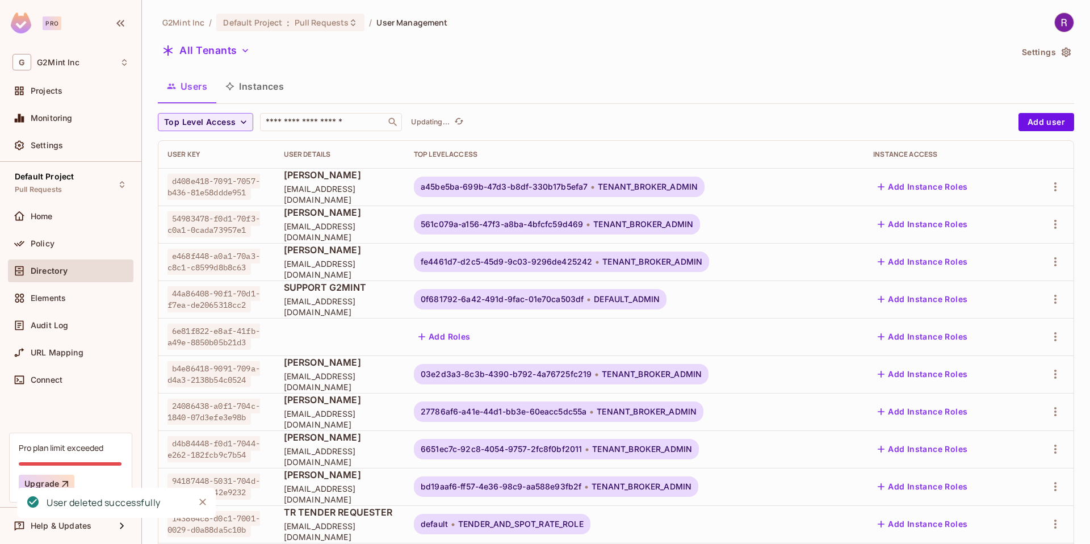
scroll to position [249, 0]
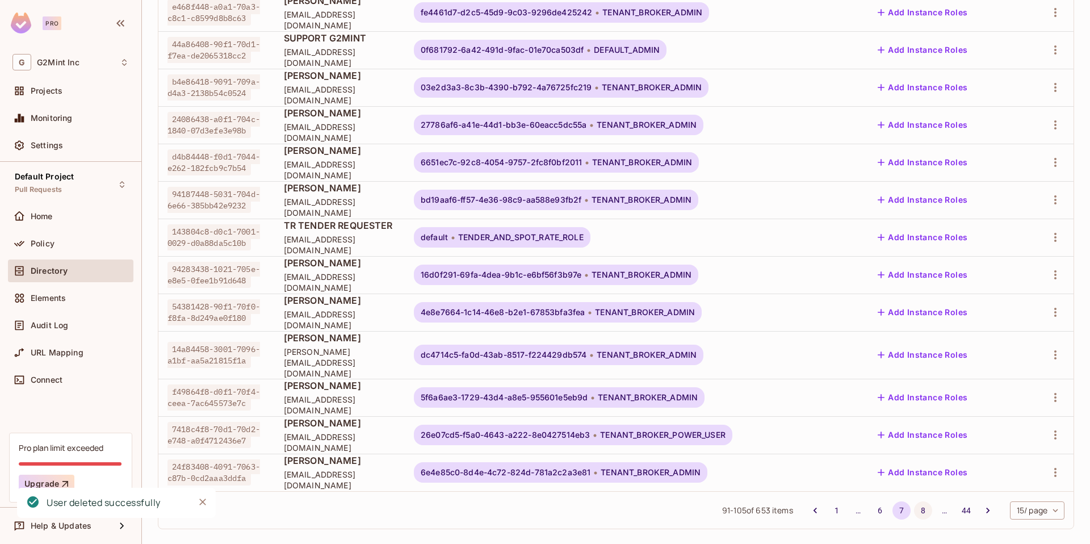
click at [914, 501] on button "8" at bounding box center [923, 510] width 18 height 18
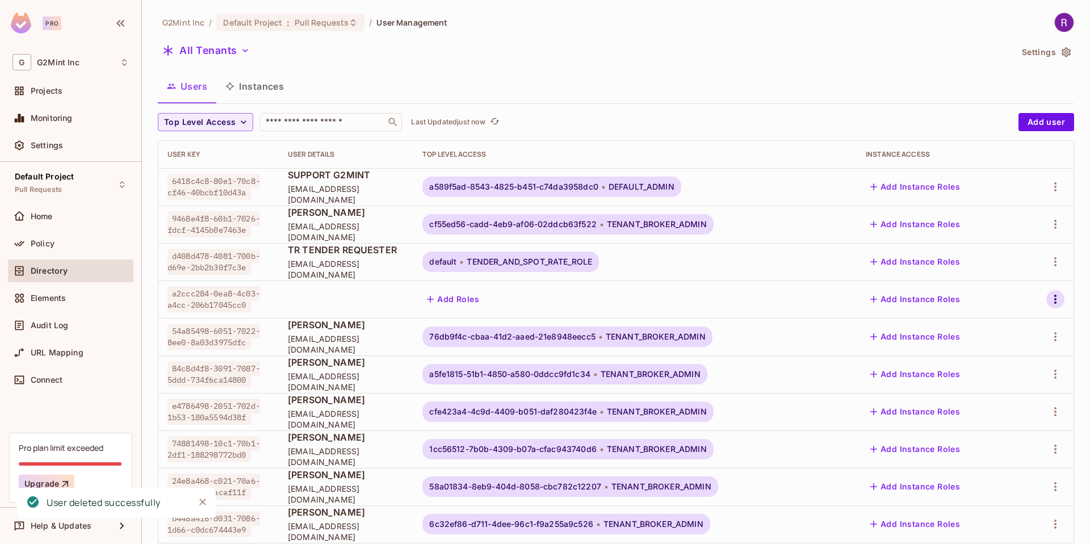
click at [1049, 296] on icon "button" at bounding box center [1056, 299] width 14 height 14
click at [990, 407] on span "Delete User" at bounding box center [996, 400] width 52 height 18
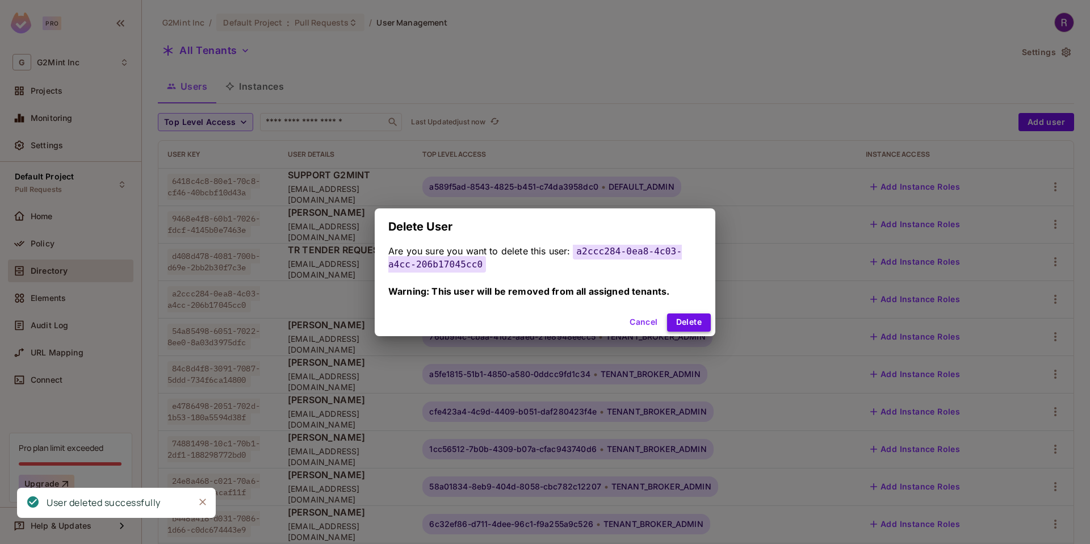
click at [688, 322] on button "Delete" at bounding box center [689, 322] width 44 height 18
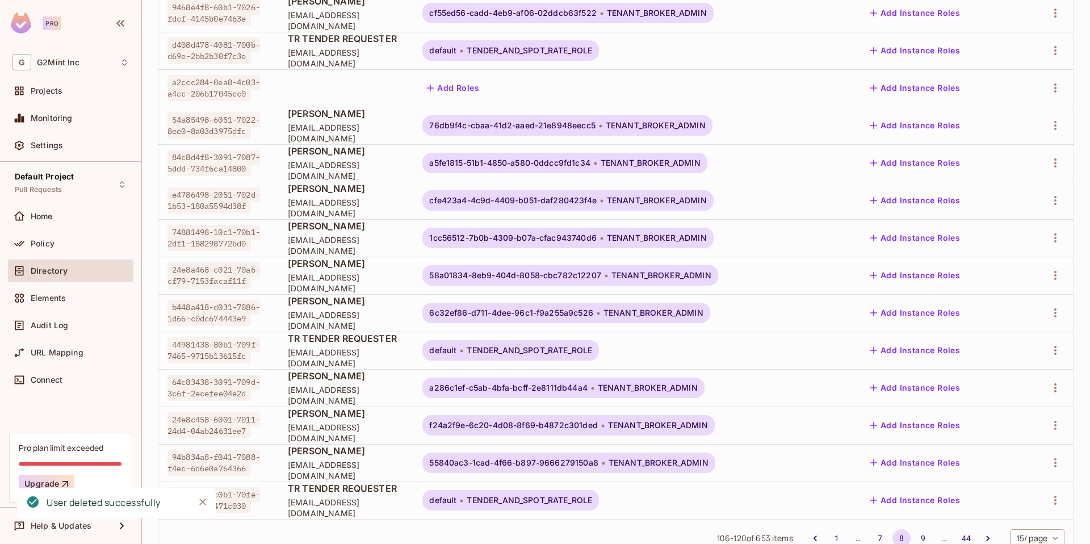
scroll to position [249, 0]
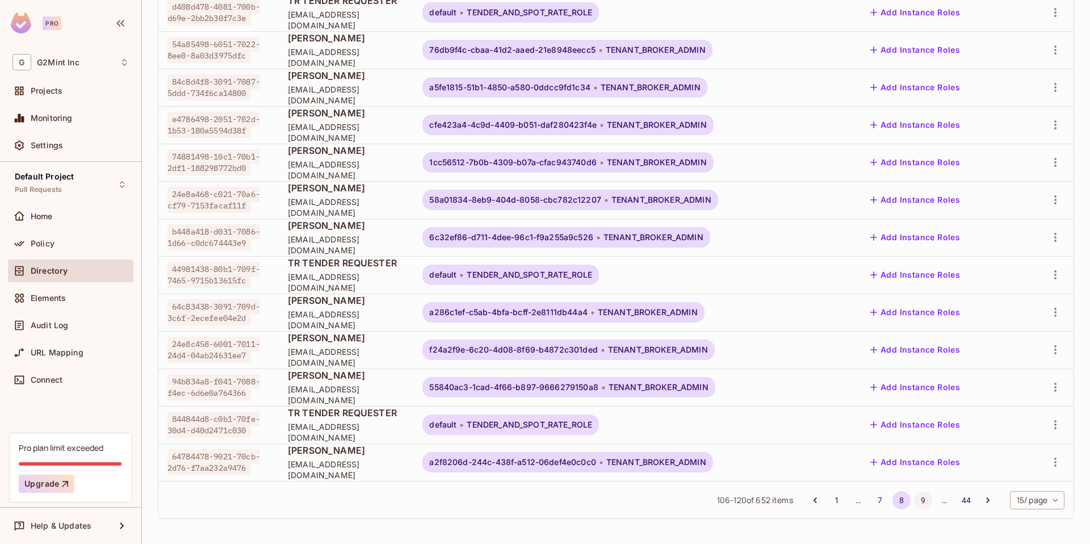
click at [914, 501] on button "9" at bounding box center [923, 500] width 18 height 18
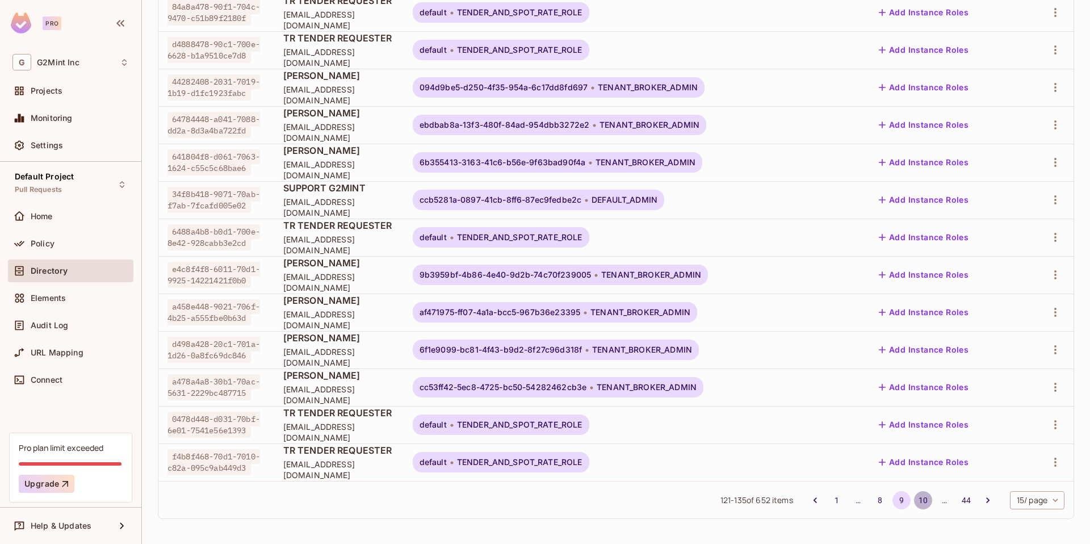
drag, startPoint x: 912, startPoint y: 501, endPoint x: 852, endPoint y: 455, distance: 76.1
click at [914, 501] on button "10" at bounding box center [923, 500] width 18 height 18
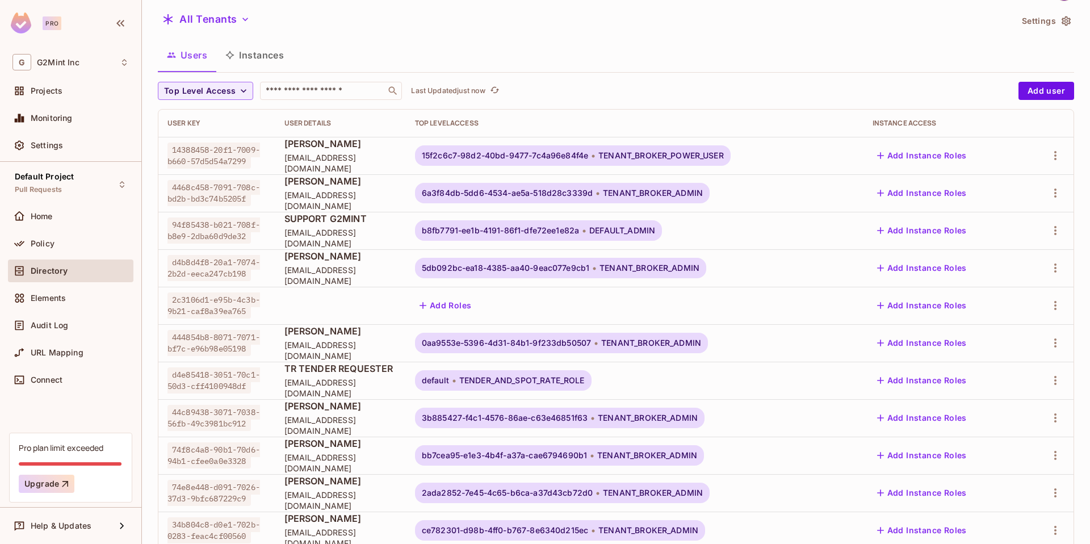
scroll to position [35, 0]
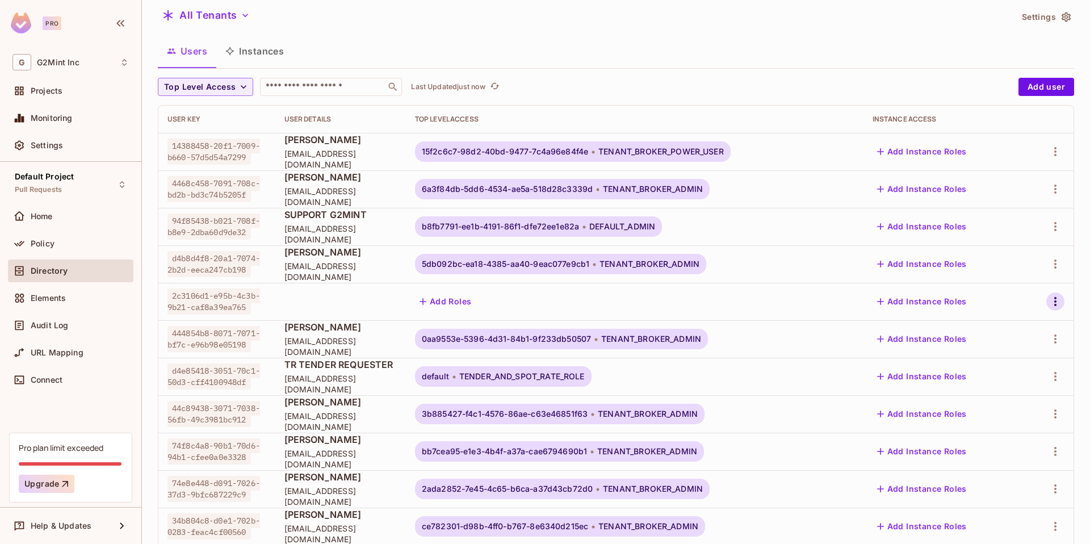
click at [1049, 302] on icon "button" at bounding box center [1056, 302] width 14 height 14
click at [978, 404] on div "Delete User" at bounding box center [996, 402] width 45 height 11
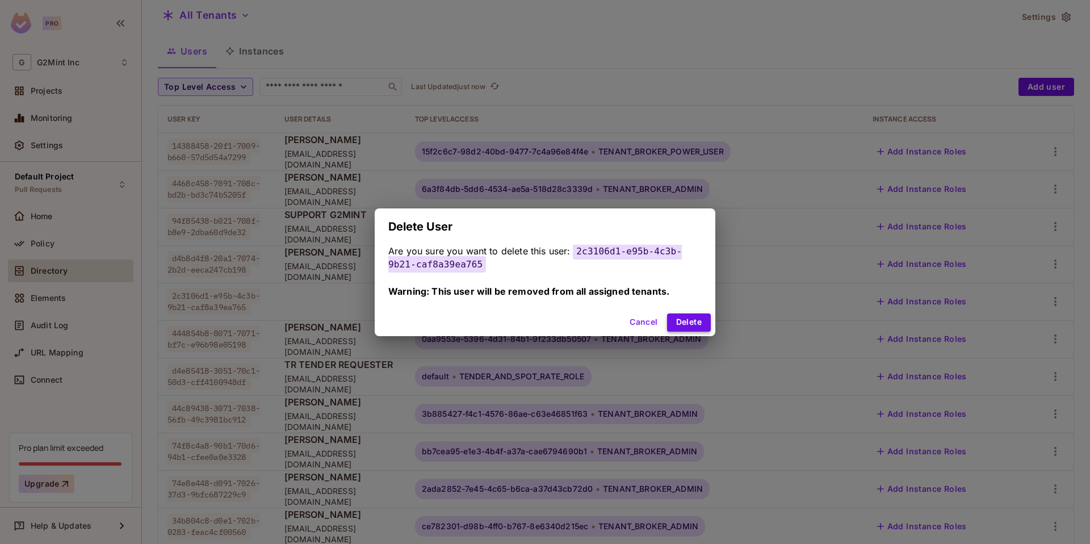
click at [673, 314] on button "Delete" at bounding box center [689, 322] width 44 height 18
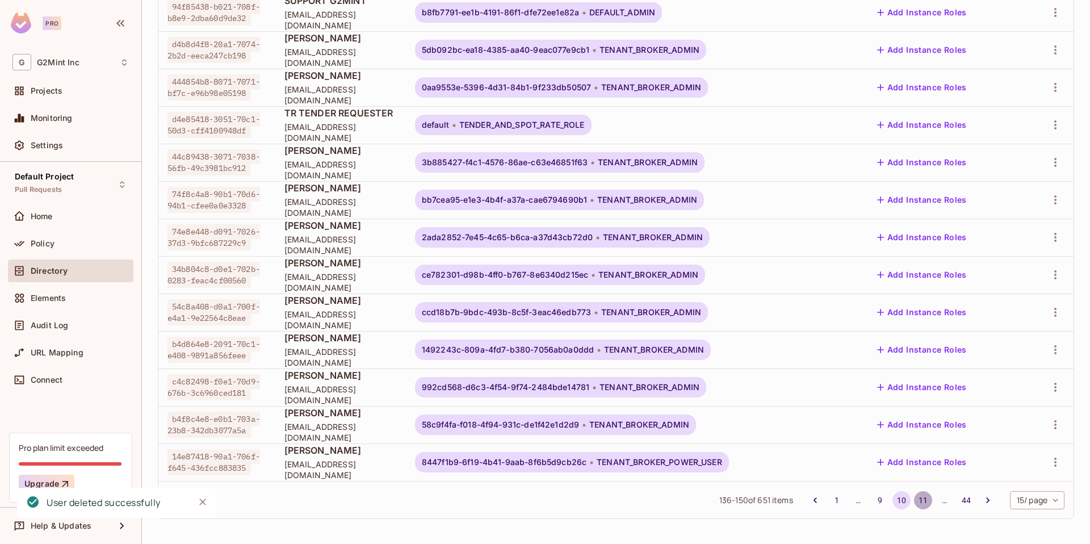
click at [914, 497] on button "11" at bounding box center [923, 500] width 18 height 18
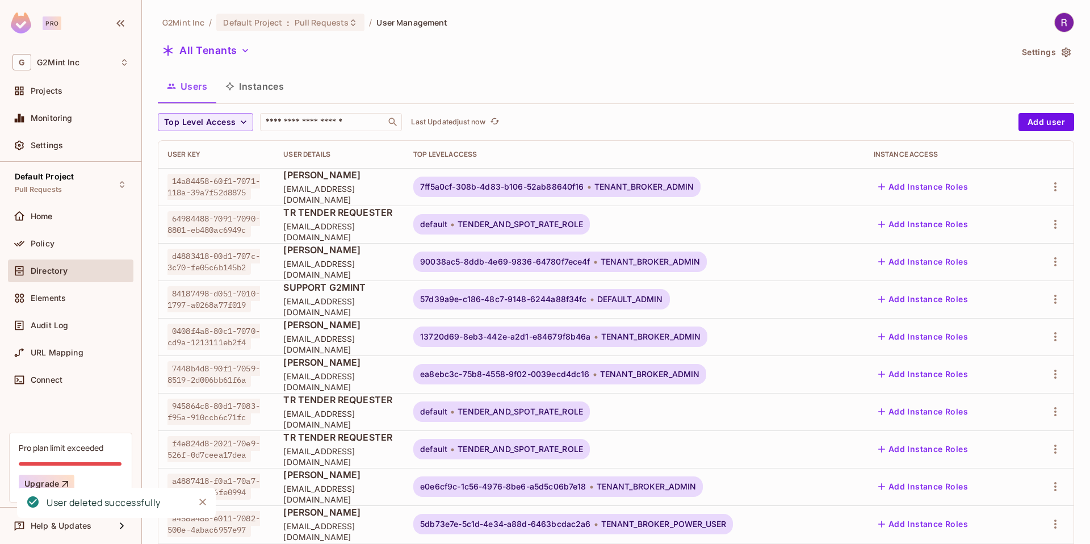
scroll to position [249, 0]
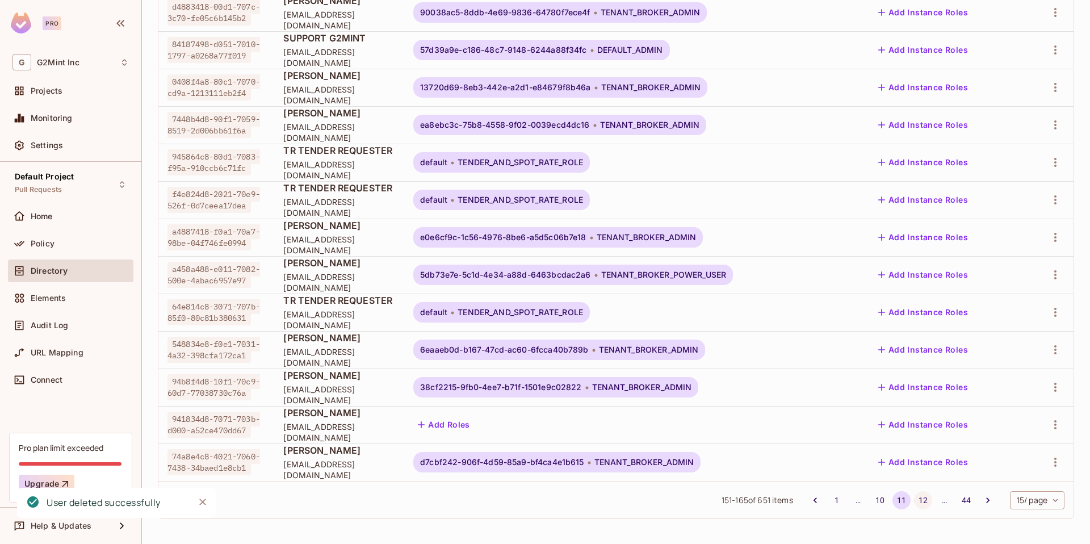
click at [914, 502] on button "12" at bounding box center [923, 500] width 18 height 18
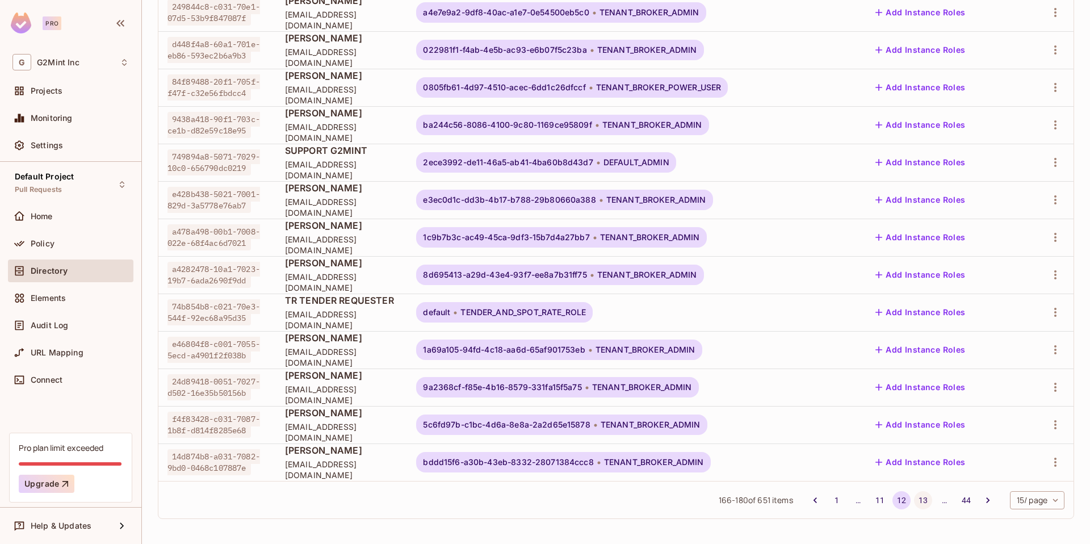
click at [917, 500] on button "13" at bounding box center [923, 500] width 18 height 18
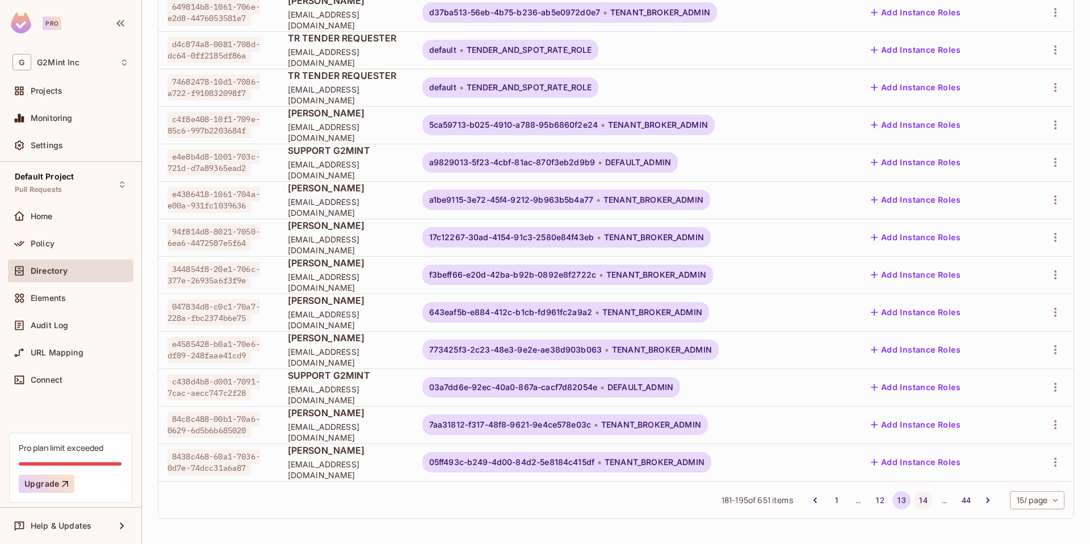
click at [914, 498] on button "14" at bounding box center [923, 500] width 18 height 18
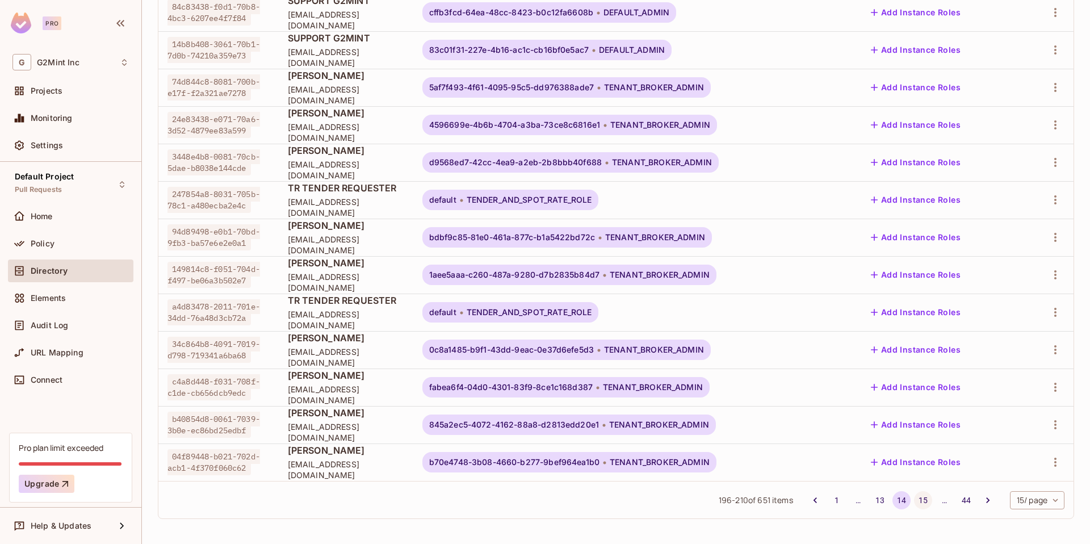
click at [919, 504] on button "15" at bounding box center [923, 500] width 18 height 18
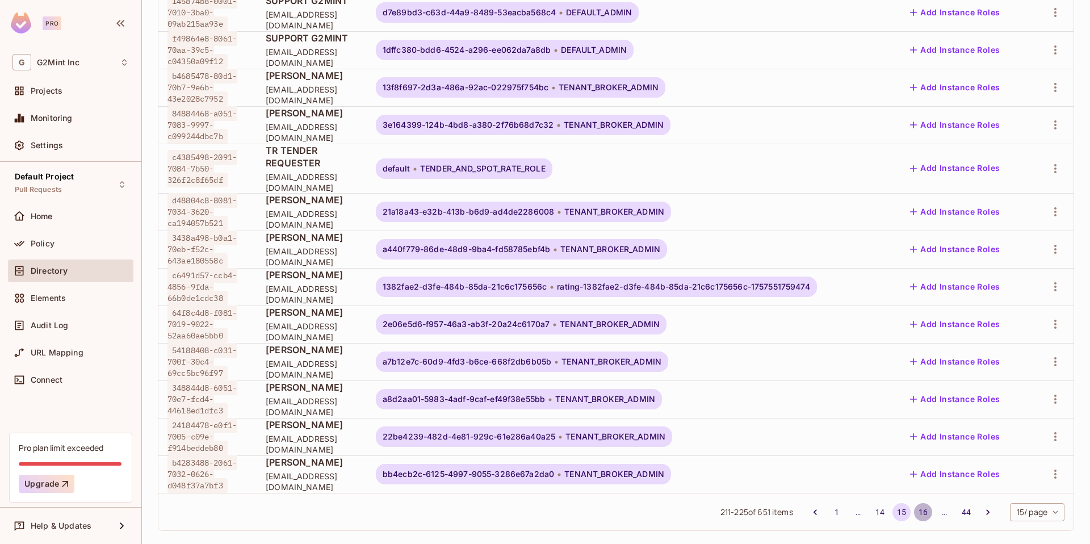
drag, startPoint x: 908, startPoint y: 499, endPoint x: 896, endPoint y: 484, distance: 19.4
click at [914, 503] on button "16" at bounding box center [923, 512] width 18 height 18
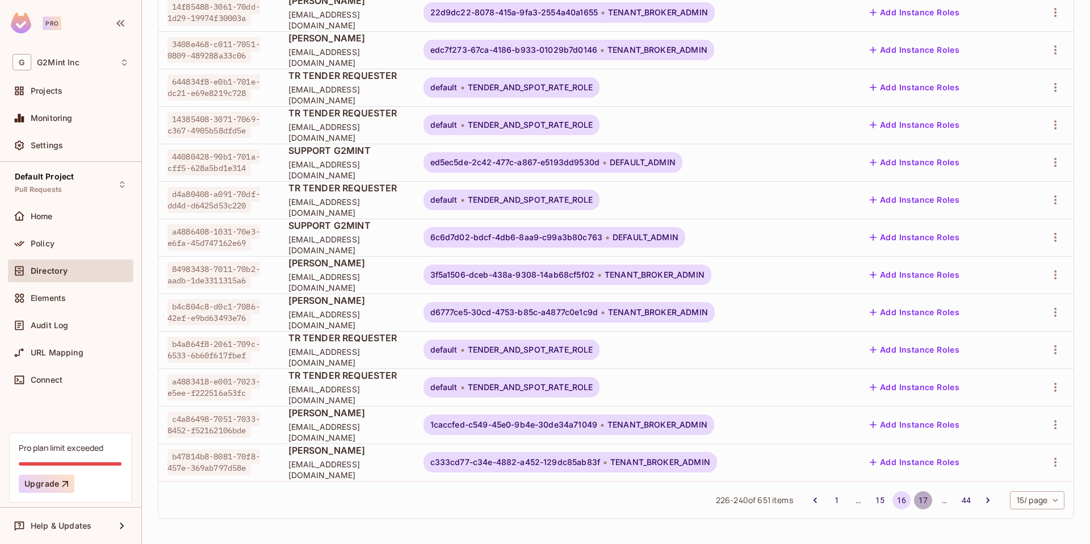
click at [914, 501] on button "17" at bounding box center [923, 500] width 18 height 18
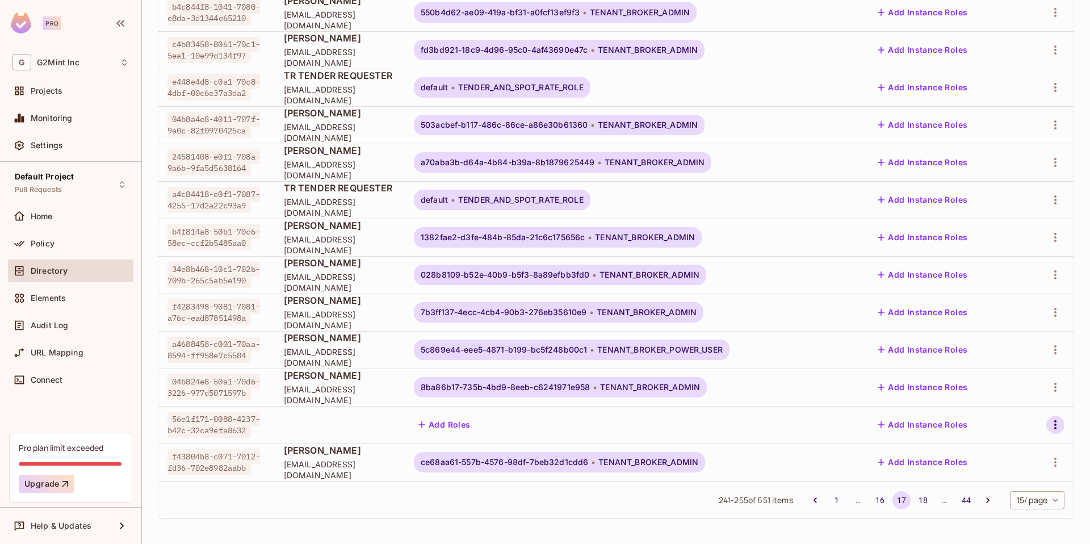
click at [1049, 426] on icon "button" at bounding box center [1056, 425] width 14 height 14
click at [973, 521] on span "Delete User" at bounding box center [996, 518] width 52 height 18
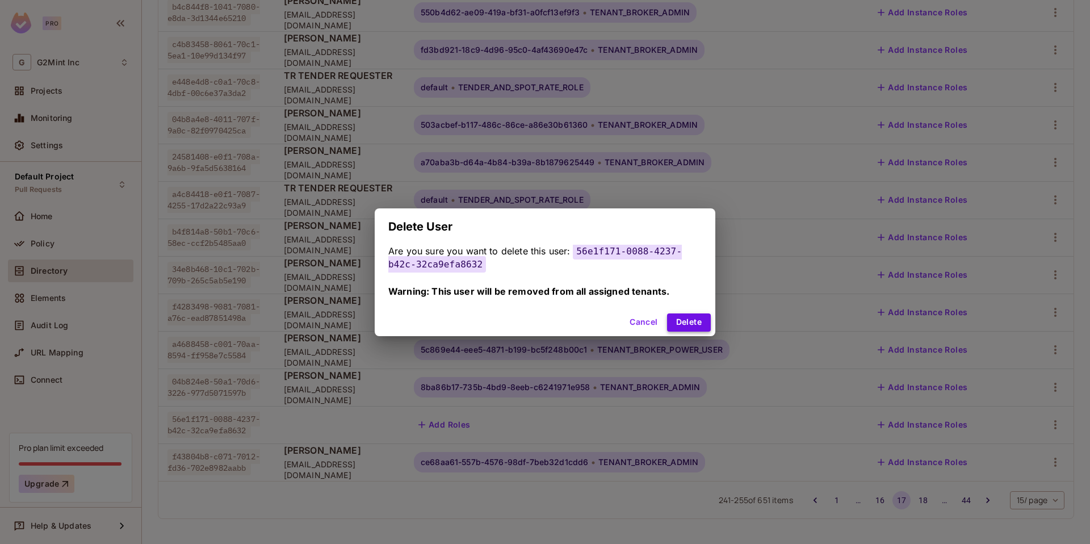
click at [689, 320] on button "Delete" at bounding box center [689, 322] width 44 height 18
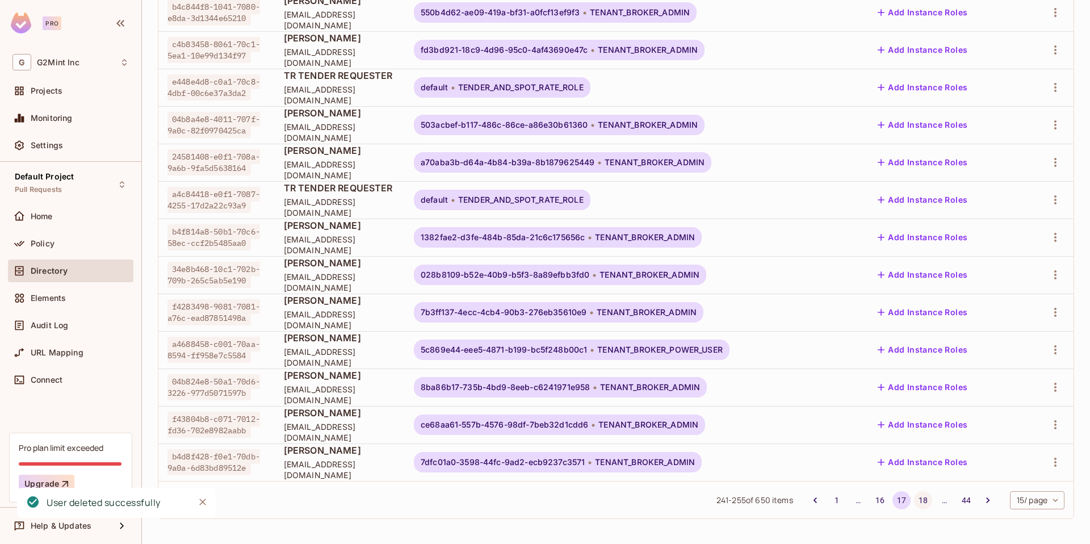
click at [916, 505] on button "18" at bounding box center [923, 500] width 18 height 18
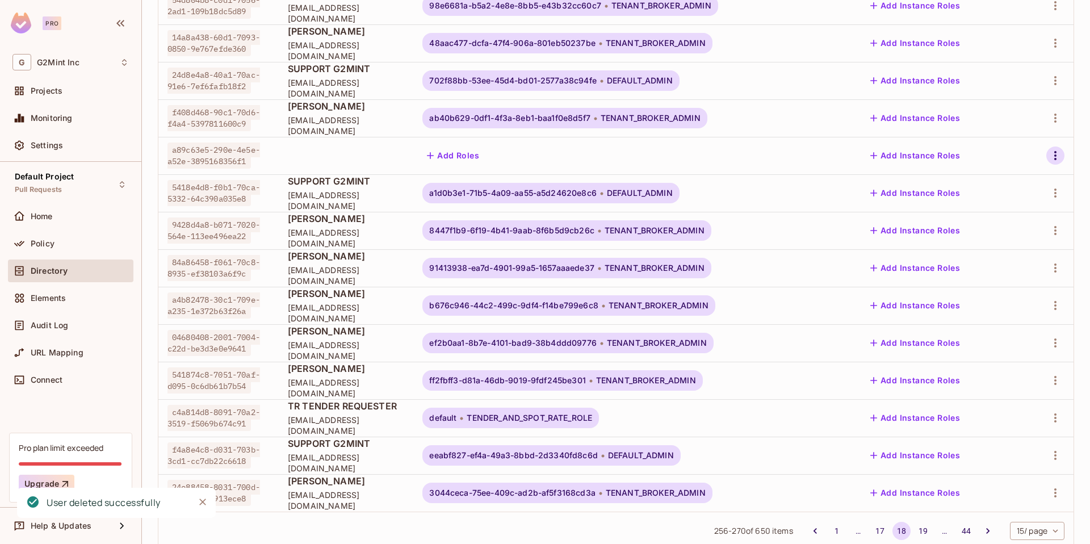
click at [1049, 157] on icon "button" at bounding box center [1056, 156] width 14 height 14
click at [996, 248] on span "Delete User" at bounding box center [996, 257] width 52 height 18
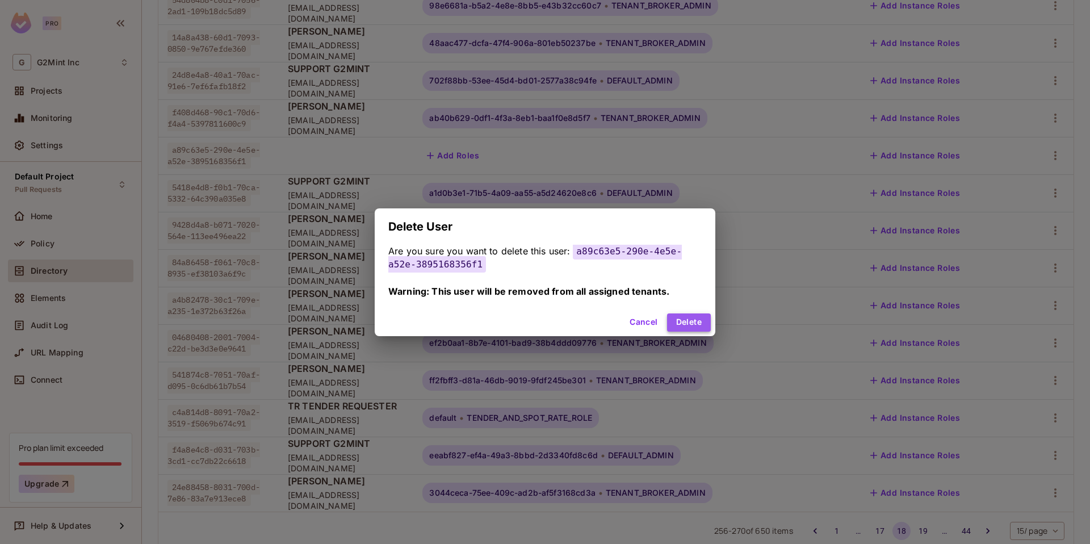
click at [696, 321] on button "Delete" at bounding box center [689, 322] width 44 height 18
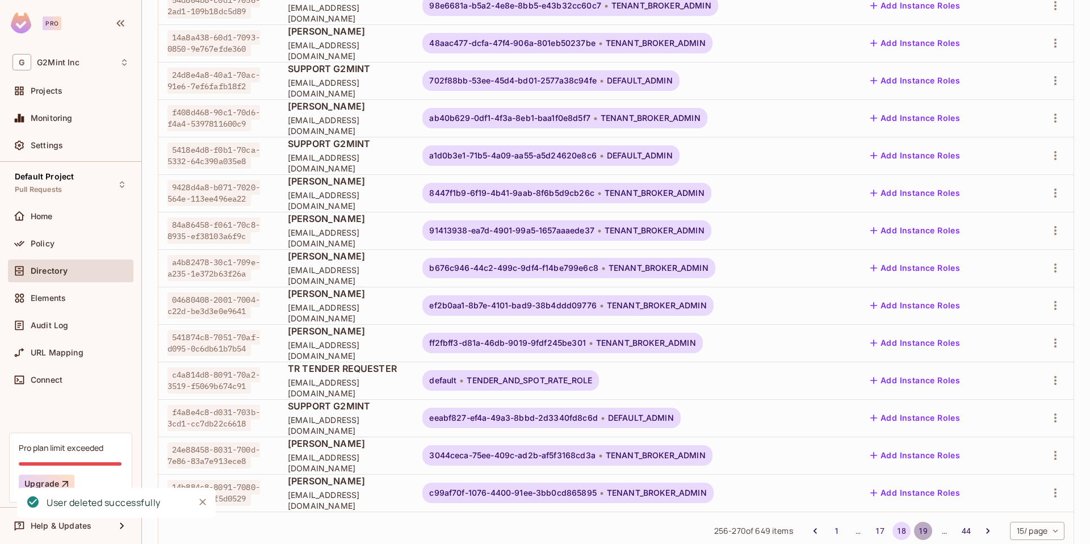
click at [914, 534] on button "19" at bounding box center [923, 531] width 18 height 18
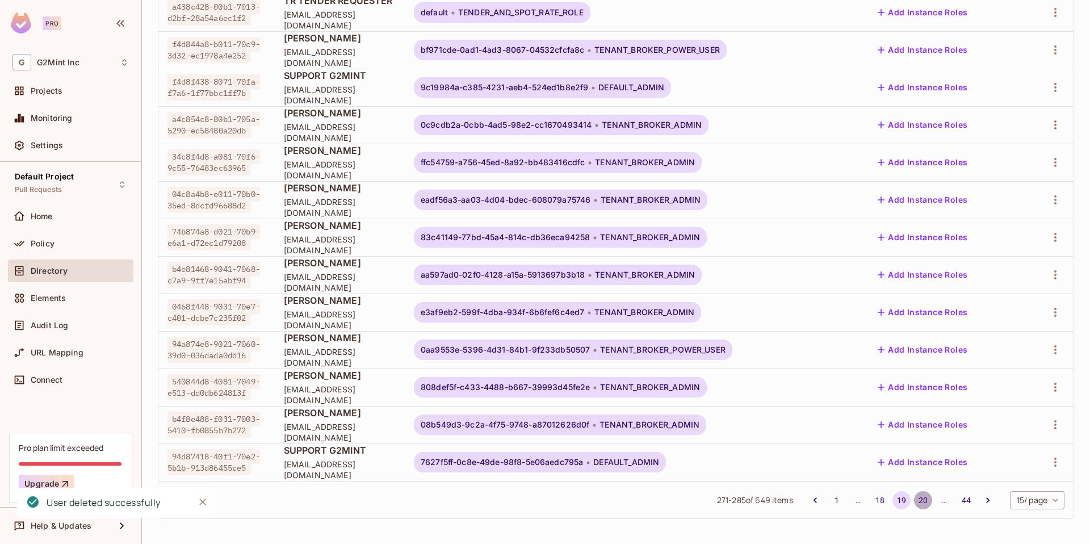
click at [914, 500] on button "20" at bounding box center [923, 500] width 18 height 18
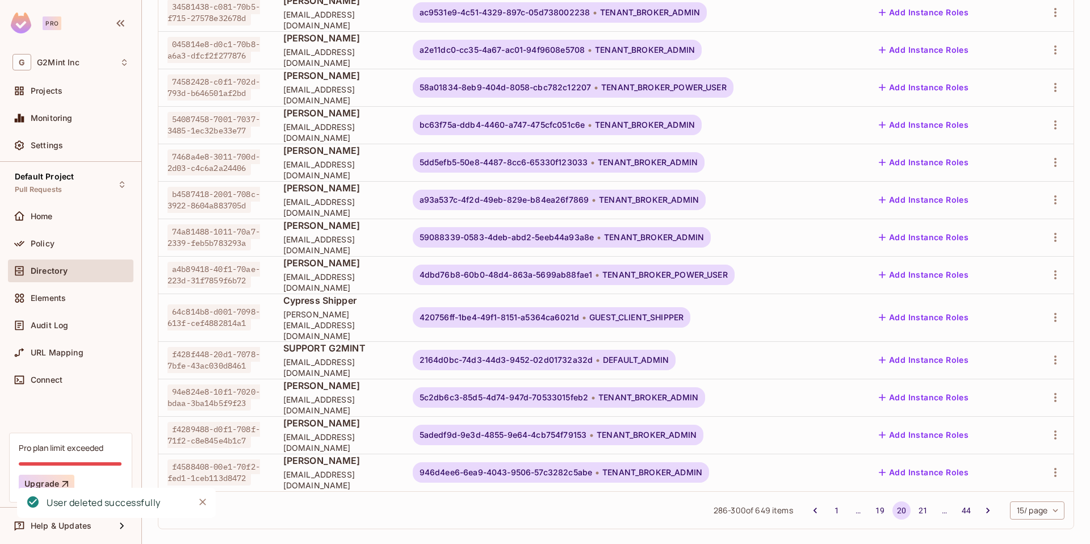
click at [919, 504] on button "21" at bounding box center [923, 510] width 18 height 18
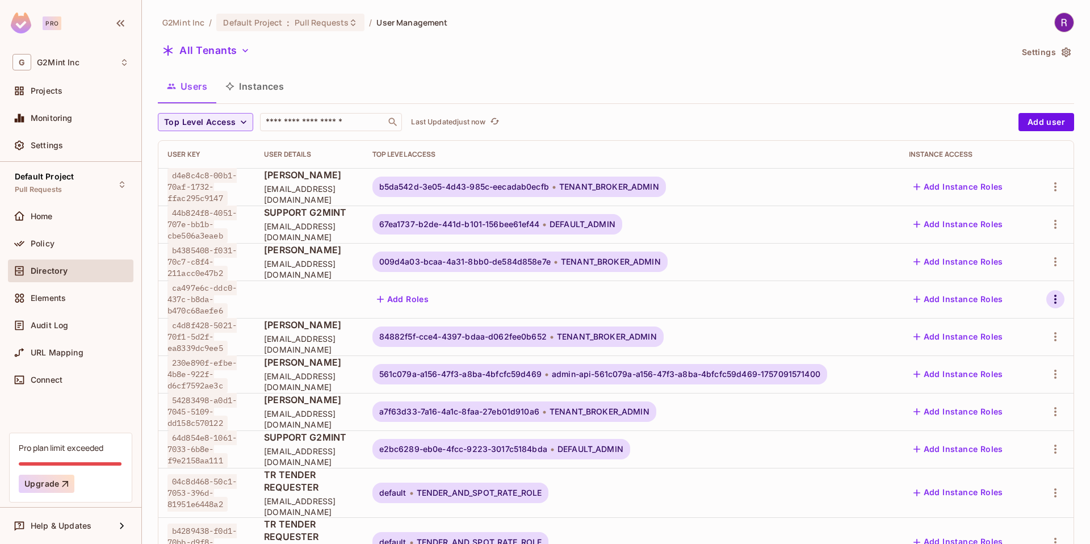
click at [1049, 301] on icon "button" at bounding box center [1056, 299] width 14 height 14
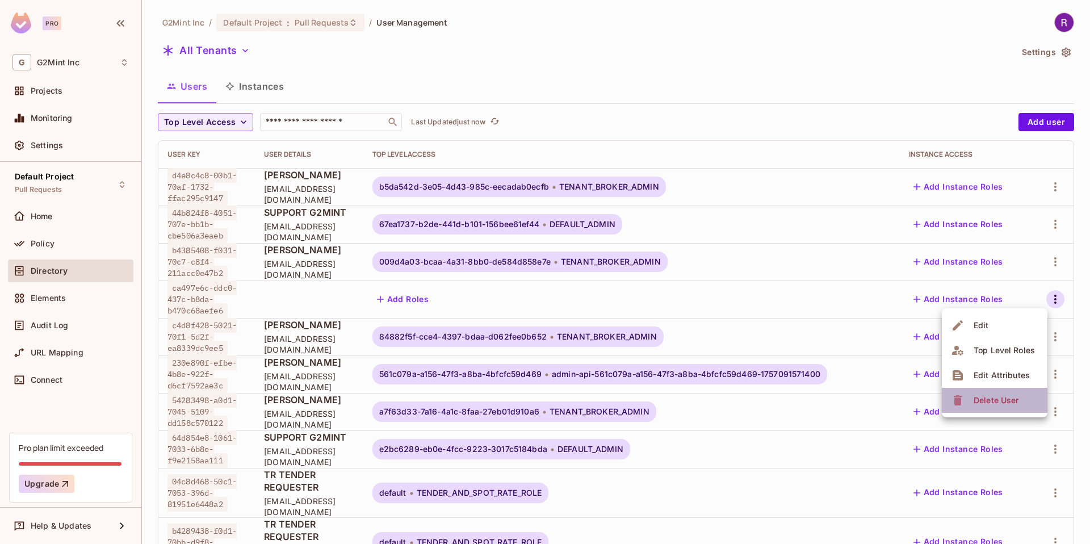
click at [986, 399] on div "Delete User" at bounding box center [996, 400] width 45 height 11
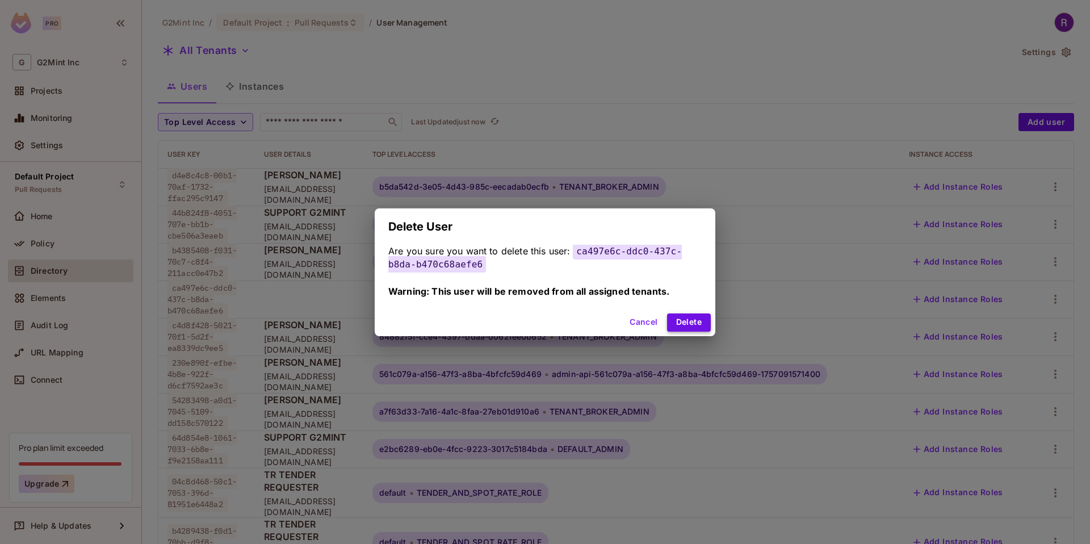
click at [705, 328] on button "Delete" at bounding box center [689, 322] width 44 height 18
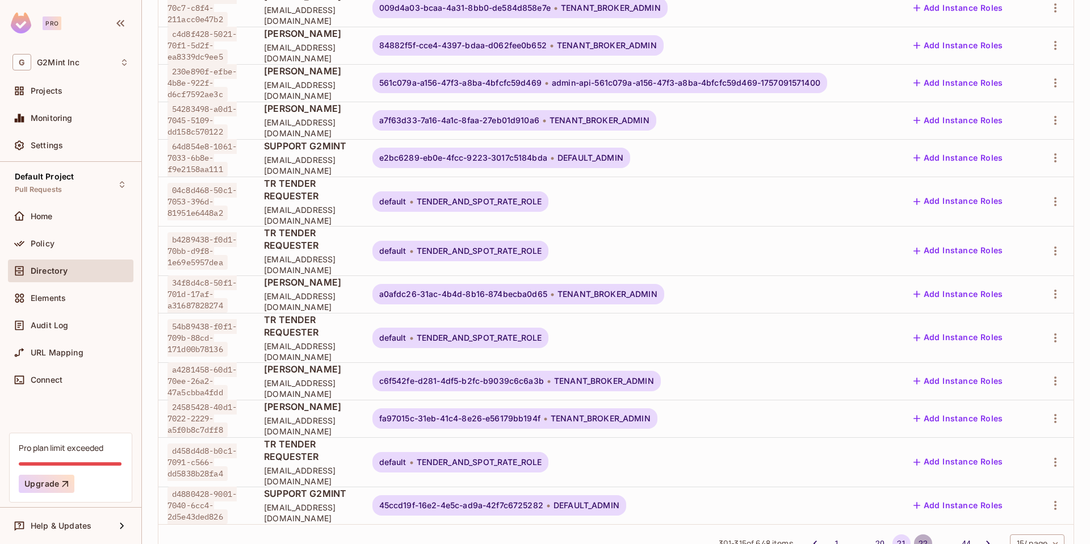
click at [914, 534] on button "22" at bounding box center [923, 543] width 18 height 18
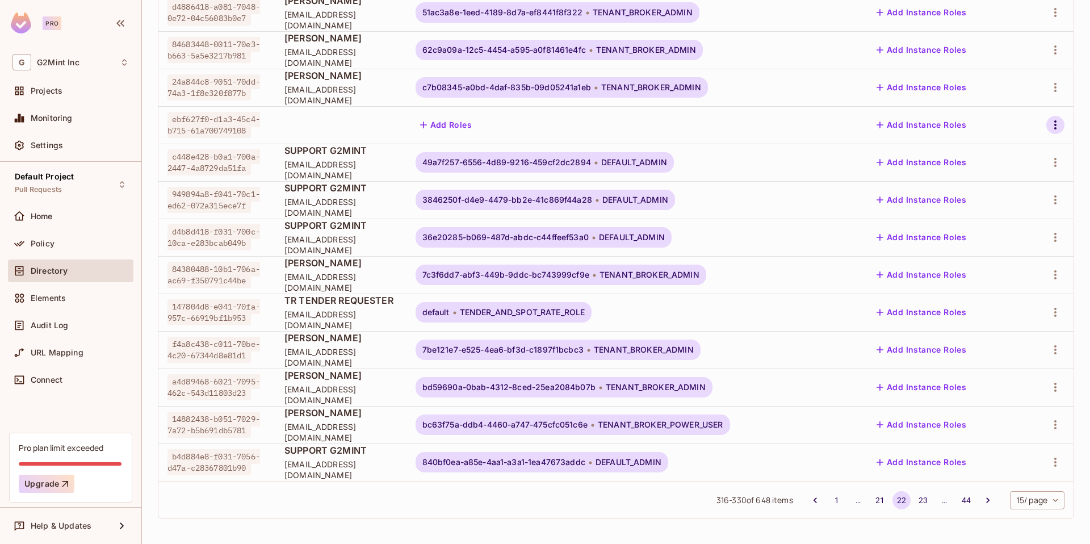
click at [1049, 130] on icon "button" at bounding box center [1056, 125] width 14 height 14
click at [988, 227] on div "Delete User" at bounding box center [996, 225] width 45 height 11
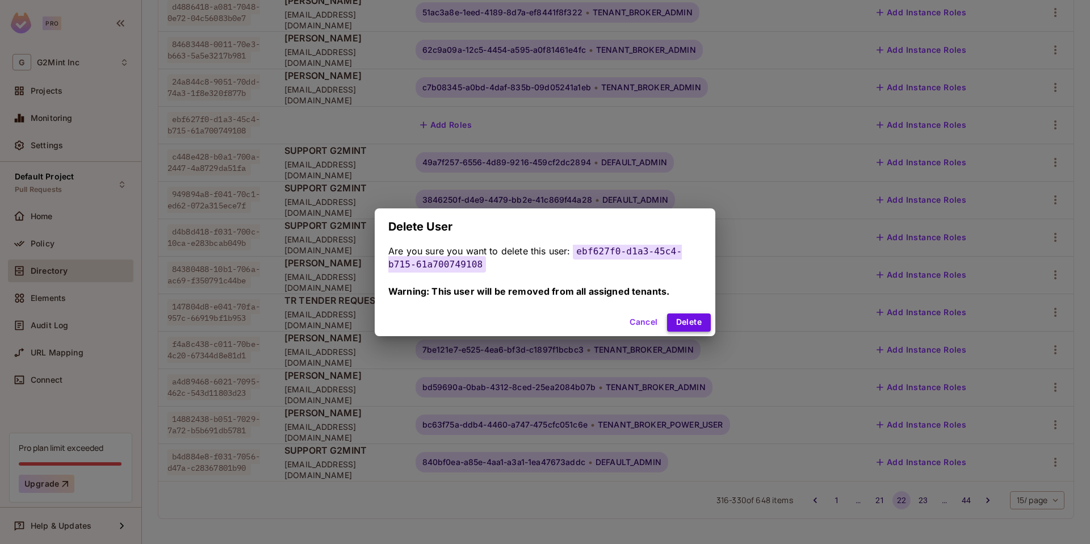
click at [694, 328] on button "Delete" at bounding box center [689, 322] width 44 height 18
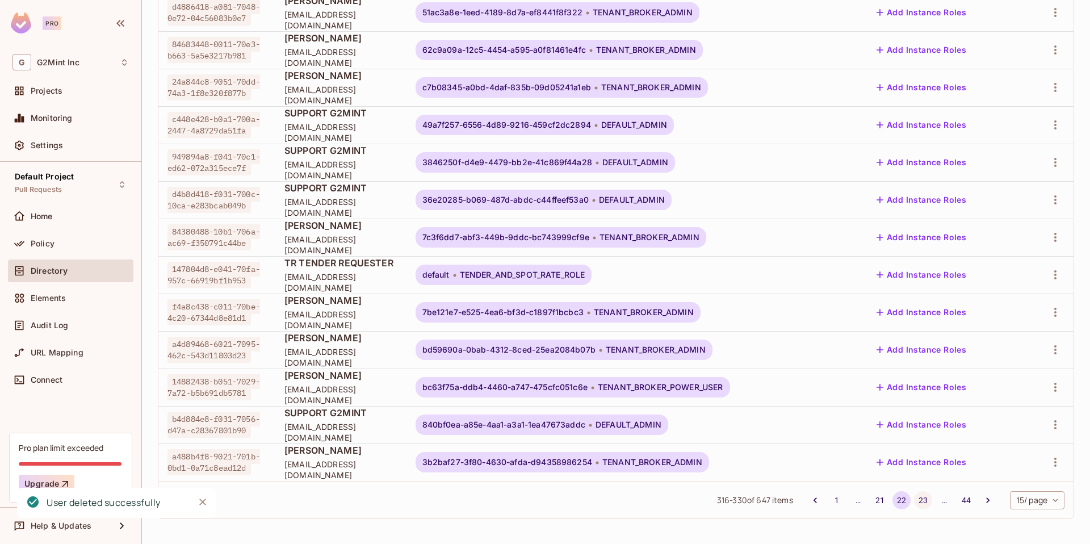
click at [921, 501] on li "23" at bounding box center [923, 500] width 22 height 18
click at [916, 502] on button "23" at bounding box center [923, 500] width 18 height 18
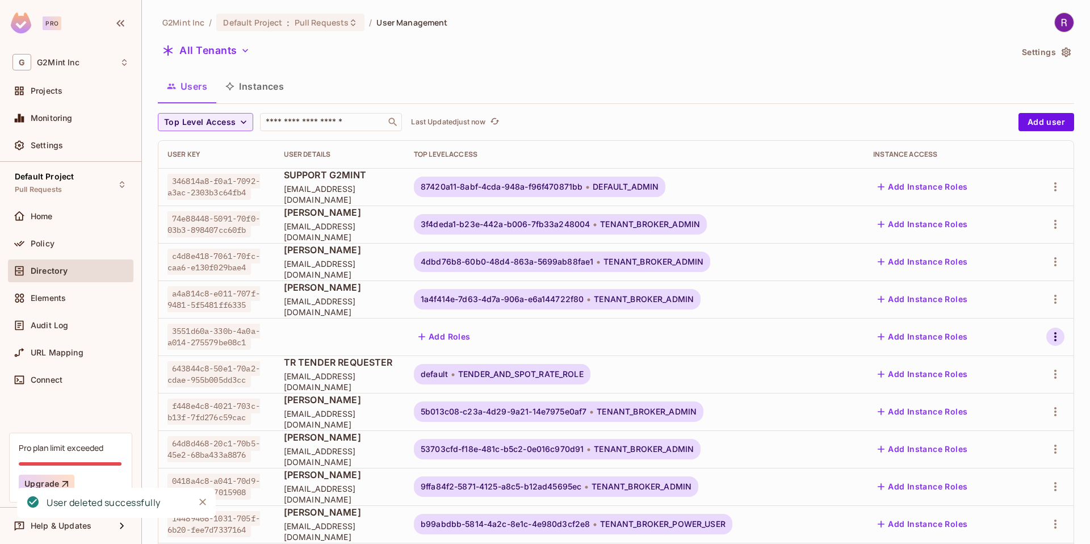
click at [1049, 338] on icon "button" at bounding box center [1056, 337] width 14 height 14
click at [974, 438] on div "Delete User" at bounding box center [996, 437] width 45 height 11
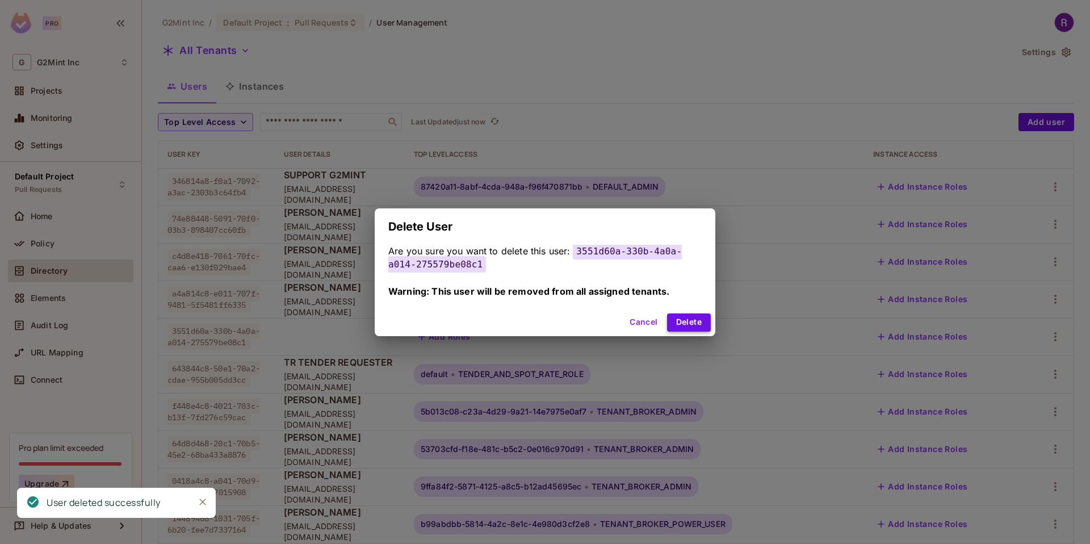
click at [684, 330] on button "Delete" at bounding box center [689, 322] width 44 height 18
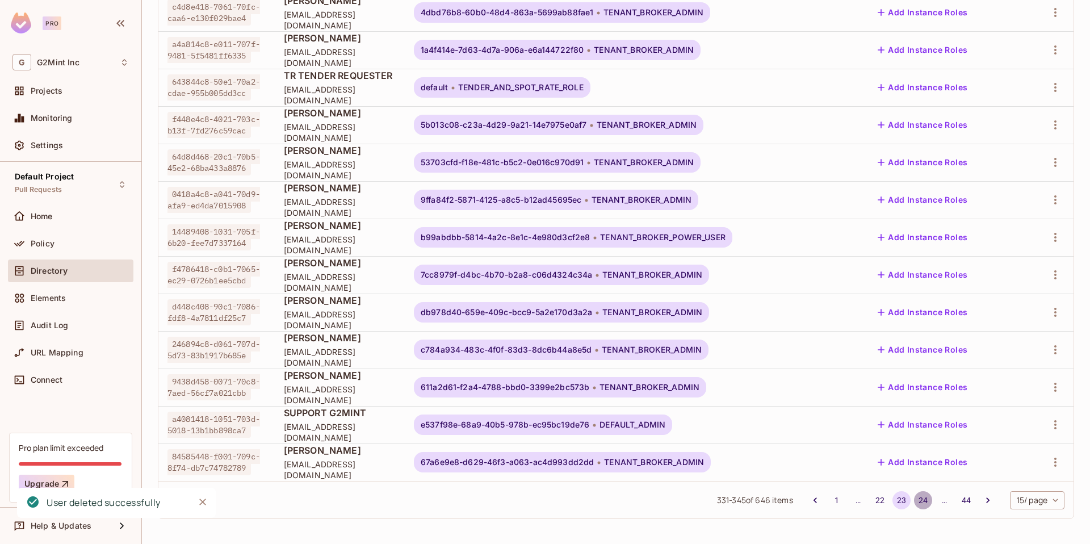
click at [914, 500] on button "24" at bounding box center [923, 500] width 18 height 18
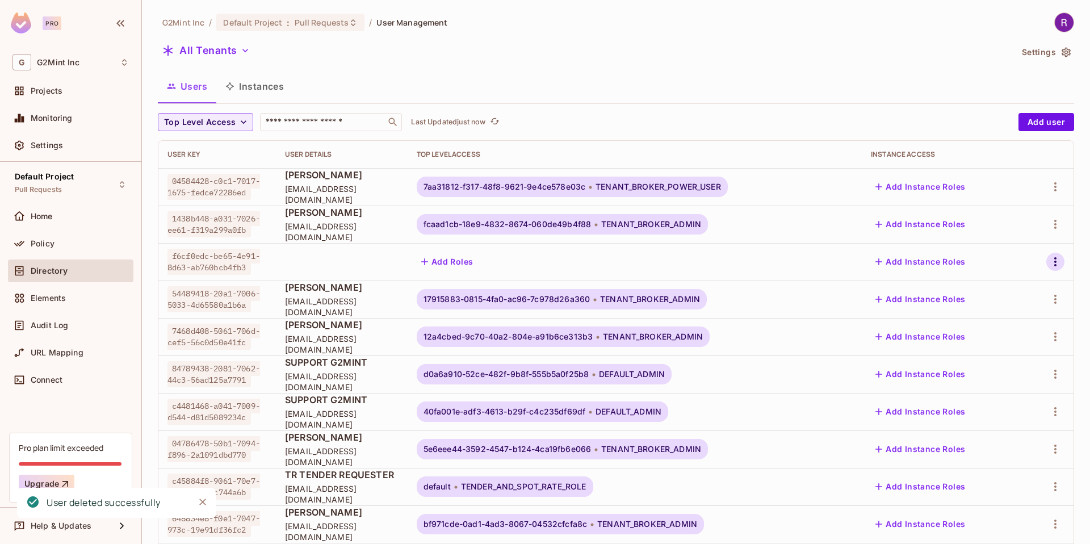
click at [1049, 258] on icon "button" at bounding box center [1056, 262] width 14 height 14
click at [982, 355] on span "Delete User" at bounding box center [996, 363] width 52 height 18
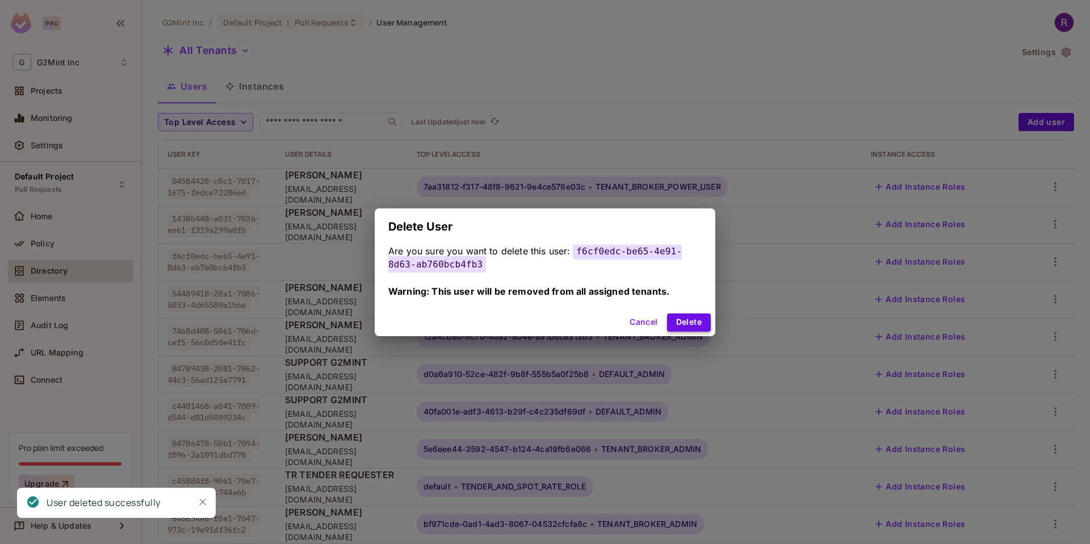
click at [702, 326] on button "Delete" at bounding box center [689, 322] width 44 height 18
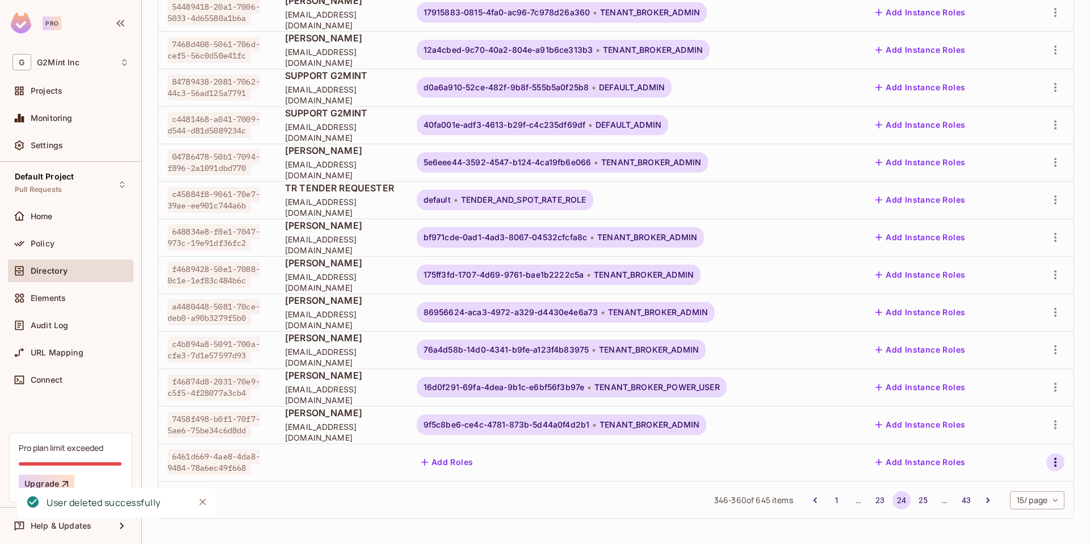
click at [1049, 460] on icon "button" at bounding box center [1056, 462] width 14 height 14
click at [978, 513] on div "Delete User" at bounding box center [996, 517] width 45 height 11
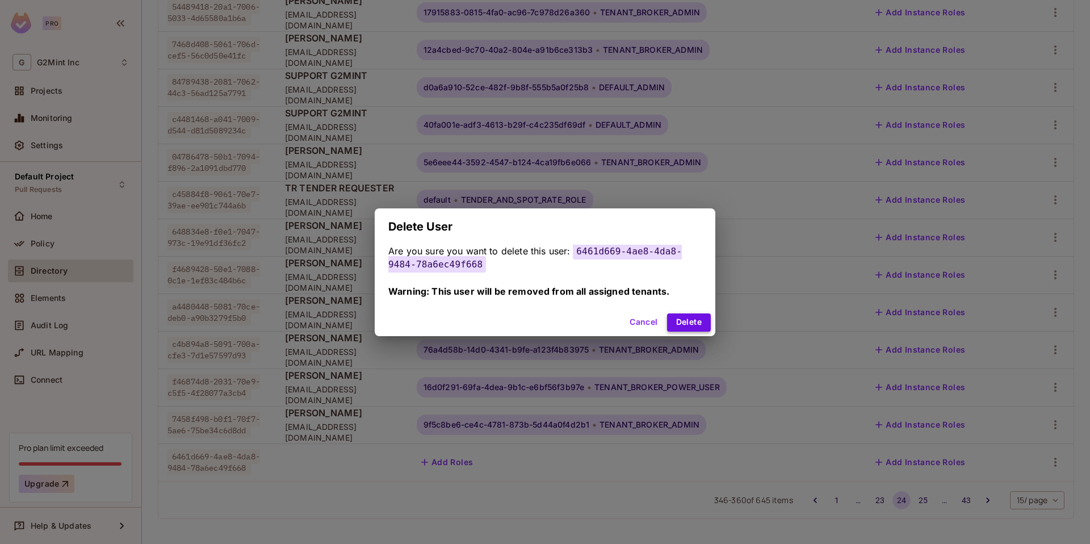
click at [705, 322] on button "Delete" at bounding box center [689, 322] width 44 height 18
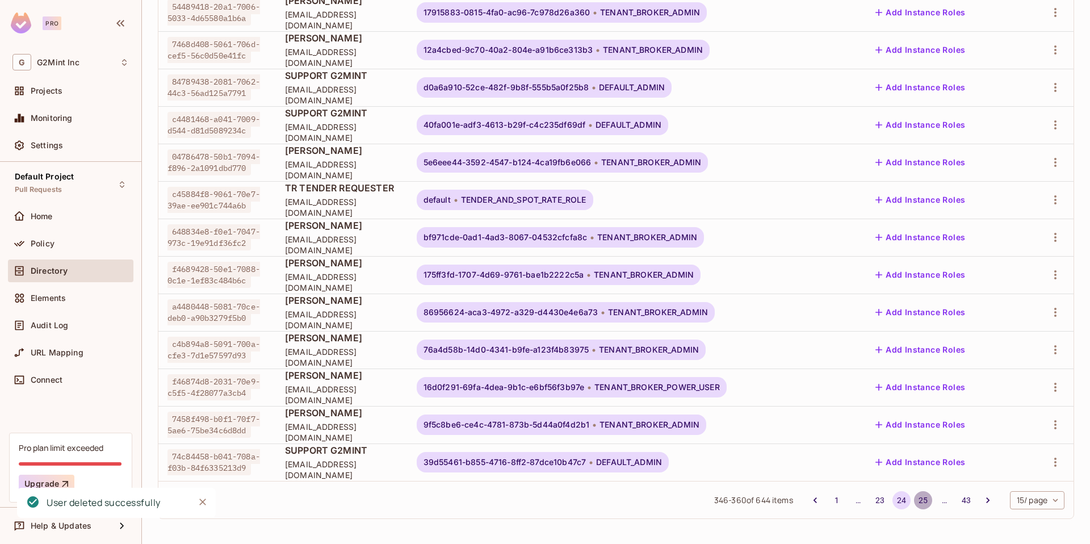
click at [914, 498] on button "25" at bounding box center [923, 500] width 18 height 18
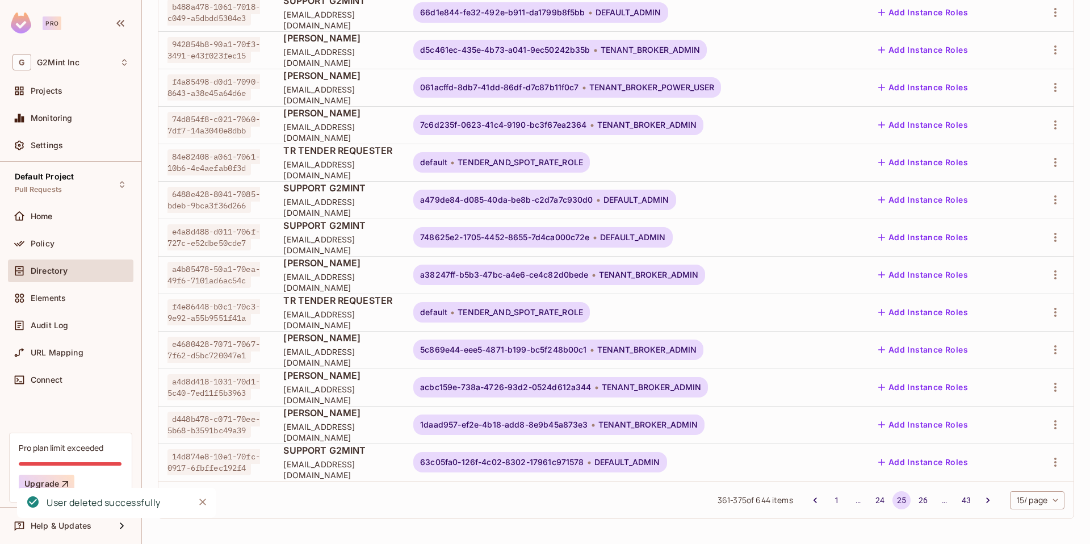
click at [912, 498] on li "26" at bounding box center [923, 500] width 22 height 18
click at [914, 501] on button "26" at bounding box center [923, 500] width 18 height 18
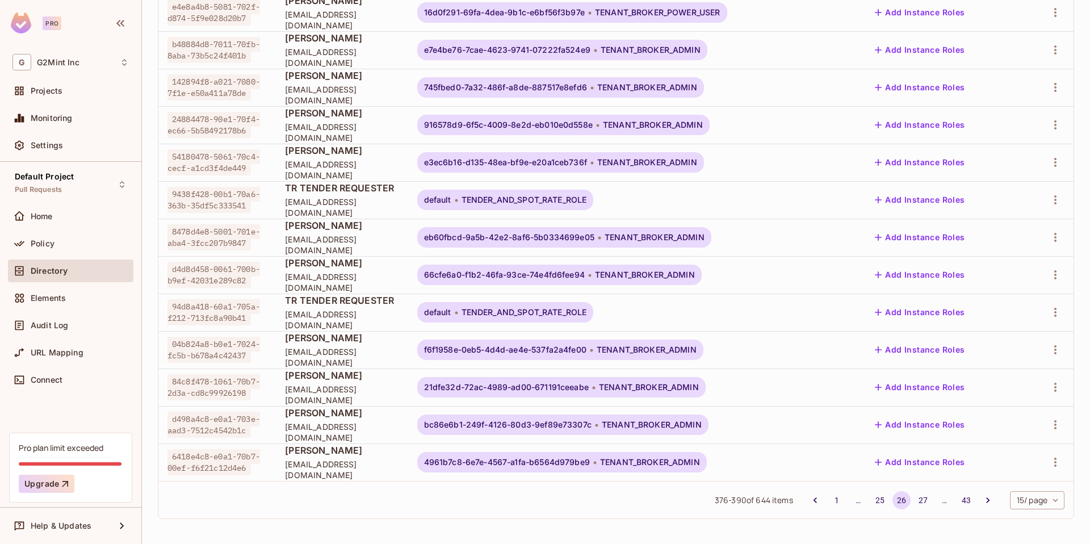
scroll to position [0, 0]
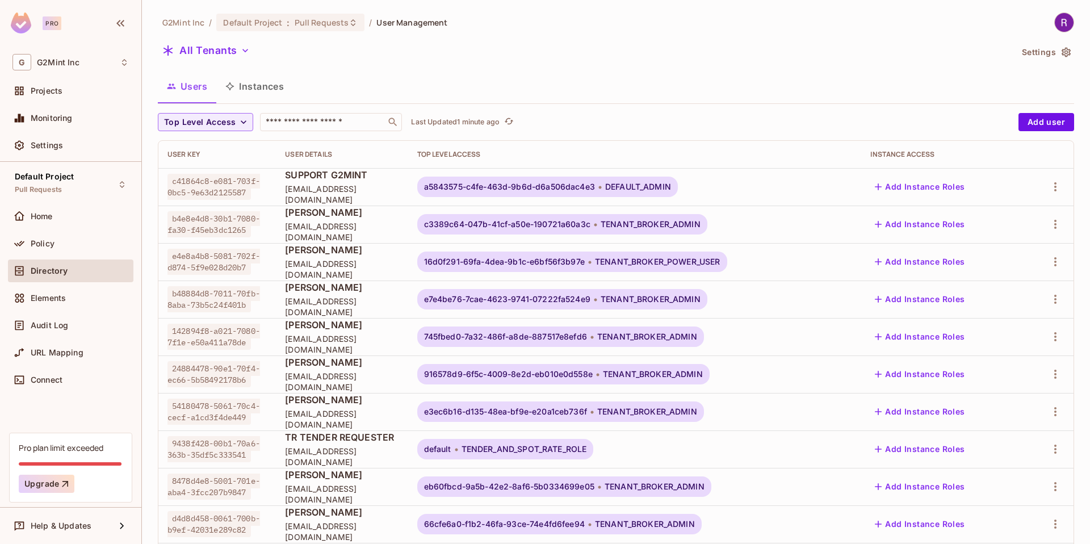
click at [204, 87] on button "Users" at bounding box center [187, 86] width 58 height 28
click at [324, 129] on div "​" at bounding box center [331, 122] width 142 height 18
type input "**********"
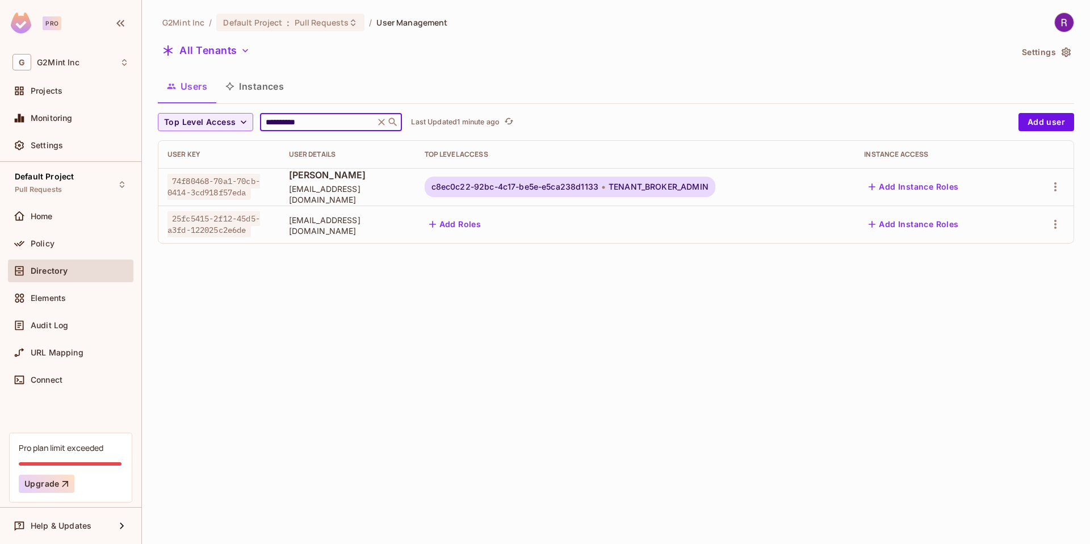
click at [553, 87] on div "Users Instances" at bounding box center [616, 86] width 916 height 28
click at [439, 119] on p "Last Updated 18 minutes ago" at bounding box center [459, 122] width 97 height 9
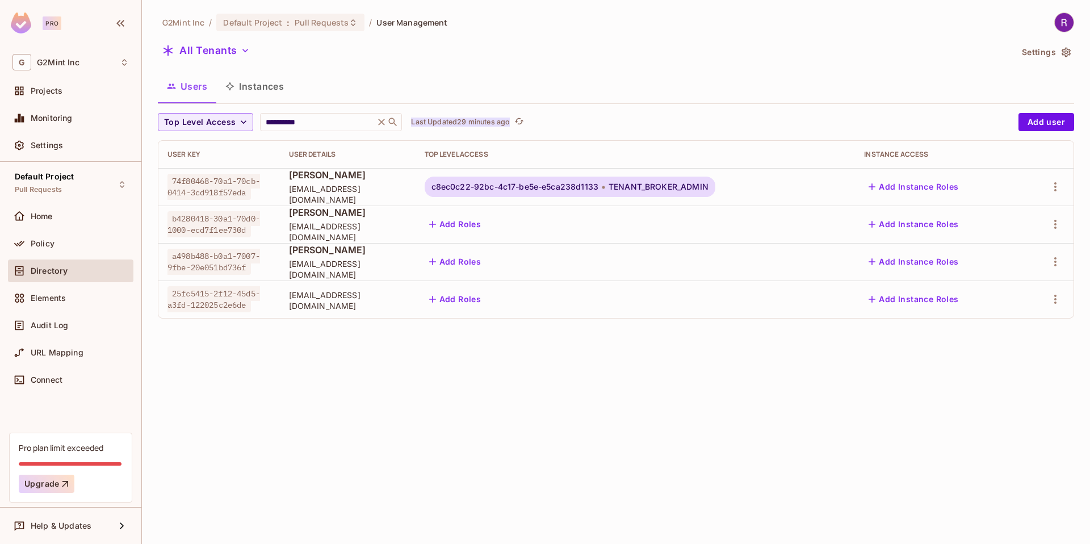
click at [450, 124] on p "Last Updated 29 minutes ago" at bounding box center [460, 122] width 99 height 9
click at [1051, 222] on icon "button" at bounding box center [1056, 224] width 14 height 14
click at [979, 324] on span "Delete User" at bounding box center [1005, 325] width 52 height 18
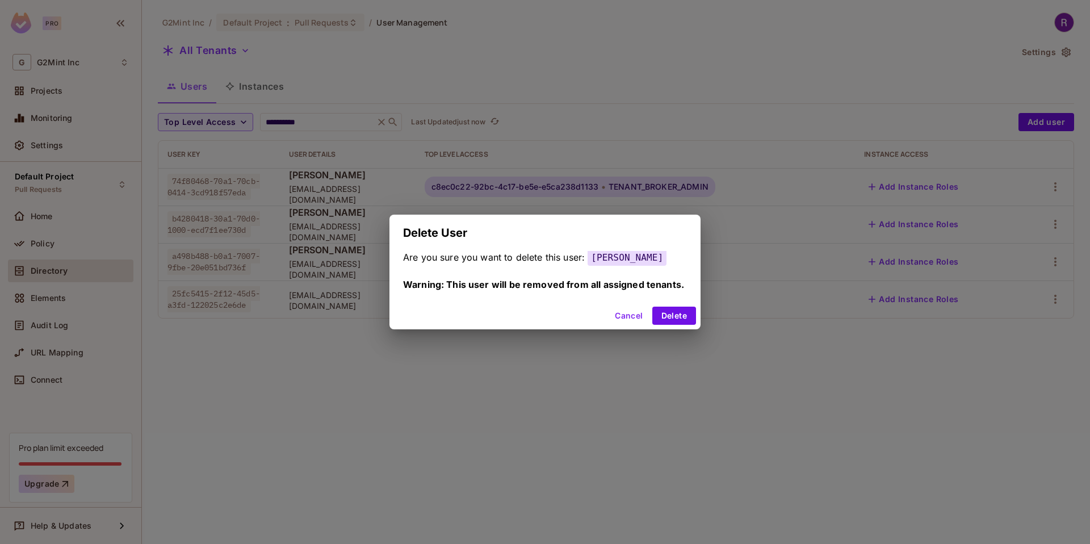
drag, startPoint x: 677, startPoint y: 311, endPoint x: 711, endPoint y: 299, distance: 36.3
click at [676, 311] on button "Delete" at bounding box center [674, 316] width 44 height 18
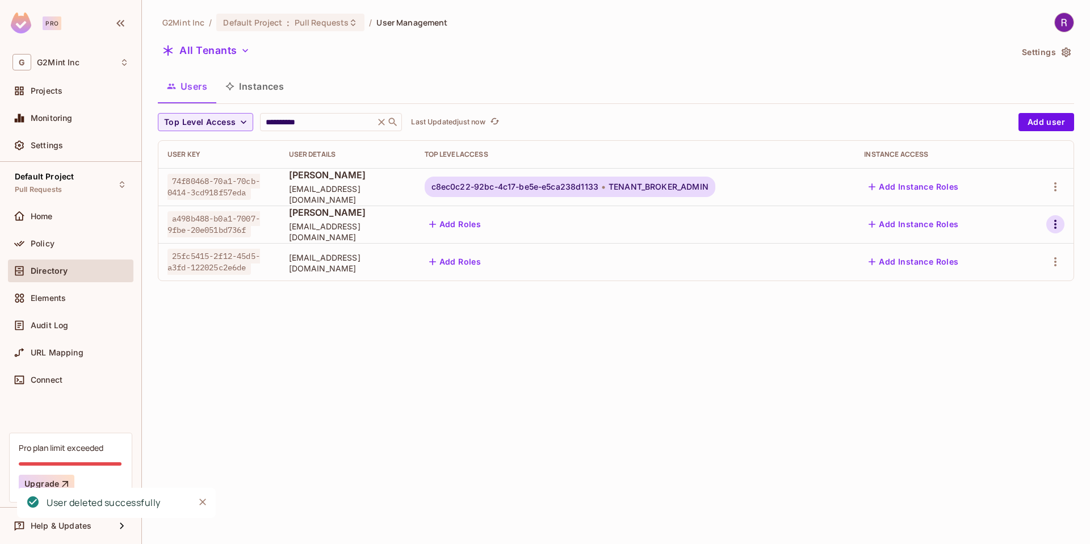
click at [1050, 228] on icon "button" at bounding box center [1056, 224] width 14 height 14
click at [994, 320] on div "Delete User" at bounding box center [1004, 325] width 45 height 11
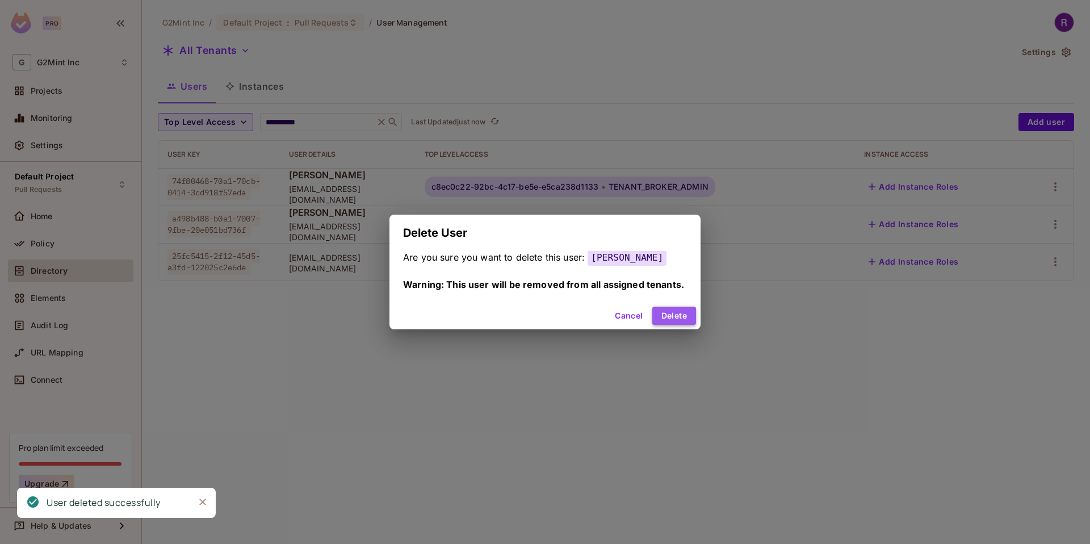
click at [670, 317] on button "Delete" at bounding box center [674, 316] width 44 height 18
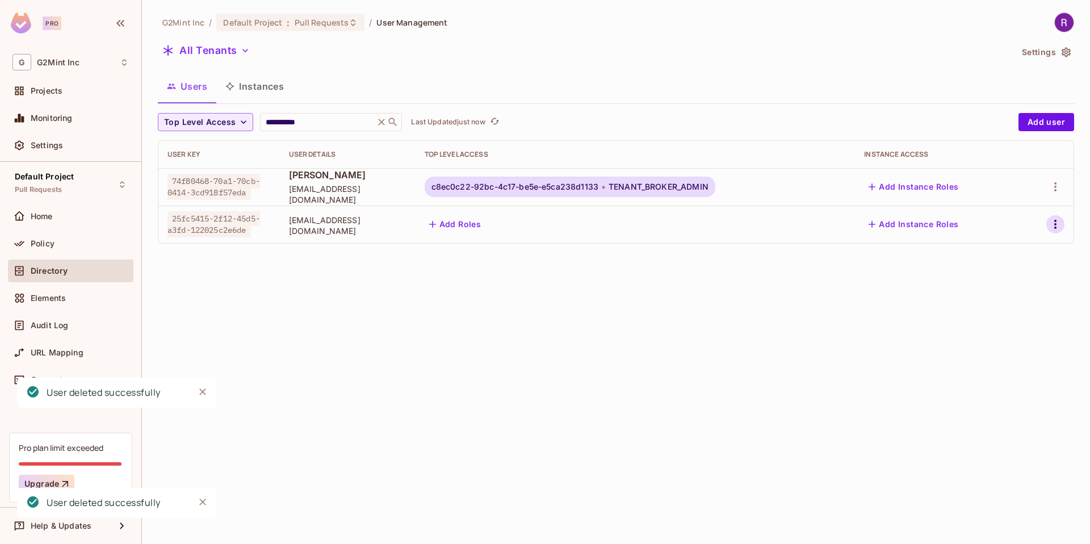
click at [1050, 220] on icon "button" at bounding box center [1056, 224] width 14 height 14
click at [987, 327] on div "Delete User" at bounding box center [1004, 325] width 45 height 11
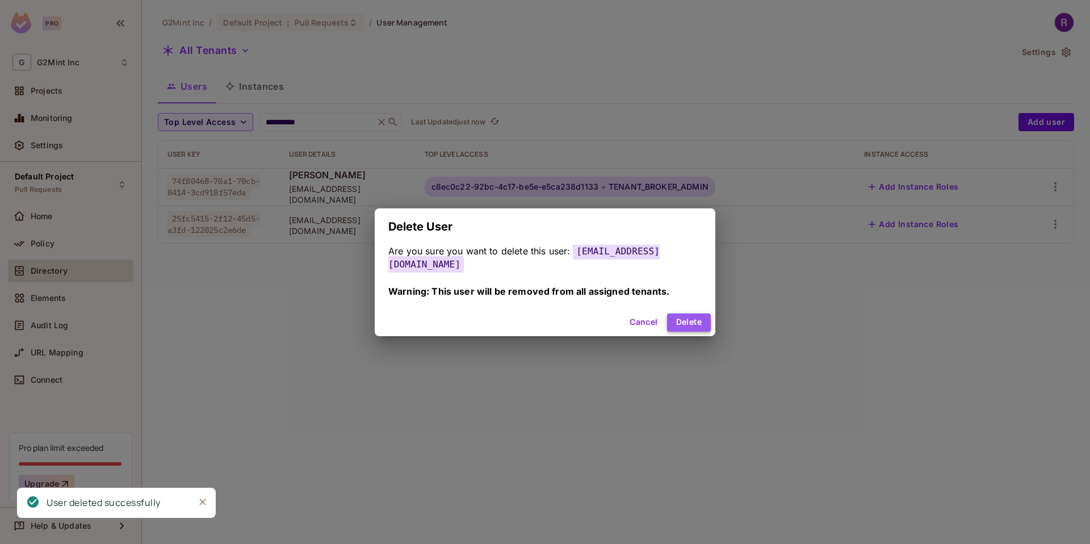
click at [704, 321] on button "Delete" at bounding box center [689, 322] width 44 height 18
